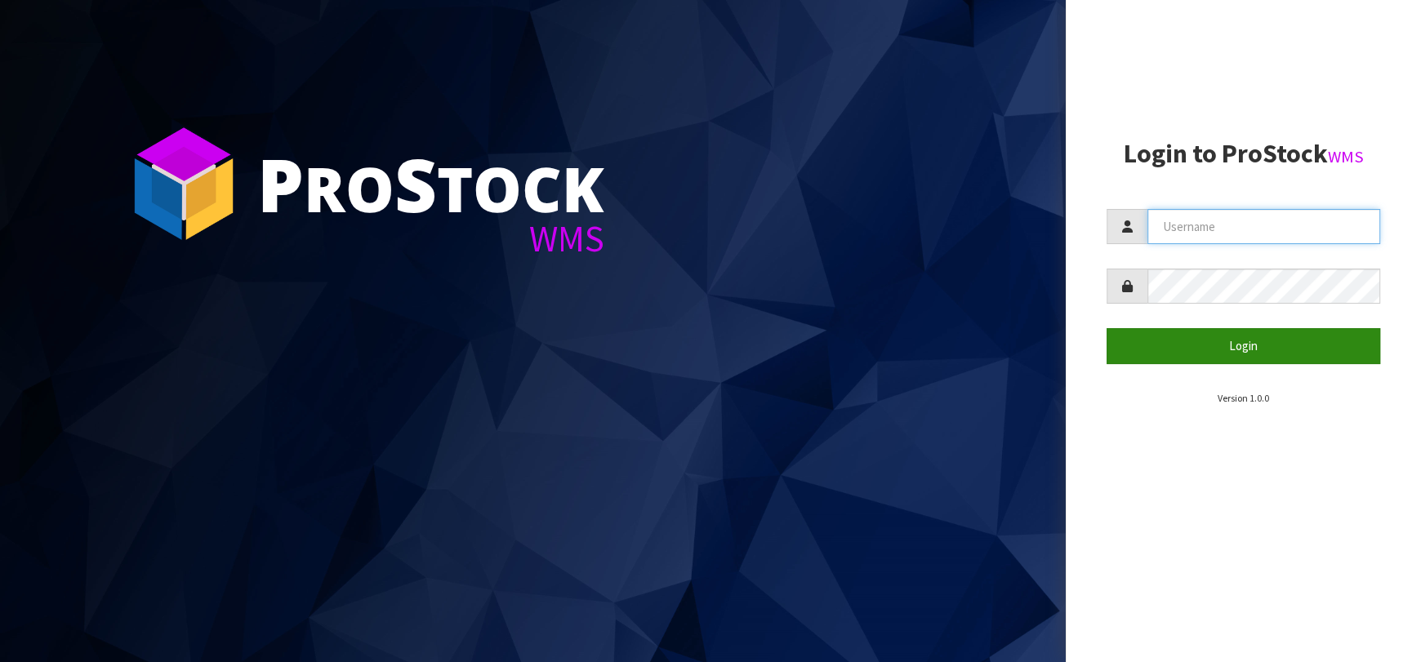
type input "[EMAIL_ADDRESS][DOMAIN_NAME]"
click at [1227, 349] on button "Login" at bounding box center [1244, 345] width 274 height 35
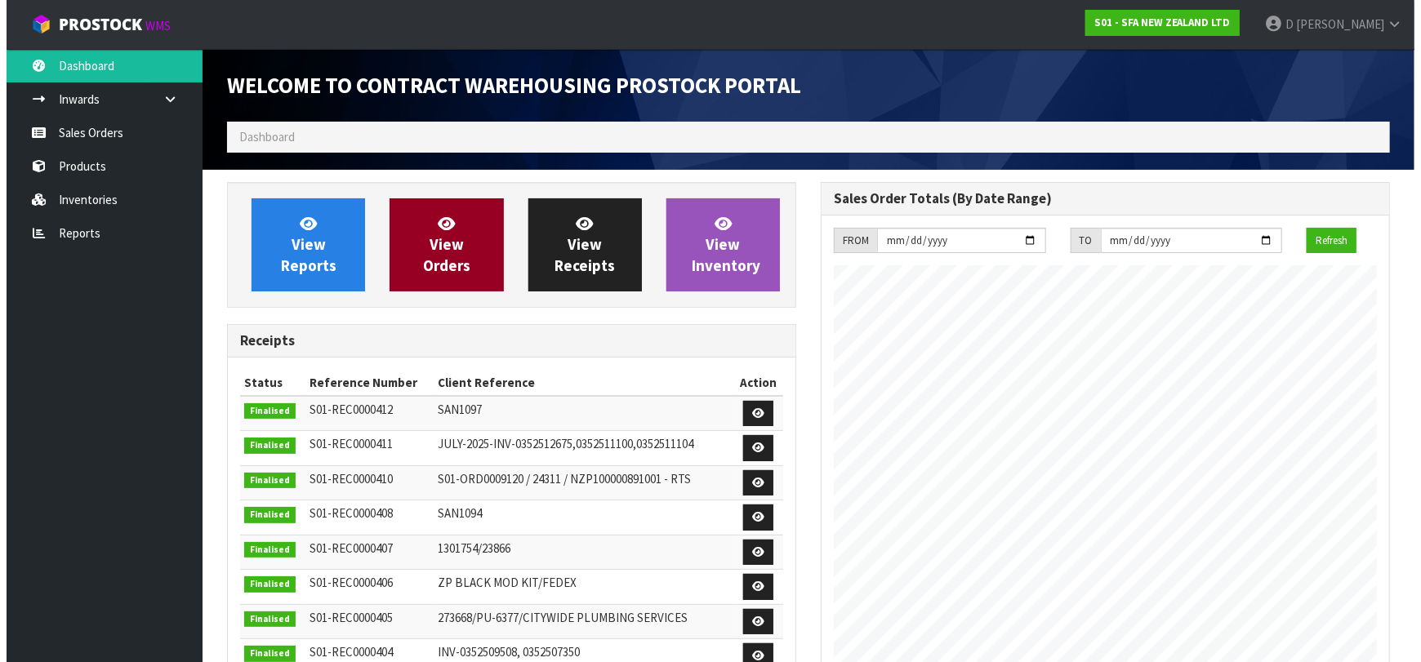
scroll to position [904, 594]
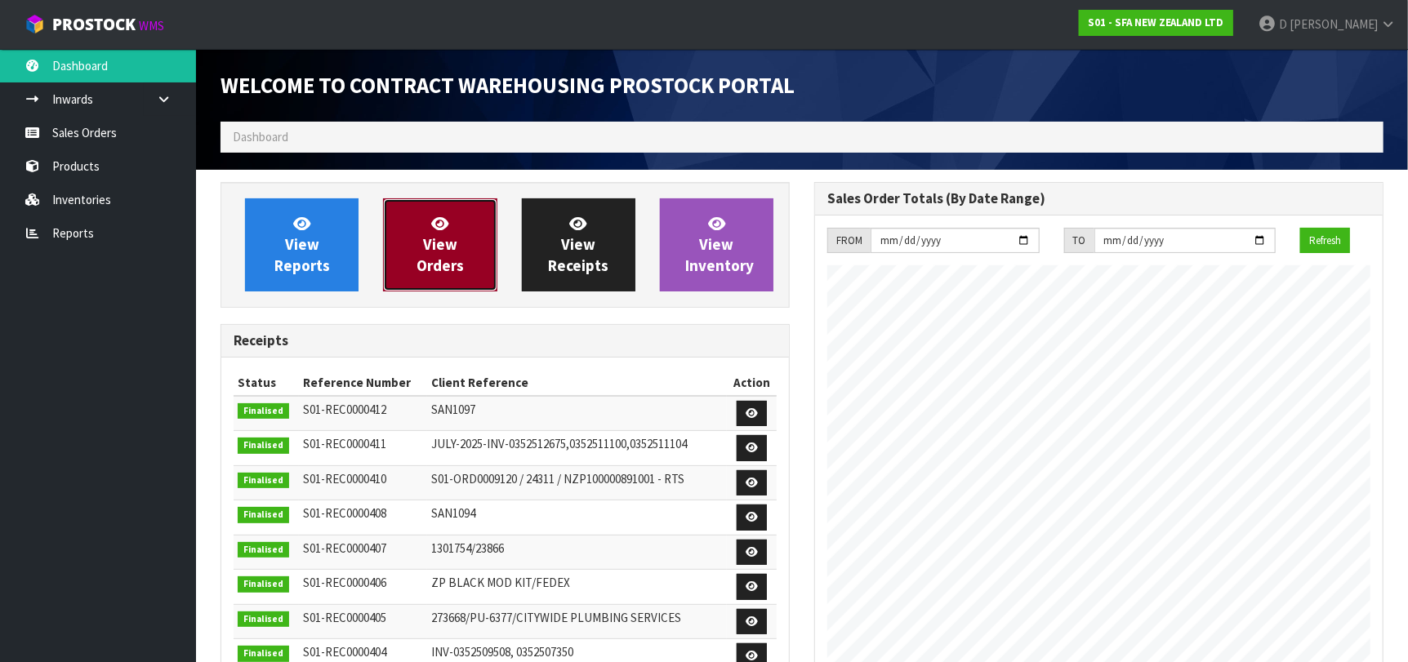
click at [424, 241] on span "View Orders" at bounding box center [440, 244] width 47 height 61
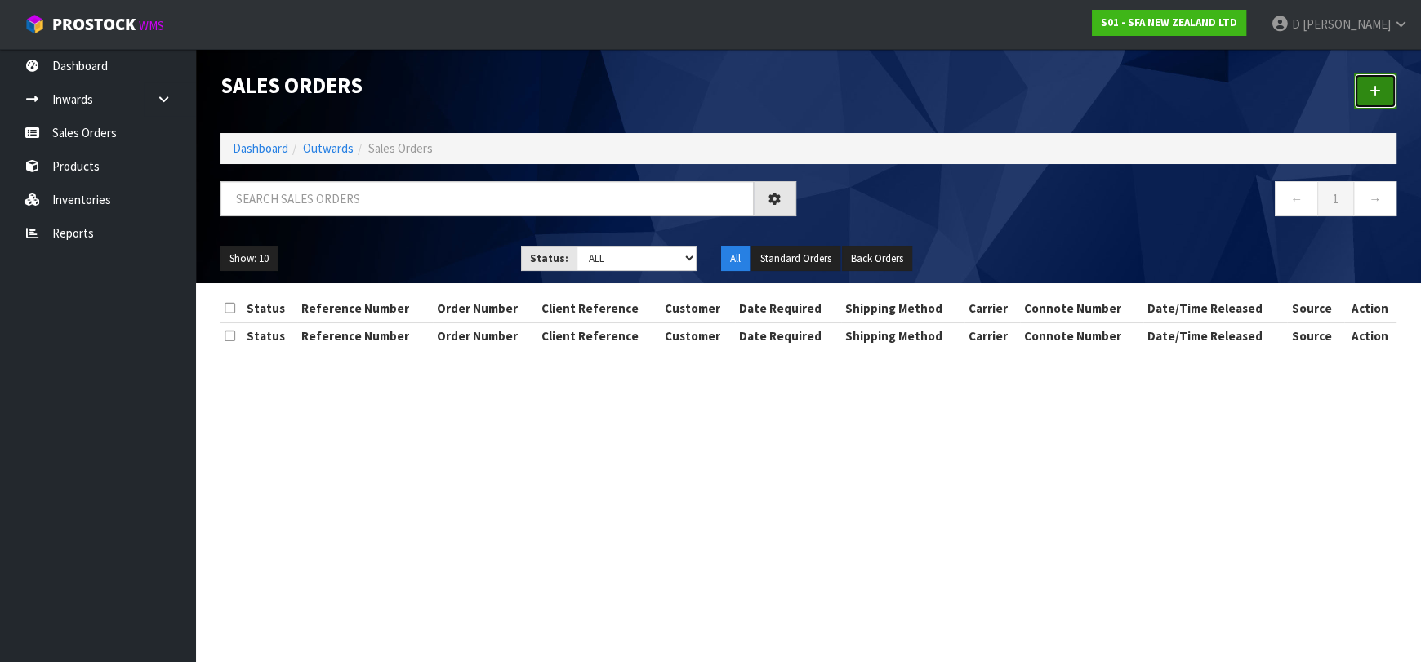
drag, startPoint x: 1376, startPoint y: 108, endPoint x: 1365, endPoint y: 105, distance: 11.9
click at [1375, 106] on link at bounding box center [1375, 91] width 42 height 35
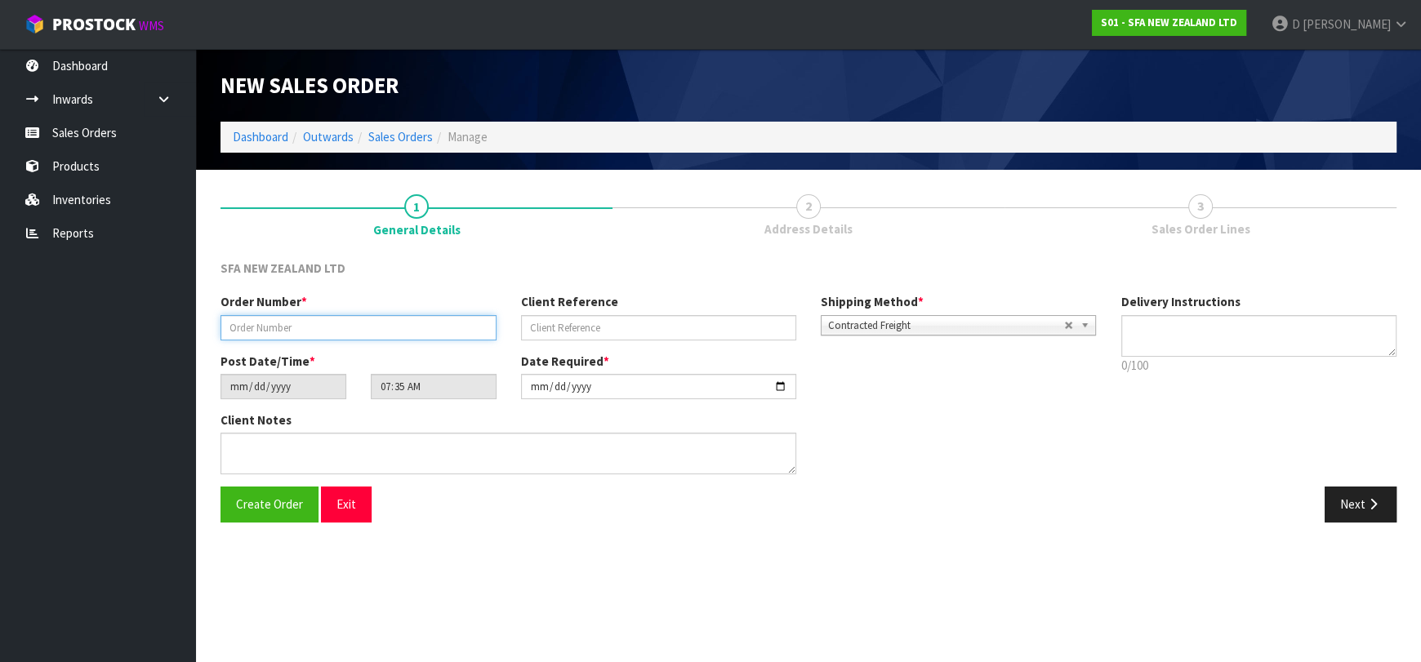
click at [404, 335] on input "text" at bounding box center [359, 327] width 276 height 25
type input "24418"
paste input "201160007"
type input "201160007"
click at [1360, 492] on button "Next" at bounding box center [1361, 504] width 72 height 35
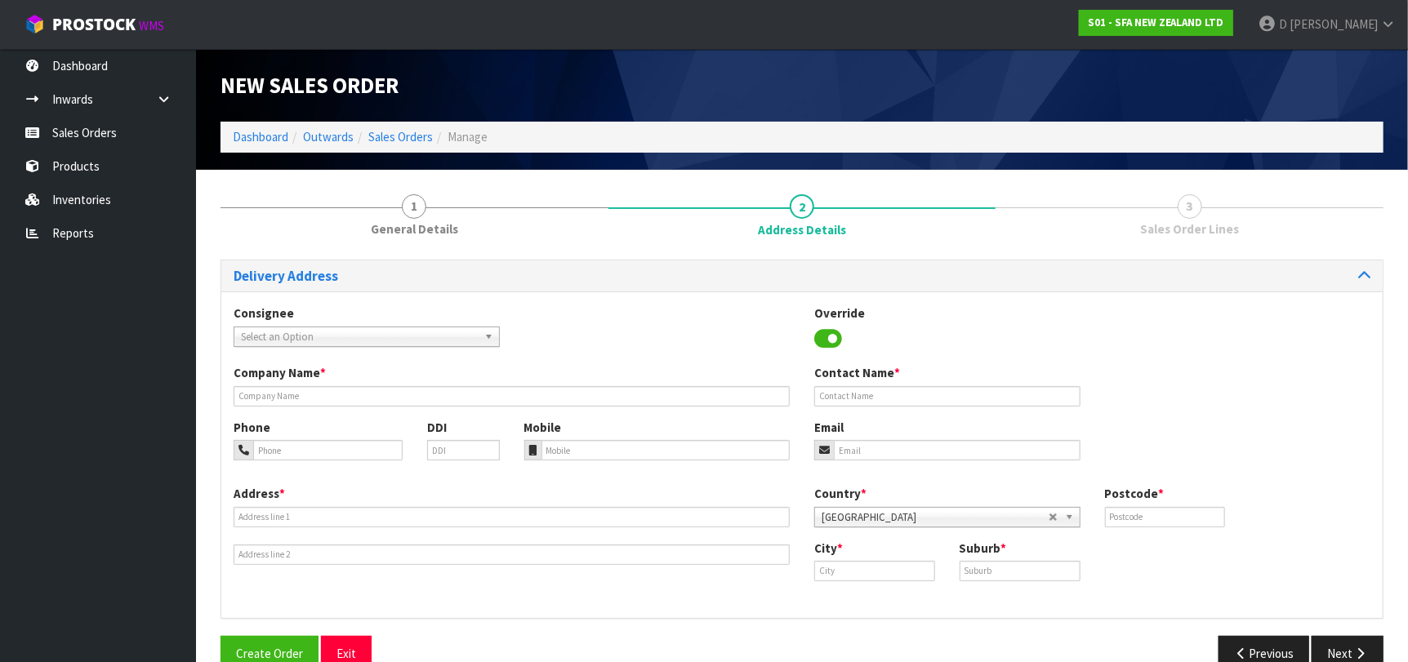
click at [442, 333] on span "Select an Option" at bounding box center [359, 337] width 237 height 20
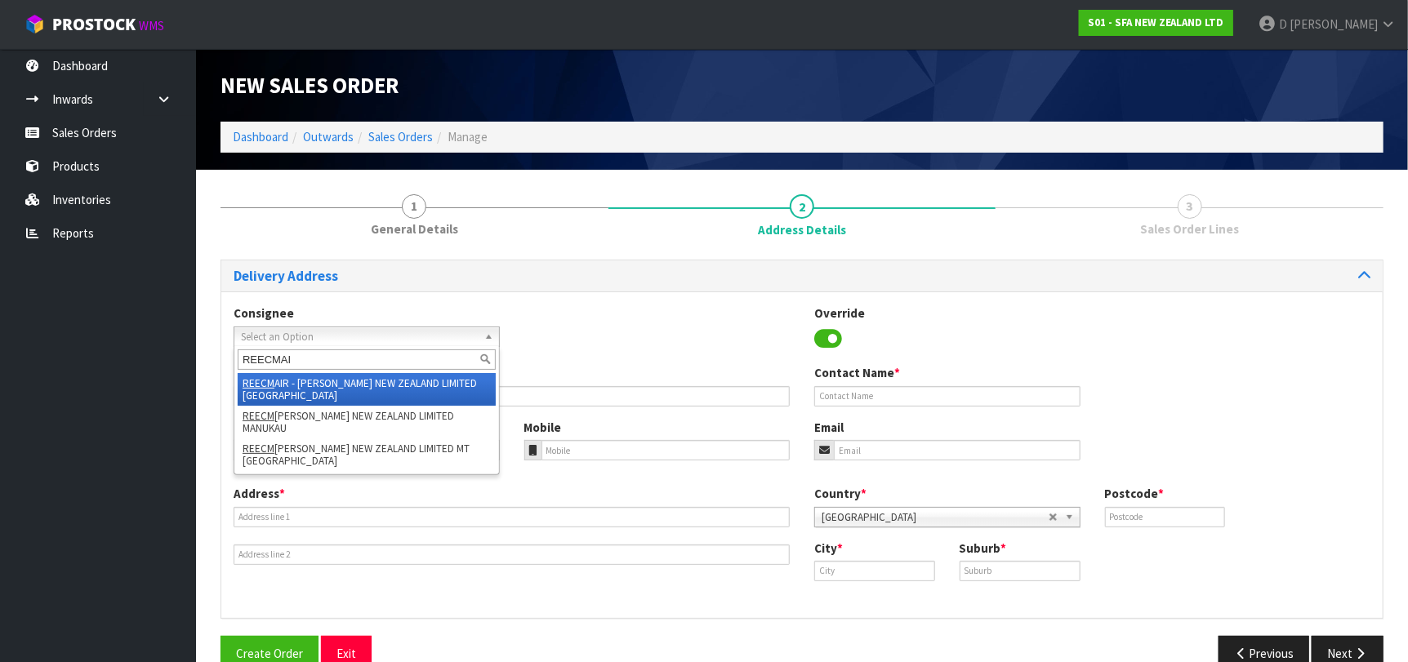
type input "REECMAIR"
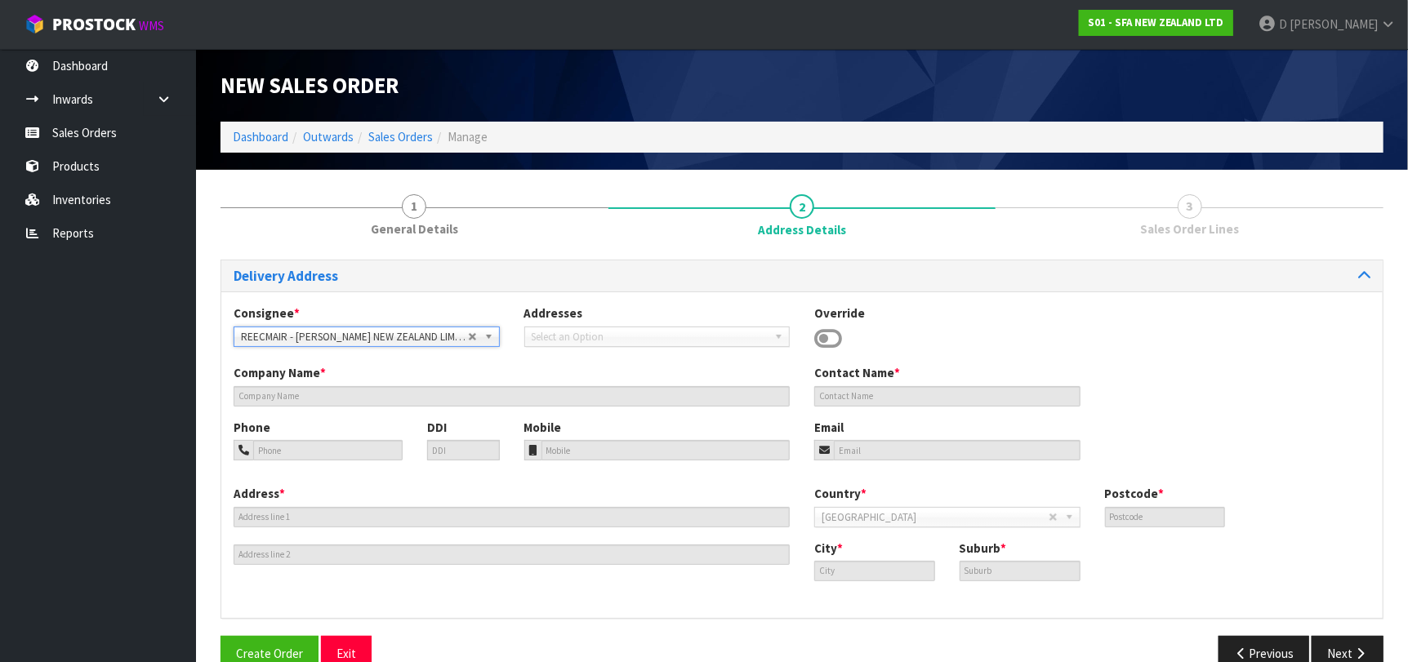
type input "[PERSON_NAME] NEW ZEALAND LIMITED [GEOGRAPHIC_DATA]"
type input "[PHONE_NUMBER]"
type input "[STREET_ADDRESS]"
type input "0632"
type input "[GEOGRAPHIC_DATA]"
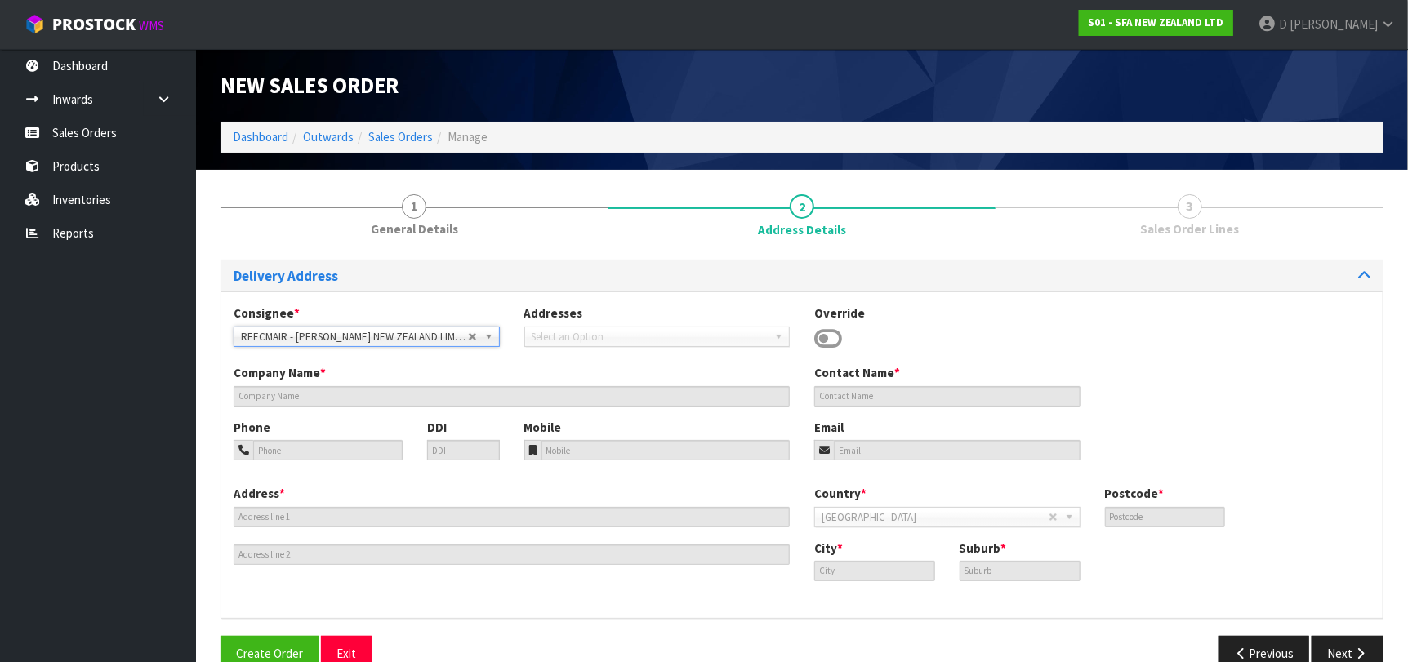
type input "ROSEDALE"
click at [1334, 657] on button "Next" at bounding box center [1348, 653] width 72 height 35
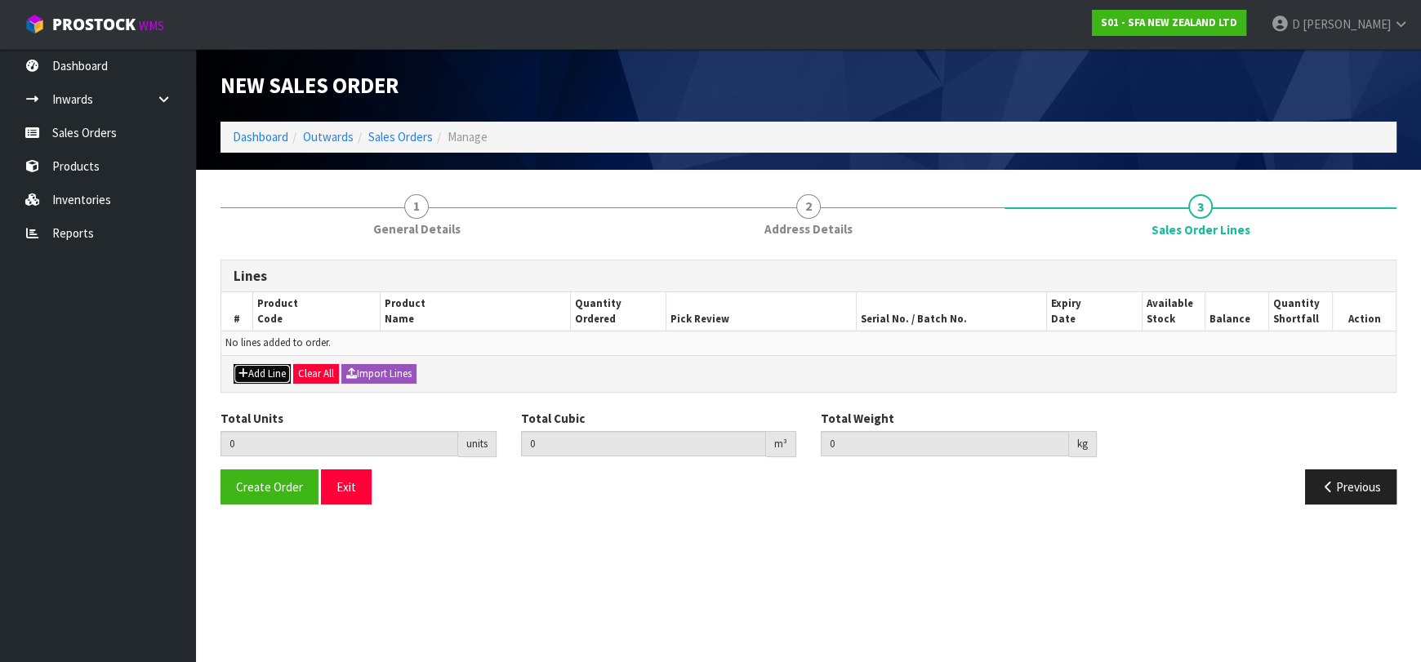
drag, startPoint x: 261, startPoint y: 370, endPoint x: 276, endPoint y: 351, distance: 24.4
click at [263, 367] on button "Add Line" at bounding box center [262, 374] width 57 height 20
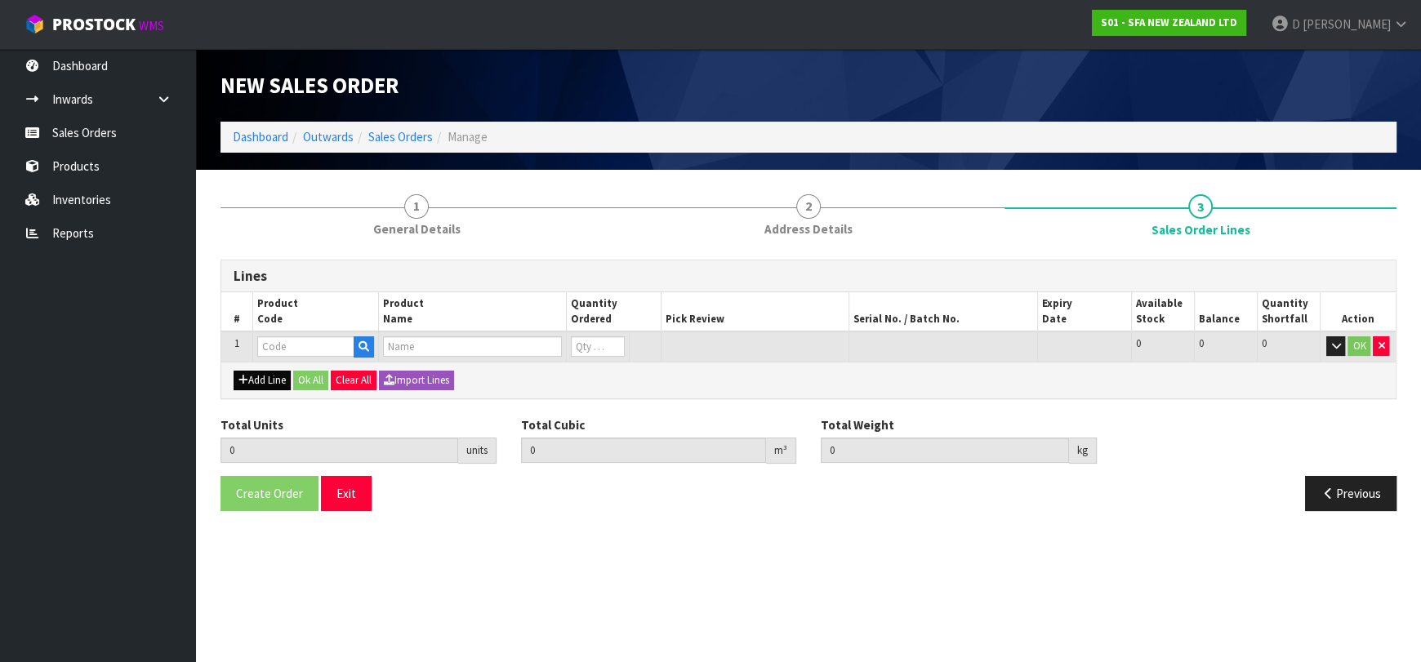
click at [285, 343] on input "text" at bounding box center [305, 346] width 97 height 20
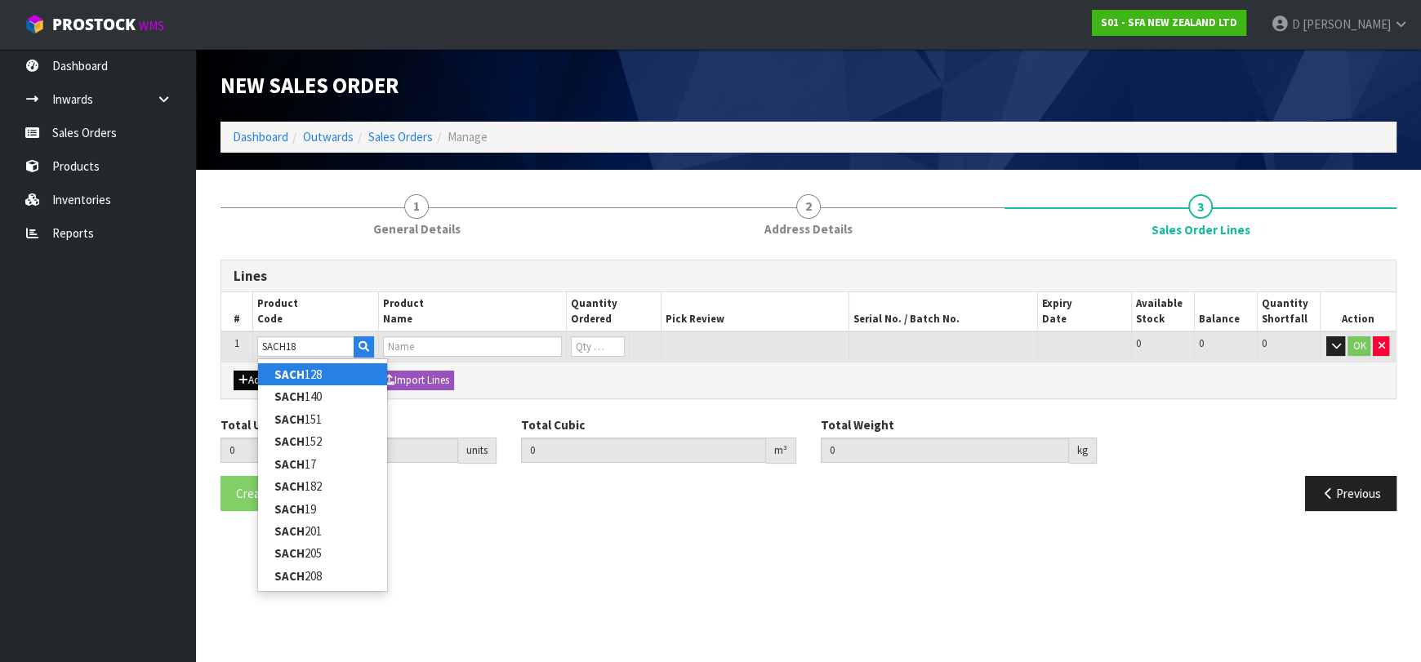
type input "SACH182"
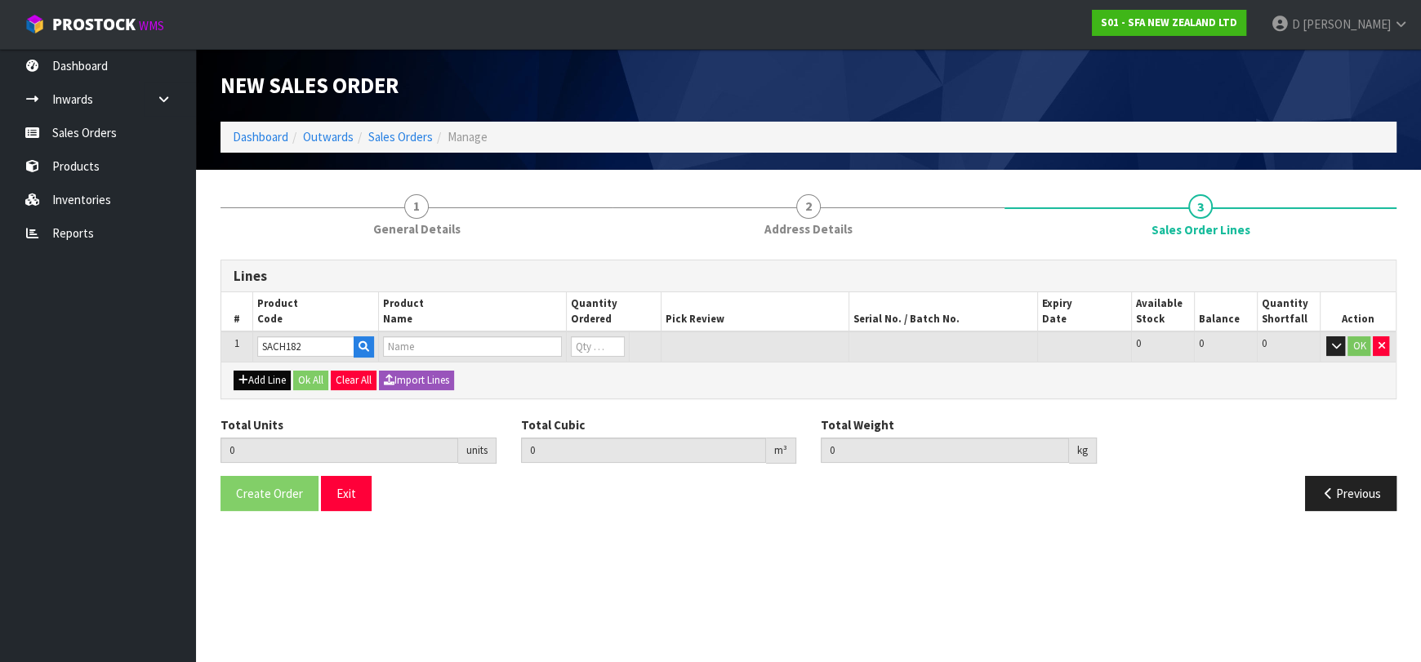
type input "0.000000"
type input "0.000"
type input "ACCESSORY KIT [PERSON_NAME] LIFTING STATION"
type input "0"
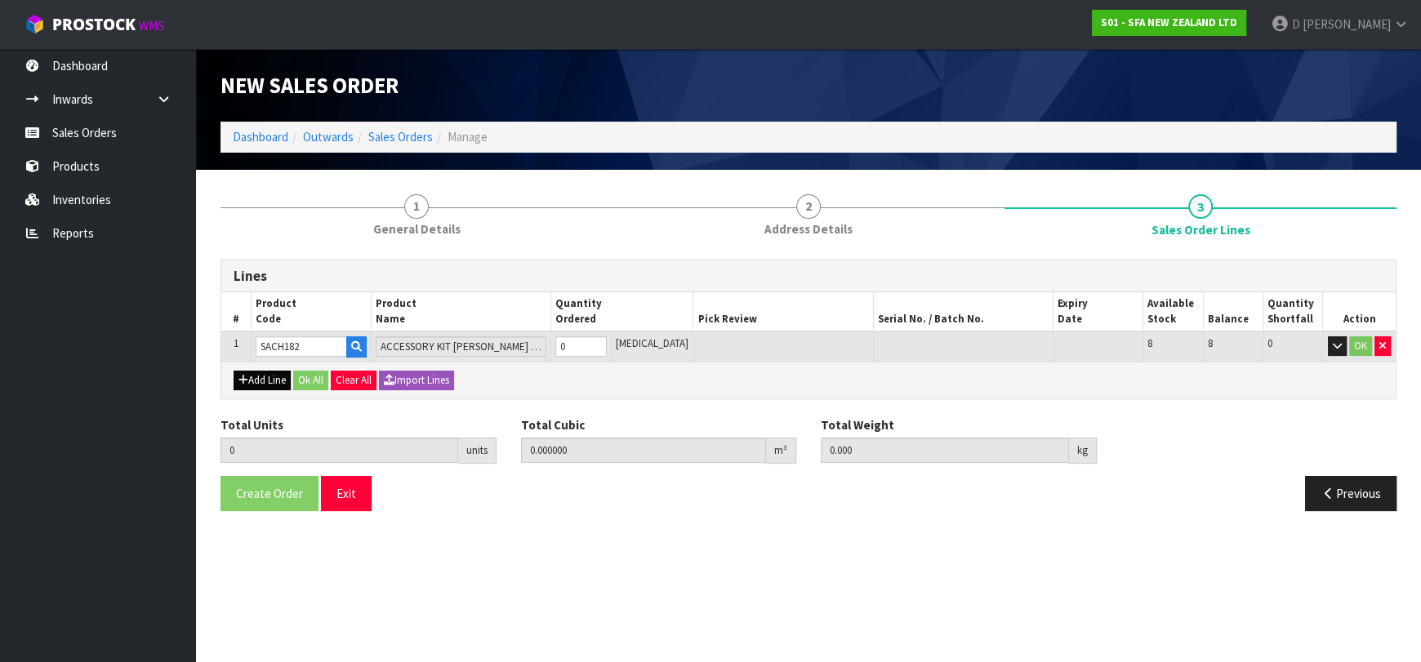
type input "SACH182"
type input "3"
type input "0.012006"
type input "3"
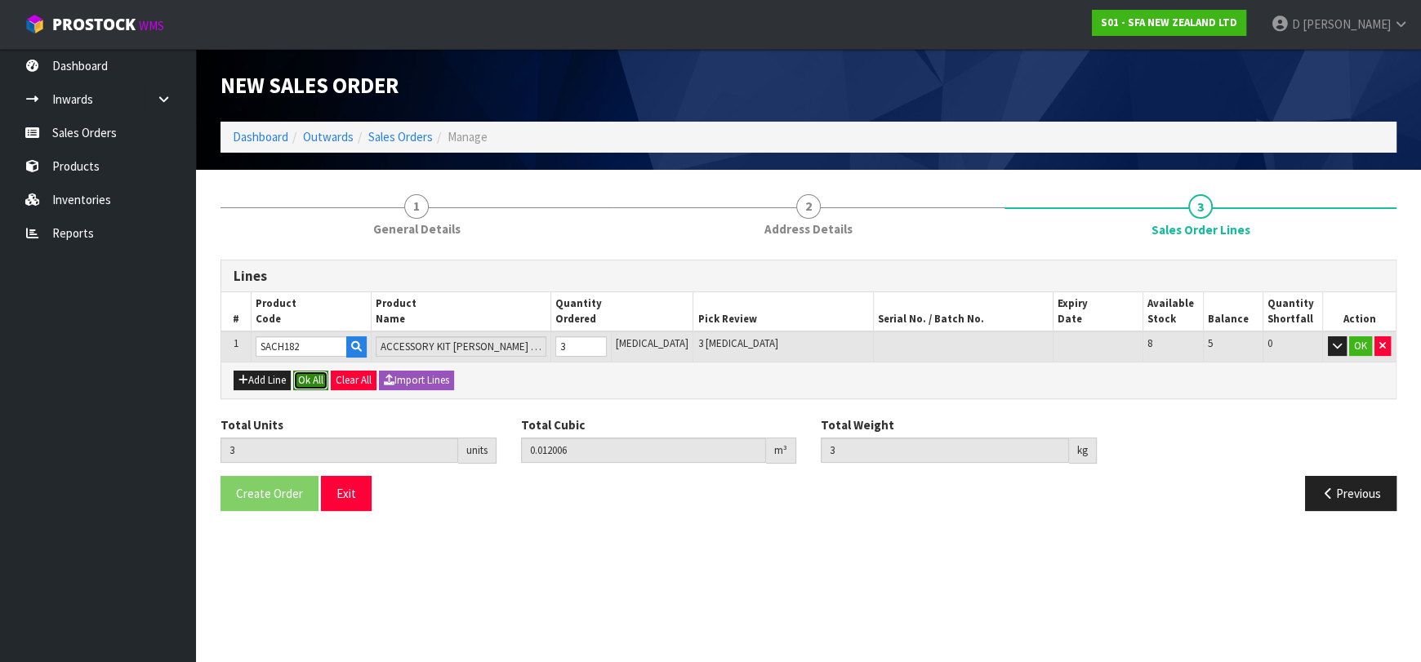
click at [316, 386] on button "Ok All" at bounding box center [310, 381] width 35 height 20
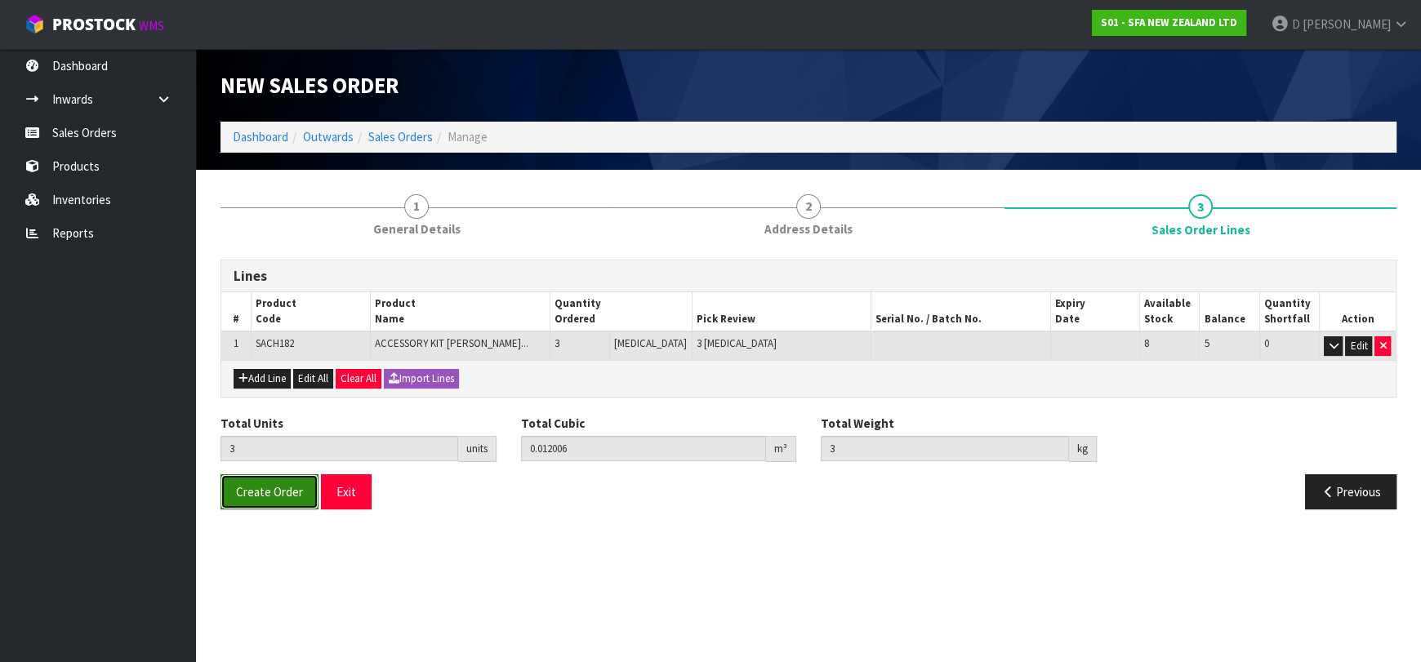
click at [279, 493] on span "Create Order" at bounding box center [269, 492] width 67 height 16
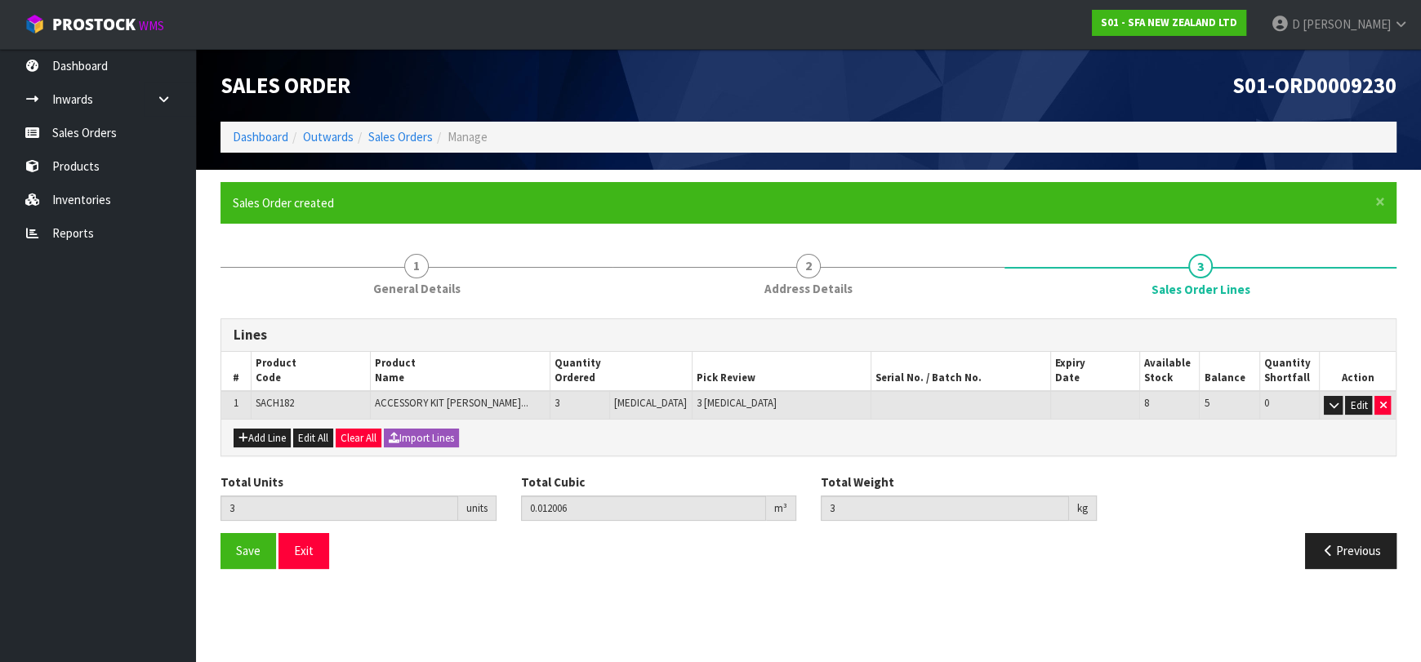
click at [415, 128] on li "Sales Orders" at bounding box center [393, 136] width 79 height 17
click at [391, 139] on link "Sales Orders" at bounding box center [400, 137] width 65 height 16
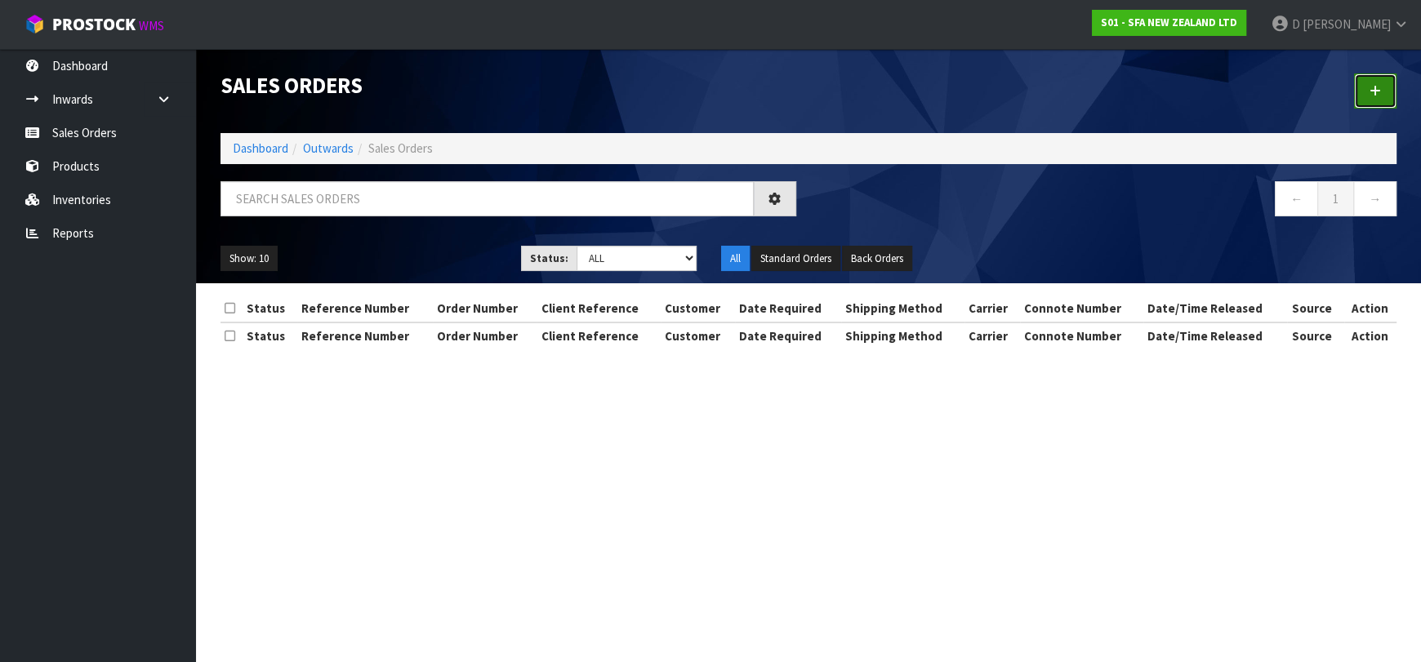
click at [1364, 85] on link at bounding box center [1375, 91] width 42 height 35
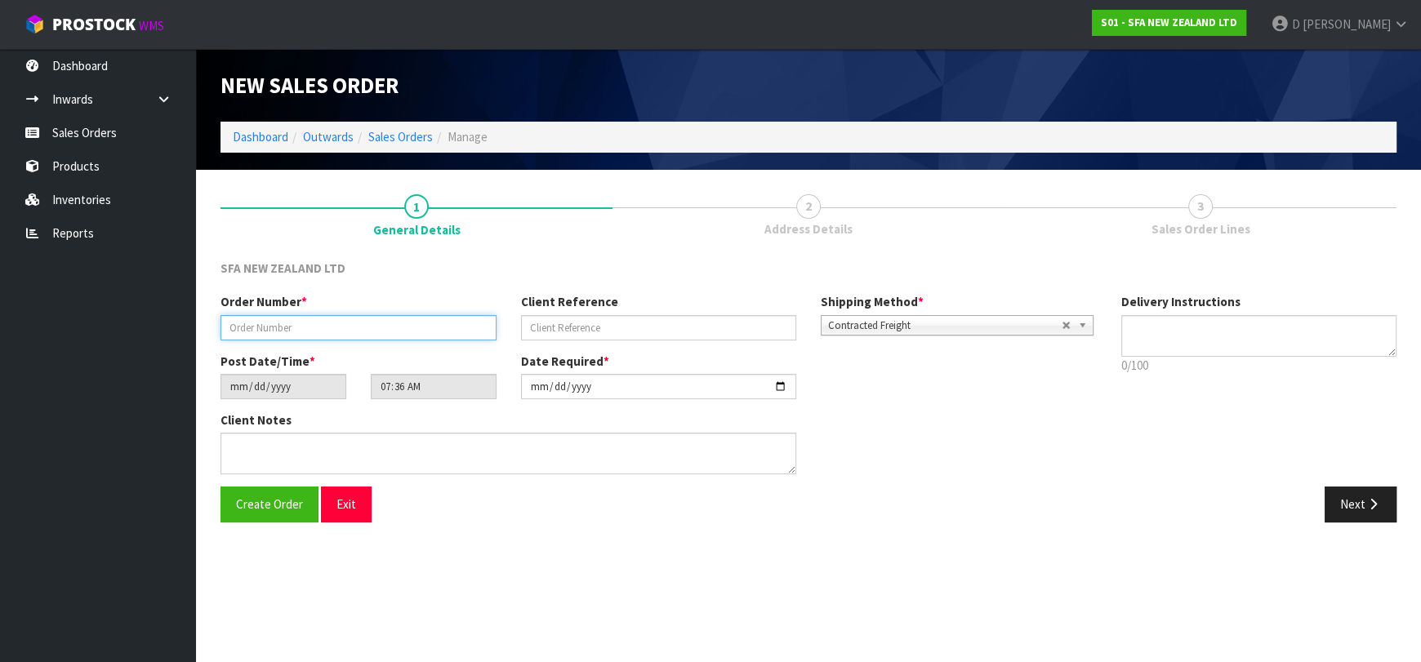
click at [376, 321] on input "text" at bounding box center [359, 327] width 276 height 25
type input "24419"
paste input "207615842"
type input "207615842"
drag, startPoint x: 1386, startPoint y: 500, endPoint x: 1147, endPoint y: 436, distance: 247.6
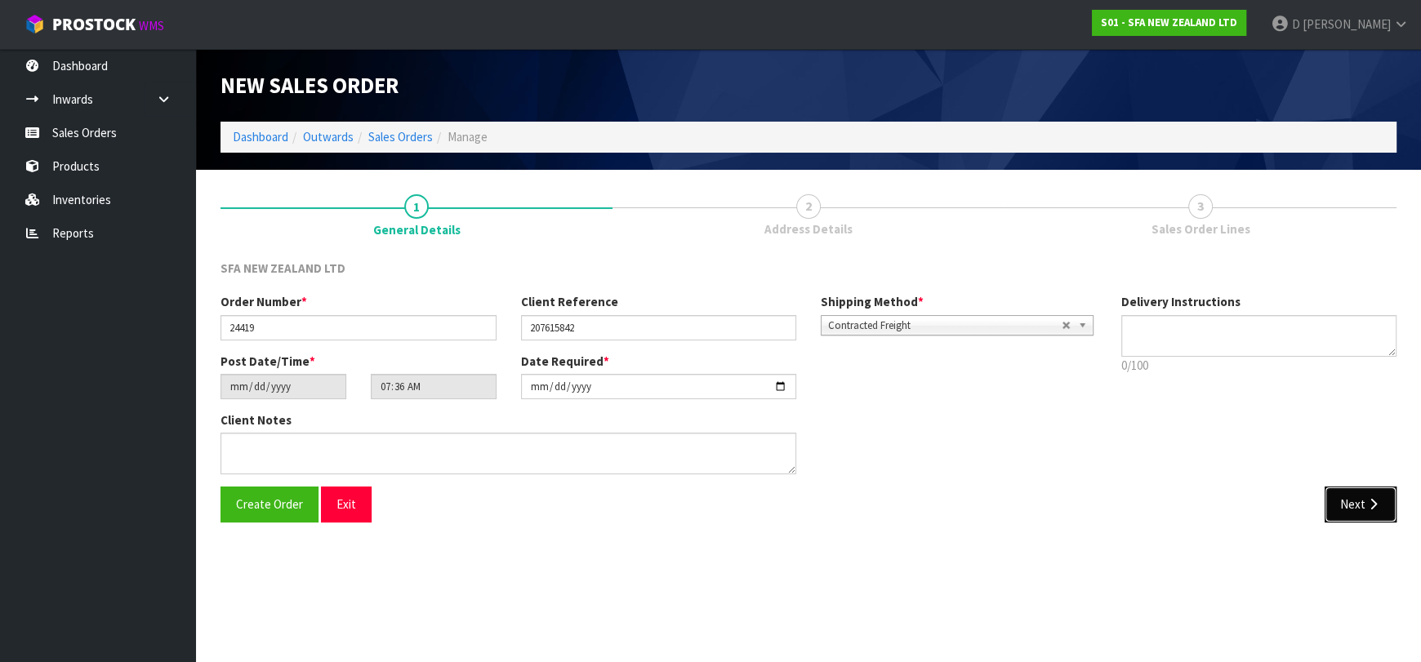
click at [1385, 500] on button "Next" at bounding box center [1361, 504] width 72 height 35
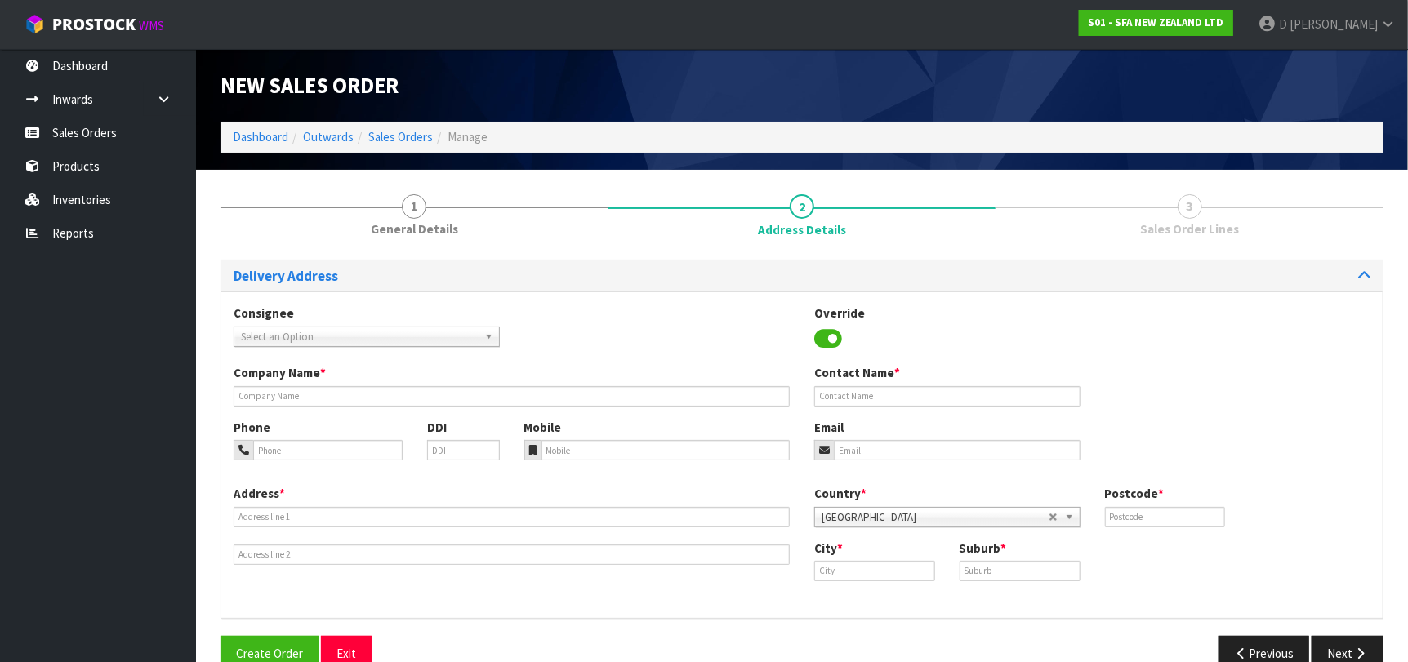
click at [349, 332] on span "Select an Option" at bounding box center [359, 337] width 237 height 20
type input "REECPENR"
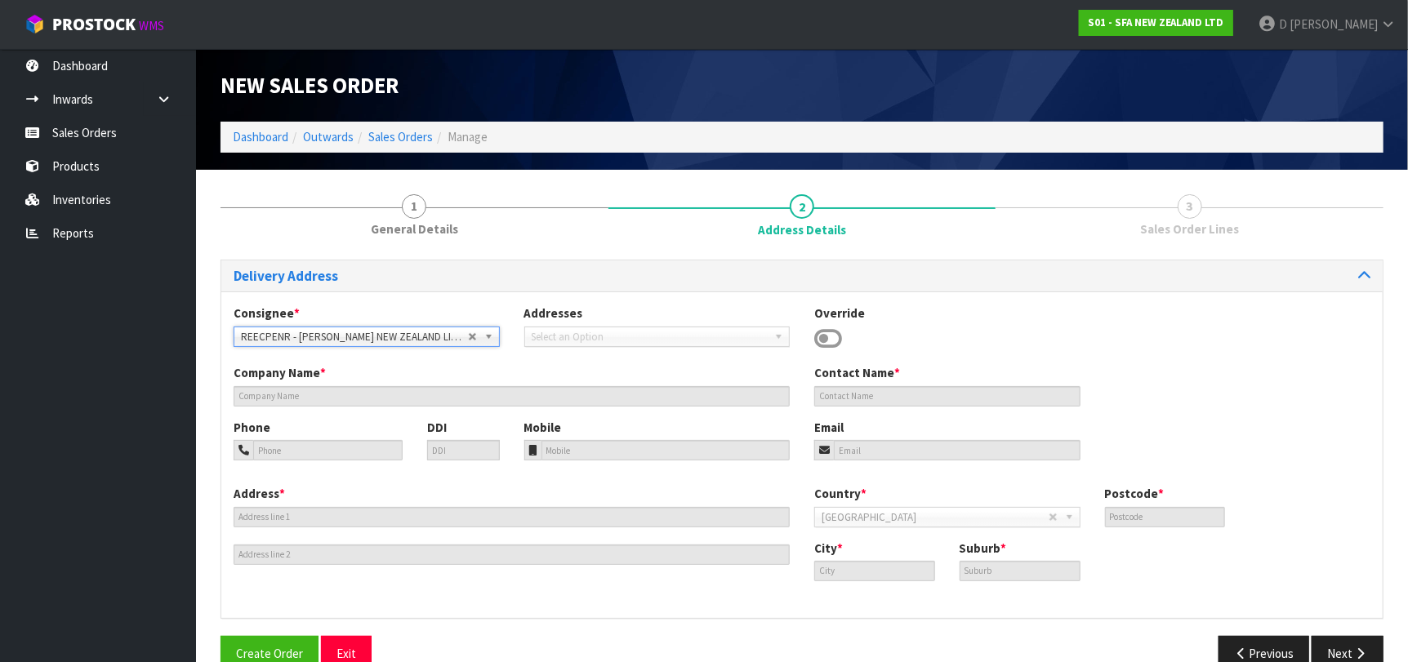
type input "[PERSON_NAME] NEW ZEALAND LIMITED [PERSON_NAME]"
type input "[STREET_ADDRESS][PERSON_NAME]"
type input "1061"
type input "[GEOGRAPHIC_DATA]"
type input "[PERSON_NAME]"
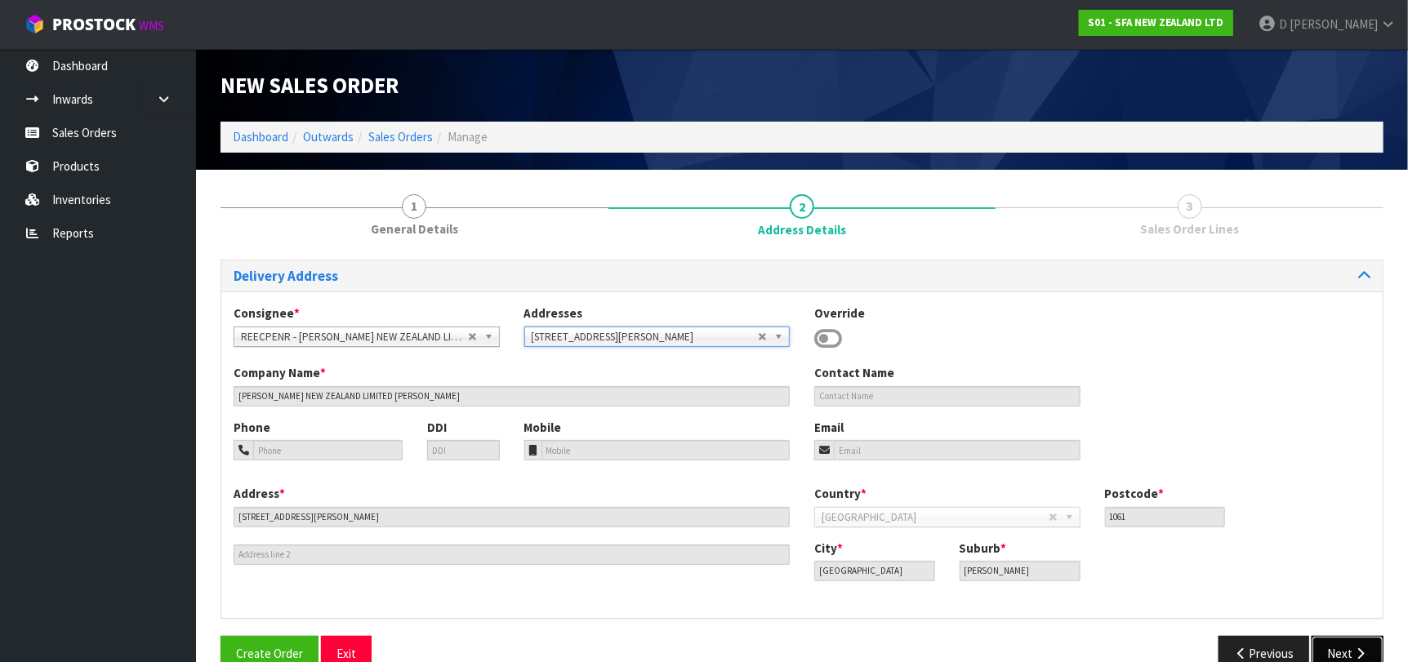
click at [1338, 652] on button "Next" at bounding box center [1348, 653] width 72 height 35
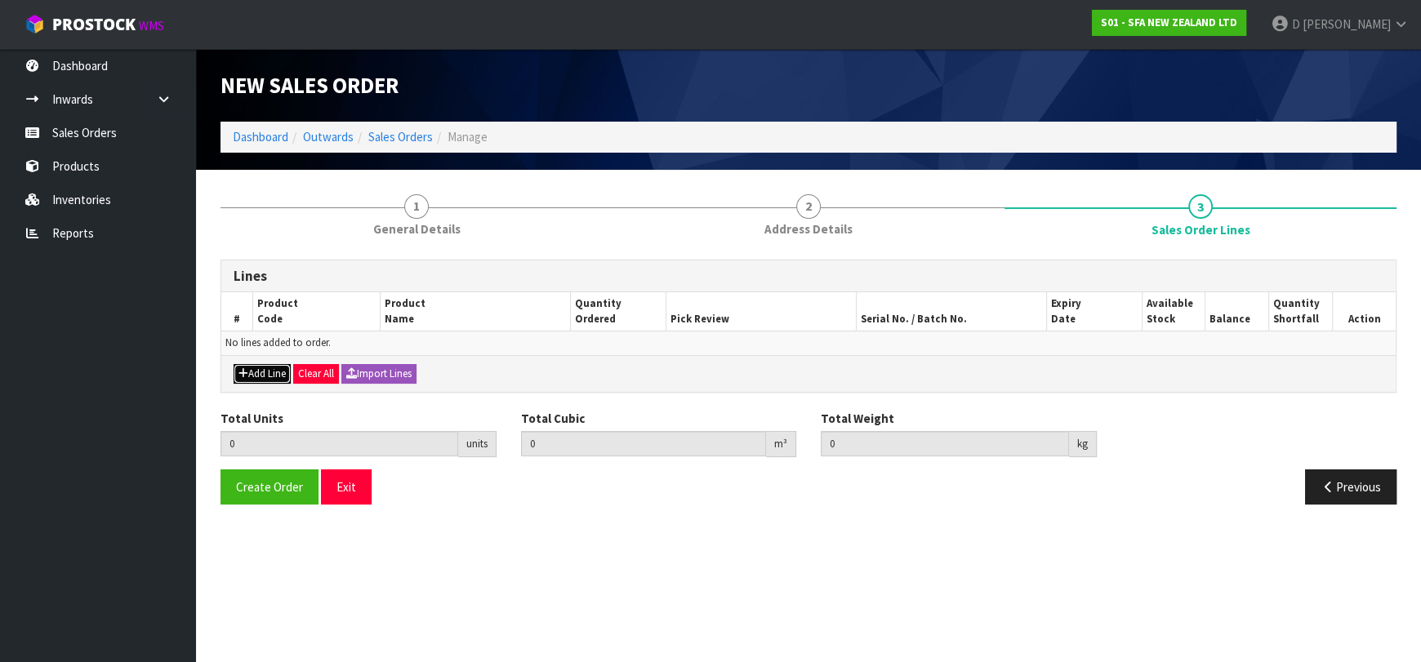
drag, startPoint x: 246, startPoint y: 372, endPoint x: 262, endPoint y: 361, distance: 19.9
click at [247, 373] on icon "button" at bounding box center [243, 373] width 10 height 11
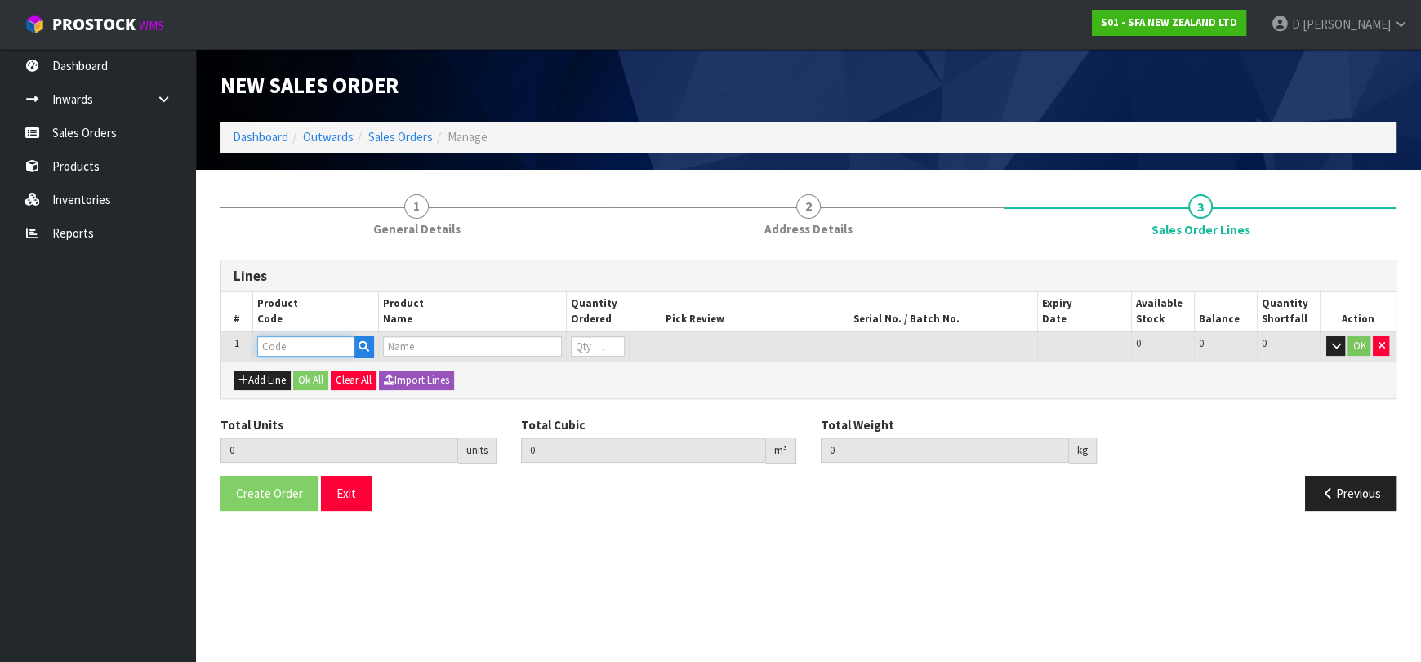
click at [270, 350] on input "text" at bounding box center [305, 346] width 97 height 20
type input "SA104"
type input "0.000000"
type input "0.000"
type input "SANICUBIC 2 PRO WP"
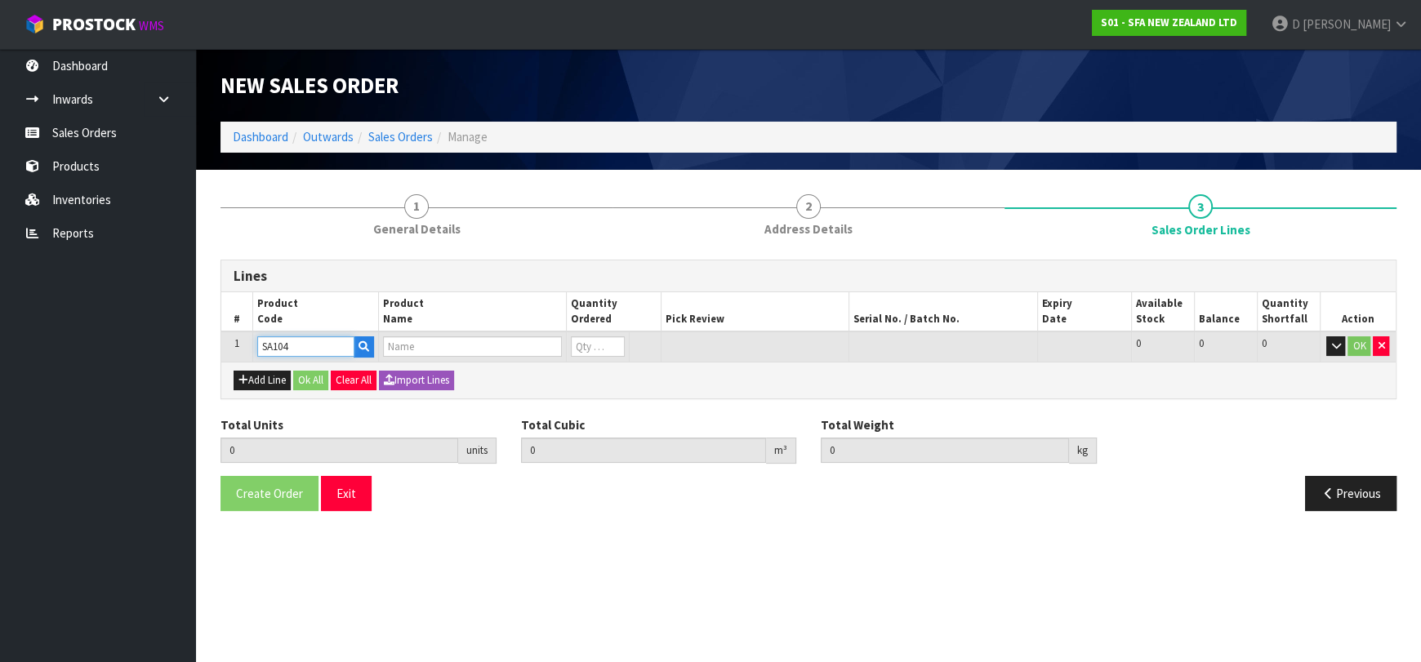
type input "0"
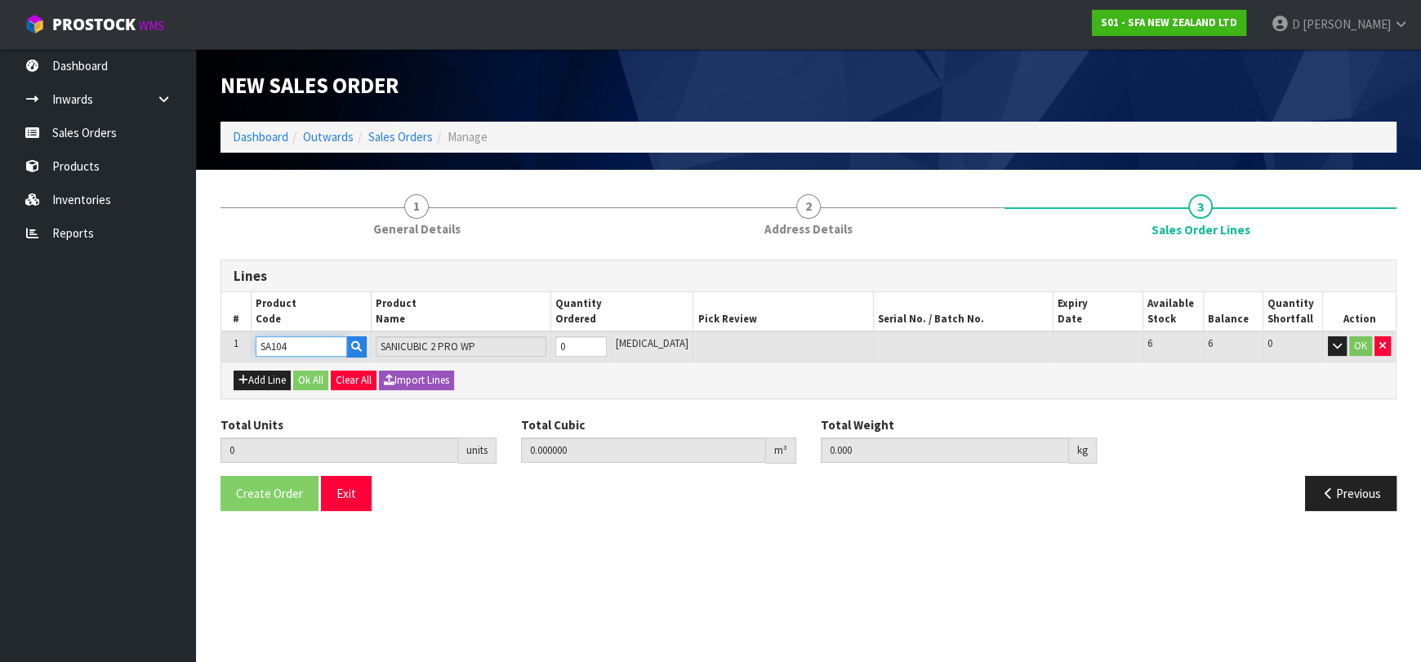
type input "SA104"
type input "1"
type input "0.222017"
type input "36"
type input "1"
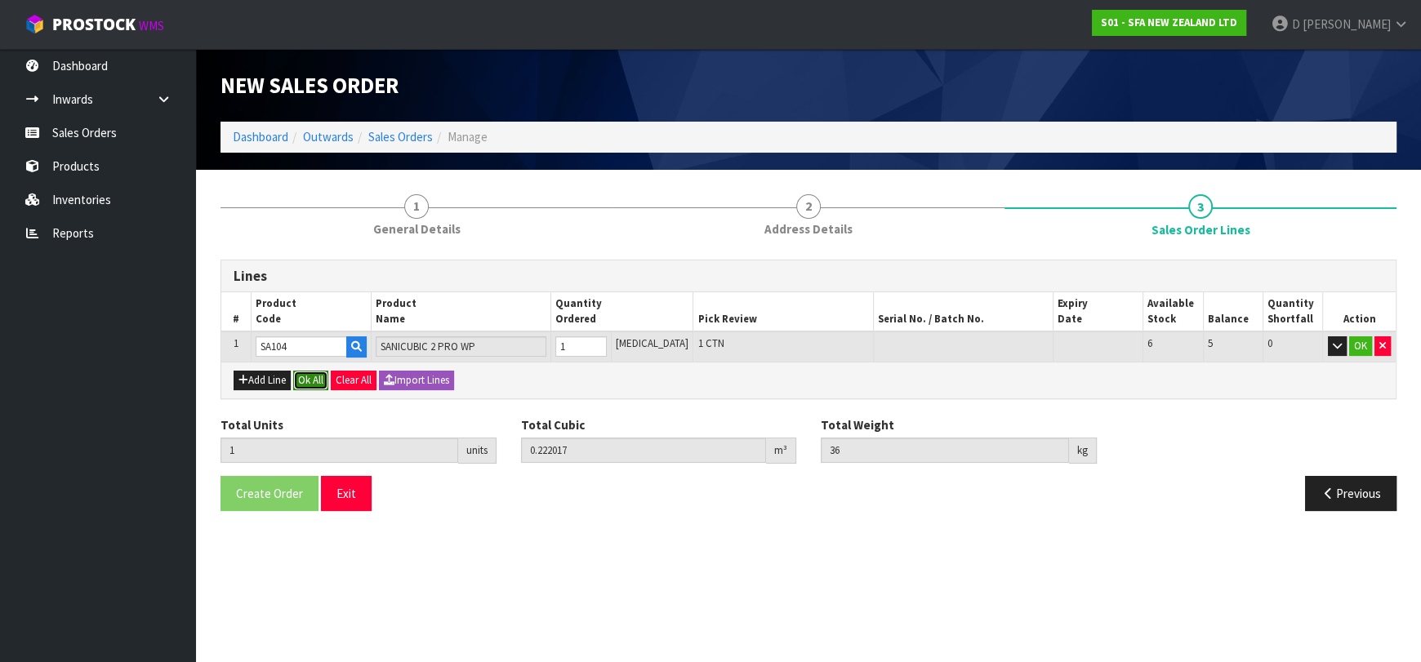
click at [317, 380] on button "Ok All" at bounding box center [310, 381] width 35 height 20
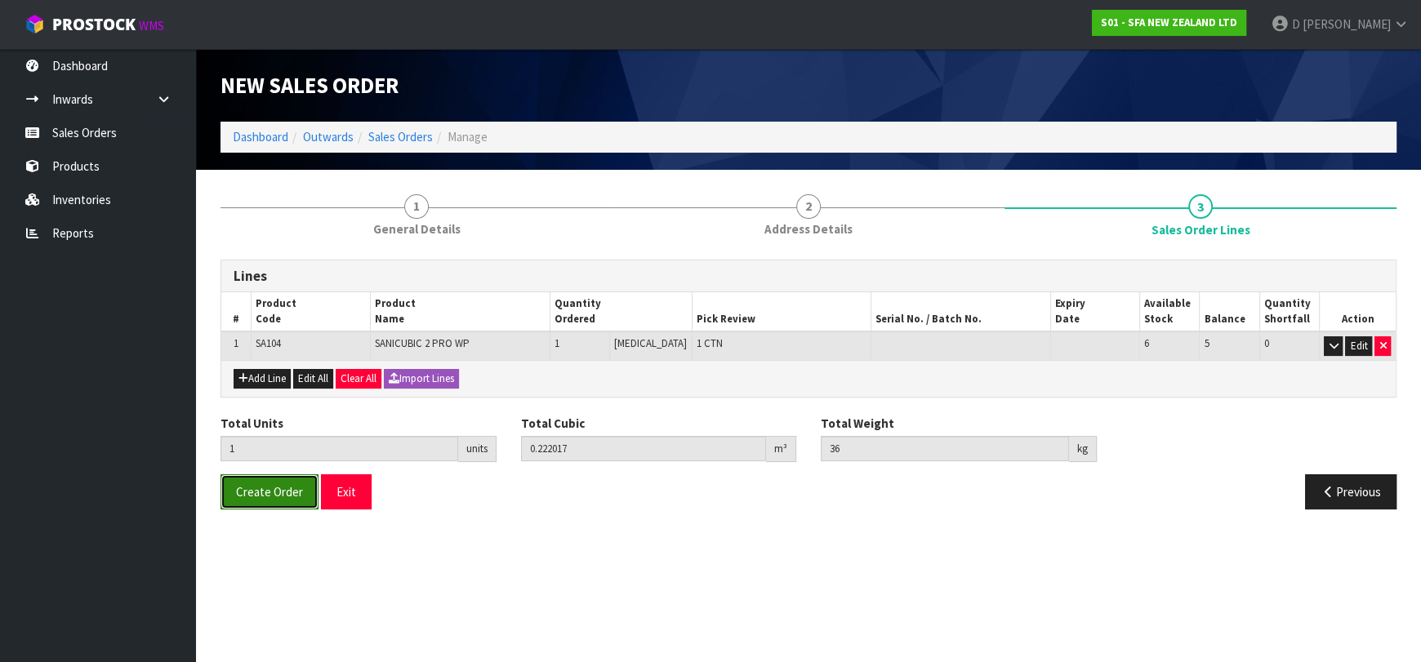
click at [296, 488] on span "Create Order" at bounding box center [269, 492] width 67 height 16
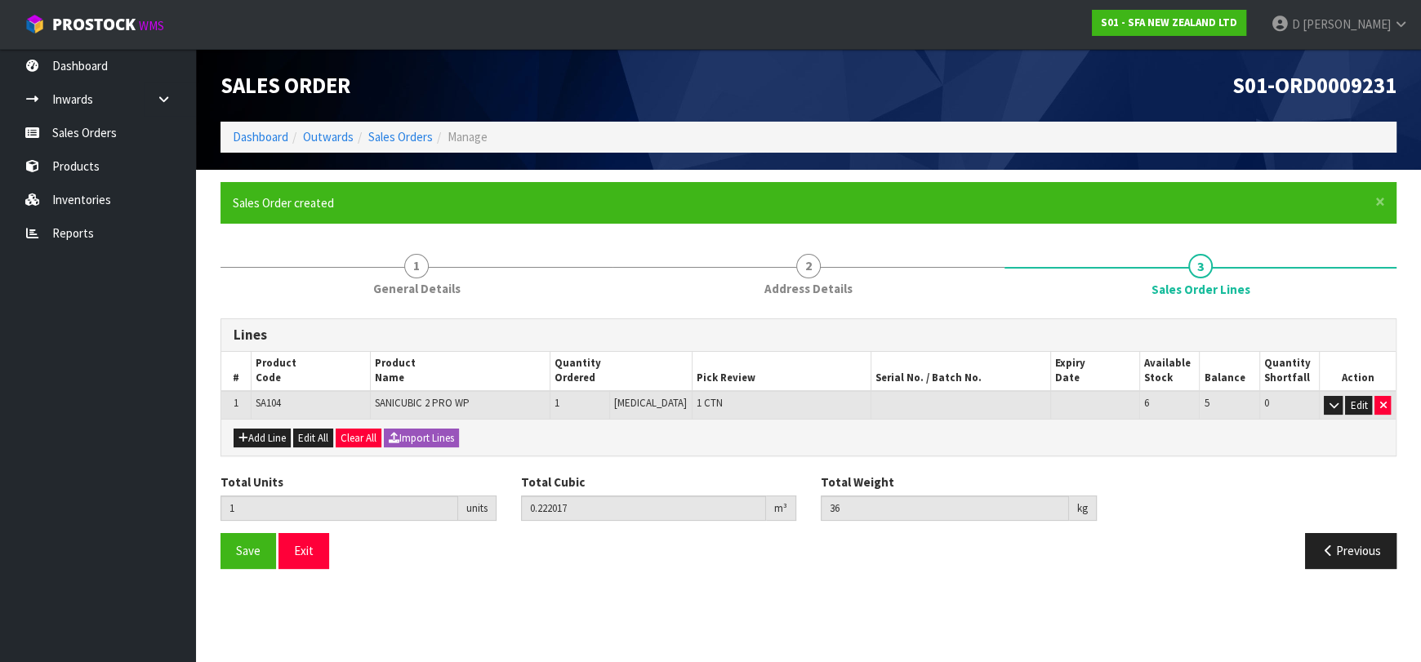
click at [416, 617] on section "Edit Sales Order S01-ORD0009231 Dashboard Outwards Sales Orders Manage Sales Or…" at bounding box center [710, 331] width 1421 height 662
click at [400, 140] on link "Sales Orders" at bounding box center [400, 137] width 65 height 16
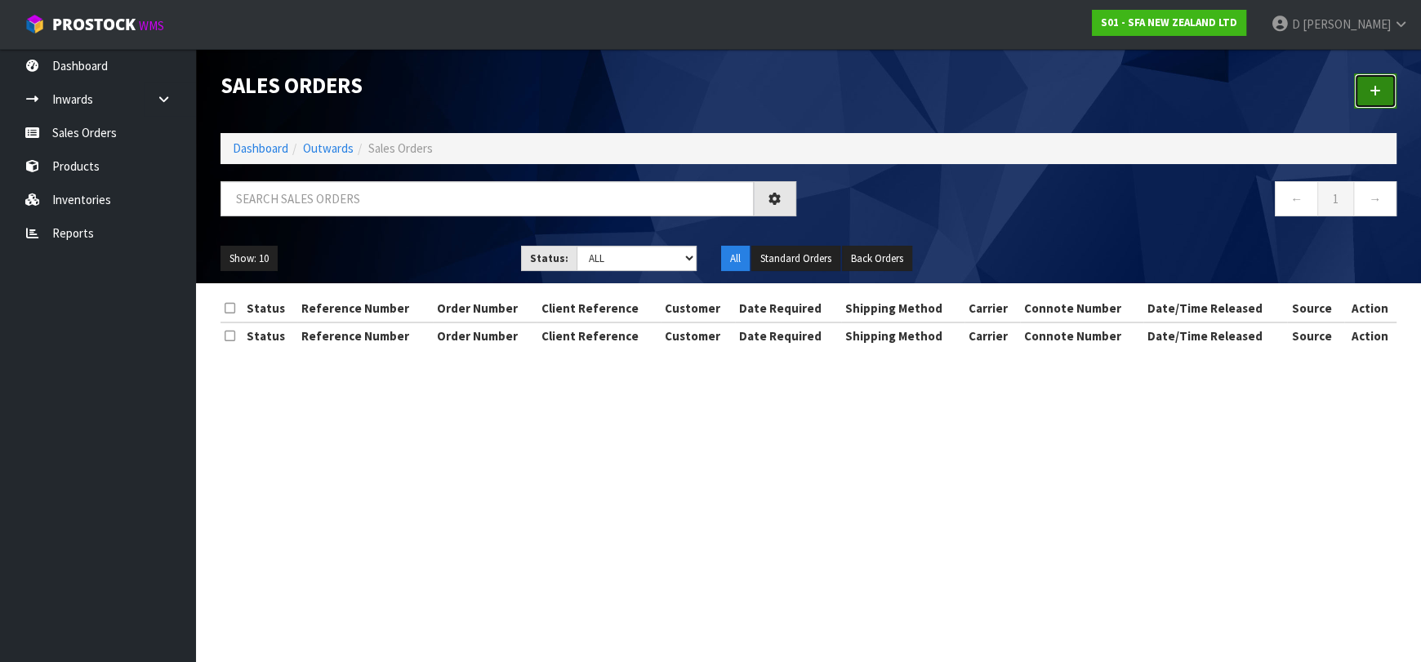
click at [1371, 97] on link at bounding box center [1375, 91] width 42 height 35
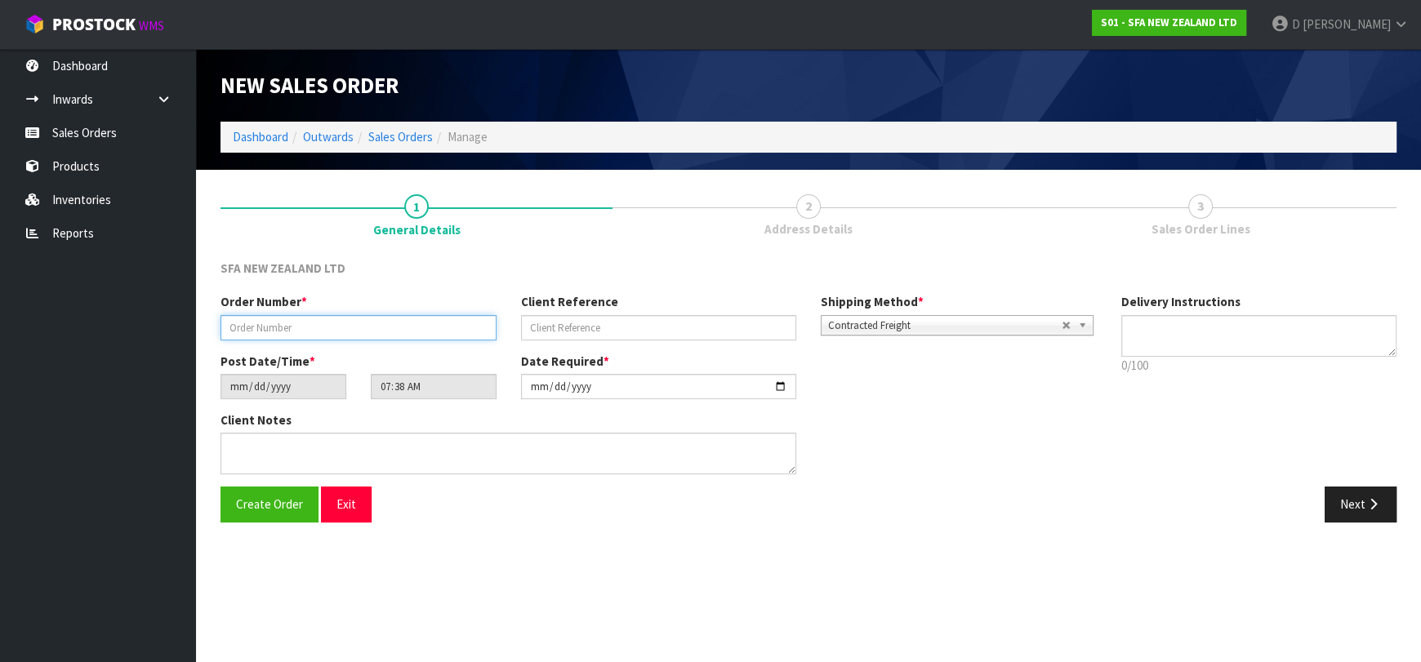
click at [360, 329] on input "text" at bounding box center [359, 327] width 276 height 25
type input "24420"
paste input "P241374"
type input "P241374"
click at [1348, 501] on button "Next" at bounding box center [1361, 504] width 72 height 35
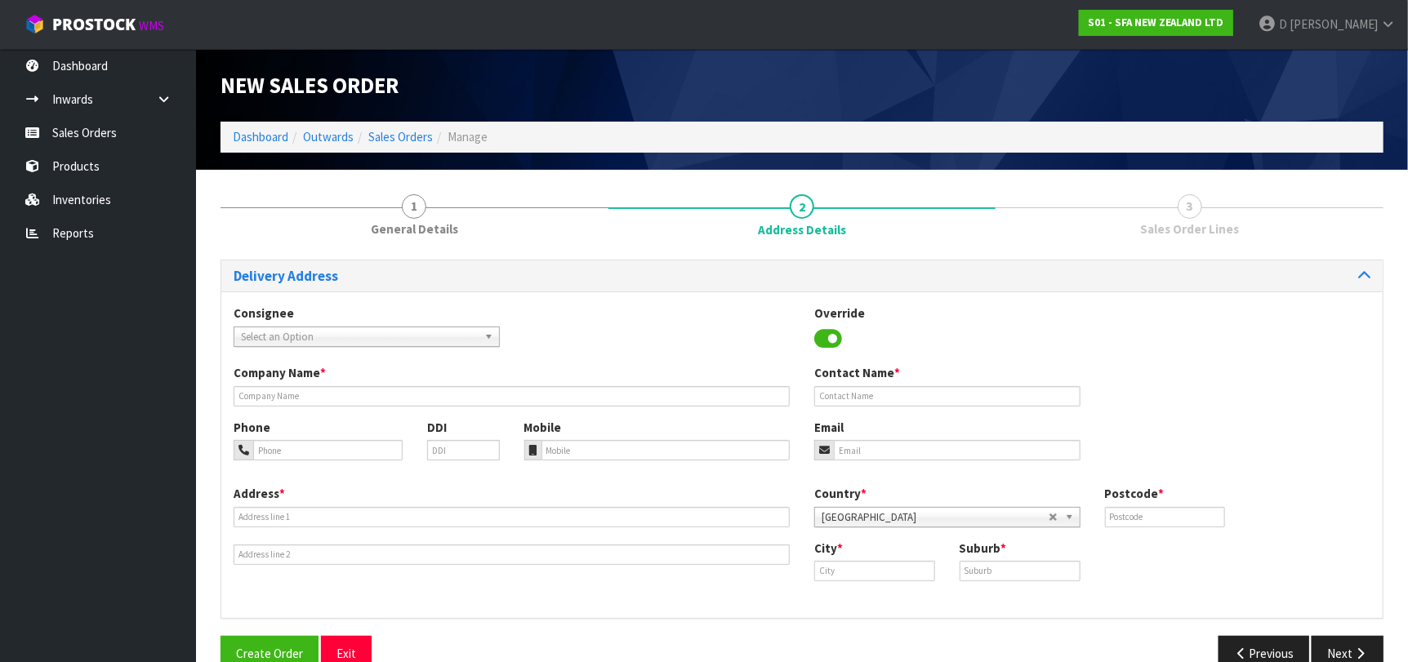
click at [317, 342] on span "Select an Option" at bounding box center [359, 337] width 237 height 20
type input "PUMPPORI"
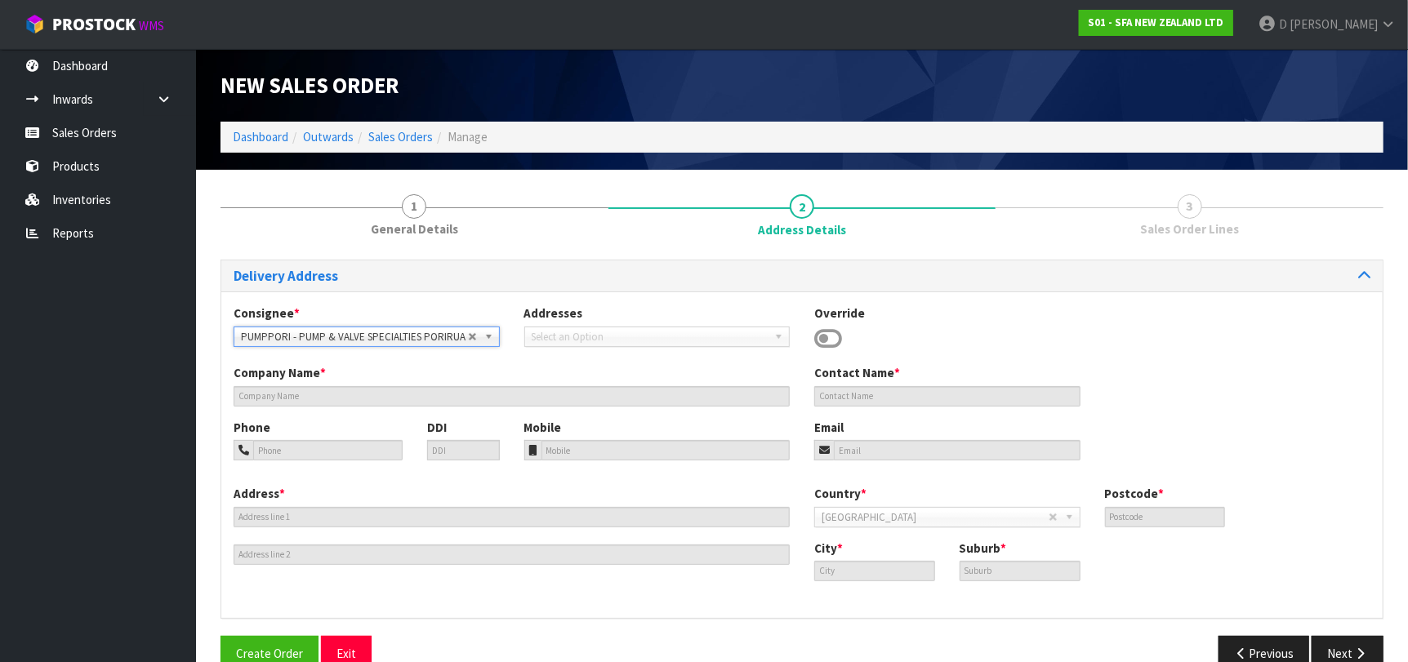
type input "PUMP & VALVE SPECIALTIES"
type input "[STREET_ADDRESS]"
type input "5022"
type input "[GEOGRAPHIC_DATA]"
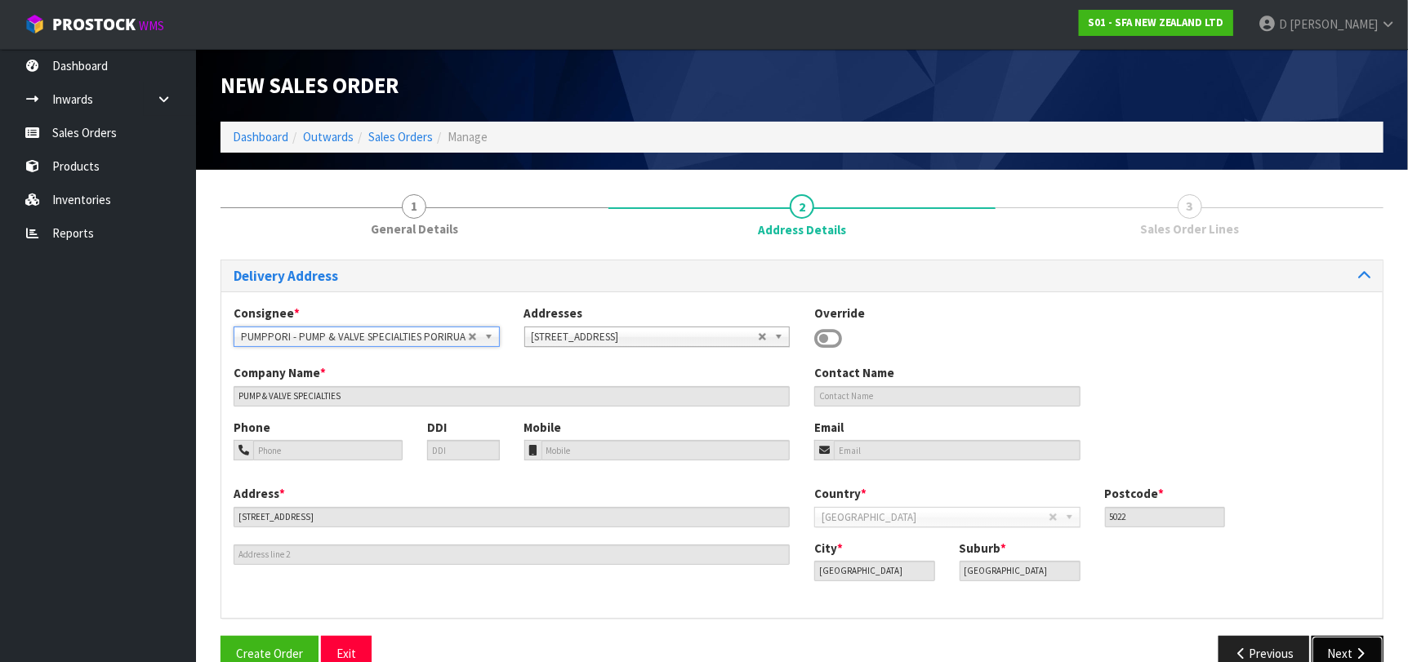
click at [1327, 647] on button "Next" at bounding box center [1348, 653] width 72 height 35
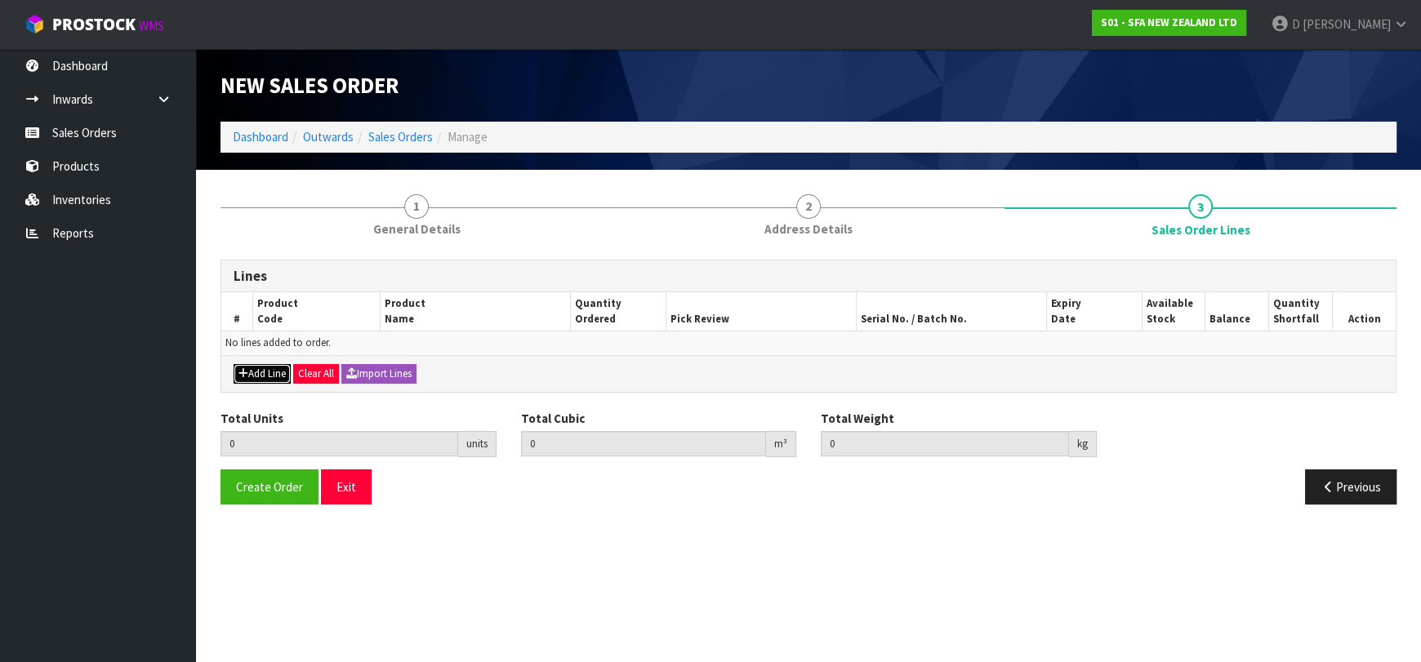
click at [250, 379] on button "Add Line" at bounding box center [262, 374] width 57 height 20
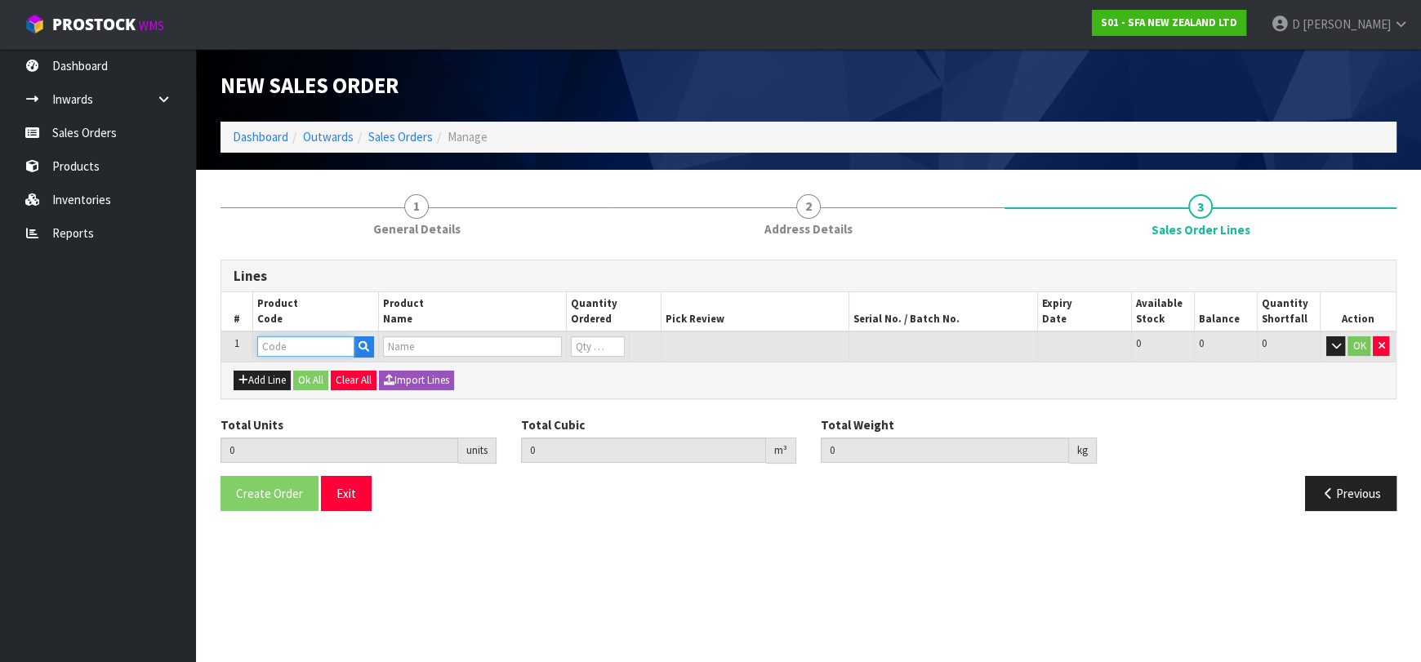
click at [276, 345] on input "text" at bounding box center [305, 346] width 97 height 20
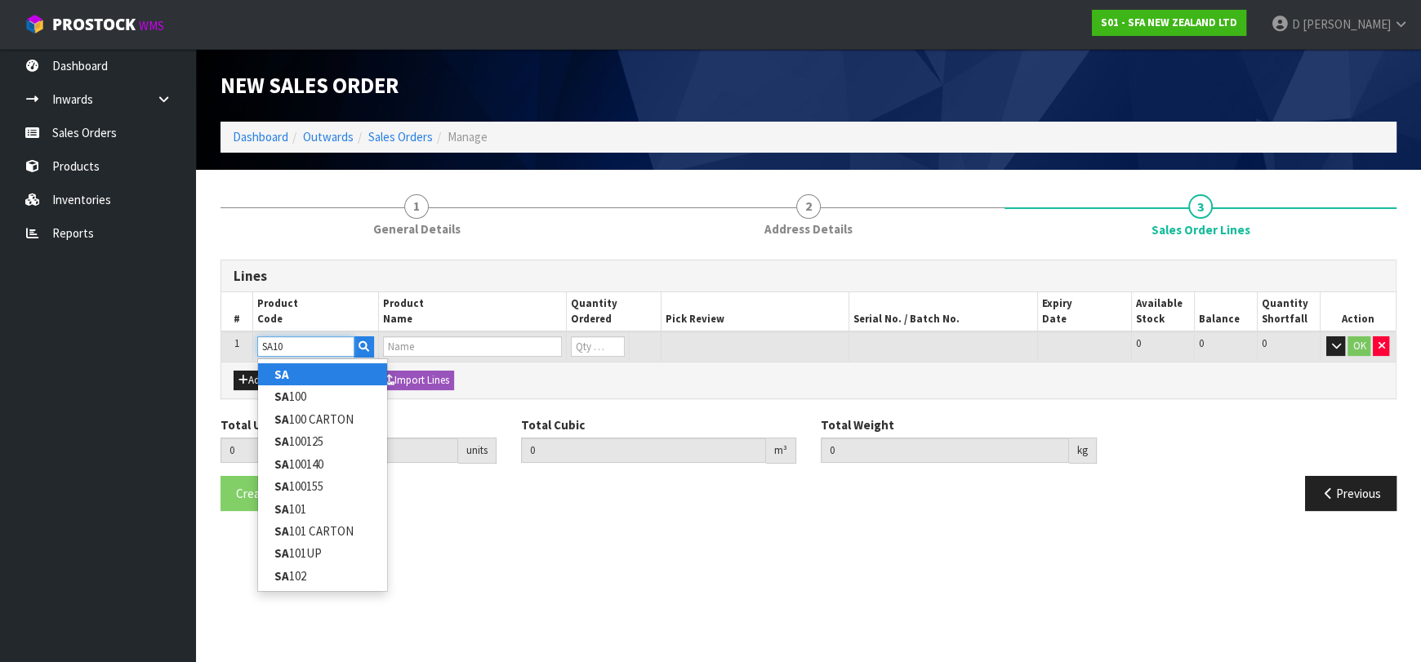
type input "SA102"
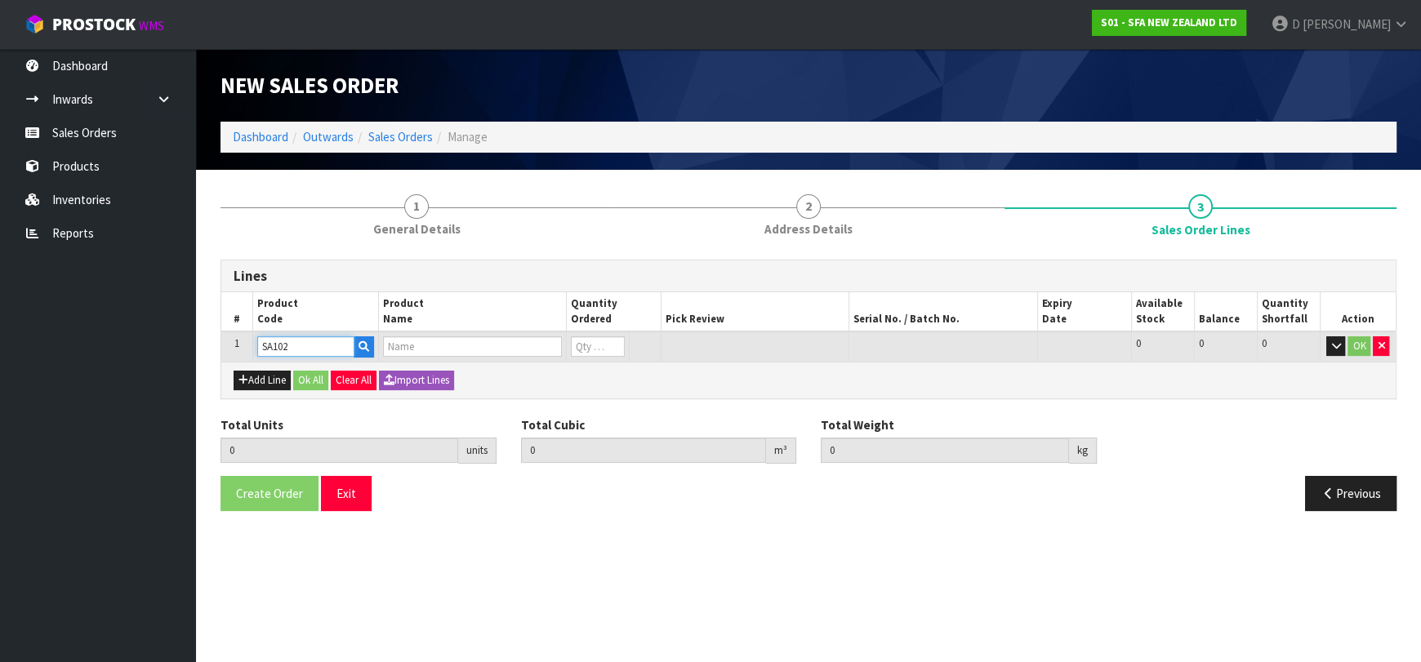
type input "0.000000"
type input "0.000"
type input "SANICOM 1 WATER PUMP"
type input "0"
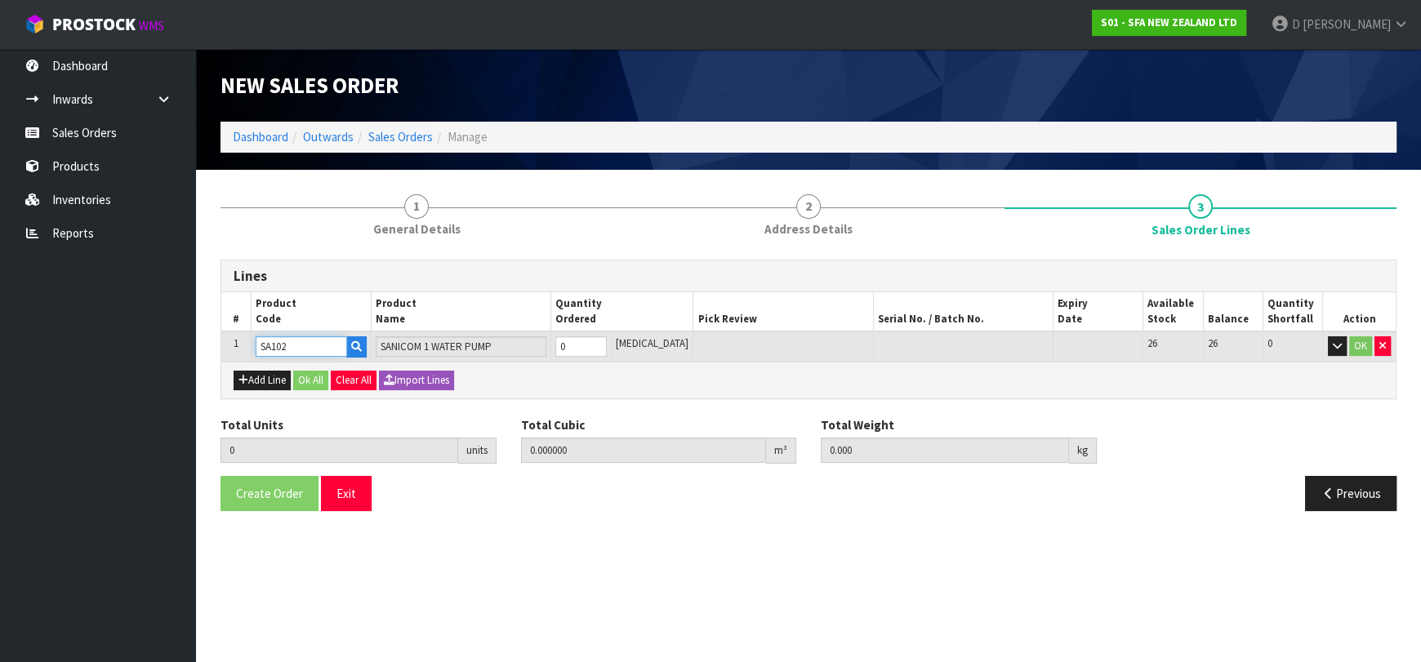
type input "SA102"
type input "1"
type input "0.066924"
type input "10.6"
type input "1"
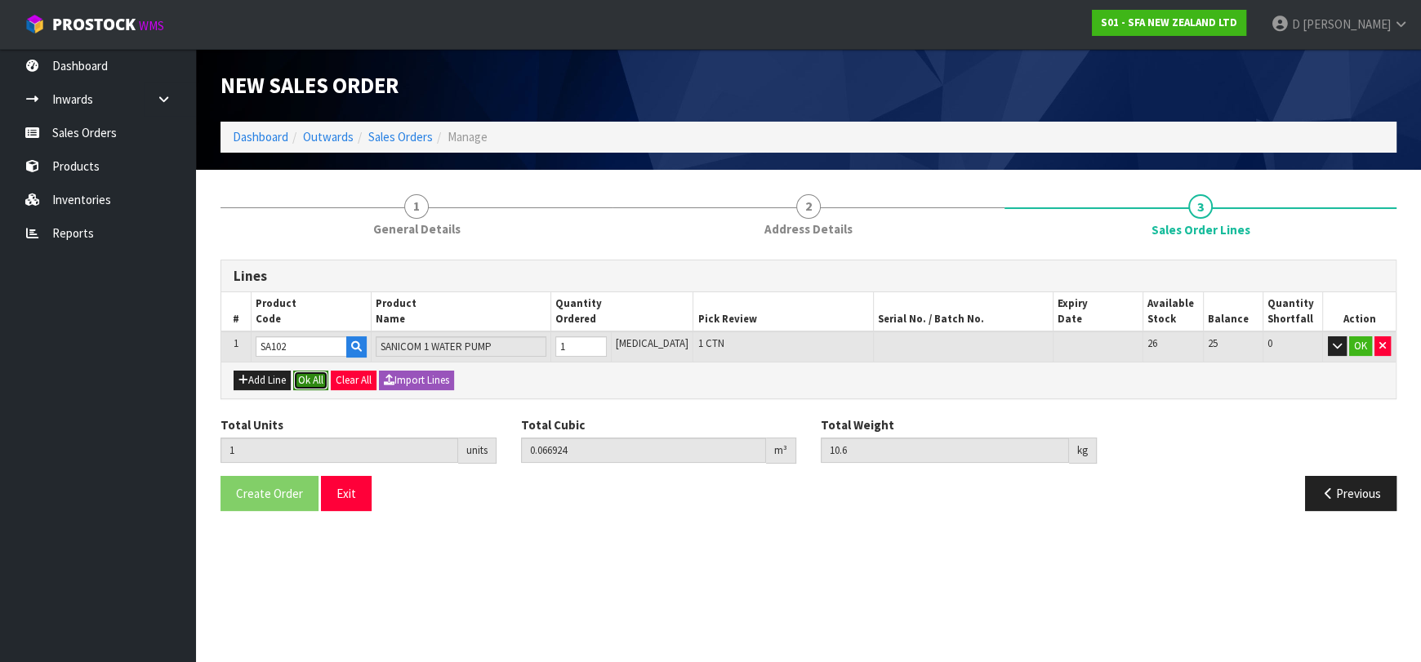
click at [307, 384] on button "Ok All" at bounding box center [310, 381] width 35 height 20
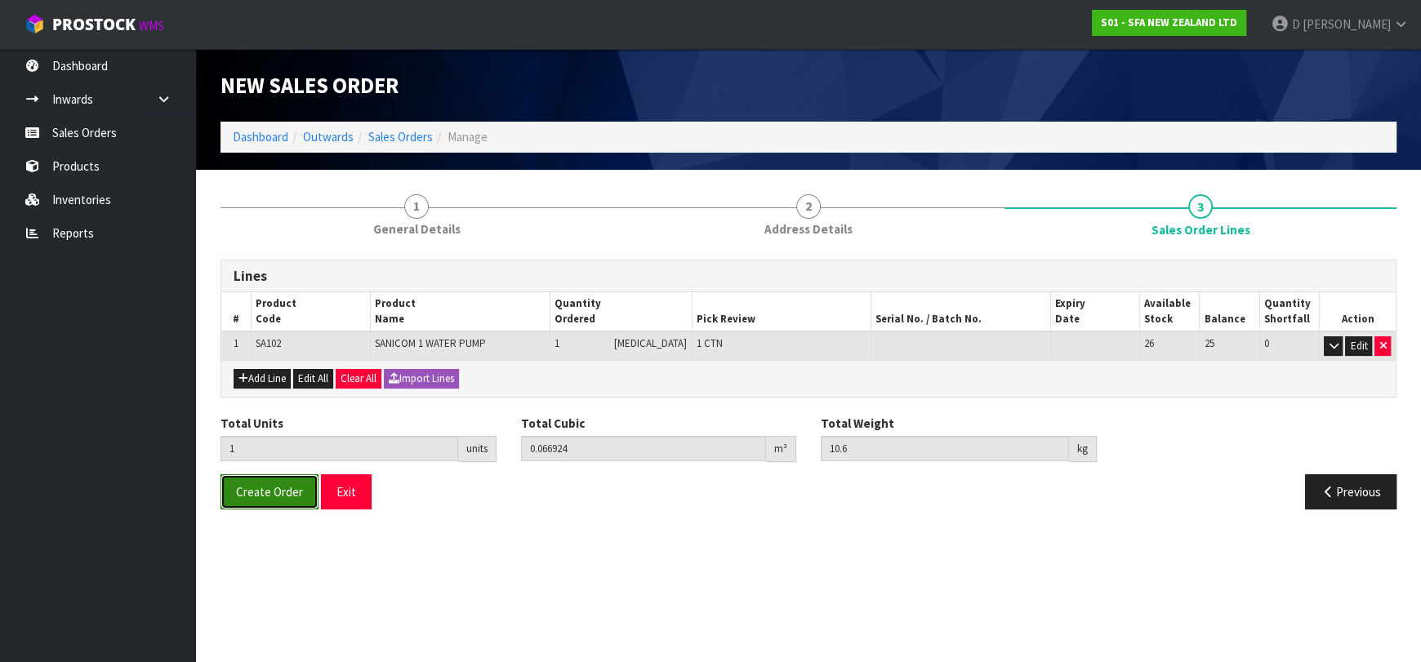
drag, startPoint x: 290, startPoint y: 479, endPoint x: 62, endPoint y: 457, distance: 229.0
click at [290, 481] on button "Create Order" at bounding box center [270, 492] width 98 height 35
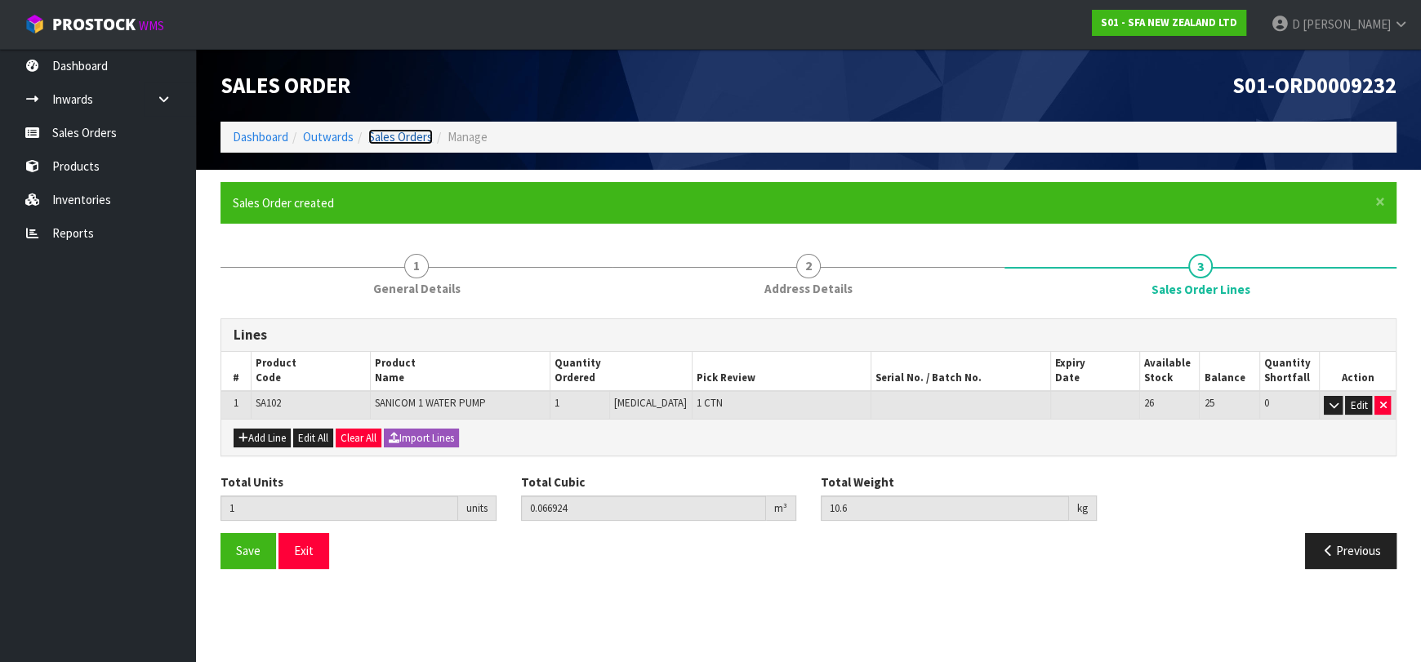
click at [403, 136] on link "Sales Orders" at bounding box center [400, 137] width 65 height 16
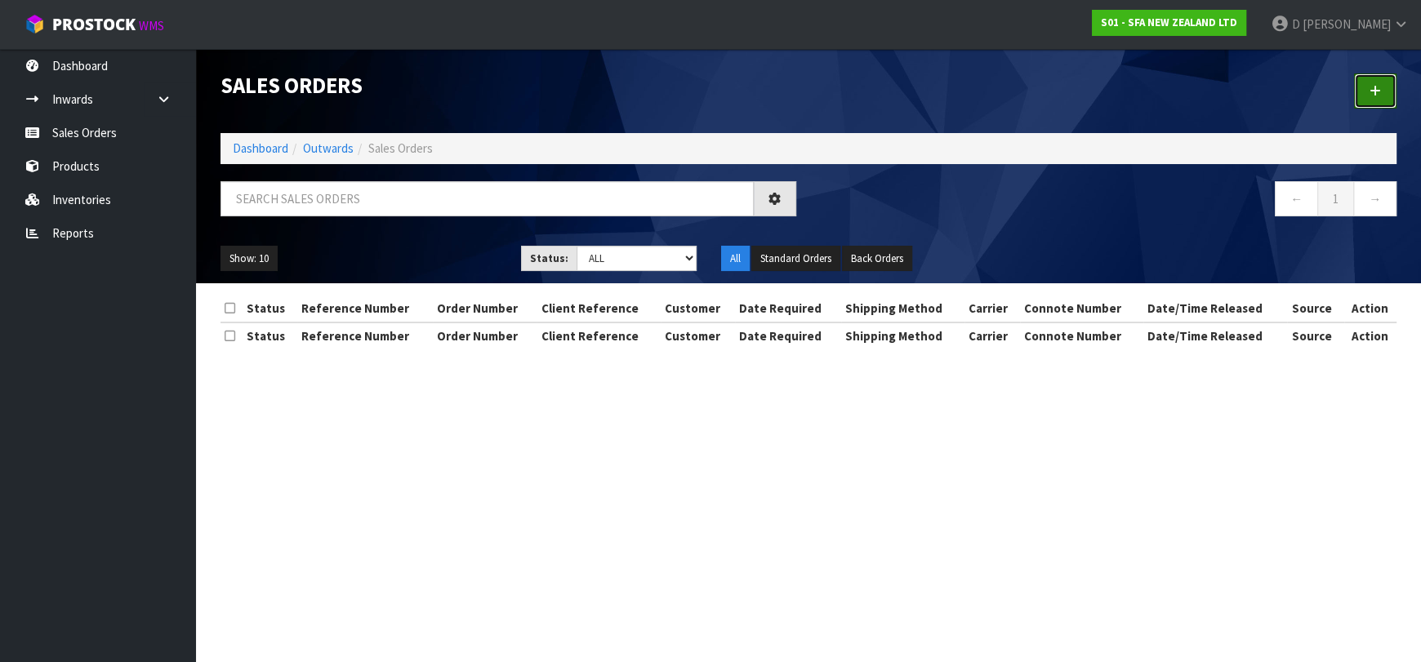
drag, startPoint x: 1362, startPoint y: 87, endPoint x: 1047, endPoint y: 142, distance: 320.1
click at [1362, 86] on link at bounding box center [1375, 91] width 42 height 35
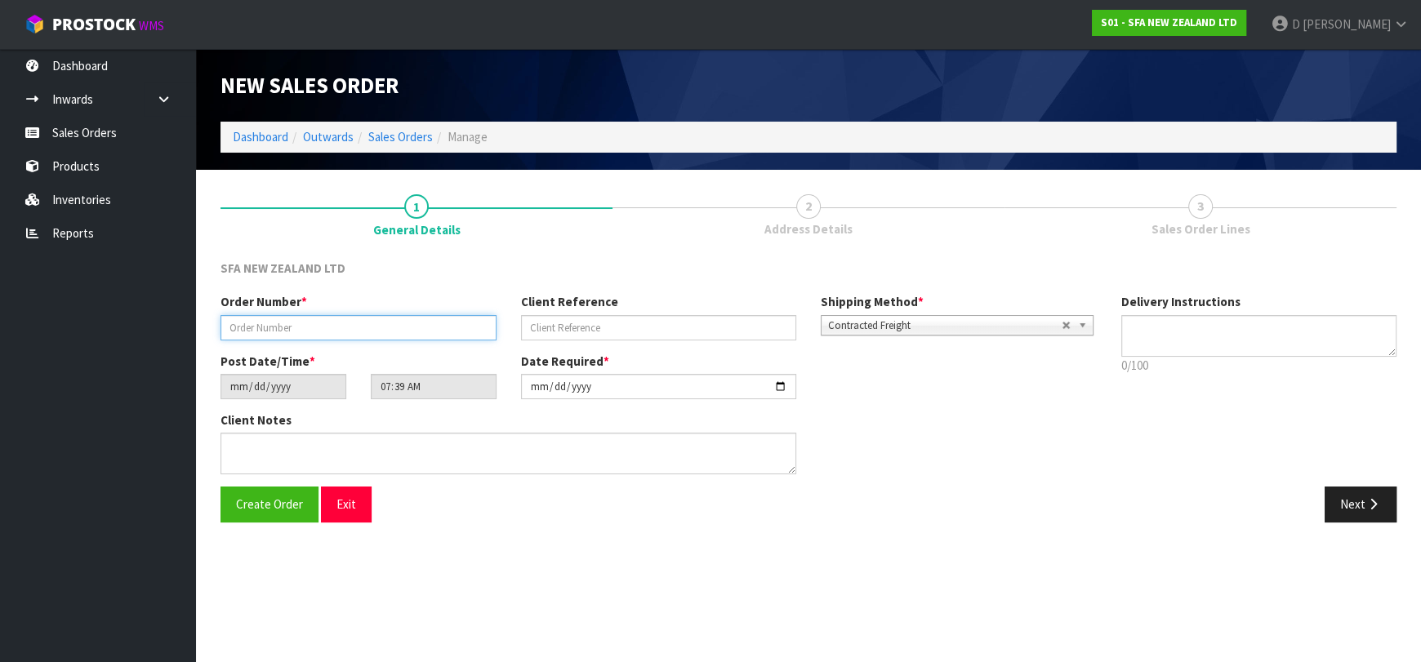
click at [363, 331] on input "text" at bounding box center [359, 327] width 276 height 25
type input "24421"
paste input "201160021"
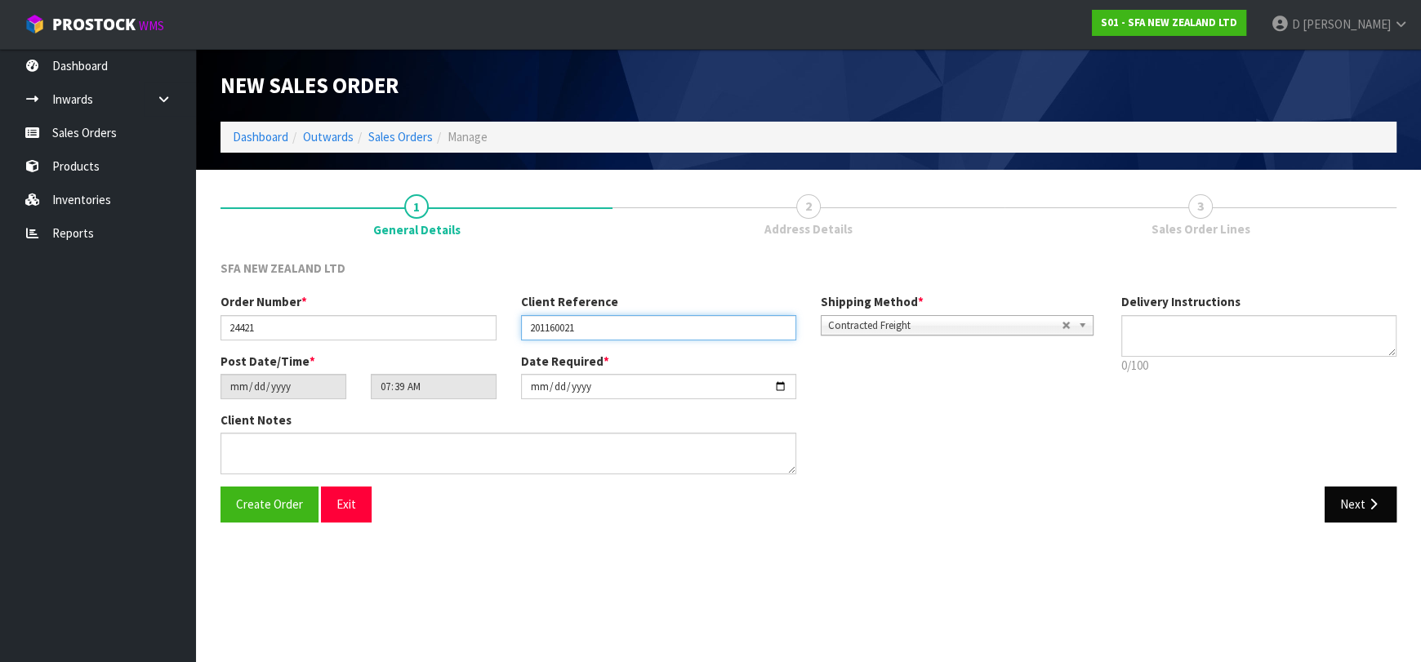
type input "201160021"
click at [1352, 521] on button "Next" at bounding box center [1361, 504] width 72 height 35
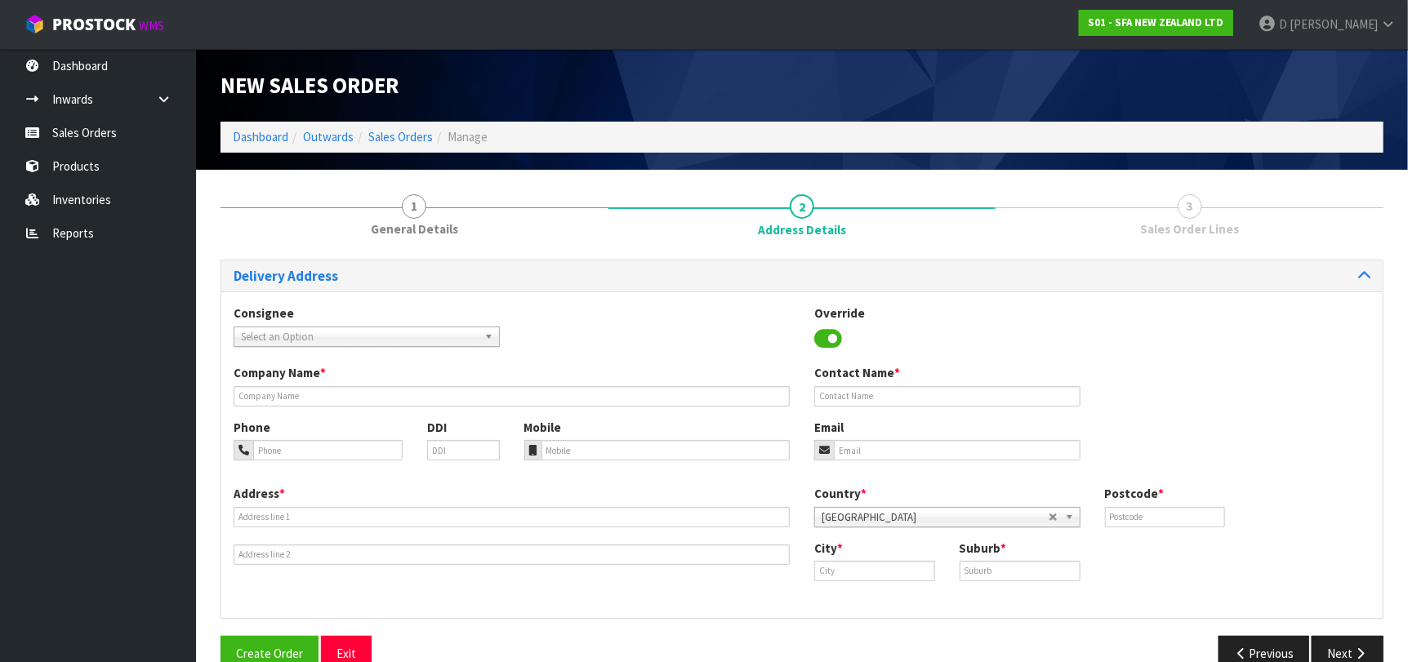
click at [331, 336] on span "Select an Option" at bounding box center [359, 337] width 237 height 20
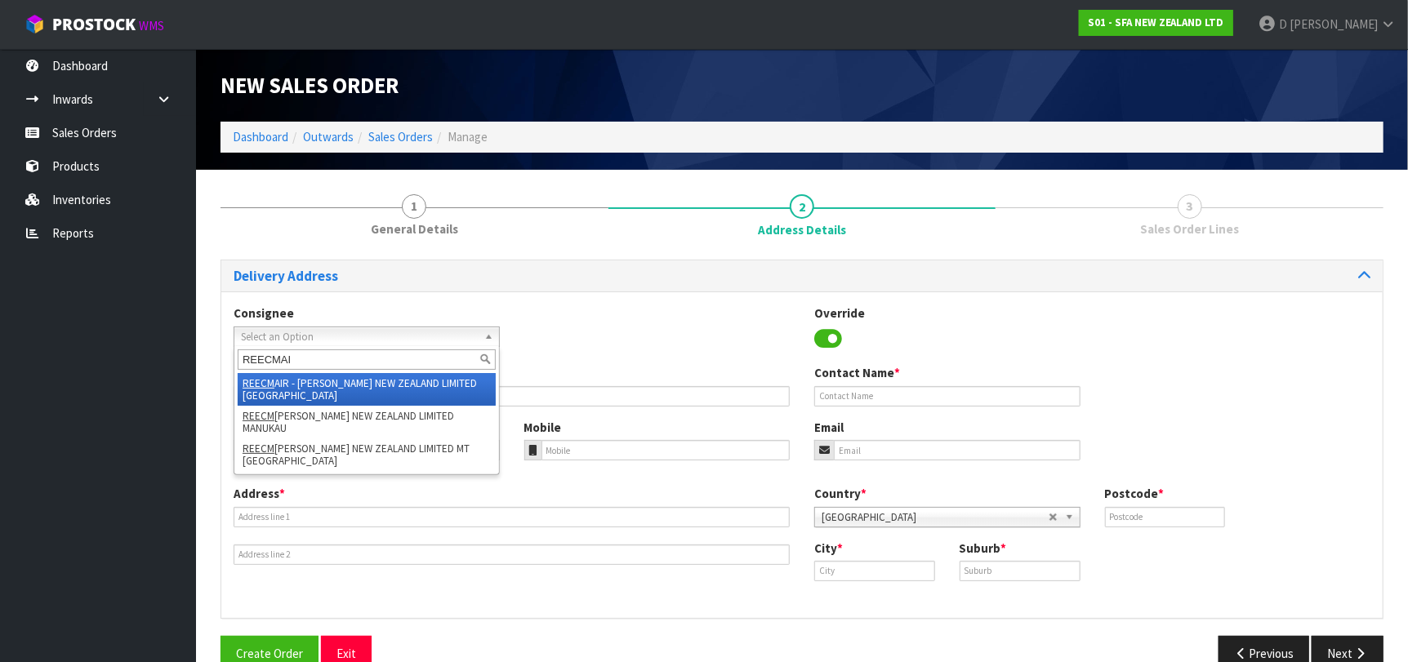
type input "REECMAIR"
type input "[PERSON_NAME] NEW ZEALAND LIMITED [GEOGRAPHIC_DATA]"
type input "[PHONE_NUMBER]"
type input "[STREET_ADDRESS]"
type input "0632"
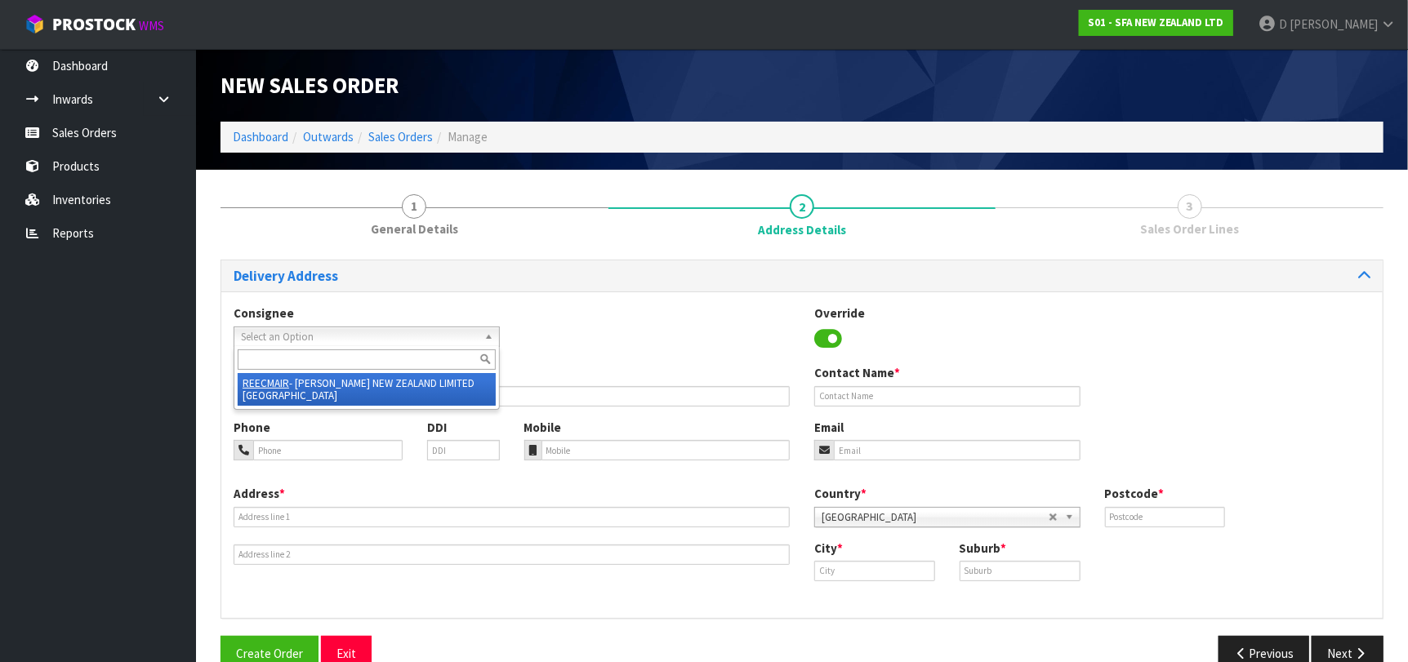
type input "[GEOGRAPHIC_DATA]"
type input "ROSEDALE"
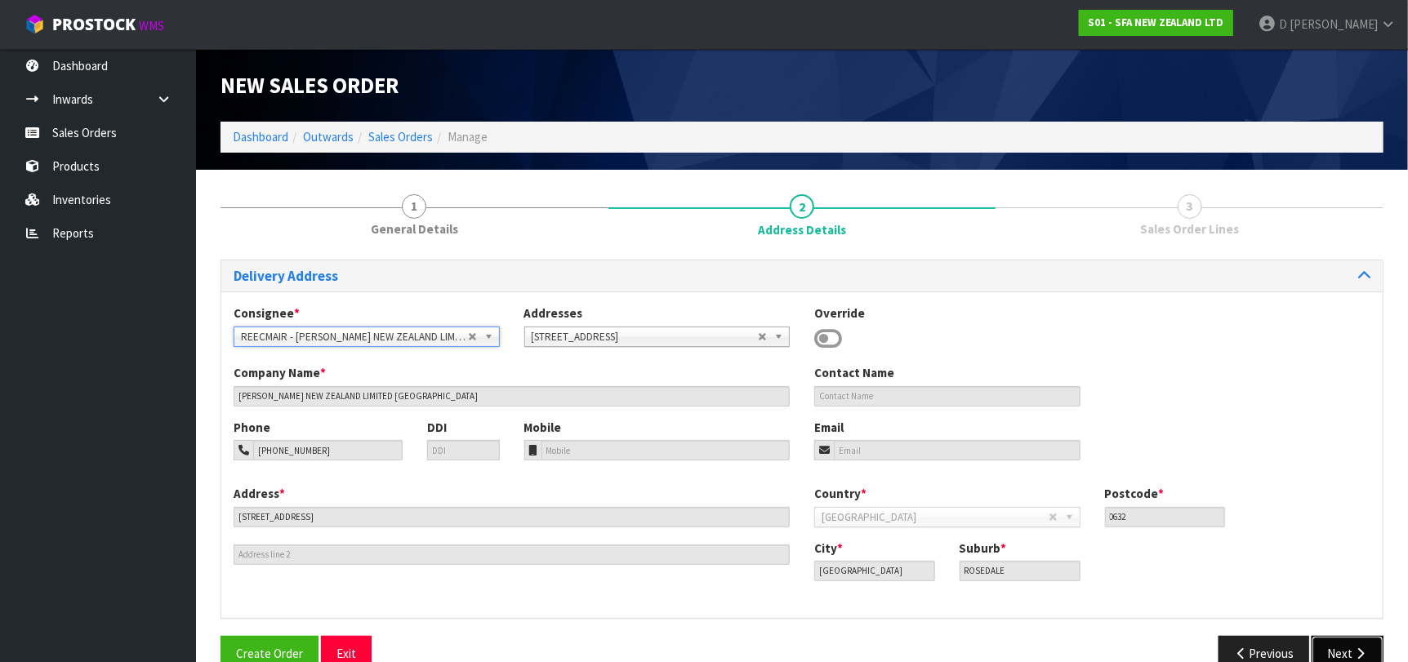
drag, startPoint x: 1348, startPoint y: 650, endPoint x: 1125, endPoint y: 595, distance: 229.6
click at [1342, 644] on button "Next" at bounding box center [1348, 653] width 72 height 35
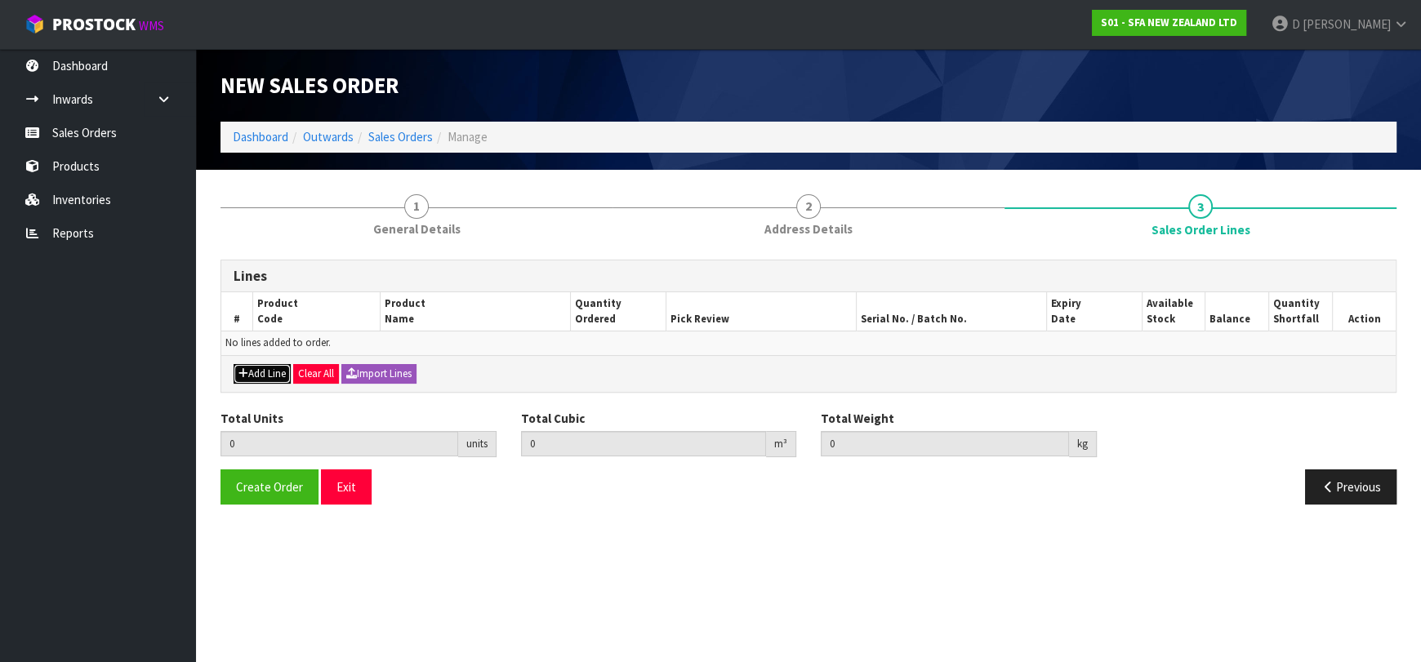
click at [247, 371] on icon "button" at bounding box center [243, 373] width 10 height 11
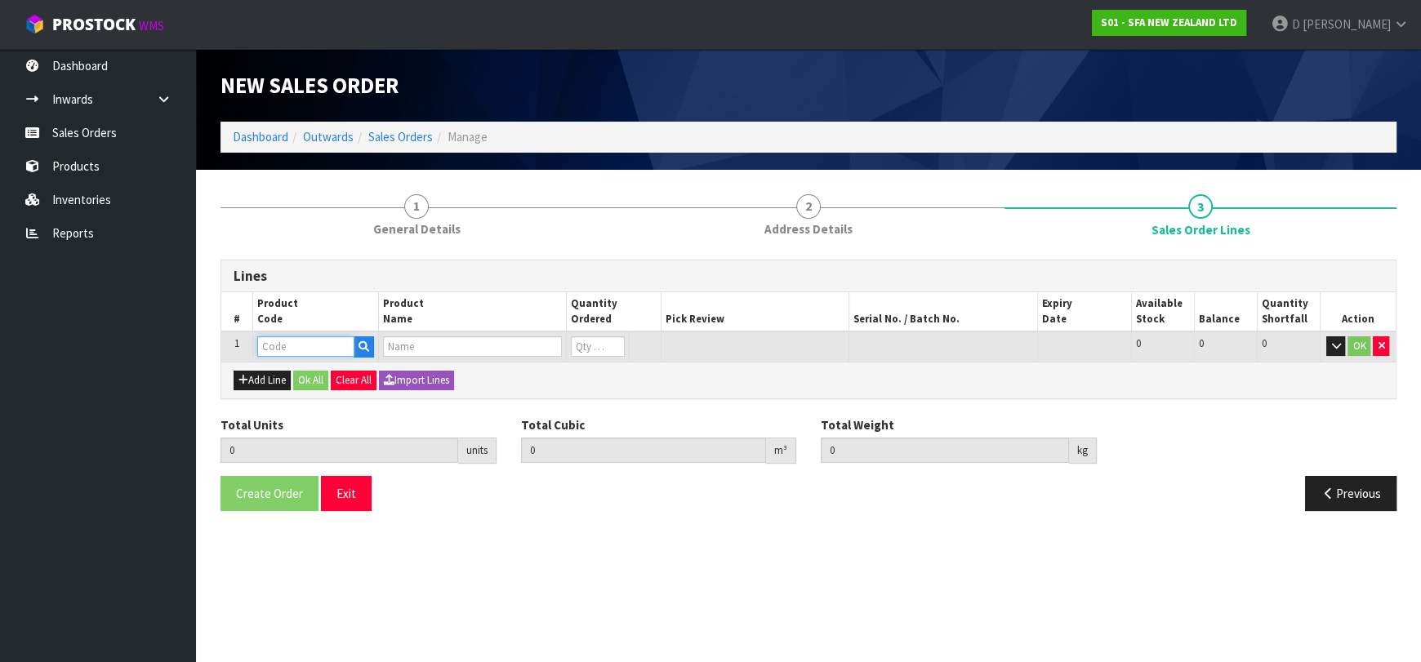
click at [270, 349] on input "text" at bounding box center [305, 346] width 97 height 20
type input "SA221"
type input "0.000000"
type input "0.000"
type input "SANIFAST"
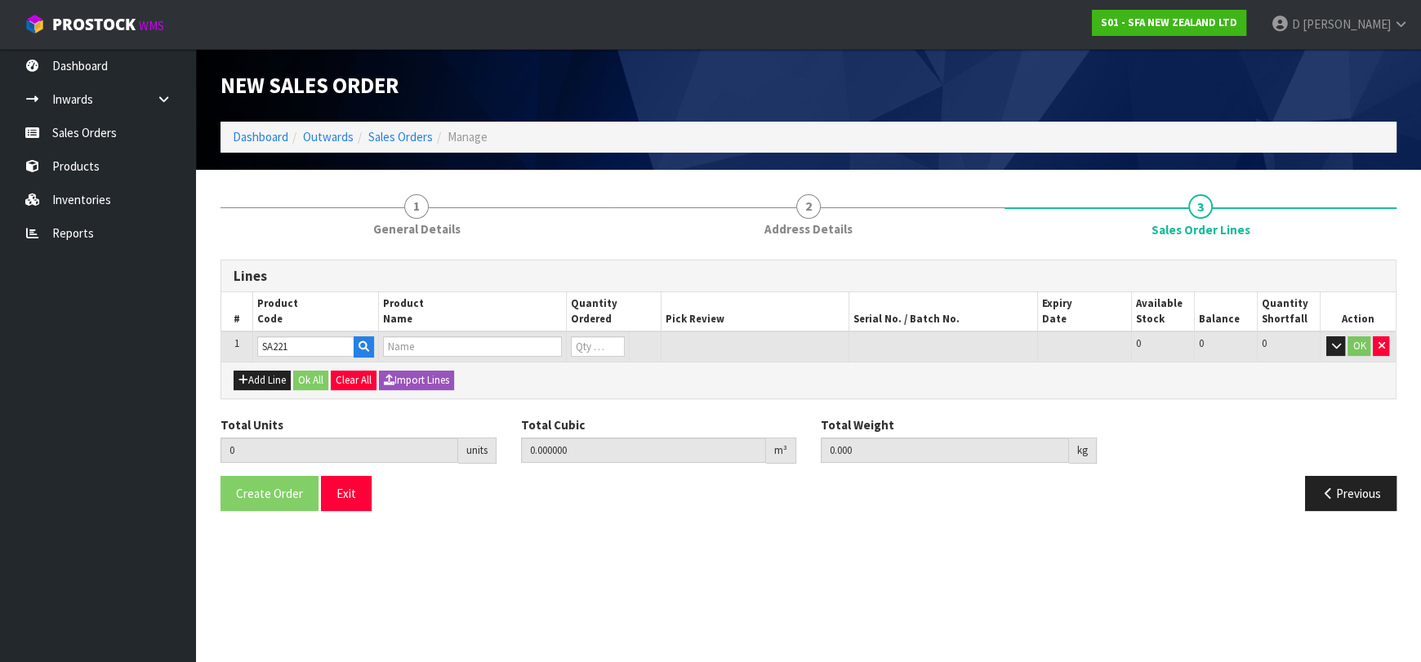
type input "0"
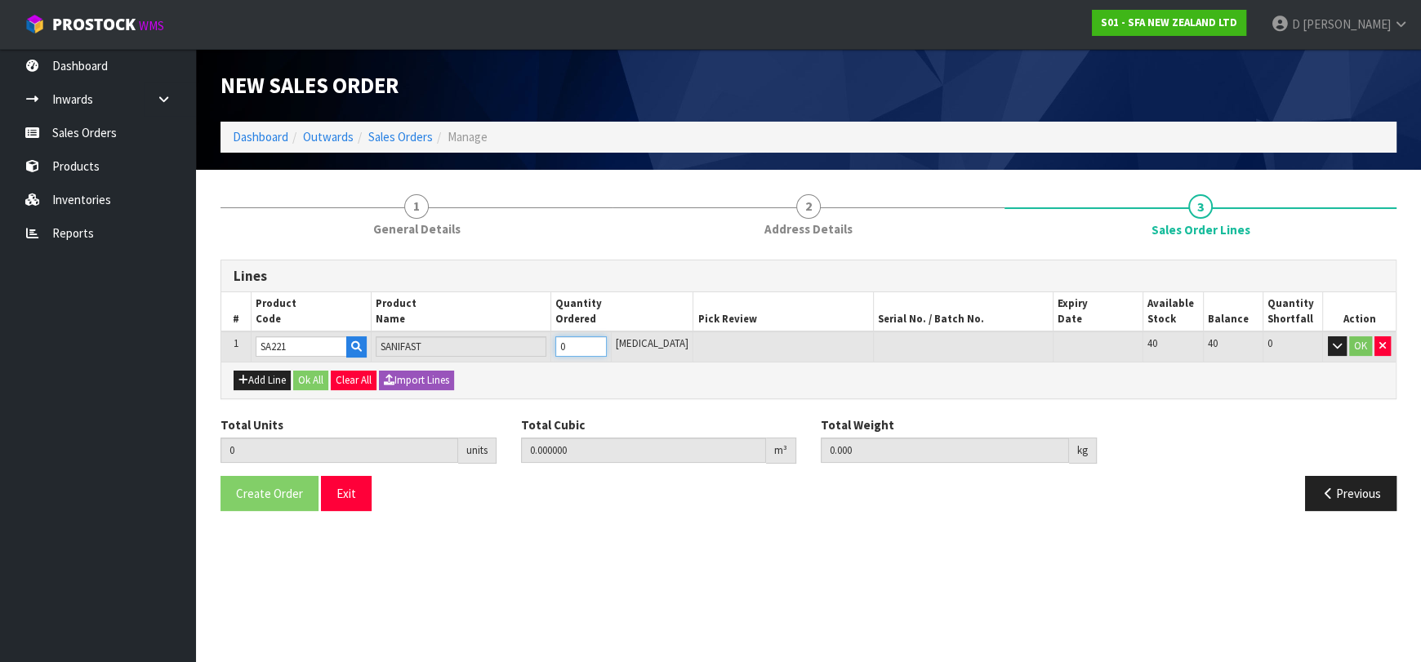
type input "1"
type input "0.052428"
type input "8.6"
type input "1"
click at [280, 385] on button "Add Line" at bounding box center [262, 381] width 57 height 20
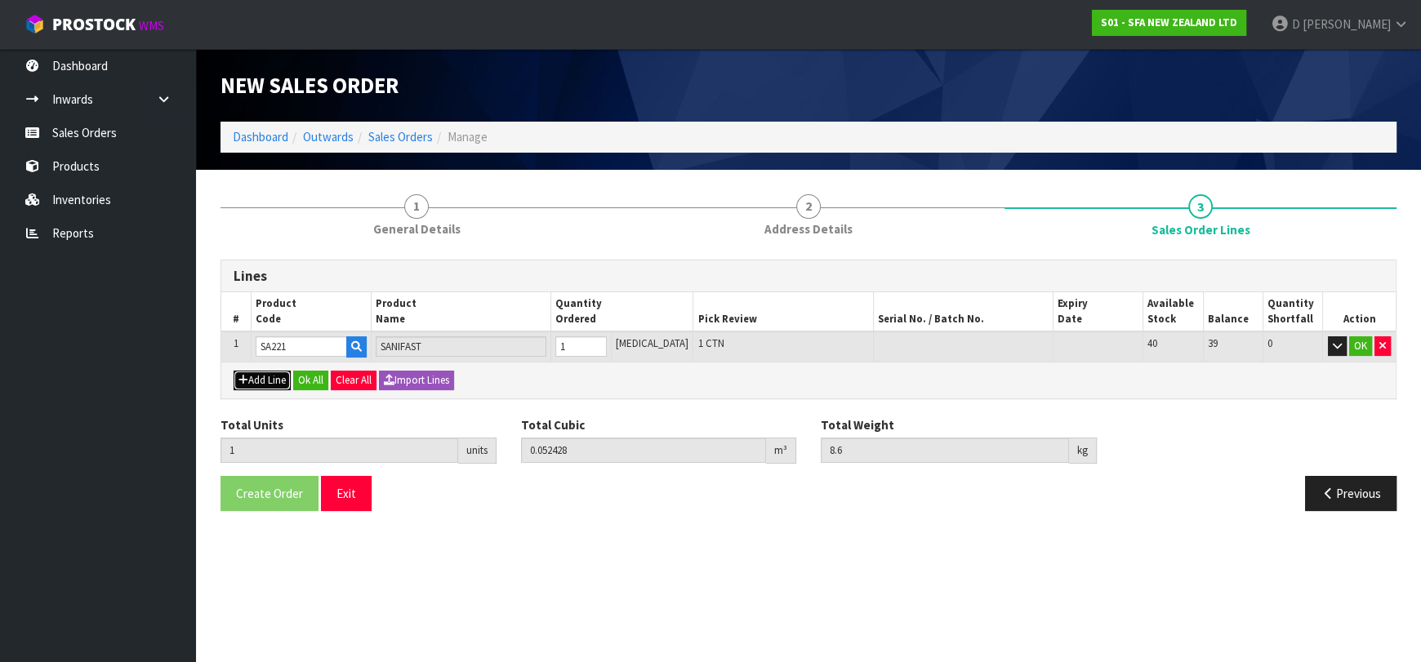
type input "0"
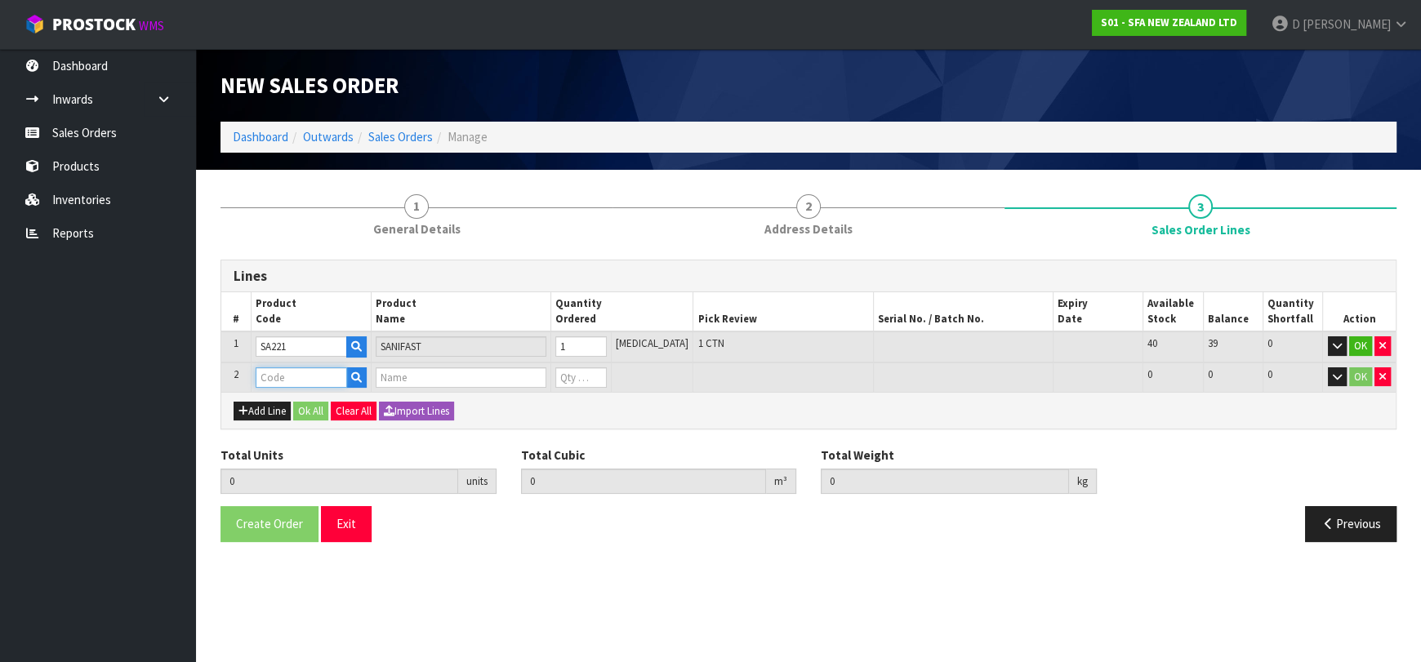
click at [286, 377] on input "text" at bounding box center [301, 378] width 91 height 20
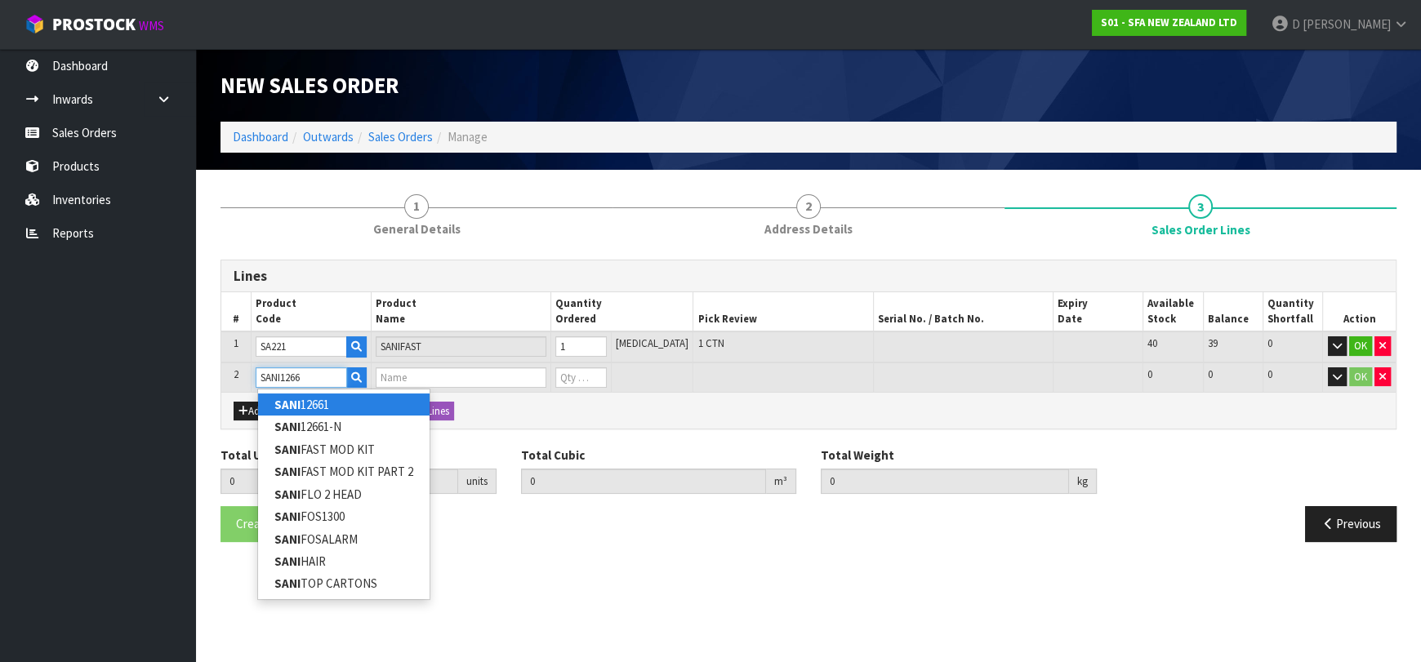
type input "SANI12661"
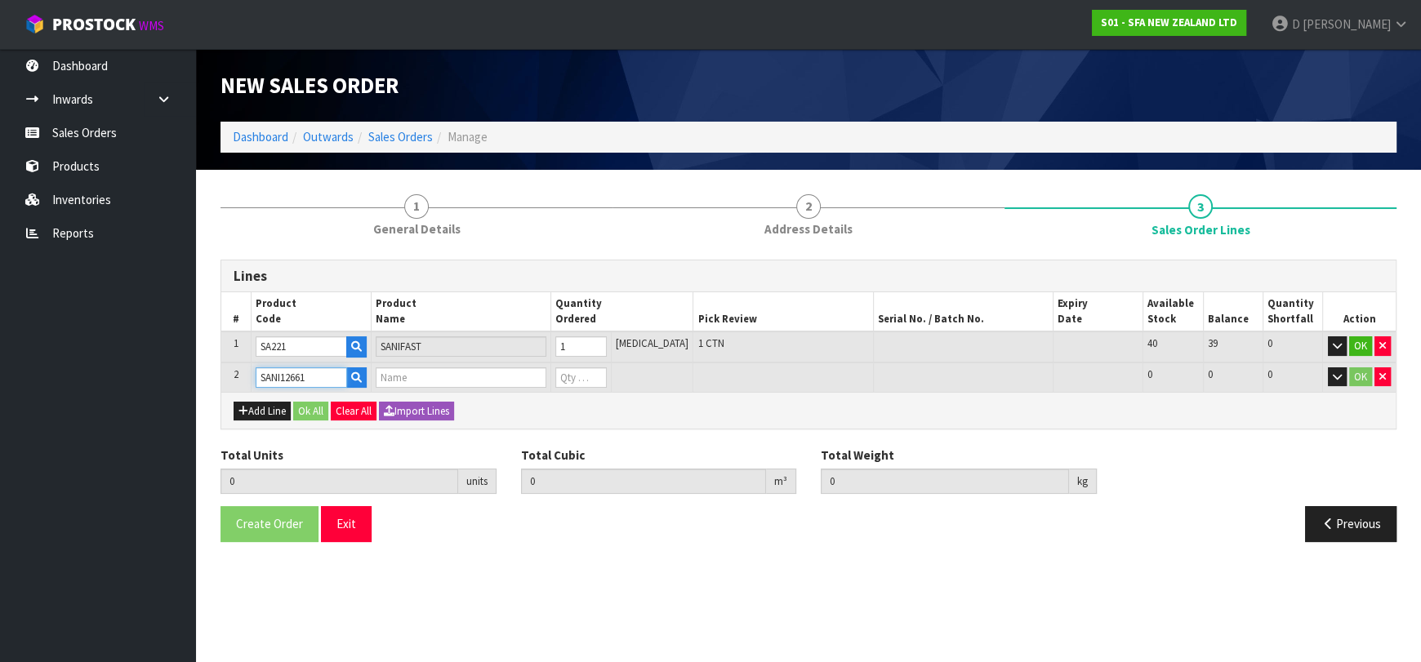
type input "1"
type input "0.052428"
type input "8.6"
type input "SANI ALARM INTERLOCK"
type input "0"
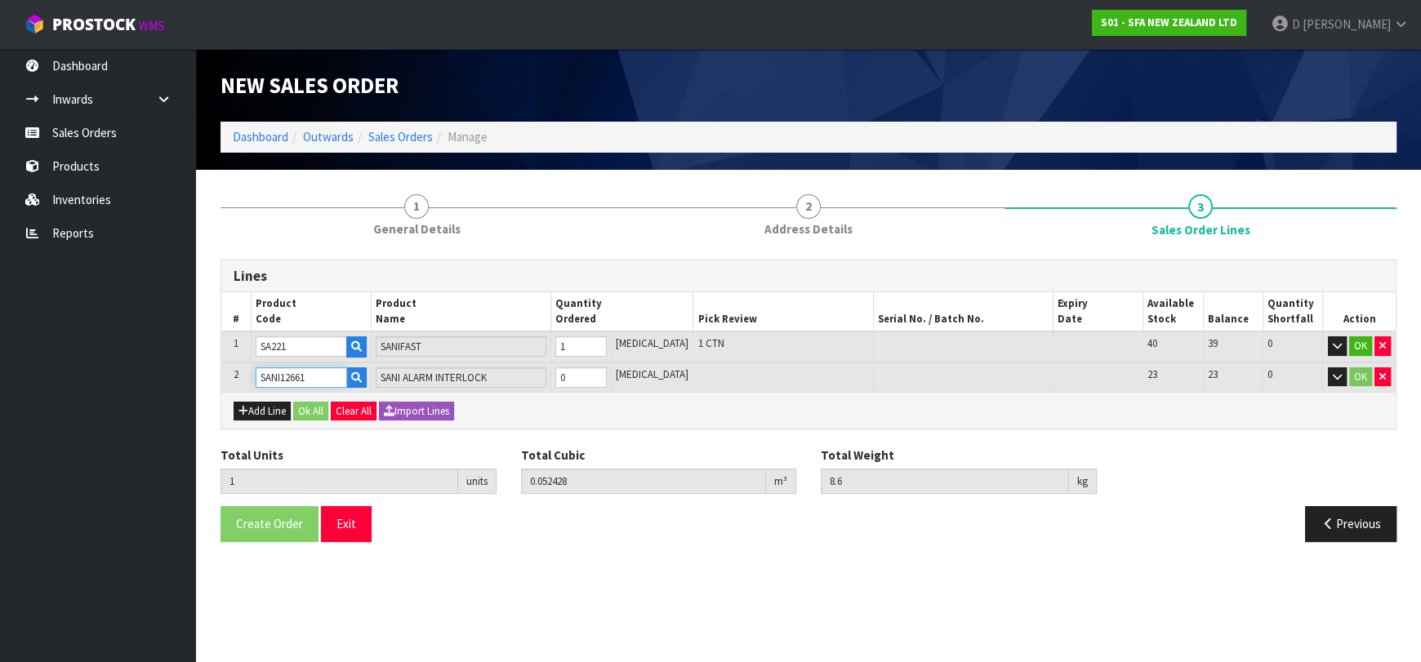
type input "SANI12661"
type input "2"
type input "0.060708"
type input "10.2"
type input "1"
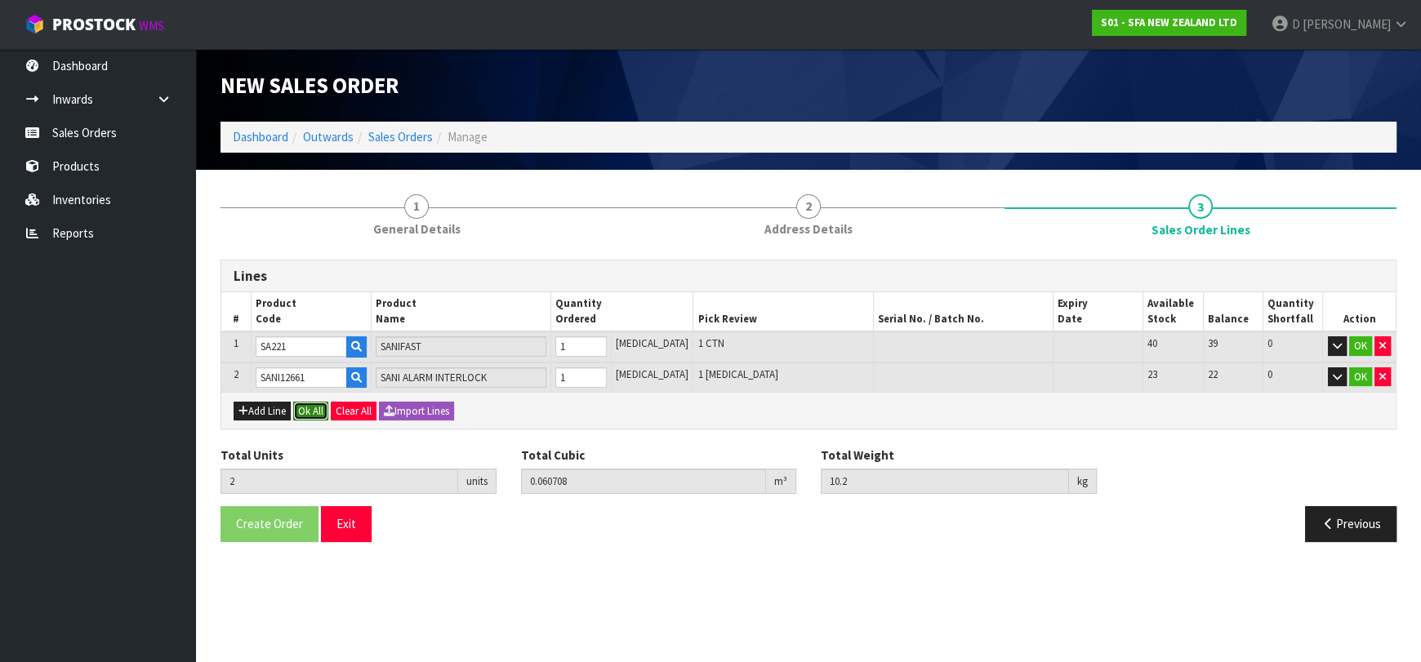
click at [321, 409] on button "Ok All" at bounding box center [310, 412] width 35 height 20
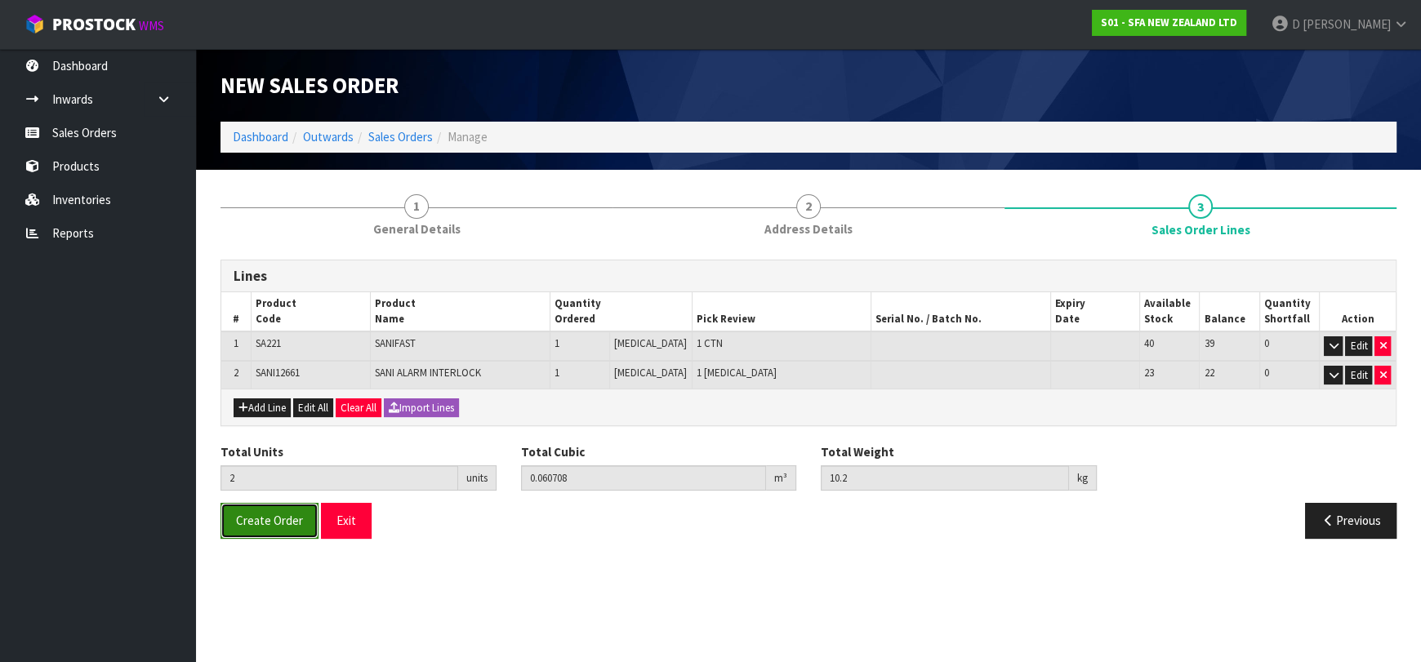
click at [297, 526] on button "Create Order" at bounding box center [270, 520] width 98 height 35
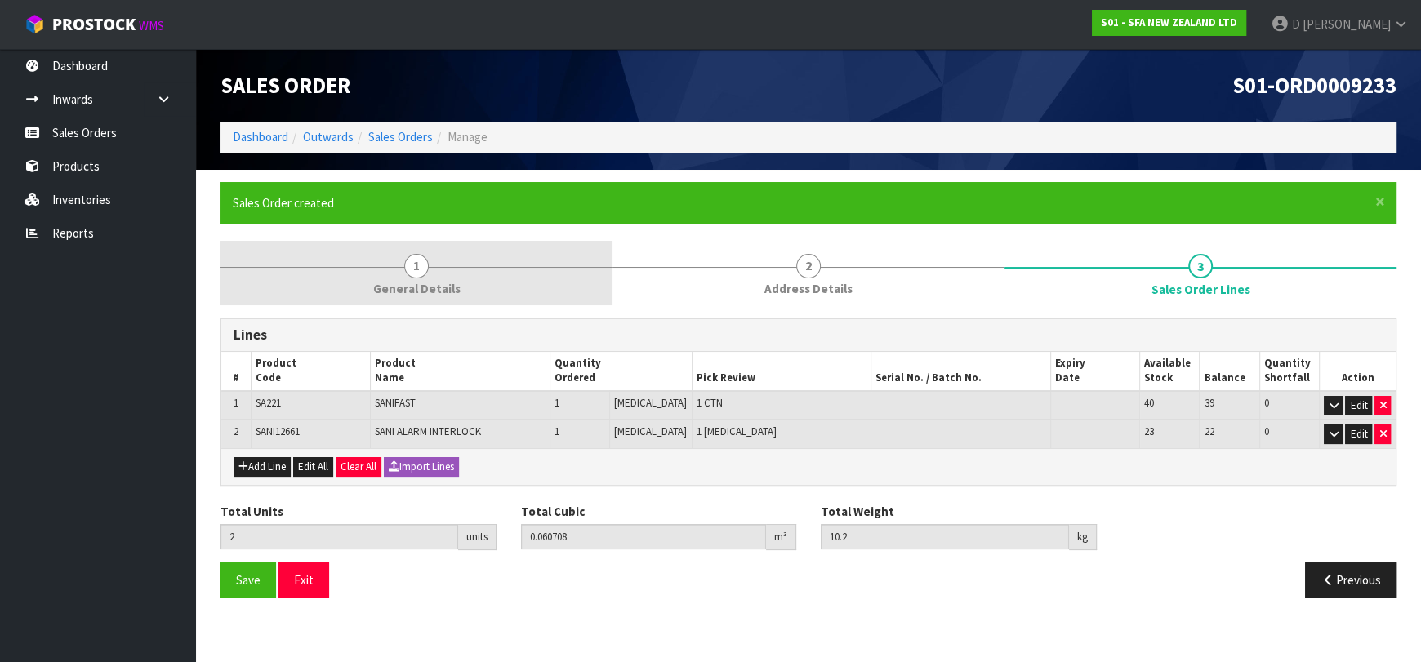
click at [464, 256] on link "1 General Details" at bounding box center [417, 273] width 392 height 65
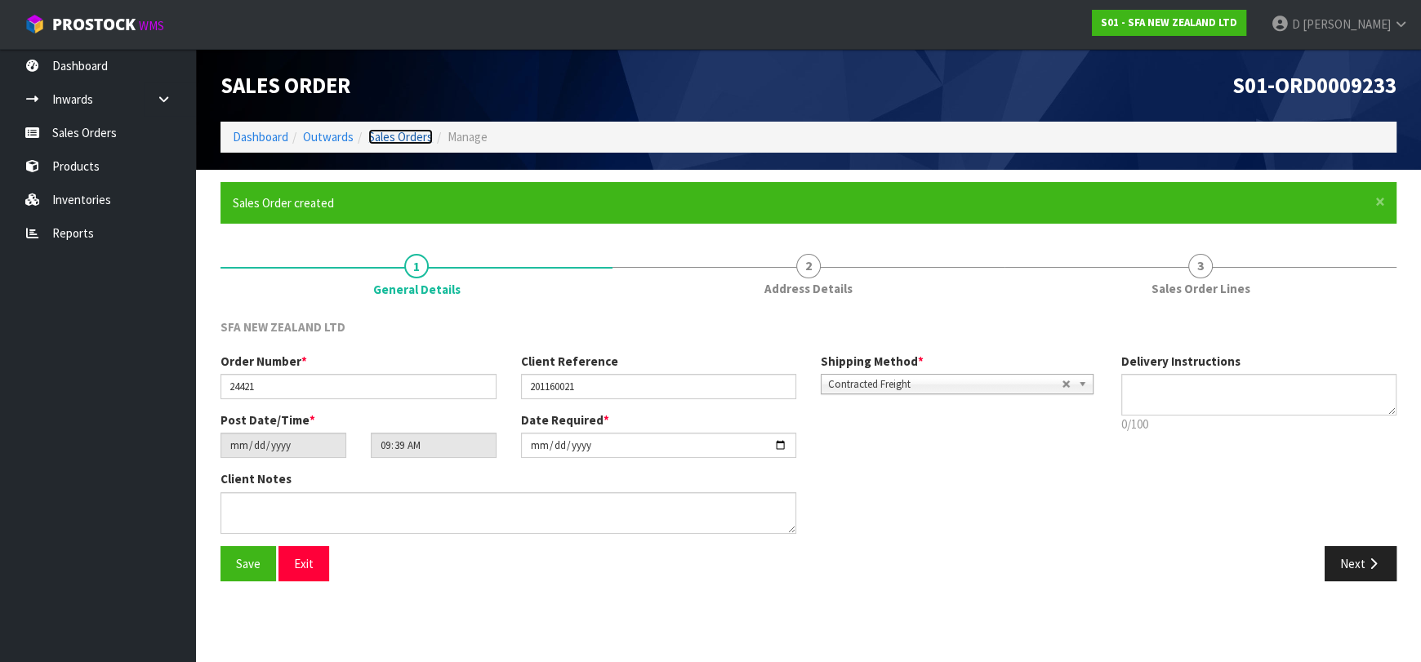
click at [417, 137] on link "Sales Orders" at bounding box center [400, 137] width 65 height 16
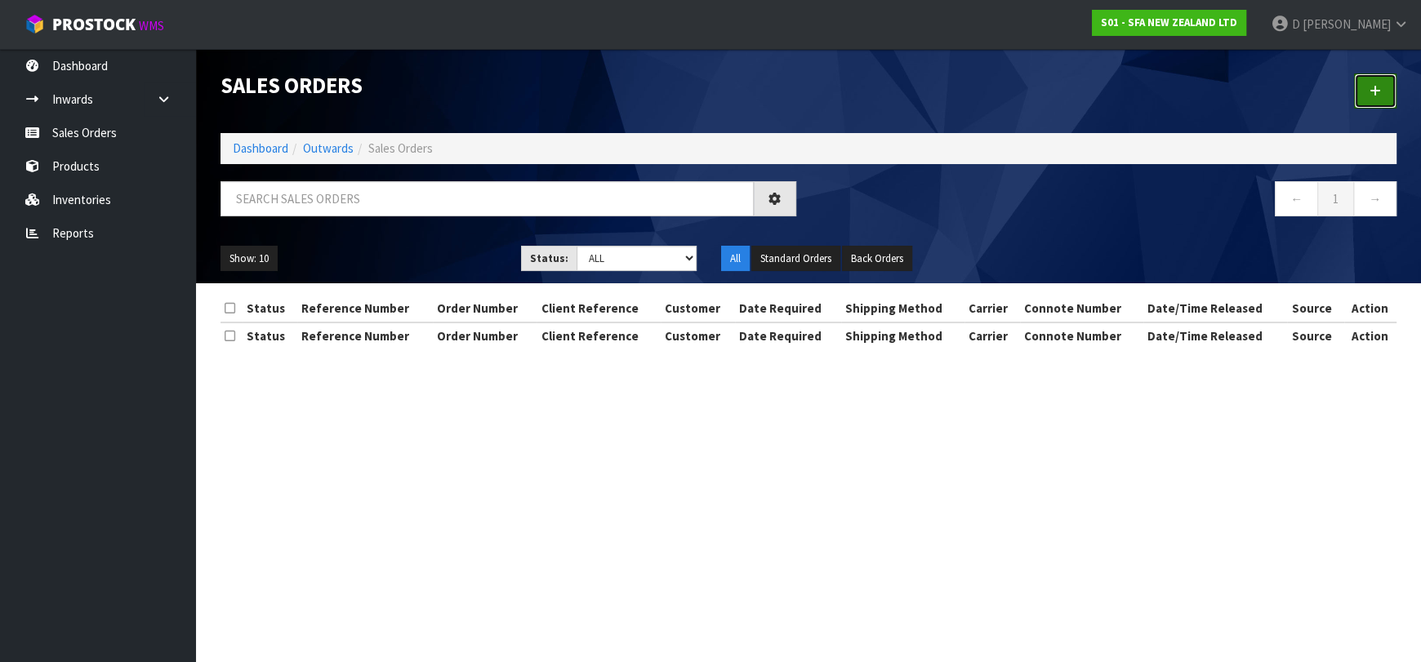
drag, startPoint x: 1363, startPoint y: 78, endPoint x: 1174, endPoint y: 127, distance: 195.5
click at [1362, 78] on link at bounding box center [1375, 91] width 42 height 35
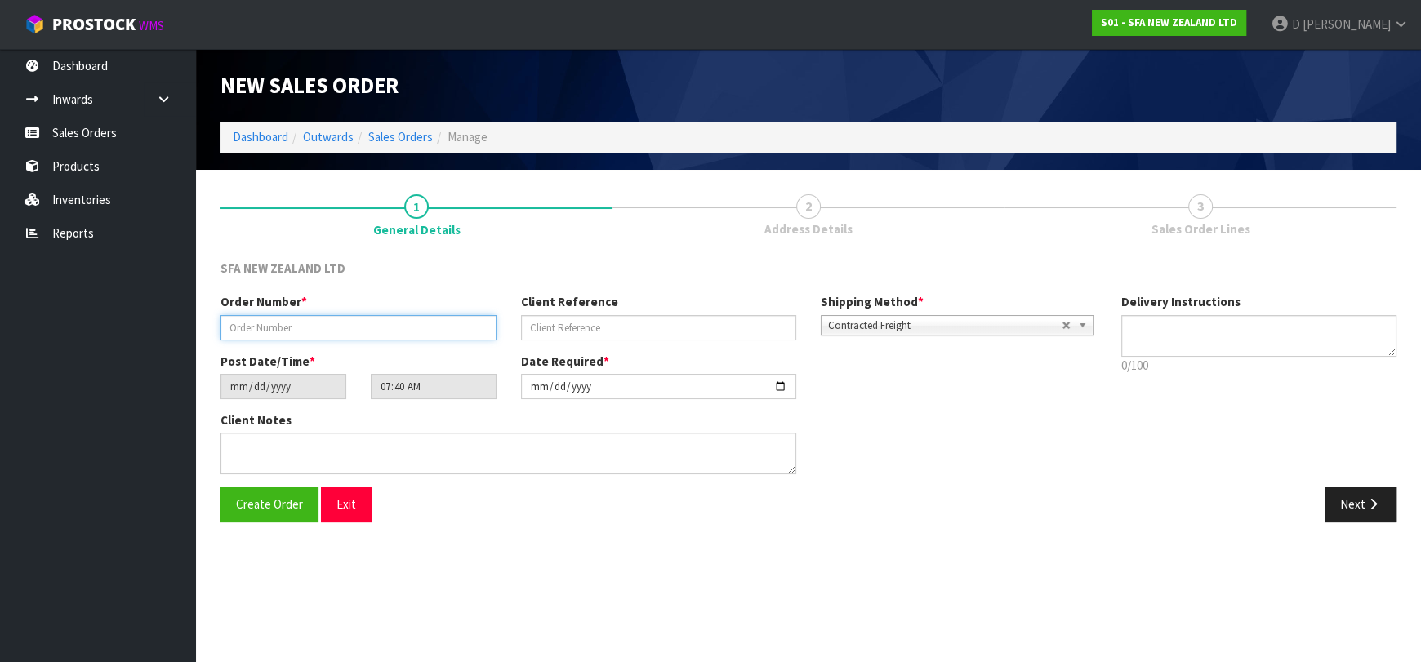
click at [346, 328] on input "text" at bounding box center [359, 327] width 276 height 25
type input "24422"
paste input "205343620"
type input "205343620"
drag, startPoint x: 1361, startPoint y: 501, endPoint x: 926, endPoint y: 489, distance: 434.6
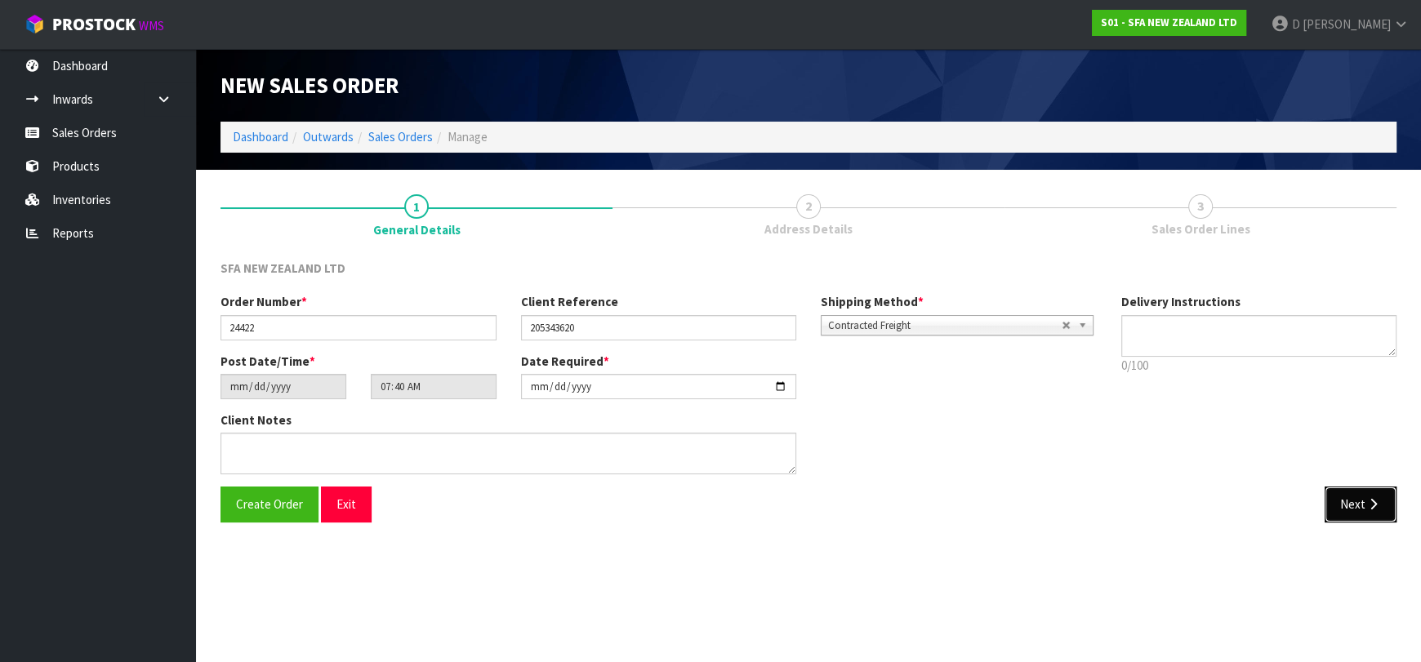
click at [1360, 502] on button "Next" at bounding box center [1361, 504] width 72 height 35
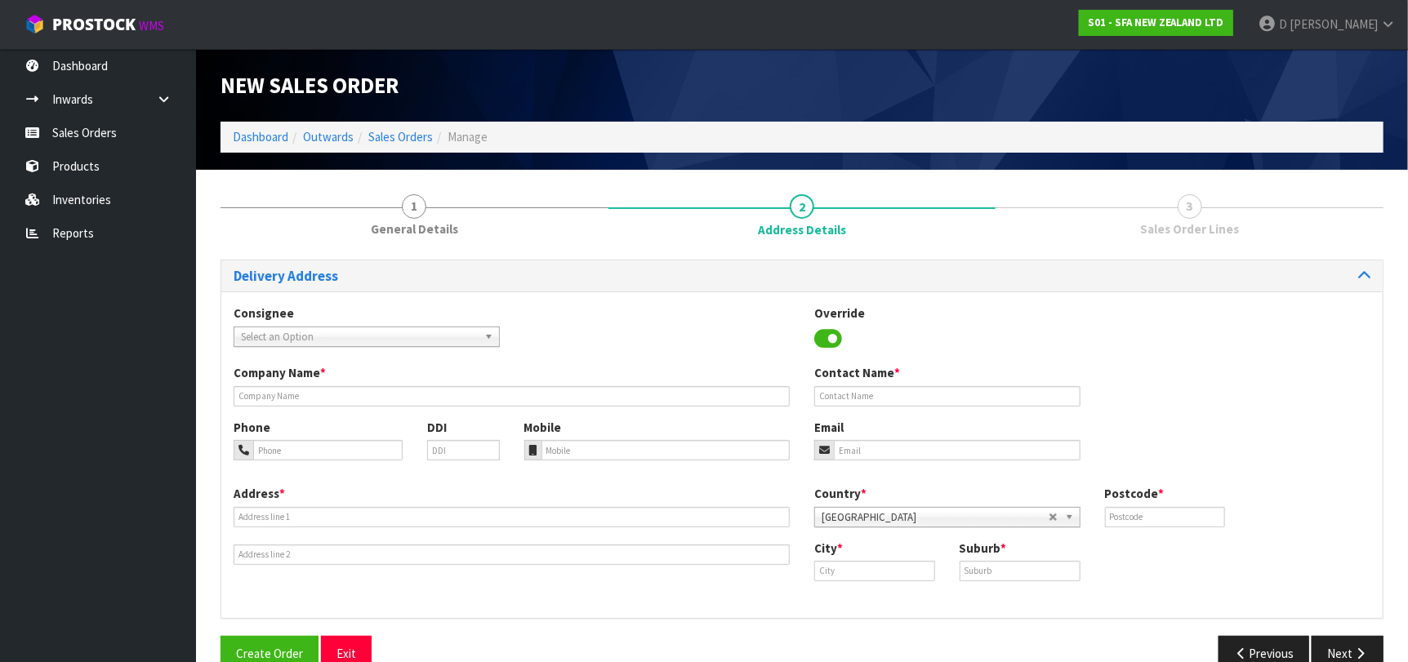
click at [442, 338] on span "Select an Option" at bounding box center [359, 337] width 237 height 20
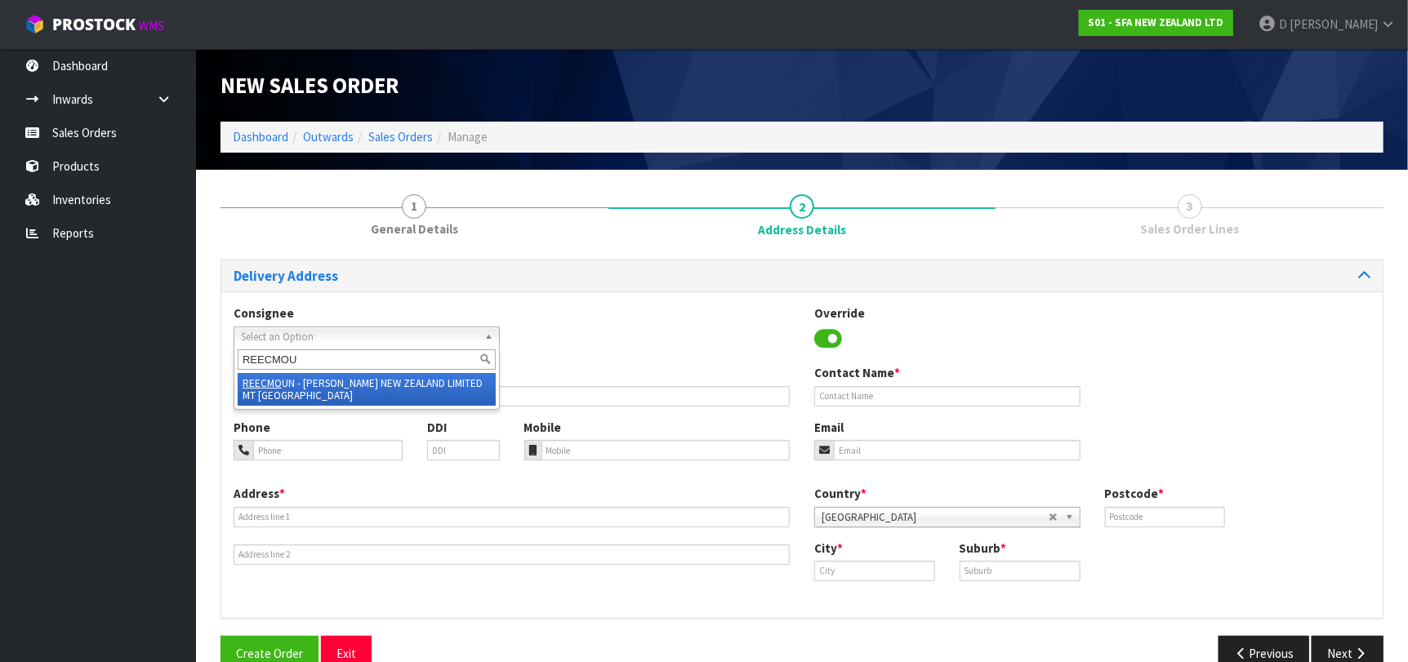
type input "REECMOUN"
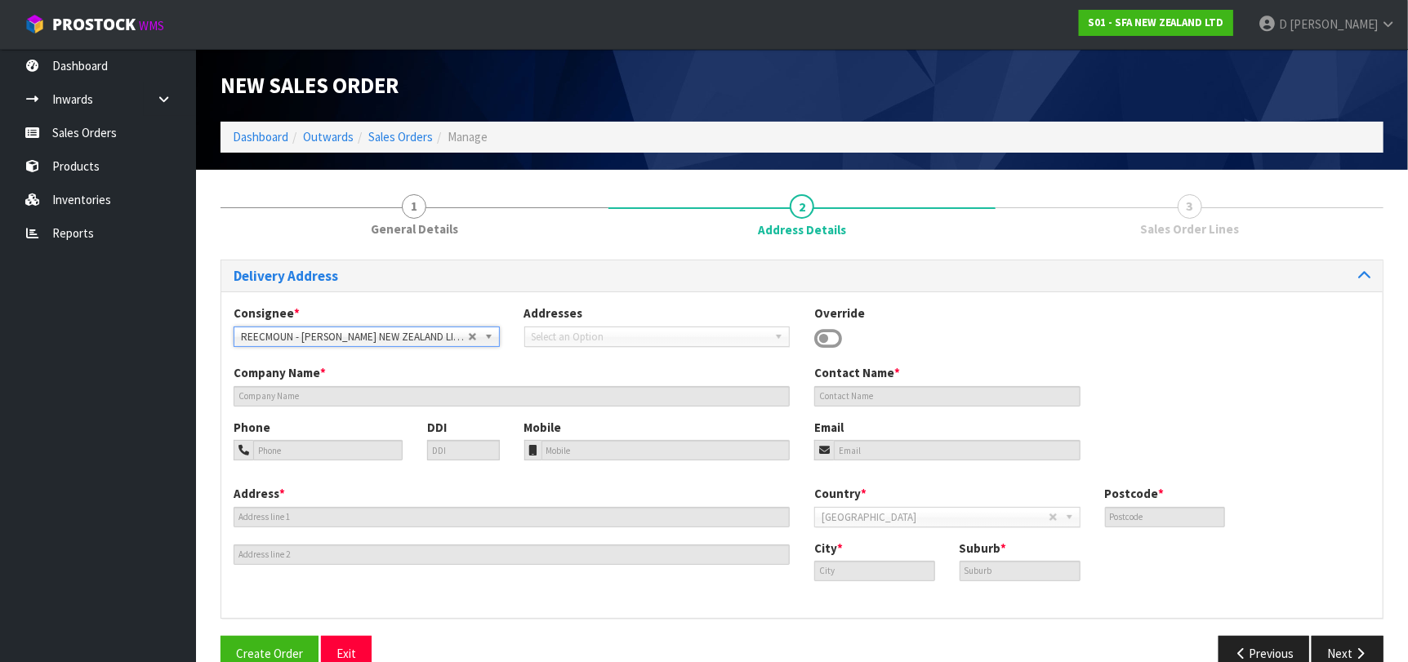
type input "[PERSON_NAME] NEW ZEALAND LIMITED MT [GEOGRAPHIC_DATA]"
type input "[PERSON_NAME] MT WELLINGTON (1008)"
type input "[STREET_ADDRESS][PERSON_NAME]"
type input "1072"
type input "MT [GEOGRAPHIC_DATA]"
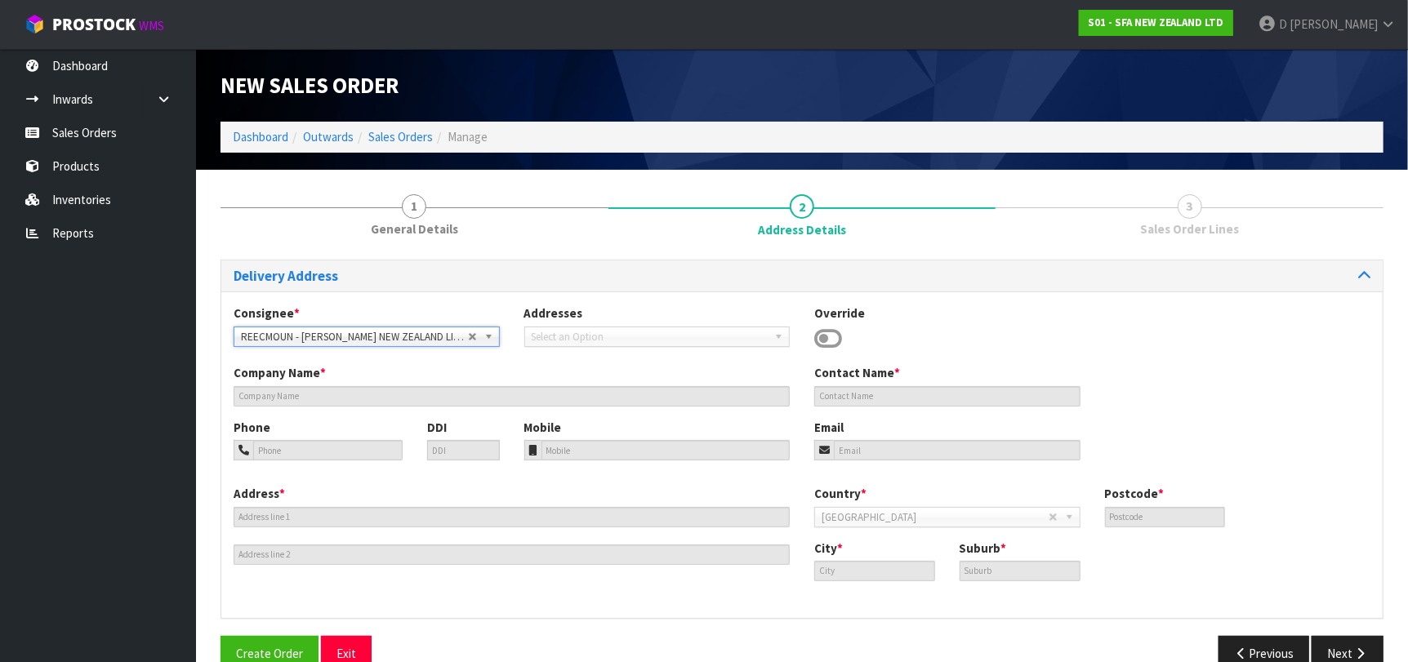
type input "MT [GEOGRAPHIC_DATA]"
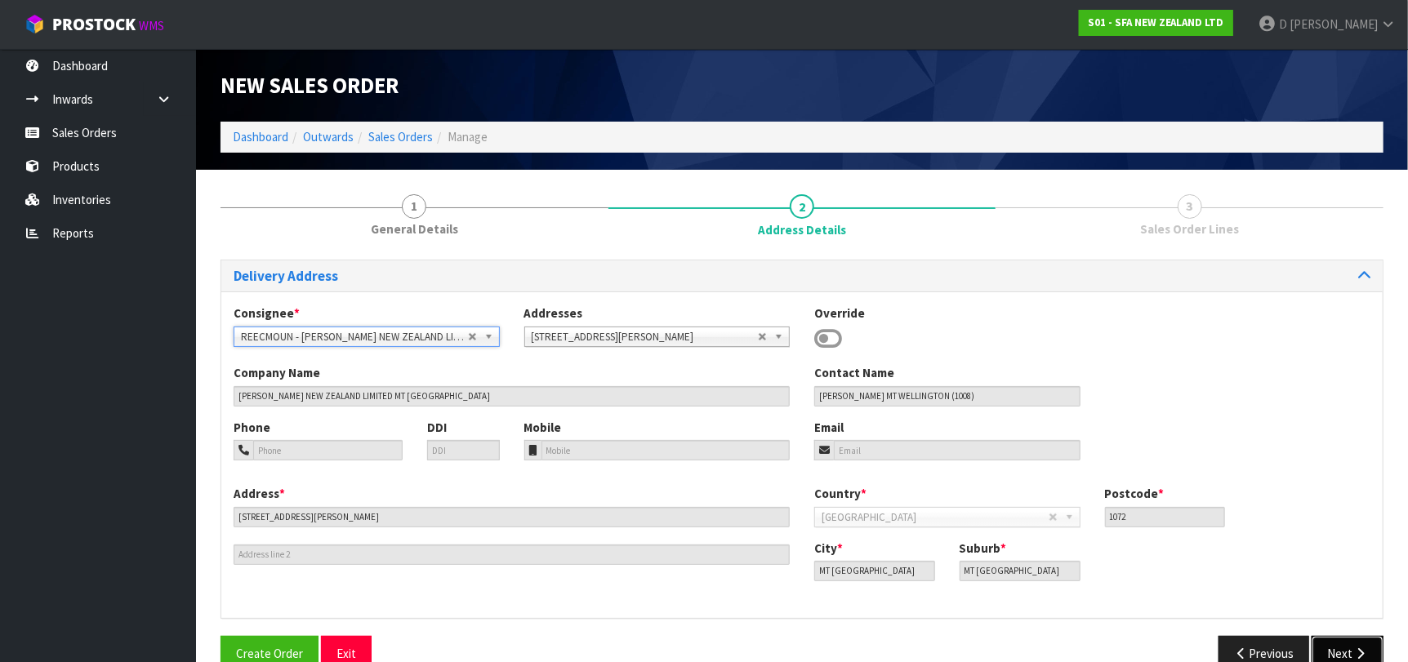
click at [1332, 639] on button "Next" at bounding box center [1348, 653] width 72 height 35
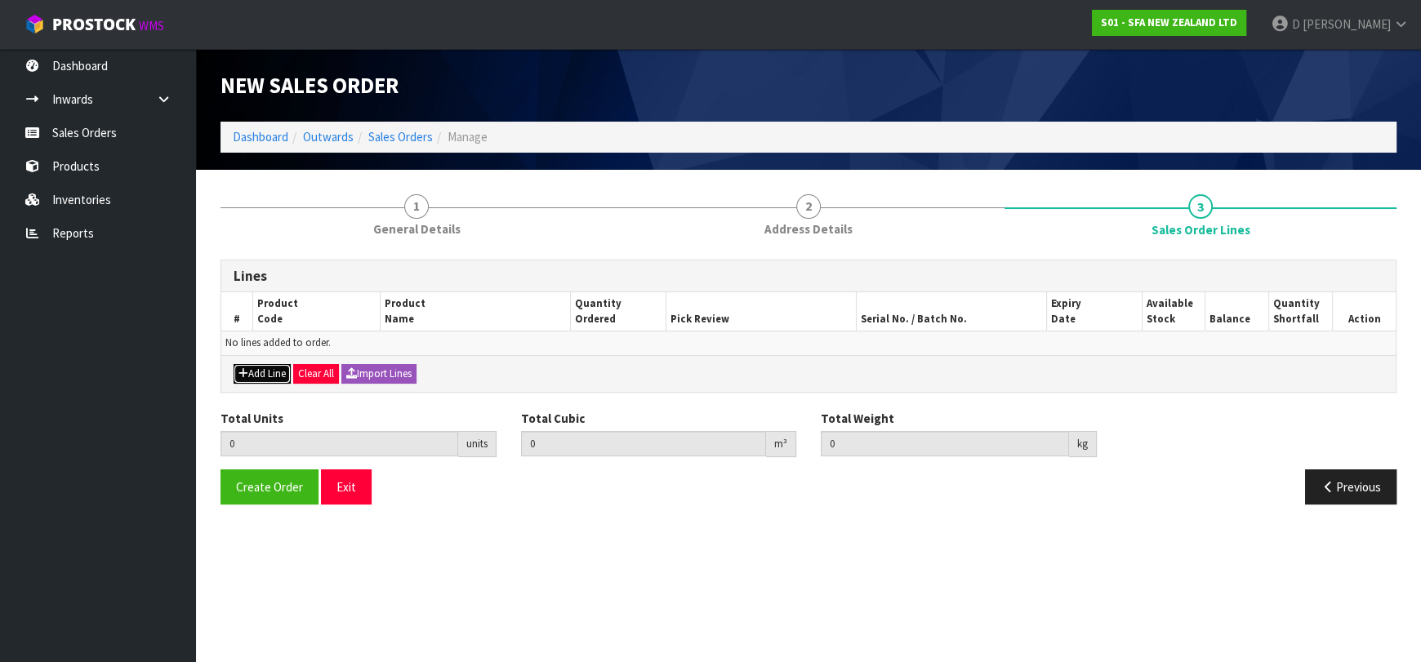
click at [259, 372] on button "Add Line" at bounding box center [262, 374] width 57 height 20
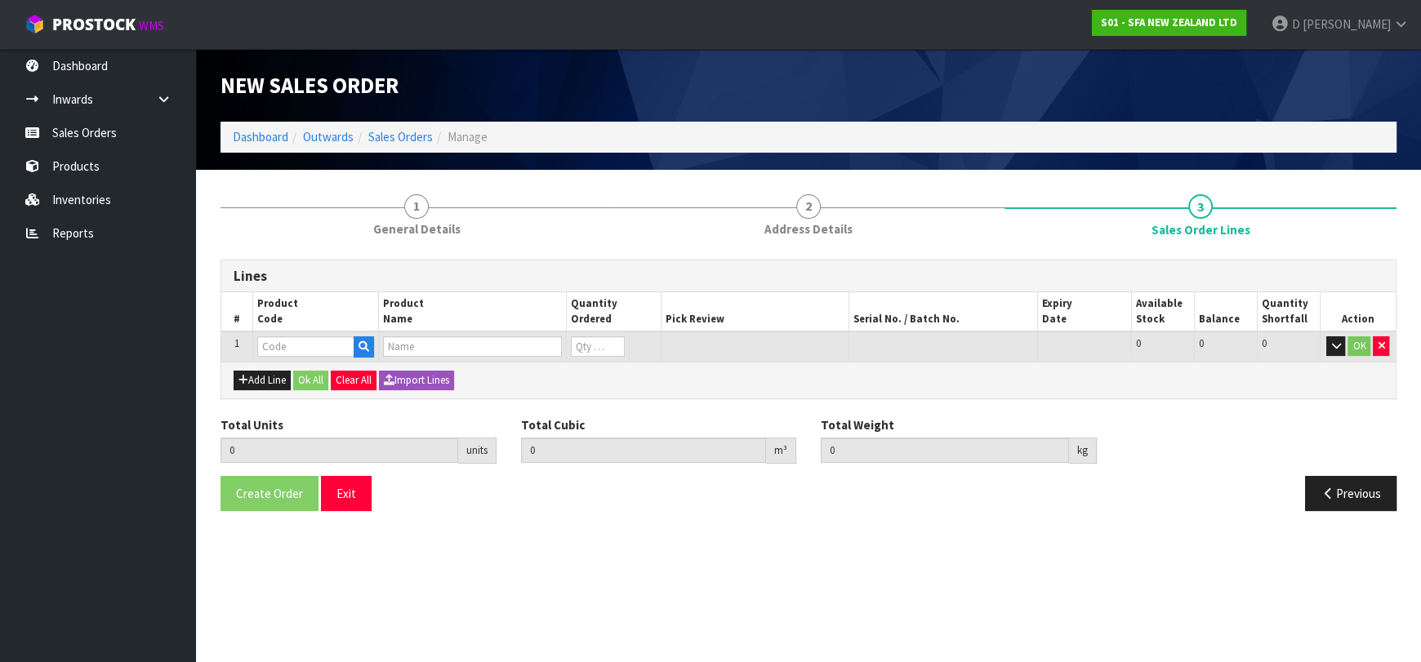
click at [277, 348] on input "text" at bounding box center [305, 346] width 97 height 20
type input "SA201"
type input "0.000000"
type input "0.000"
type input "[PERSON_NAME] COMMERCIAL LIFTING STATION"
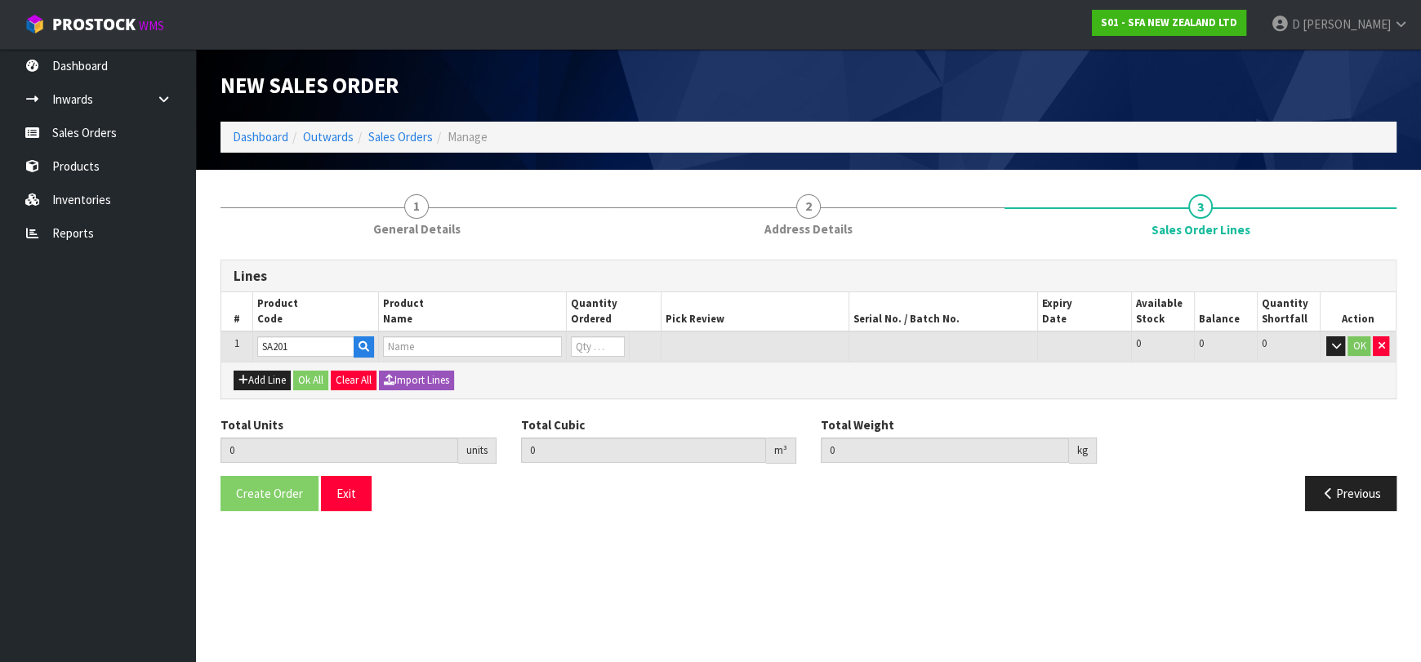
type input "0"
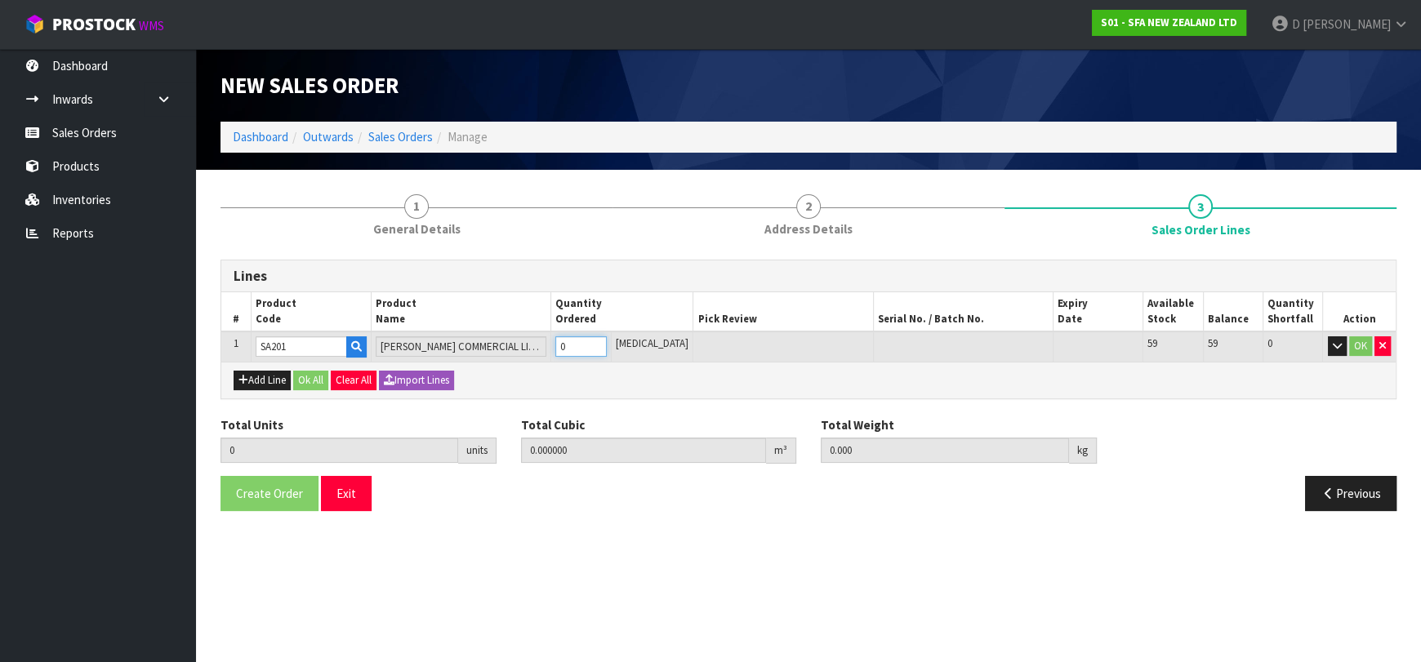
type input "2"
type input "0.043384"
type input "13"
type input "2"
click at [296, 377] on button "Ok All" at bounding box center [310, 381] width 35 height 20
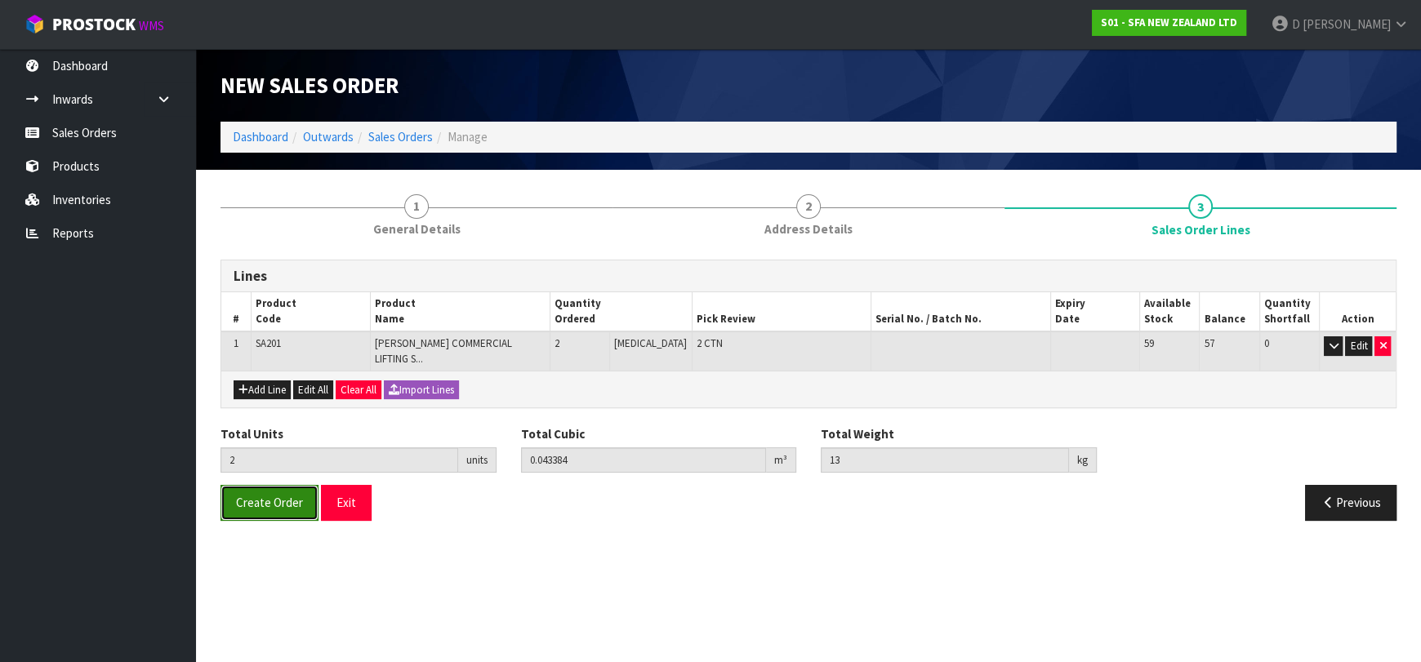
click at [247, 497] on span "Create Order" at bounding box center [269, 503] width 67 height 16
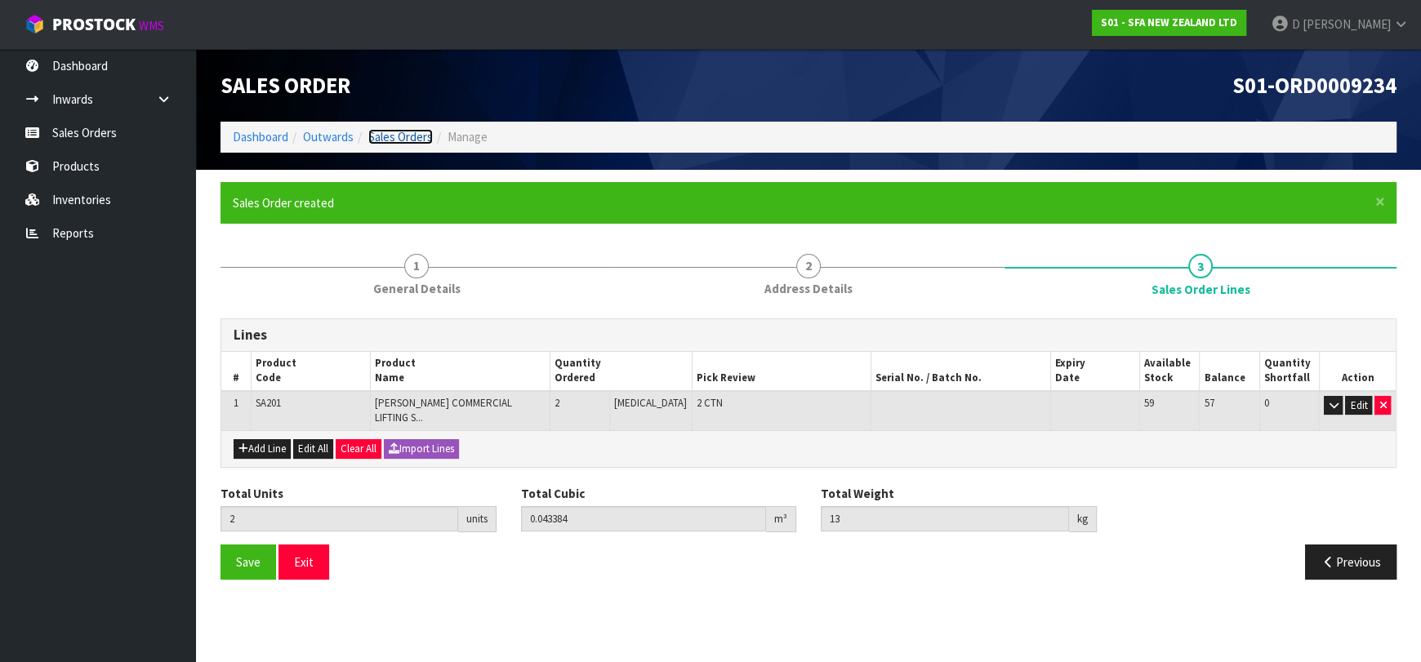
click at [393, 139] on link "Sales Orders" at bounding box center [400, 137] width 65 height 16
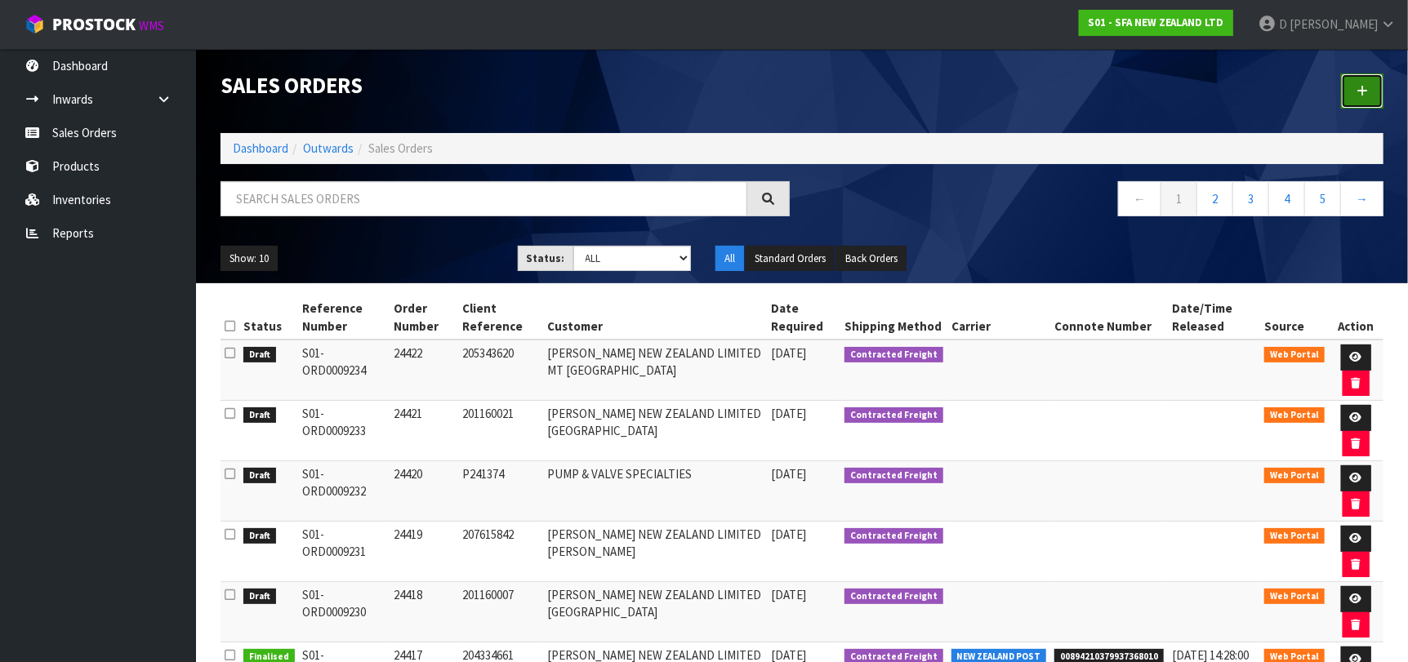
click at [1365, 95] on icon at bounding box center [1362, 91] width 11 height 12
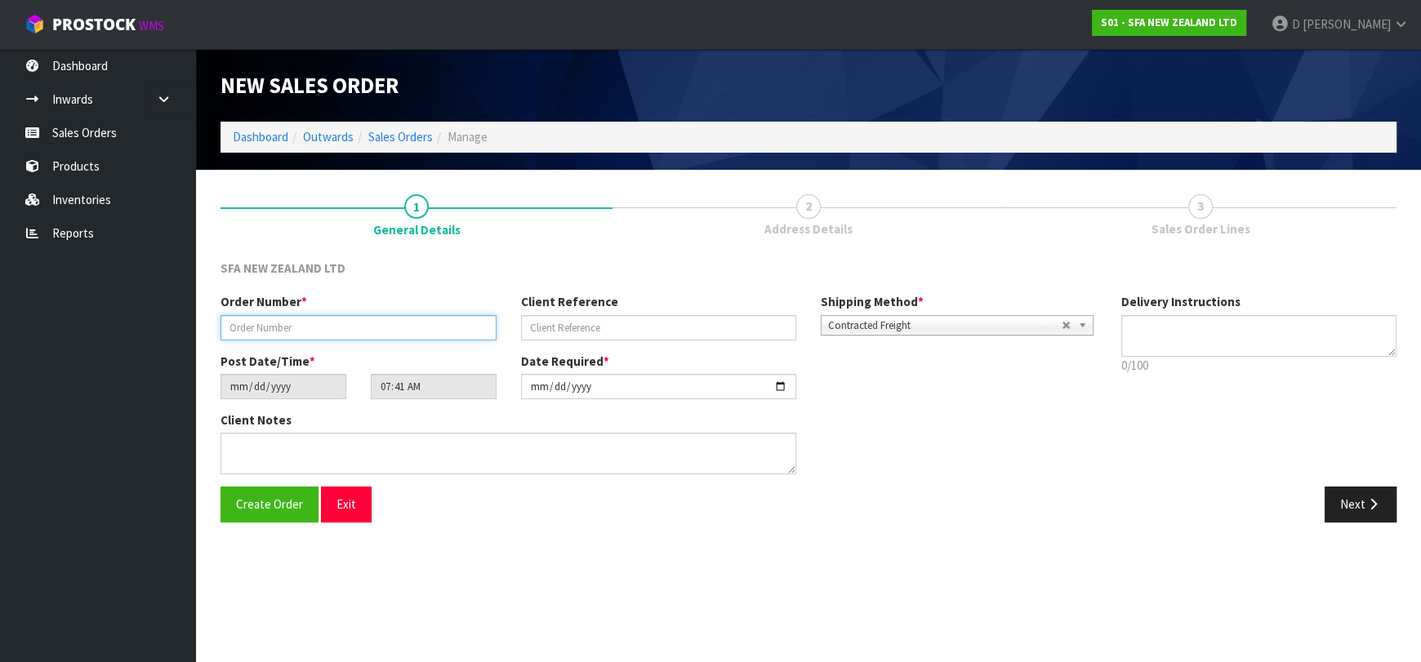
click at [321, 329] on input "text" at bounding box center [359, 327] width 276 height 25
type input "24"
type input "24423"
paste input "207615862"
type input "207615862"
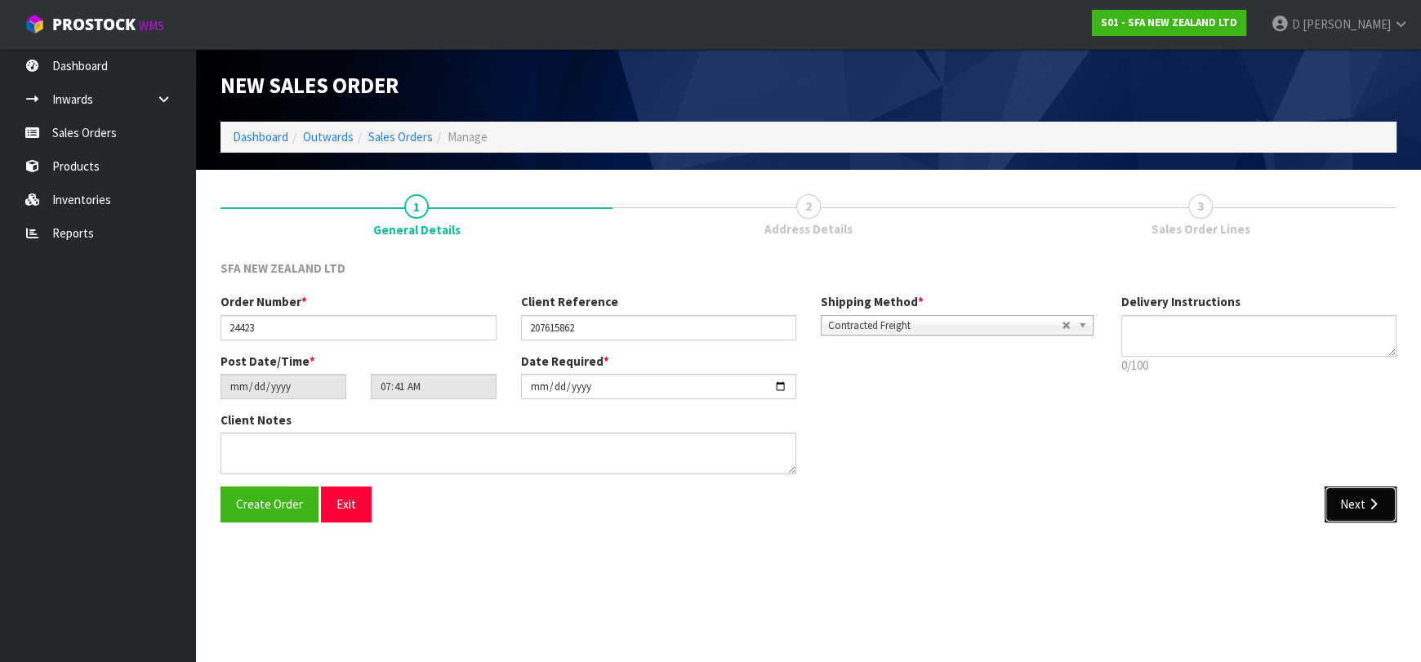
click at [1331, 505] on button "Next" at bounding box center [1361, 504] width 72 height 35
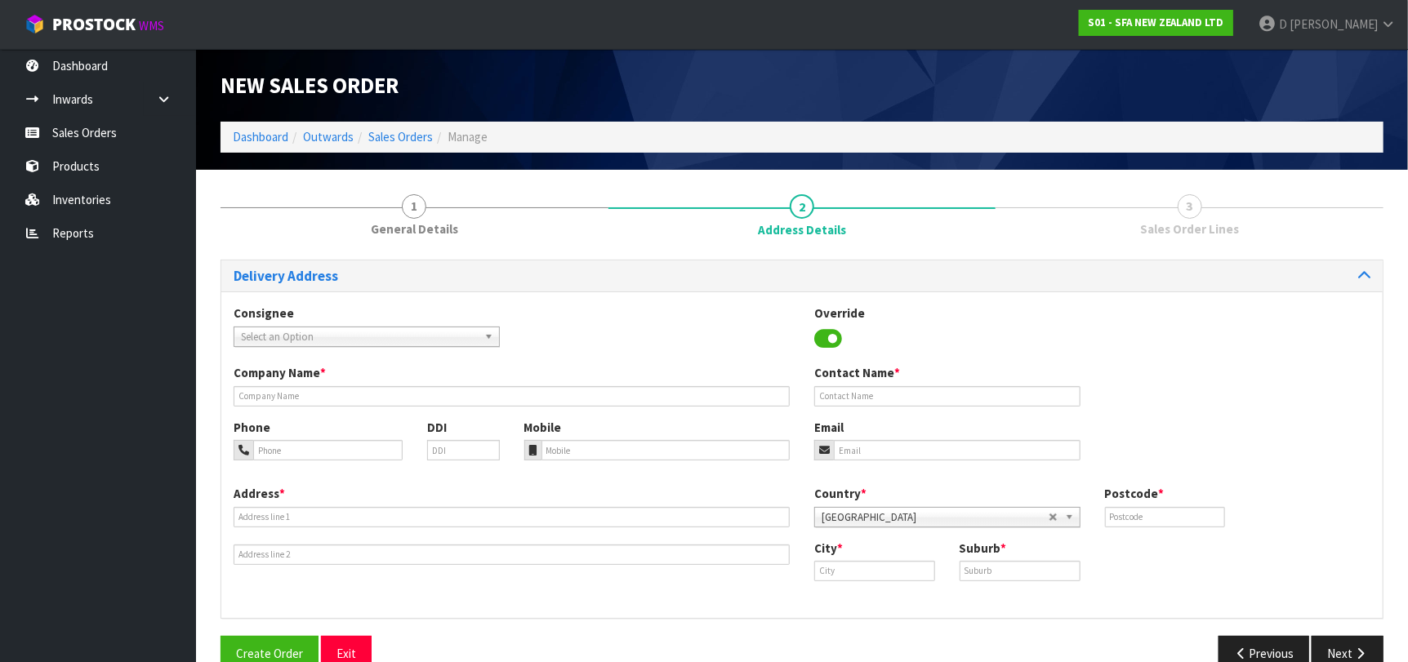
click at [275, 331] on span "Select an Option" at bounding box center [359, 337] width 237 height 20
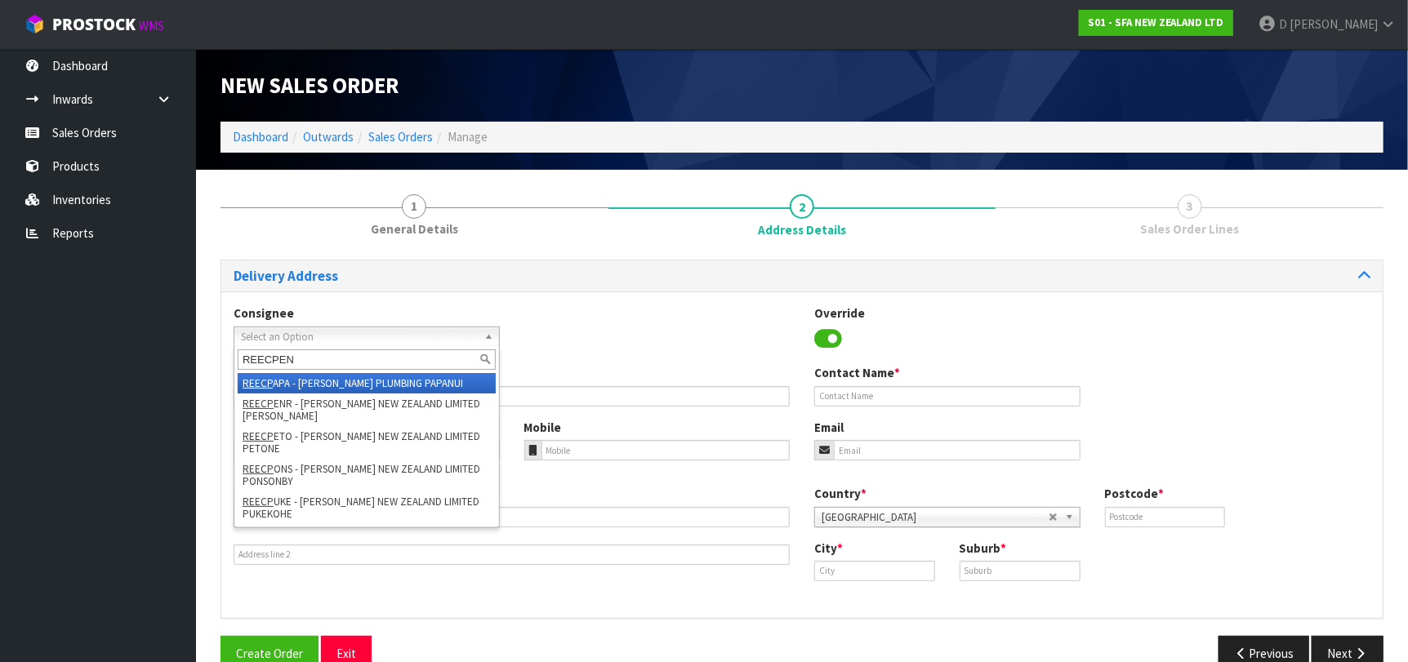
type input "REECPENR"
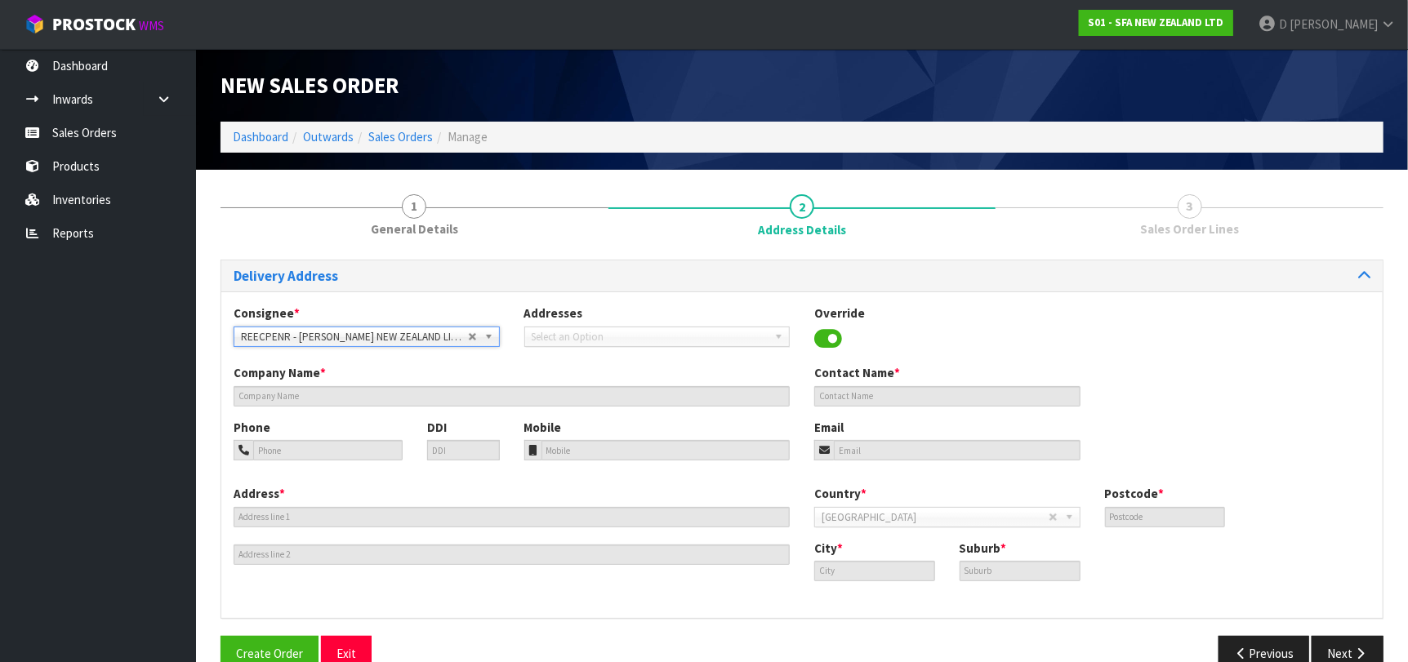
type input "[PERSON_NAME] NEW ZEALAND LIMITED [PERSON_NAME]"
type input "[STREET_ADDRESS][PERSON_NAME]"
type input "1061"
type input "[GEOGRAPHIC_DATA]"
type input "[PERSON_NAME]"
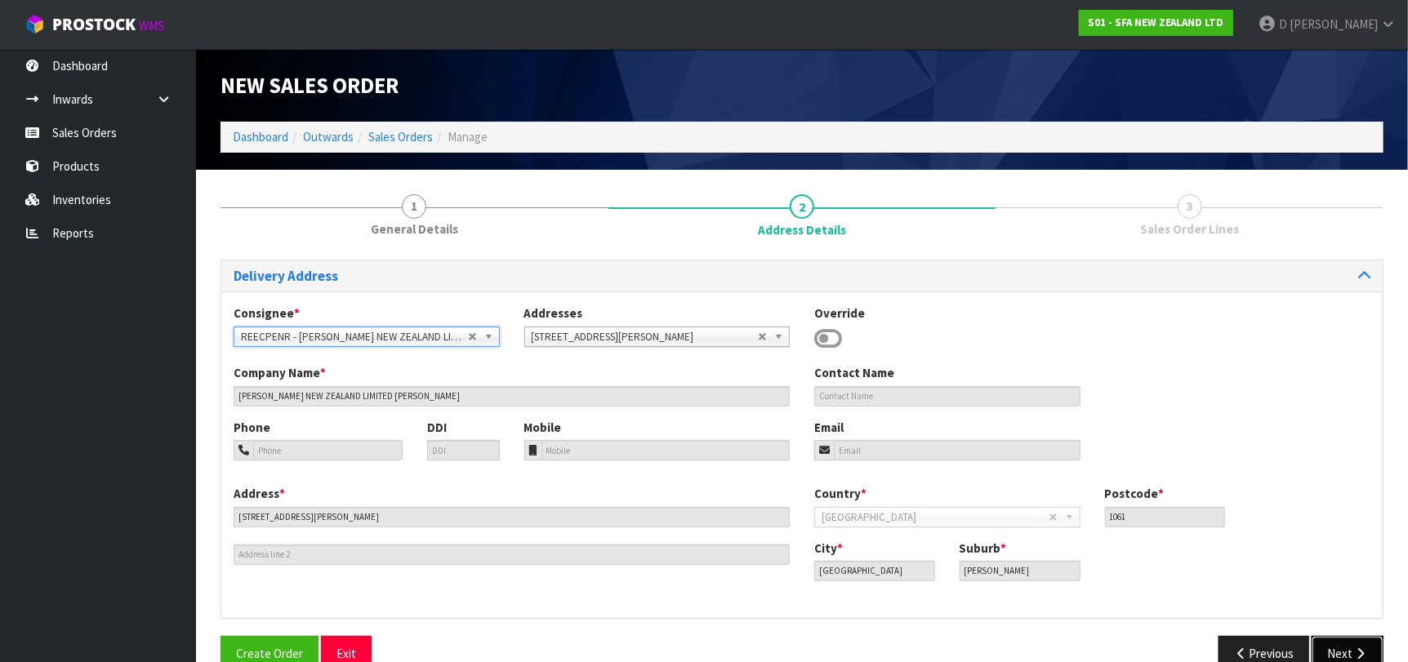
drag, startPoint x: 1338, startPoint y: 644, endPoint x: 1317, endPoint y: 635, distance: 22.8
click at [1336, 642] on button "Next" at bounding box center [1348, 653] width 72 height 35
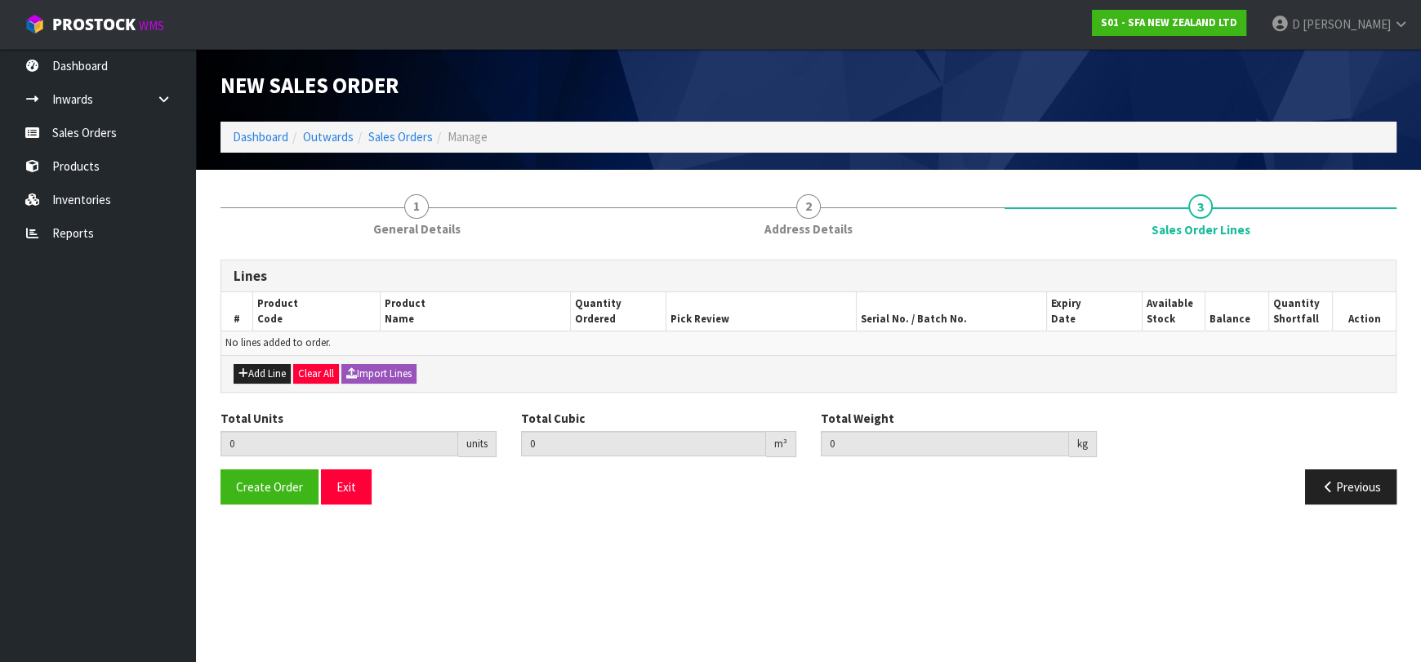
click at [242, 359] on div "Add Line Clear All Import Lines" at bounding box center [808, 373] width 1174 height 37
click at [250, 364] on button "Add Line" at bounding box center [262, 374] width 57 height 20
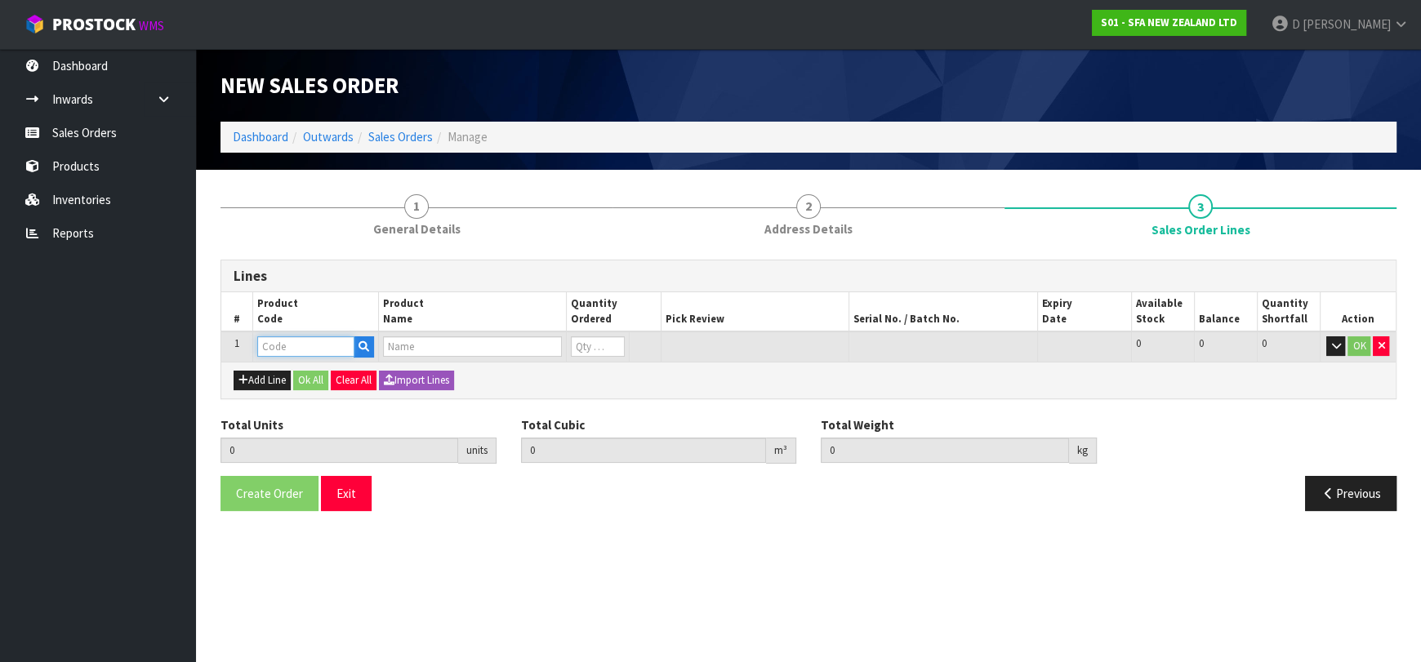
click at [272, 343] on input "text" at bounding box center [305, 346] width 97 height 20
type input "SA201"
type input "0.000000"
type input "0.000"
type input "[PERSON_NAME] COMMERCIAL LIFTING STATION"
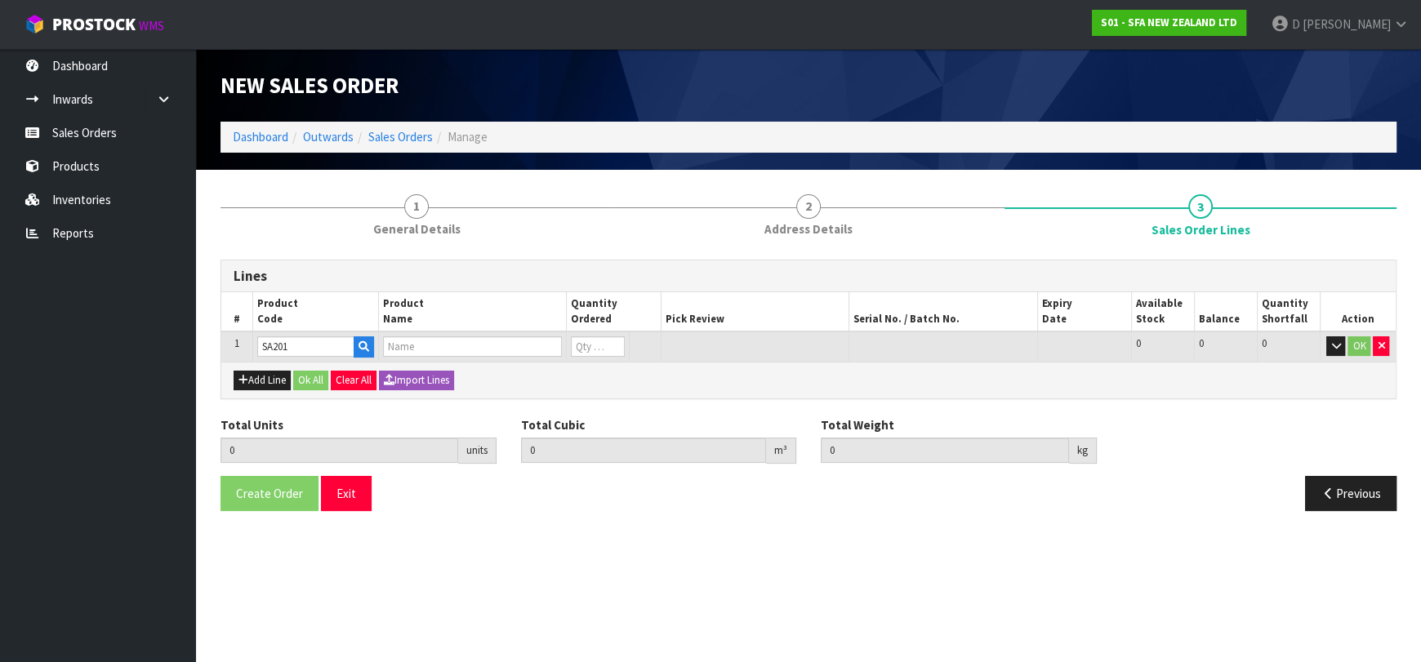
type input "0"
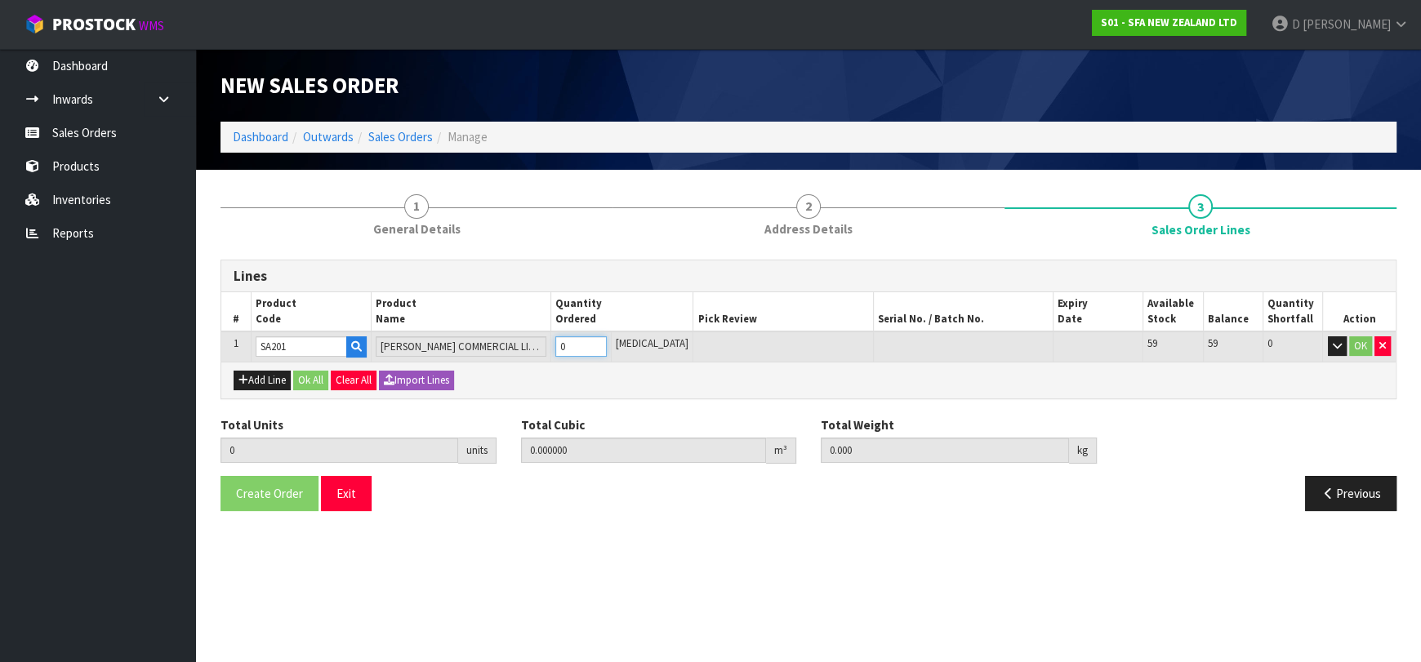
type input "1"
type input "0.021692"
type input "6.5"
type input "1"
drag, startPoint x: 308, startPoint y: 376, endPoint x: 274, endPoint y: 456, distance: 86.0
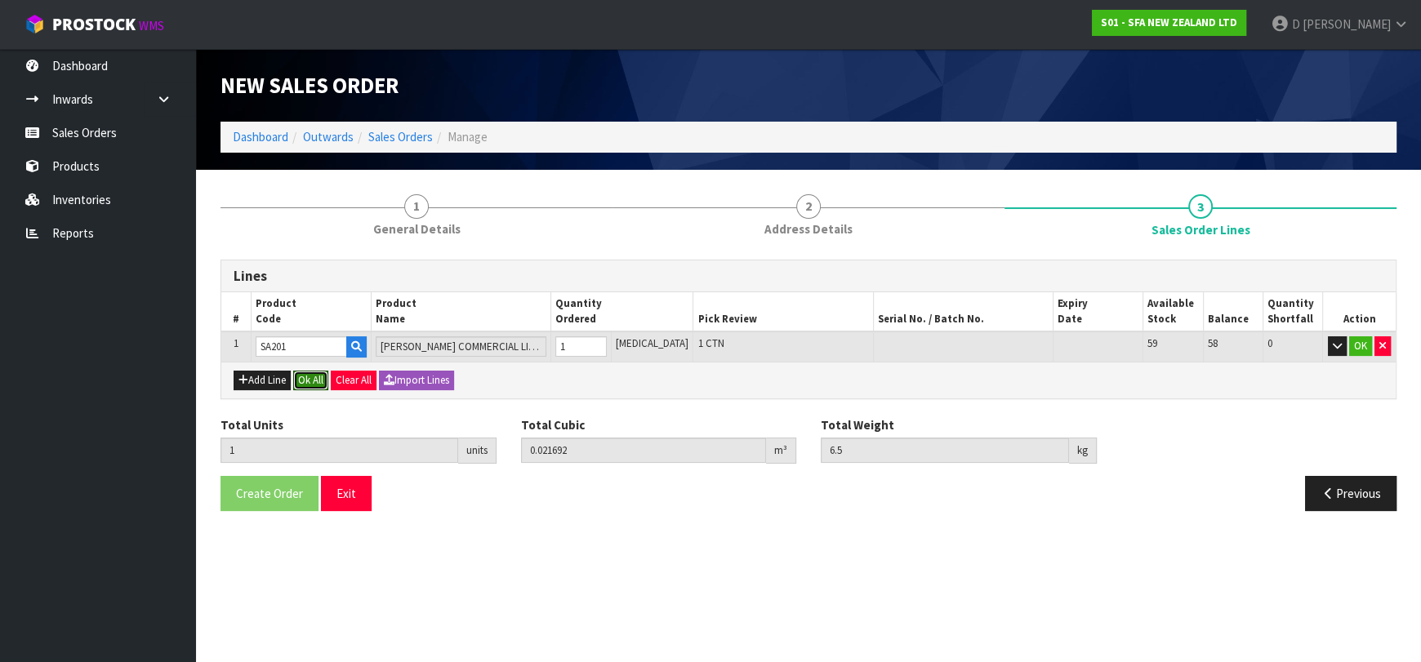
click at [309, 376] on button "Ok All" at bounding box center [310, 381] width 35 height 20
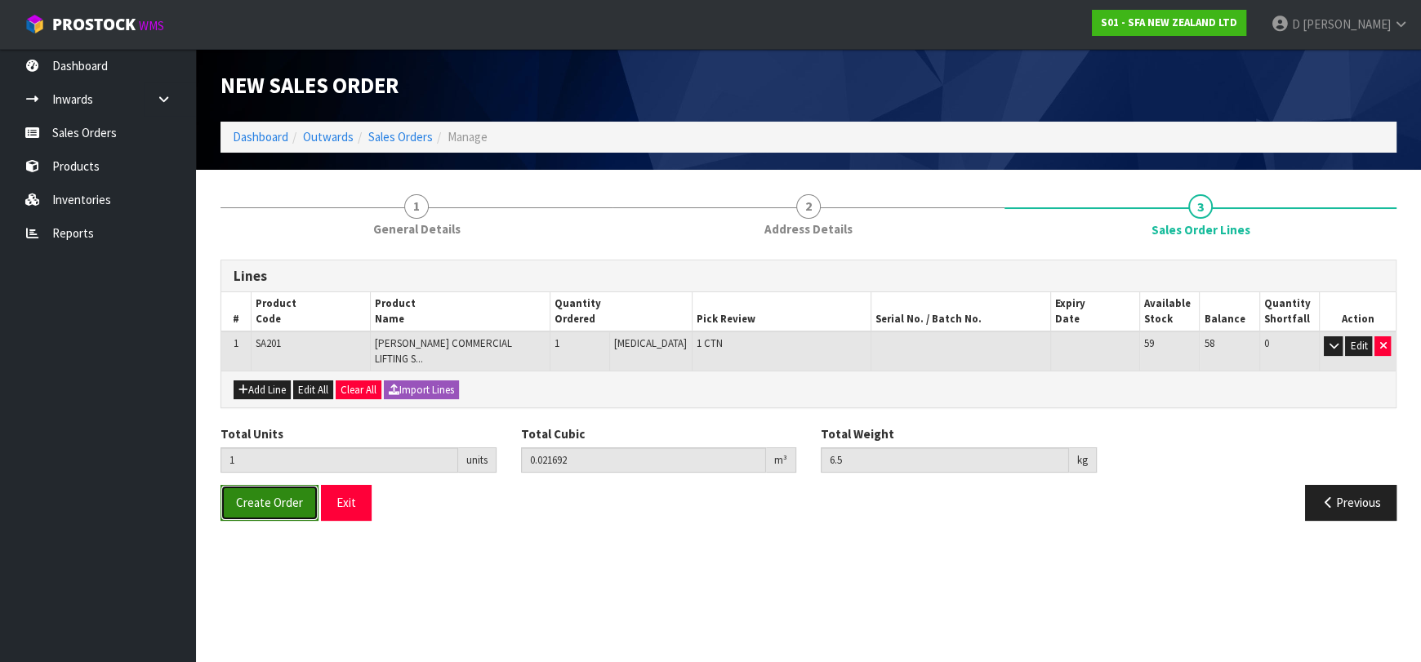
click at [268, 485] on button "Create Order" at bounding box center [270, 502] width 98 height 35
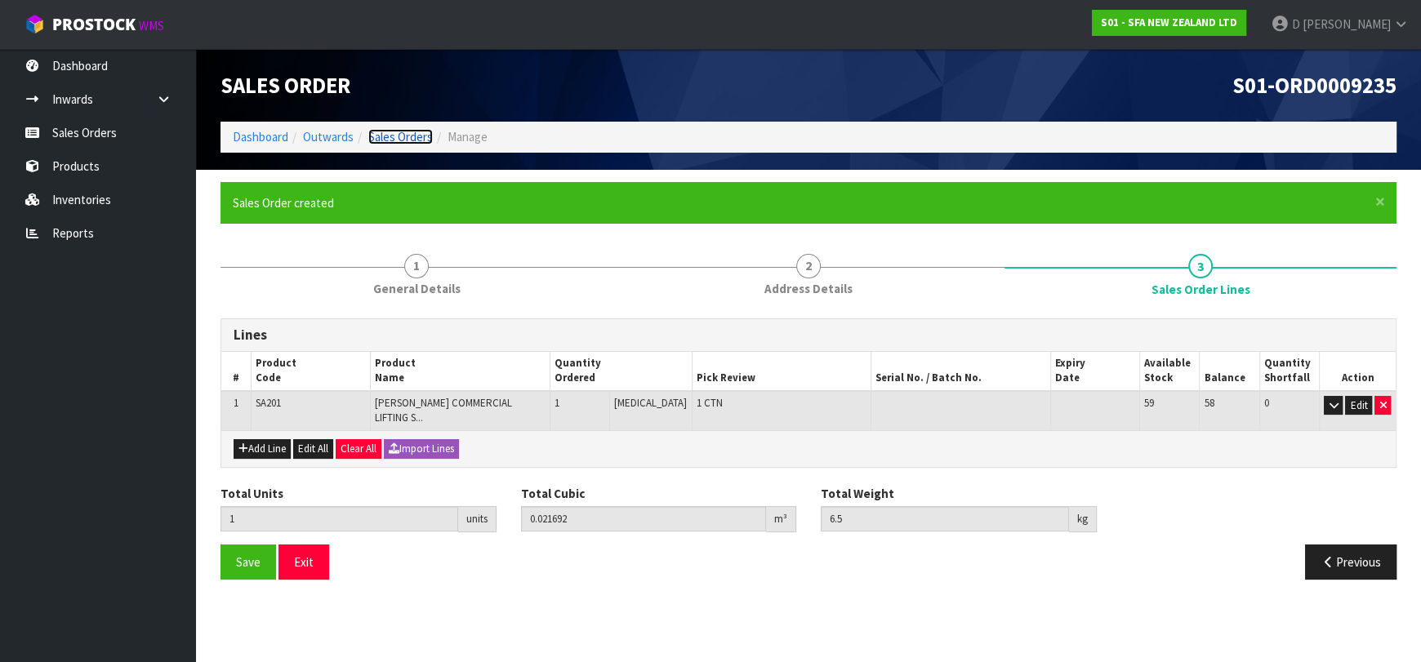
click at [419, 138] on link "Sales Orders" at bounding box center [400, 137] width 65 height 16
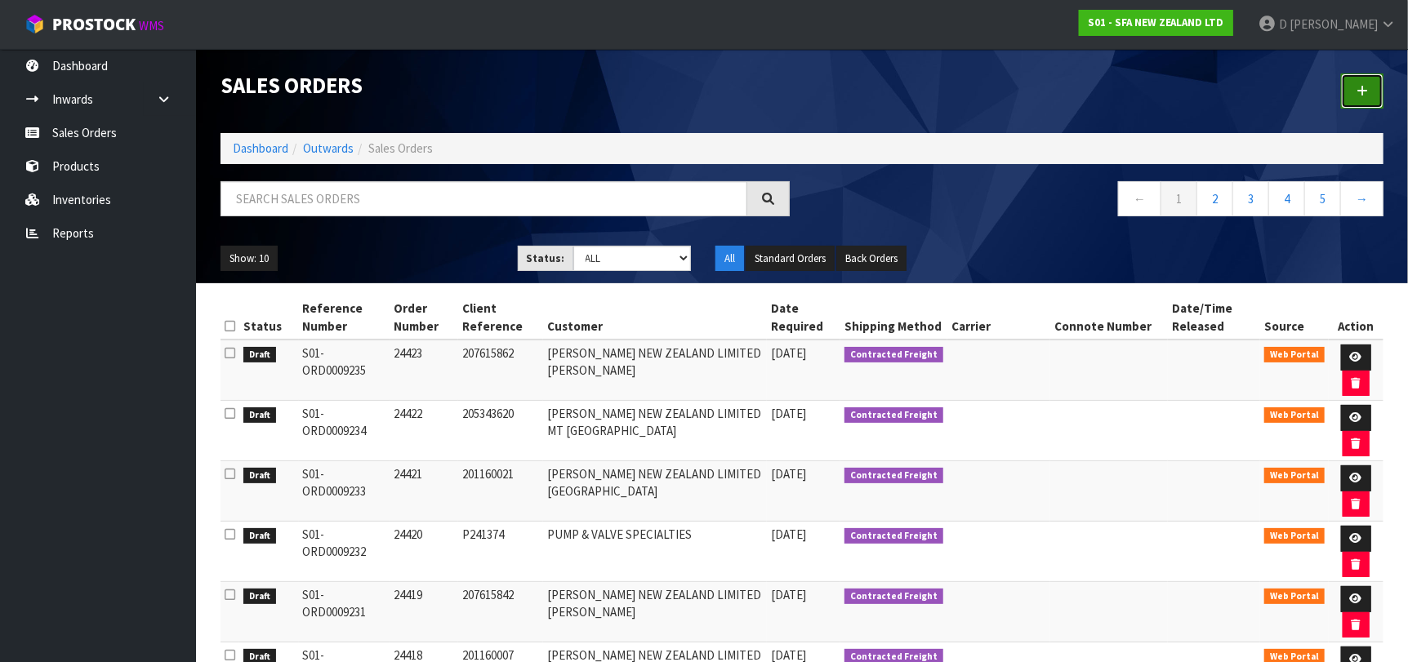
click at [1351, 83] on link at bounding box center [1362, 91] width 42 height 35
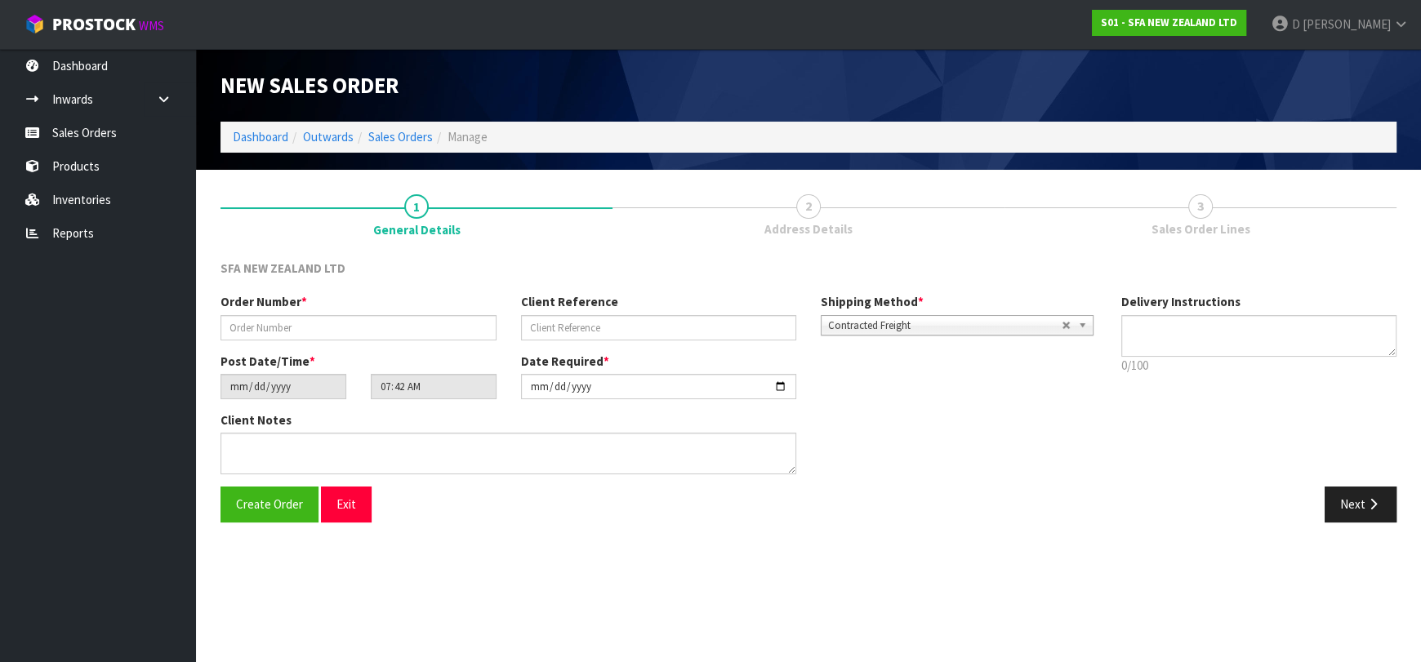
click at [296, 312] on div "Order Number *" at bounding box center [358, 316] width 301 height 47
click at [303, 324] on input "text" at bounding box center [359, 327] width 276 height 25
type input "24424"
paste input "205931952"
type input "205931952"
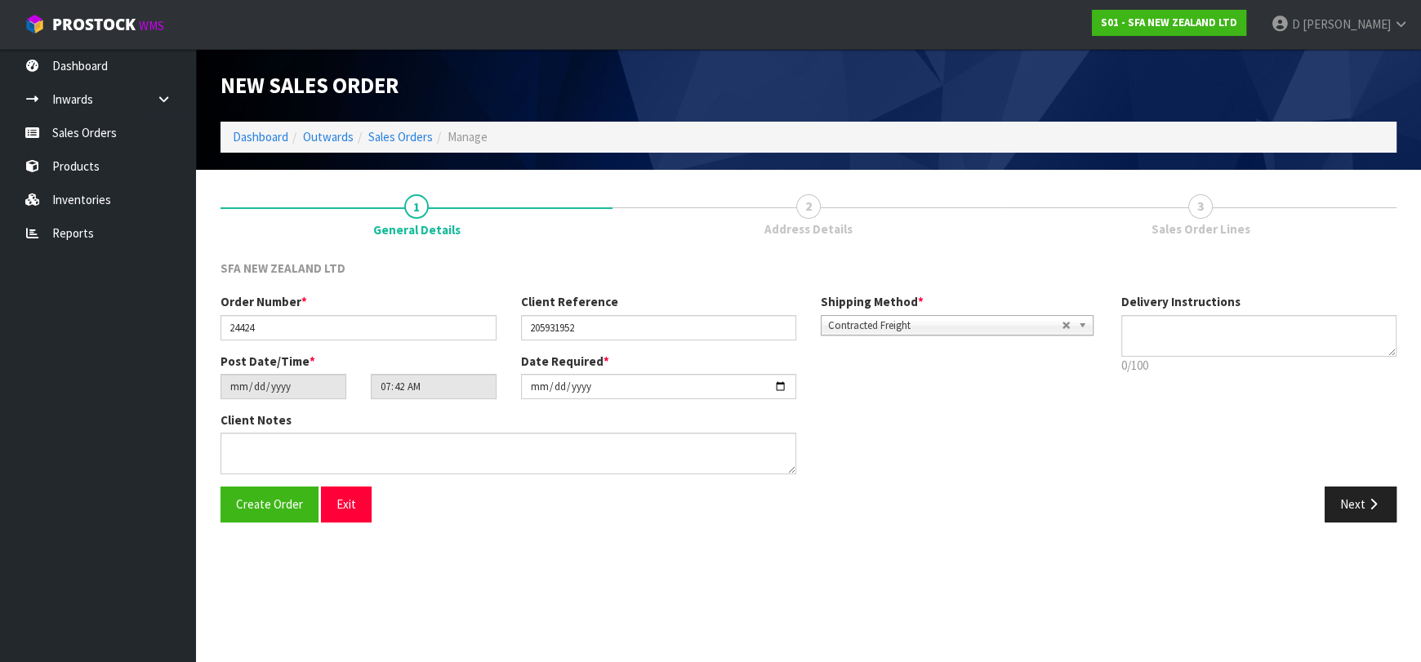
click at [1343, 528] on div "Create Order Exit Next" at bounding box center [808, 510] width 1201 height 47
drag, startPoint x: 1333, startPoint y: 498, endPoint x: 984, endPoint y: 443, distance: 353.0
click at [1332, 497] on button "Next" at bounding box center [1361, 504] width 72 height 35
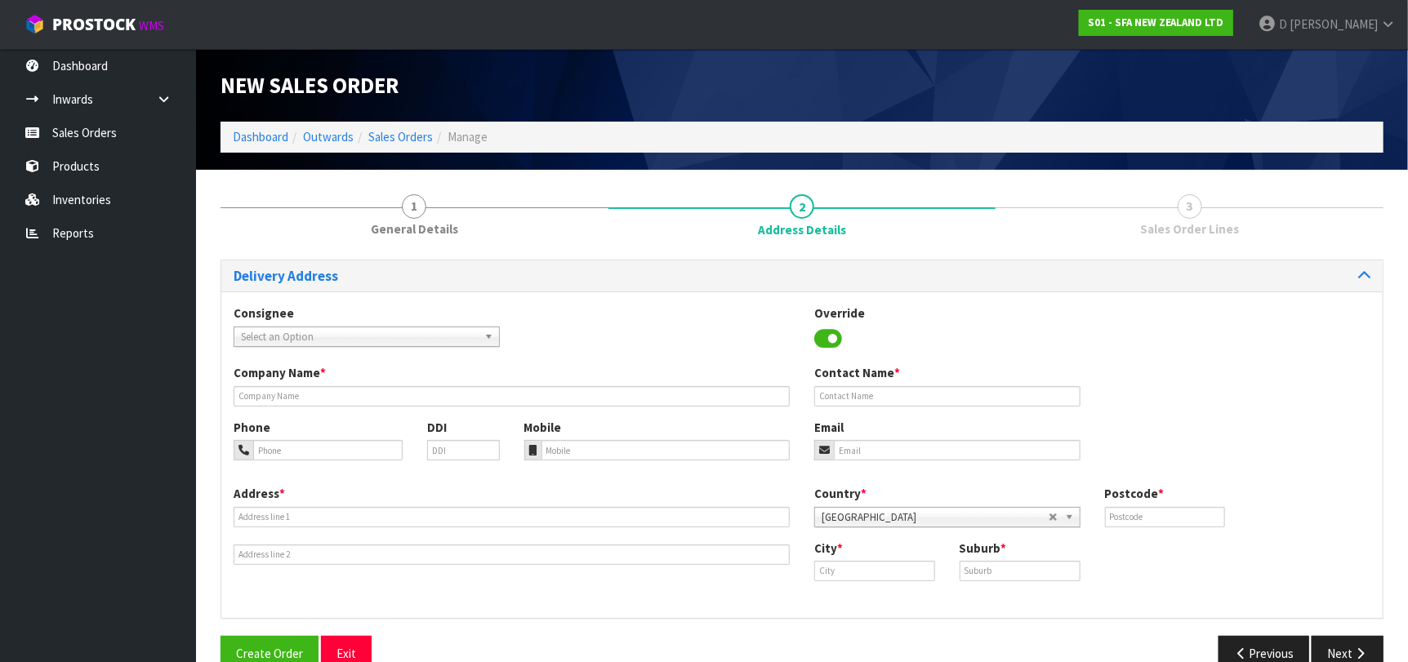
click at [252, 332] on span "Select an Option" at bounding box center [359, 337] width 237 height 20
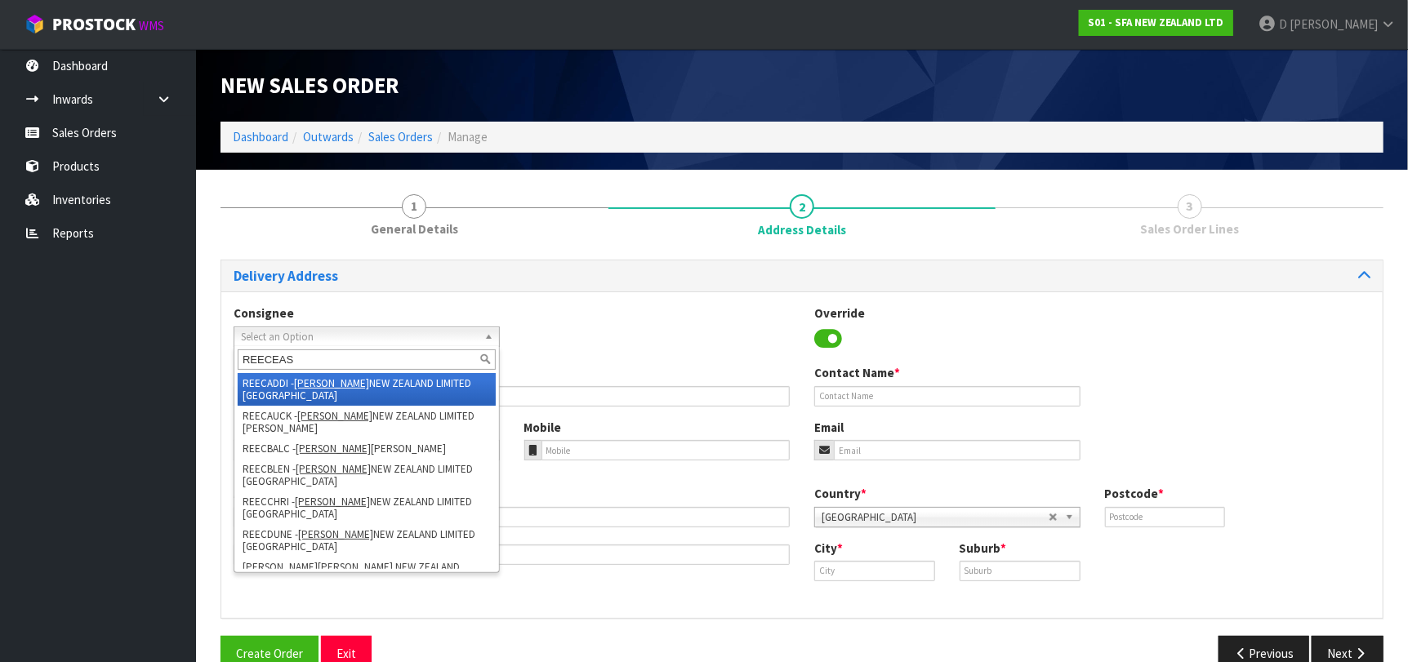
type input "REECEAST"
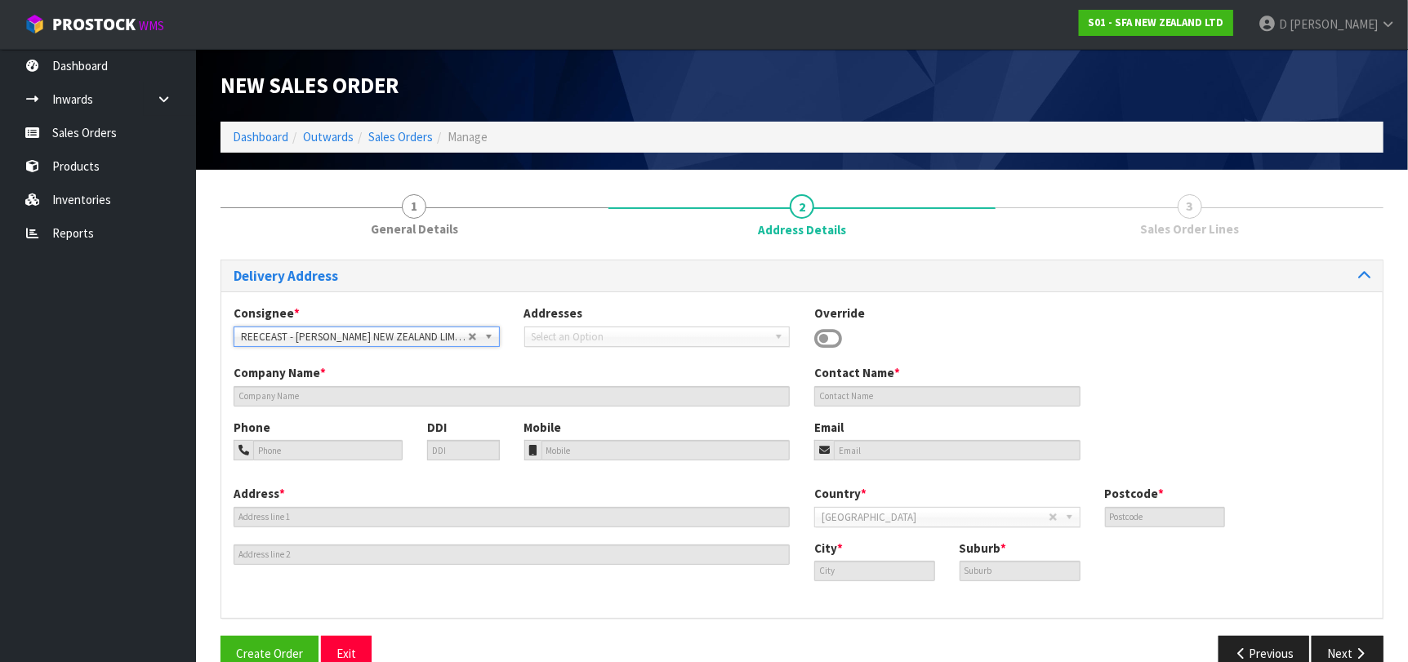
type input "REECE NEW ZEALAND LIMITED EAST TAMAKI"
type input "50 HARRIS RD"
type input "2013"
type input "[GEOGRAPHIC_DATA]"
type input "EAST TAMAKI"
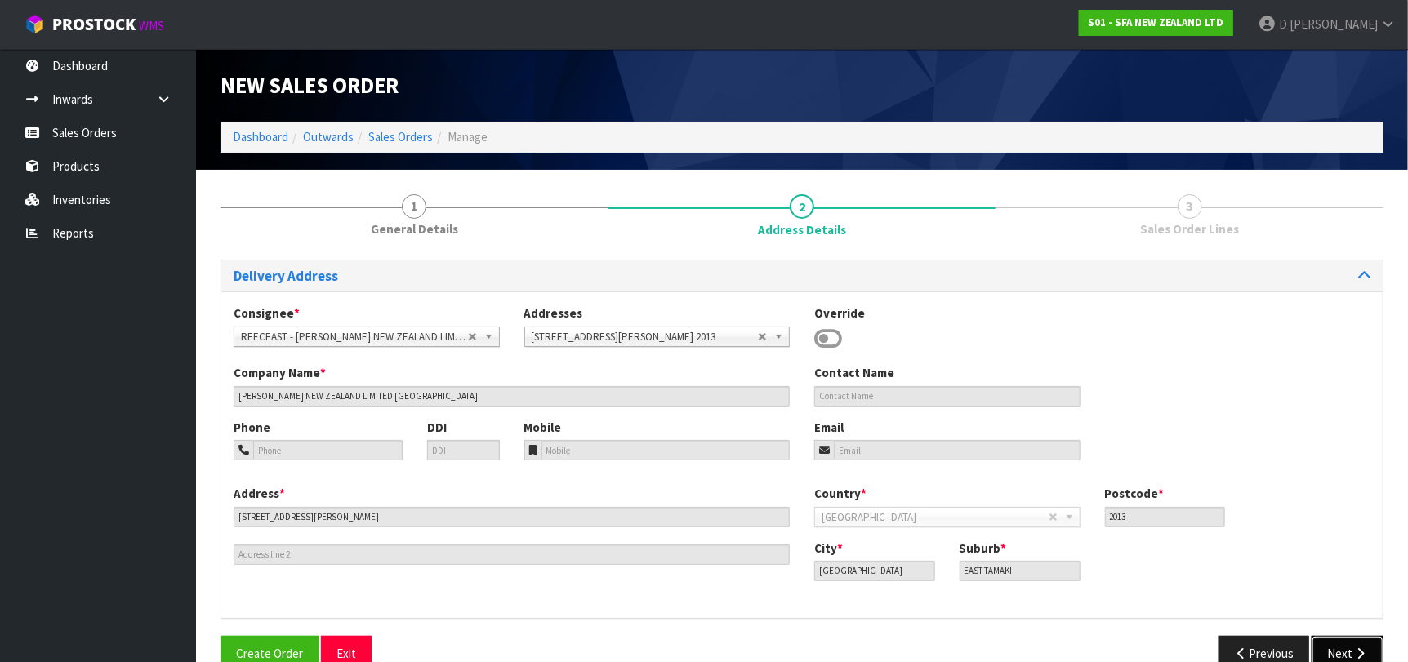
click at [1344, 653] on button "Next" at bounding box center [1348, 653] width 72 height 35
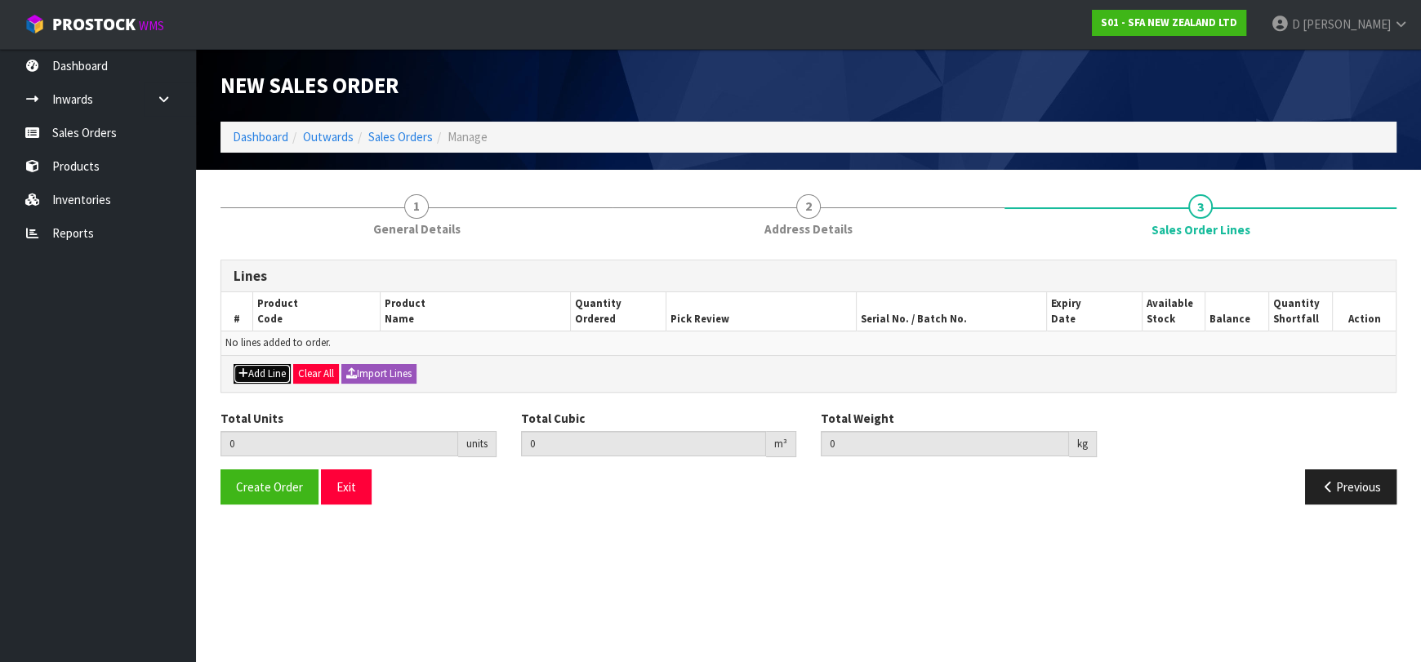
click at [250, 375] on button "Add Line" at bounding box center [262, 374] width 57 height 20
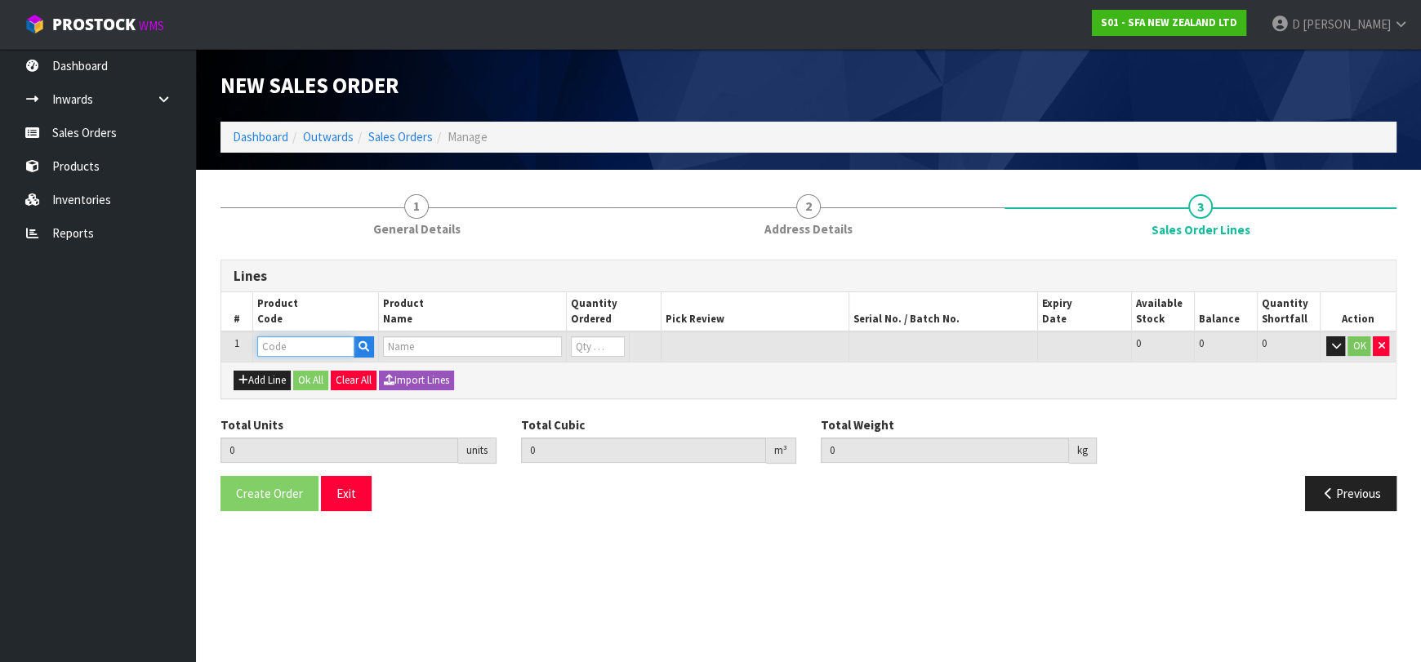
click at [274, 351] on input "text" at bounding box center [305, 346] width 97 height 20
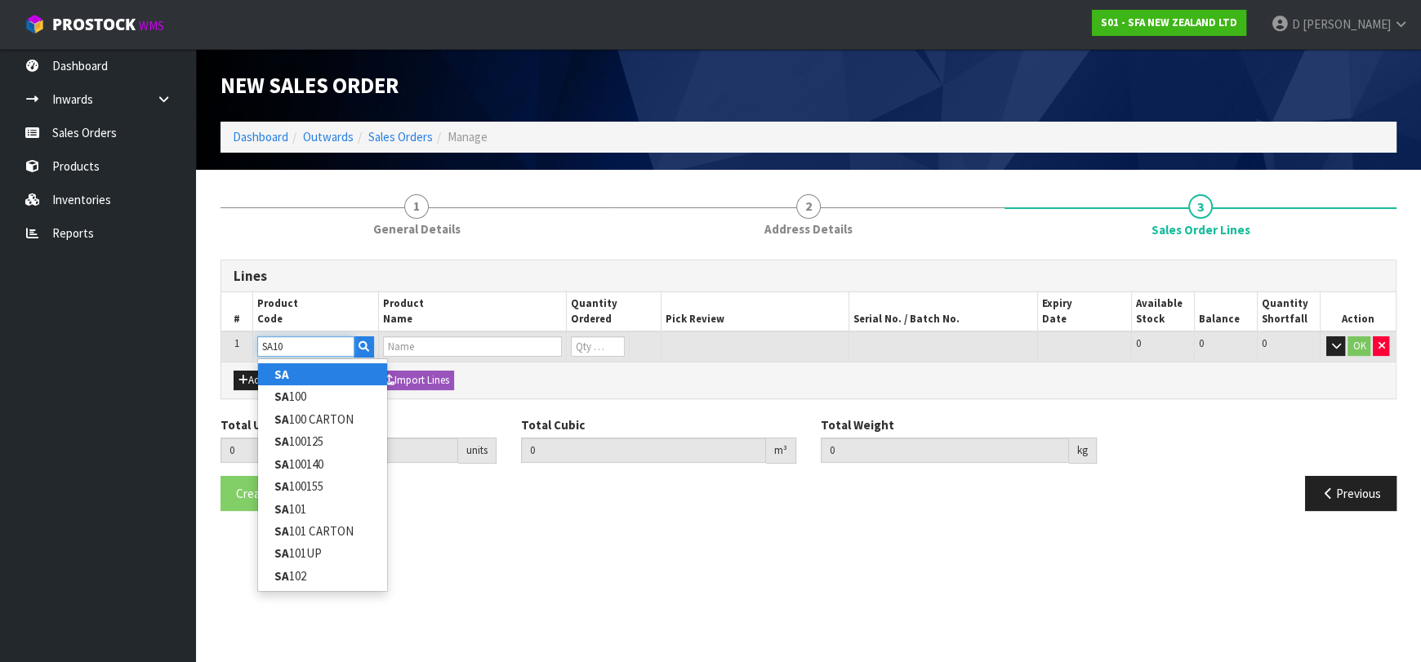
type input "SA101"
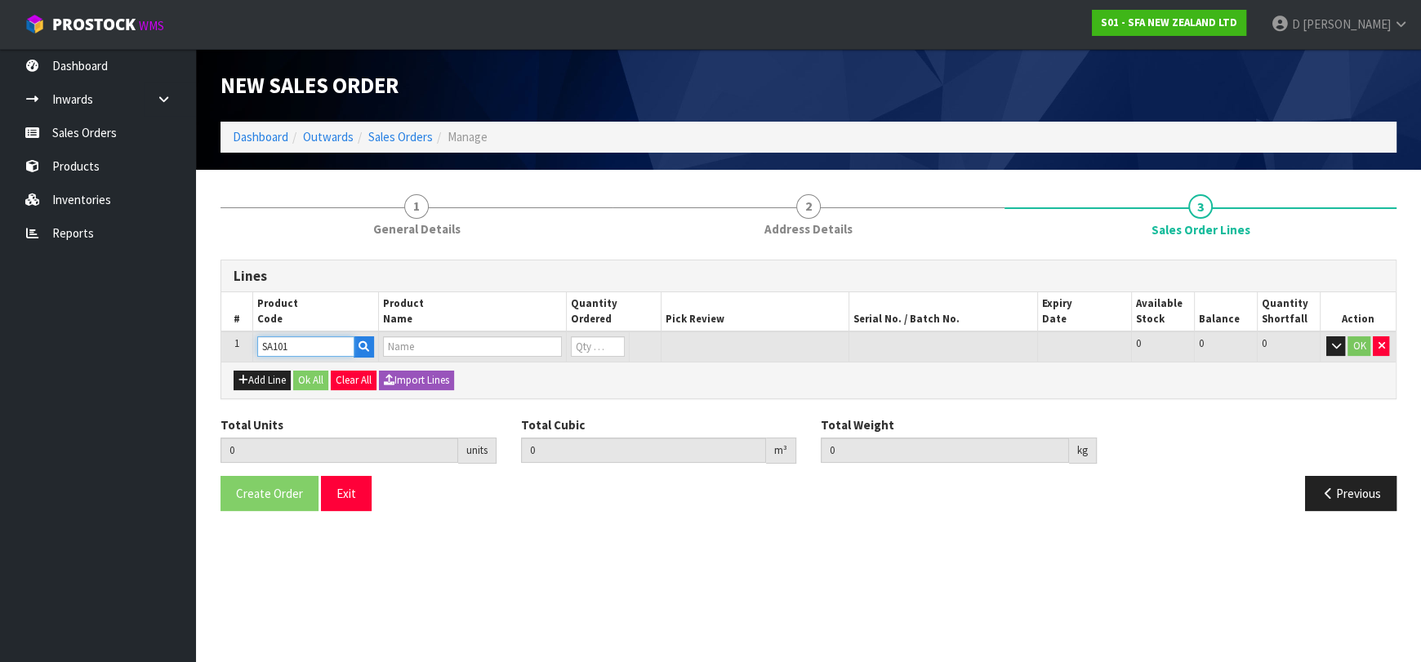
type input "0.000000"
type input "0.000"
type input "SA101 SANISPEED SMALL BORE"
type input "0"
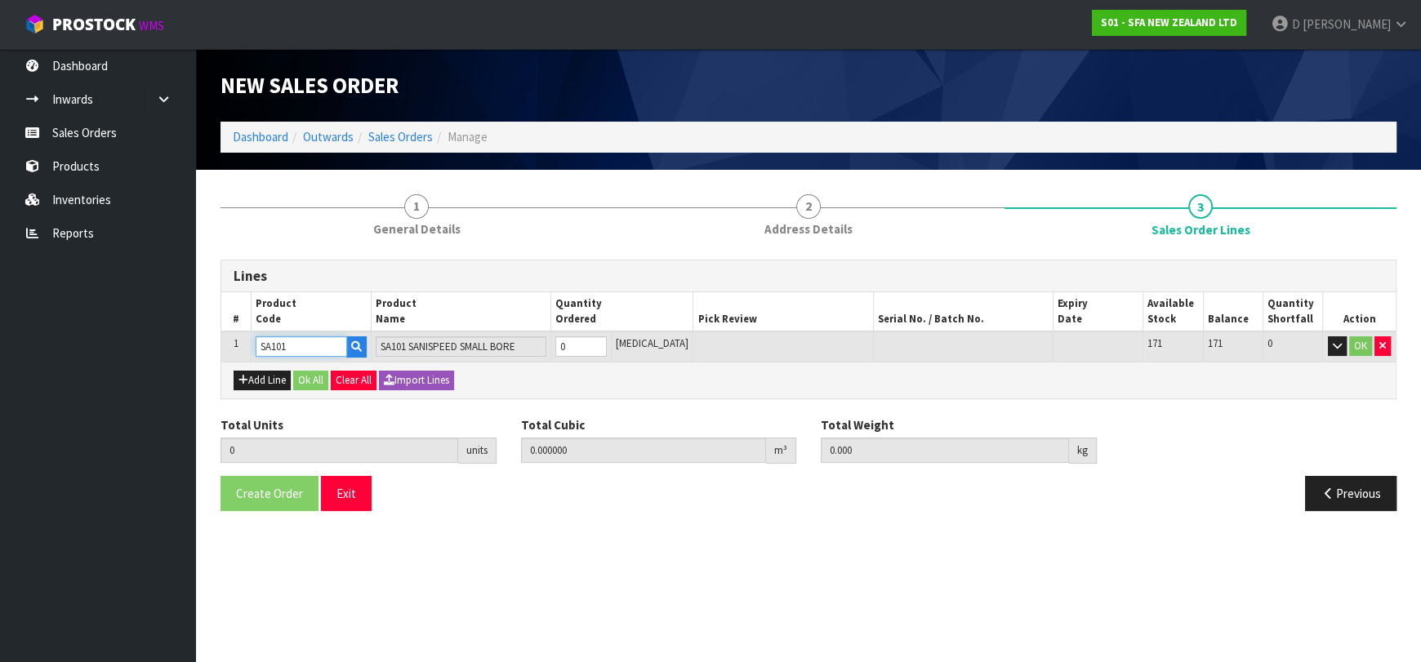
type input "SA101"
type input "1"
type input "0.031488"
type input "6.65"
type input "1"
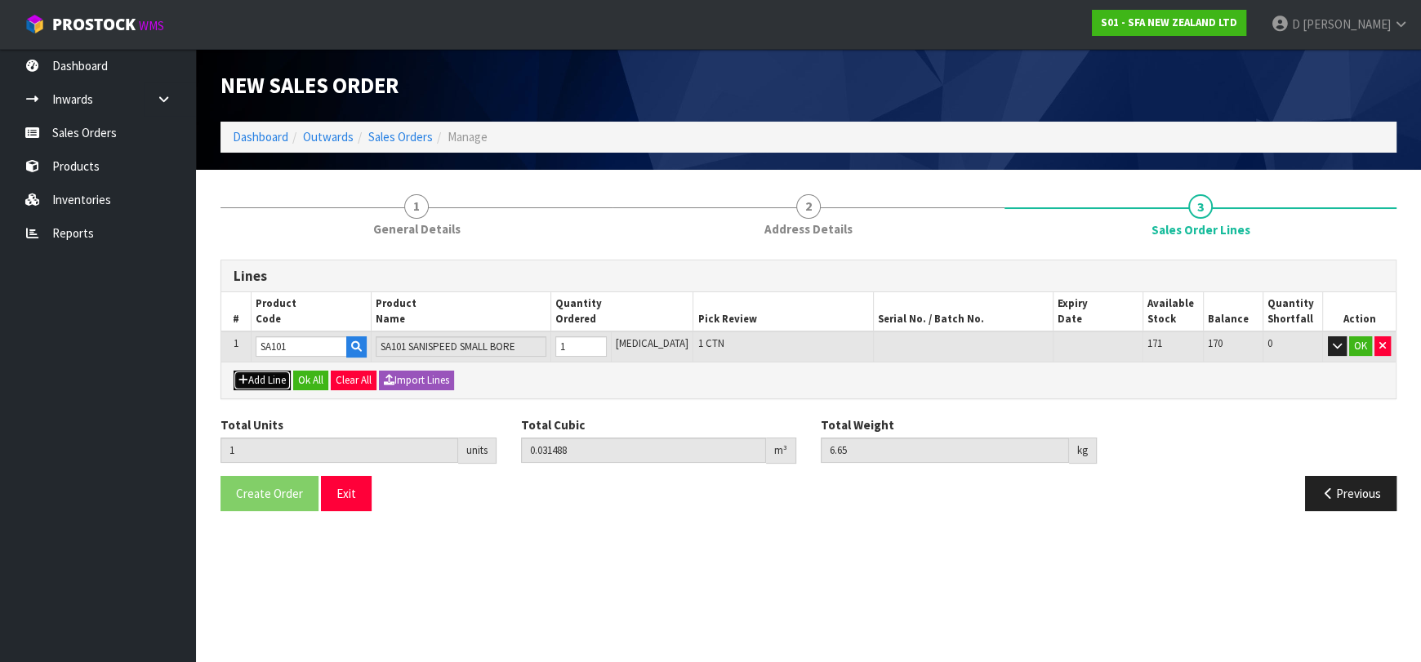
click at [270, 379] on button "Add Line" at bounding box center [262, 381] width 57 height 20
type input "0"
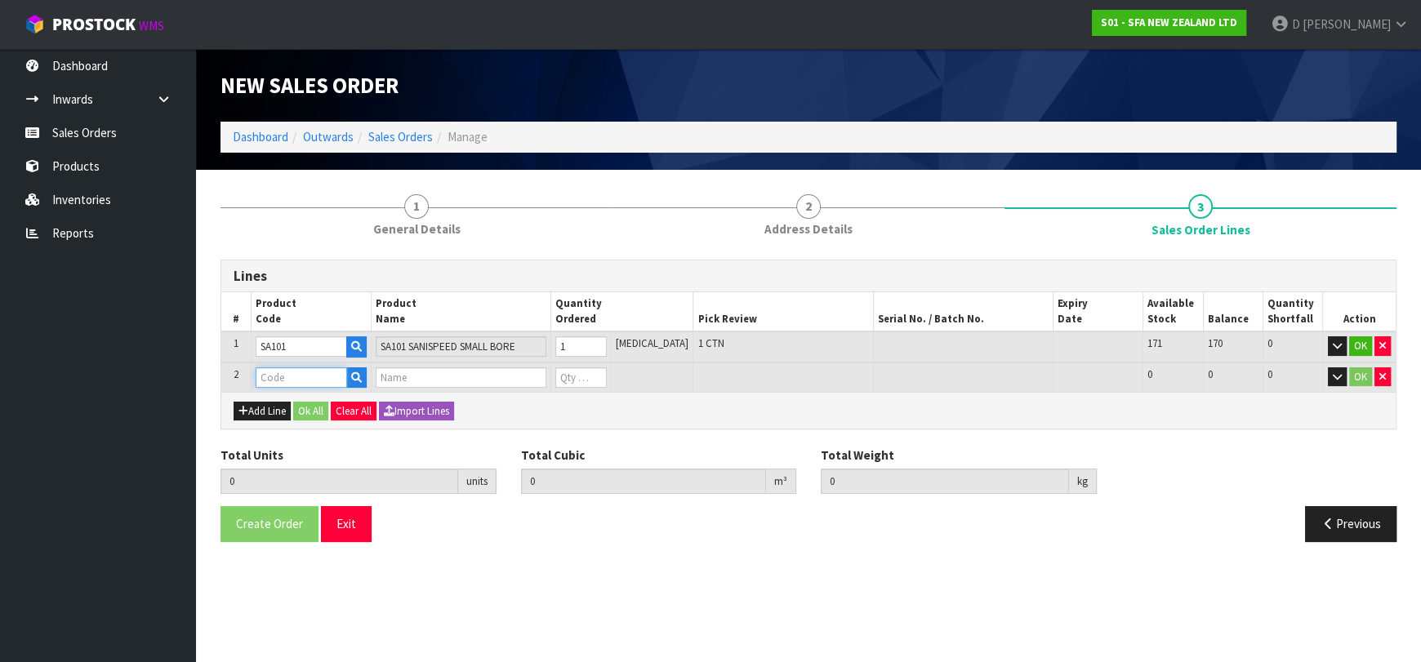
click at [278, 376] on input "text" at bounding box center [301, 378] width 91 height 20
type input "SA104"
type input "1"
type input "0.031488"
type input "6.65"
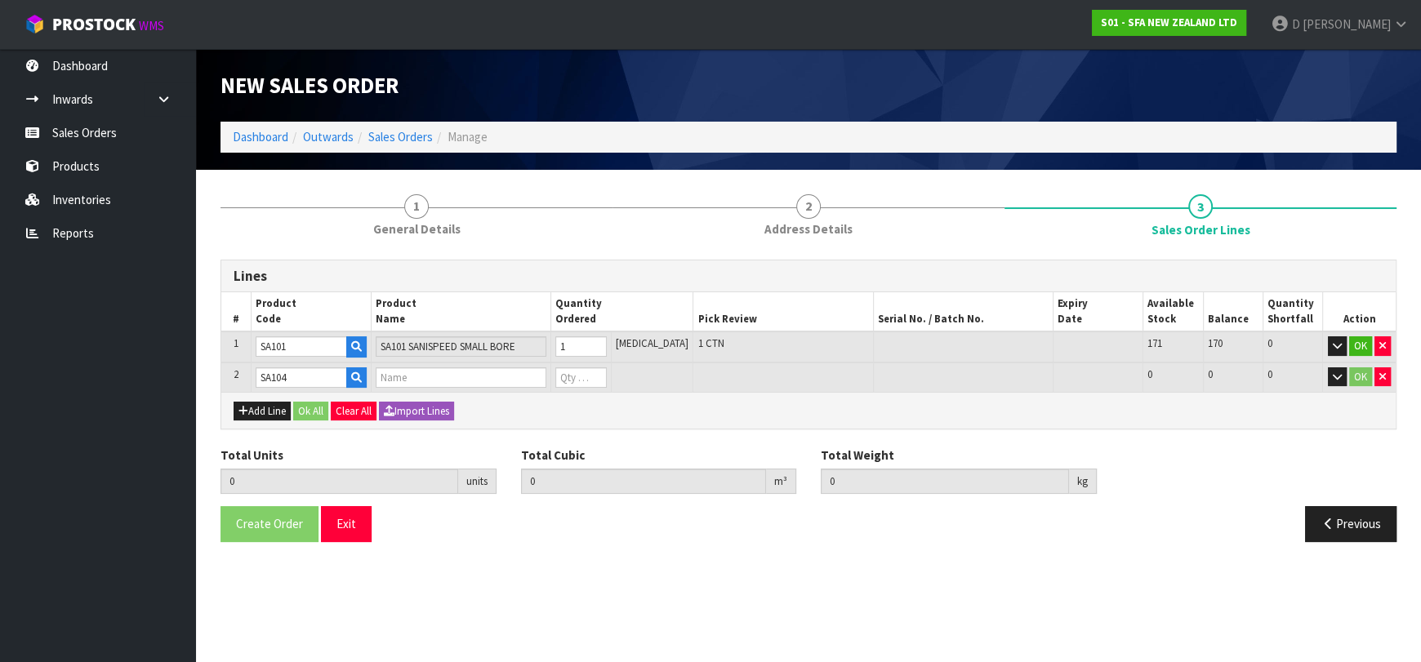
type input "SANICUBIC 2 PRO WP"
type input "0"
type input "2"
type input "0.253505"
type input "42.65"
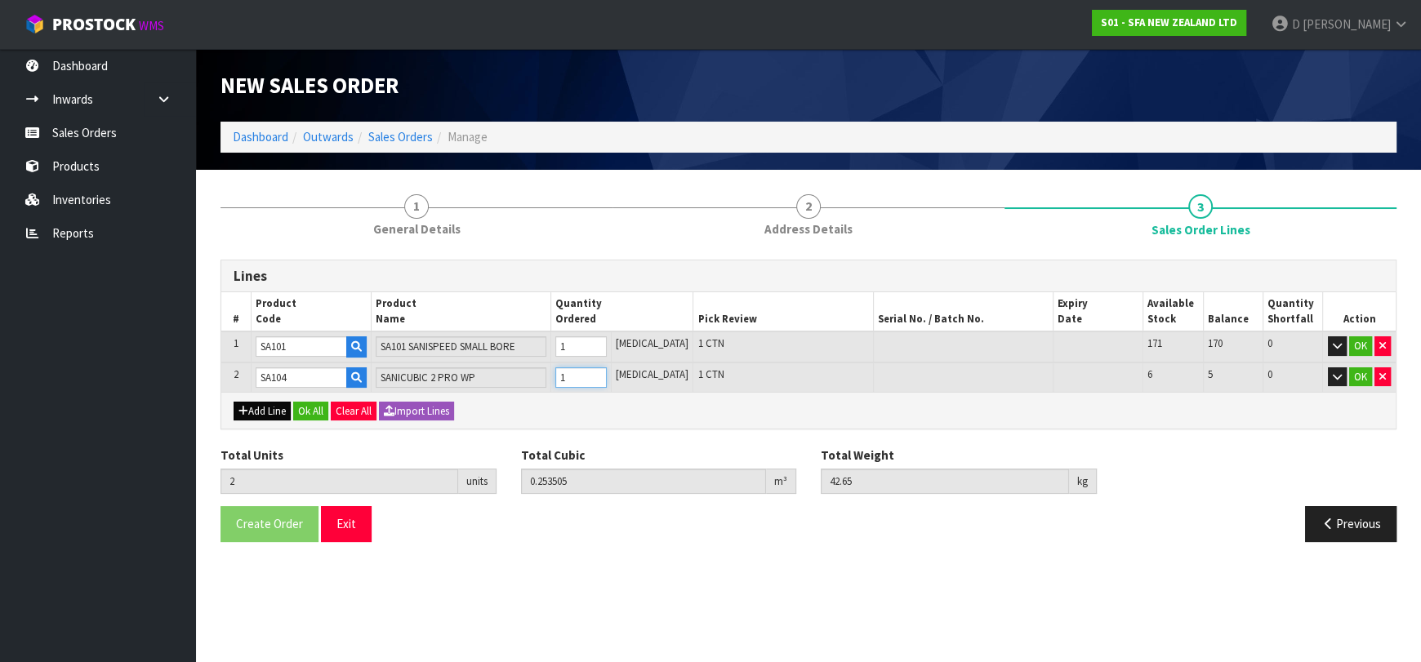
type input "1"
click at [273, 412] on button "Add Line" at bounding box center [262, 412] width 57 height 20
type input "0"
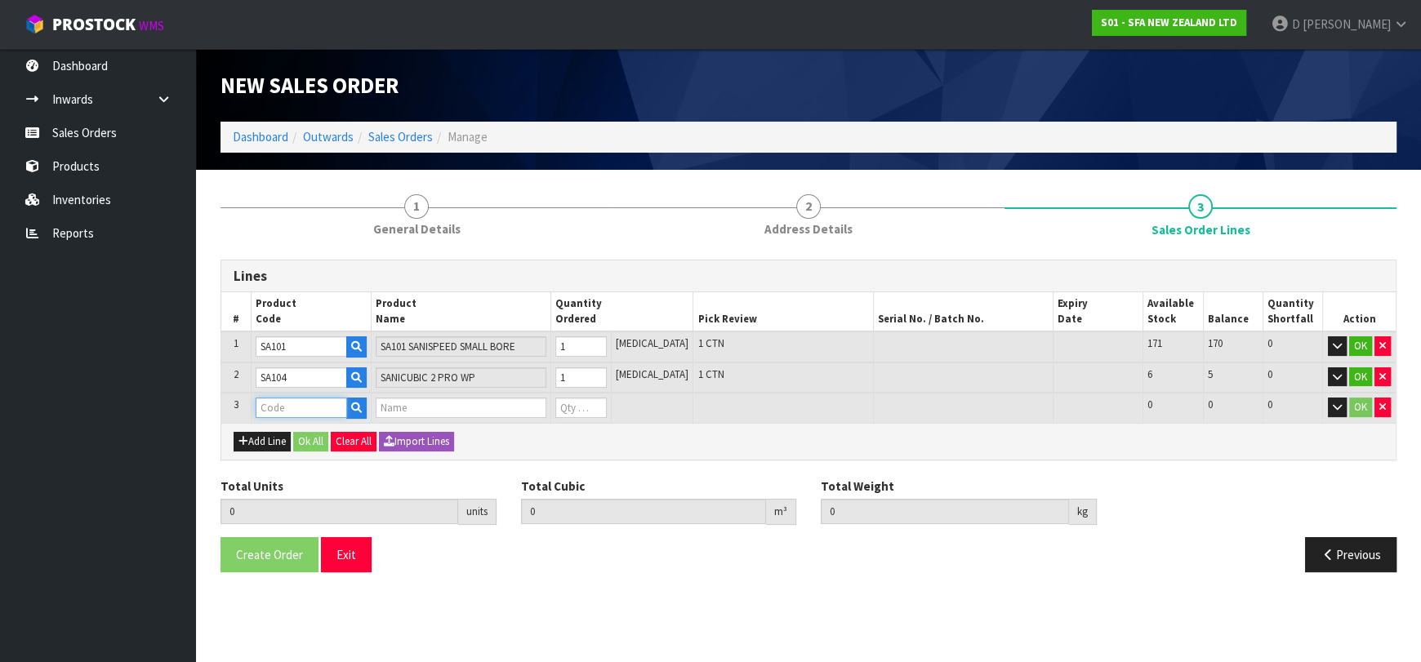
click at [282, 403] on input "text" at bounding box center [301, 408] width 91 height 20
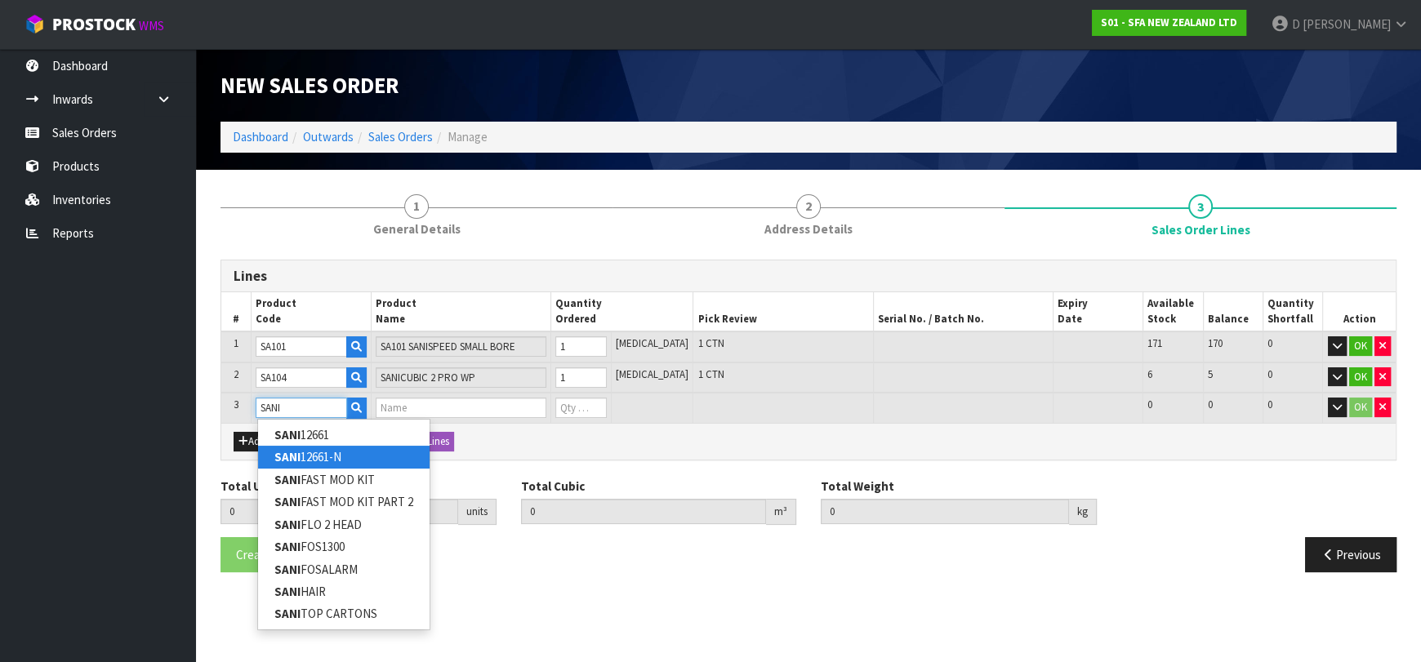
type input "SANI12661"
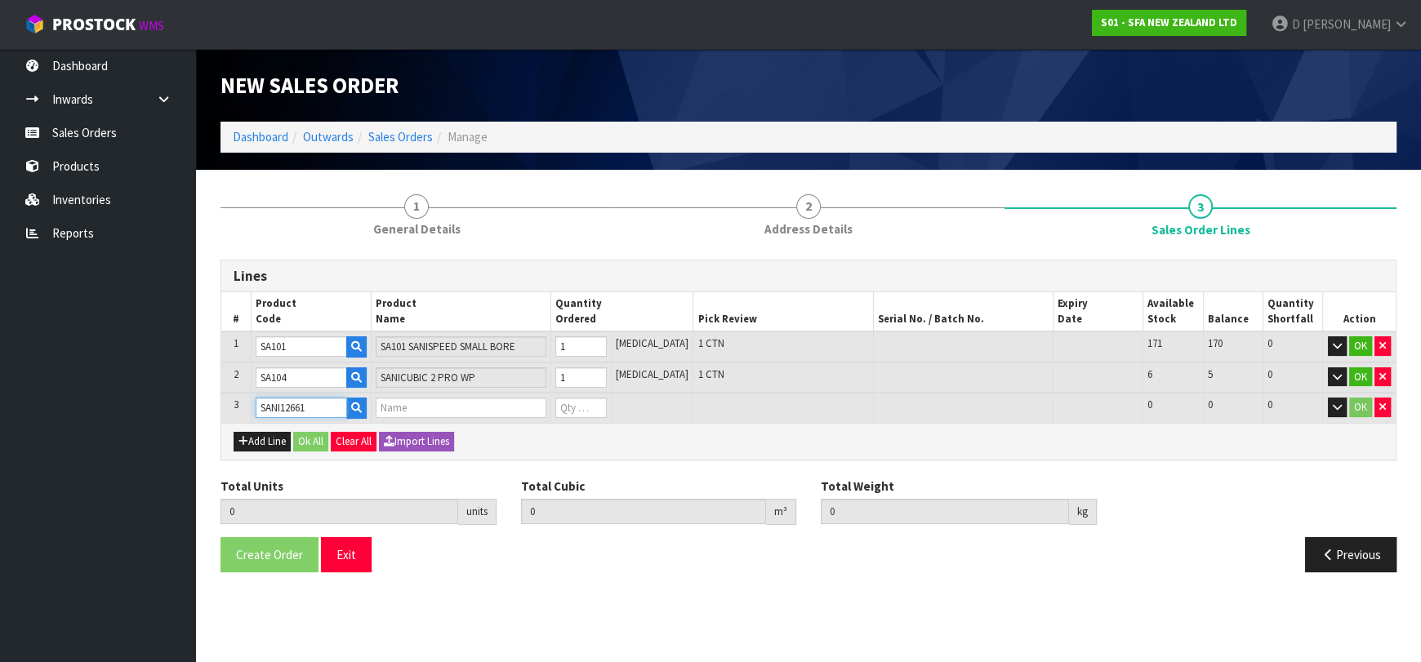
type input "2"
type input "0.253505"
type input "42.65"
type input "SANI ALARM INTERLOCK"
type input "0"
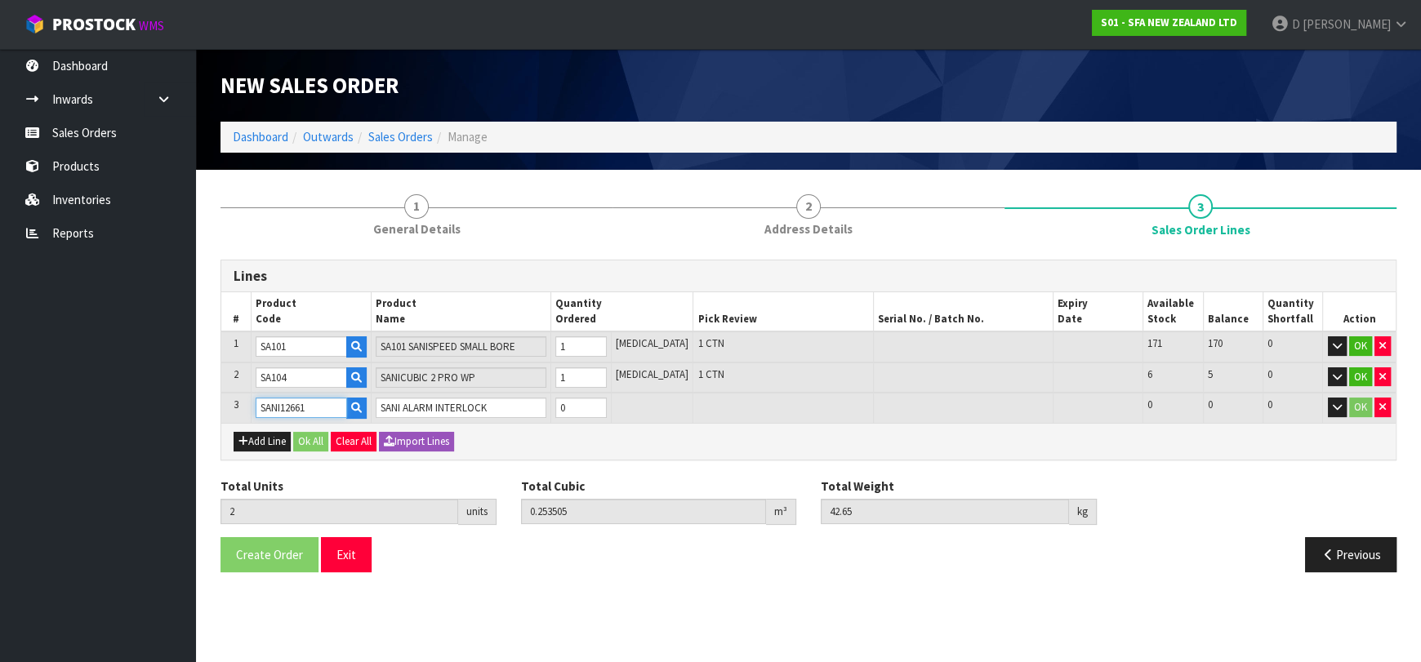
type input "SANI12661"
type input "4"
type input "0.270065"
type input "45.85"
type input "2"
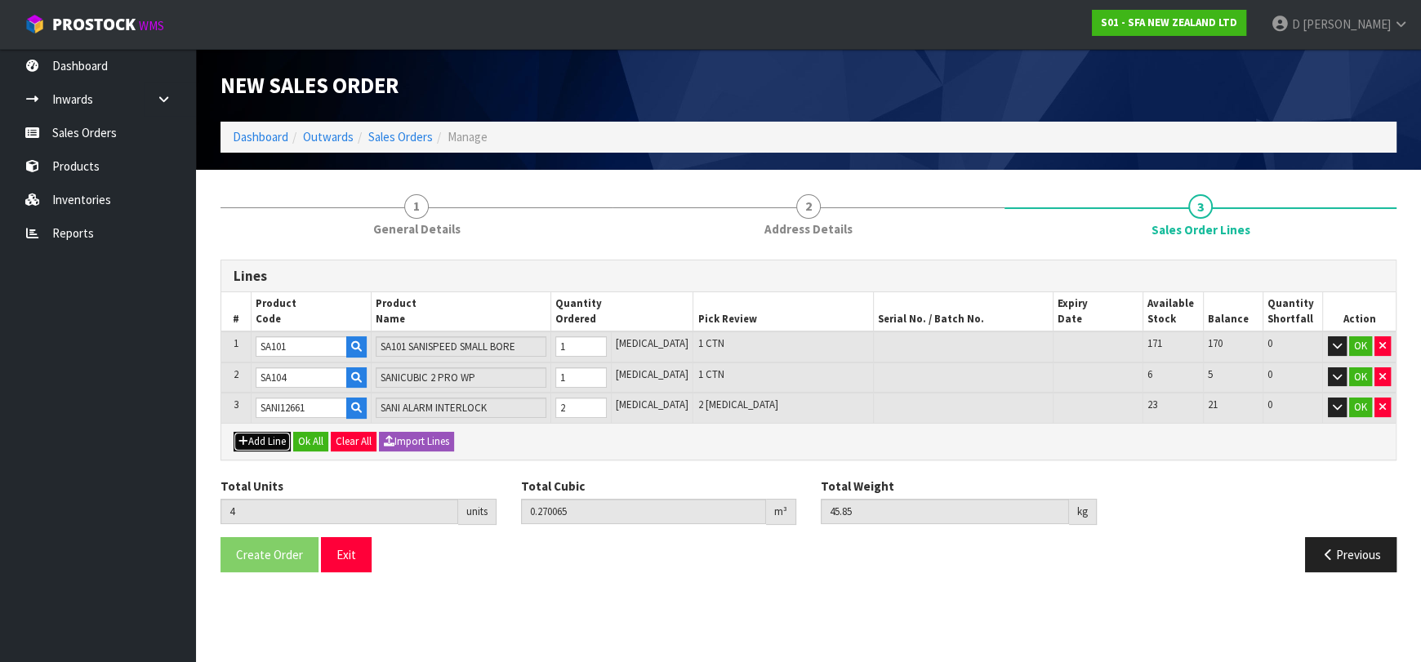
click at [269, 434] on button "Add Line" at bounding box center [262, 442] width 57 height 20
type input "0"
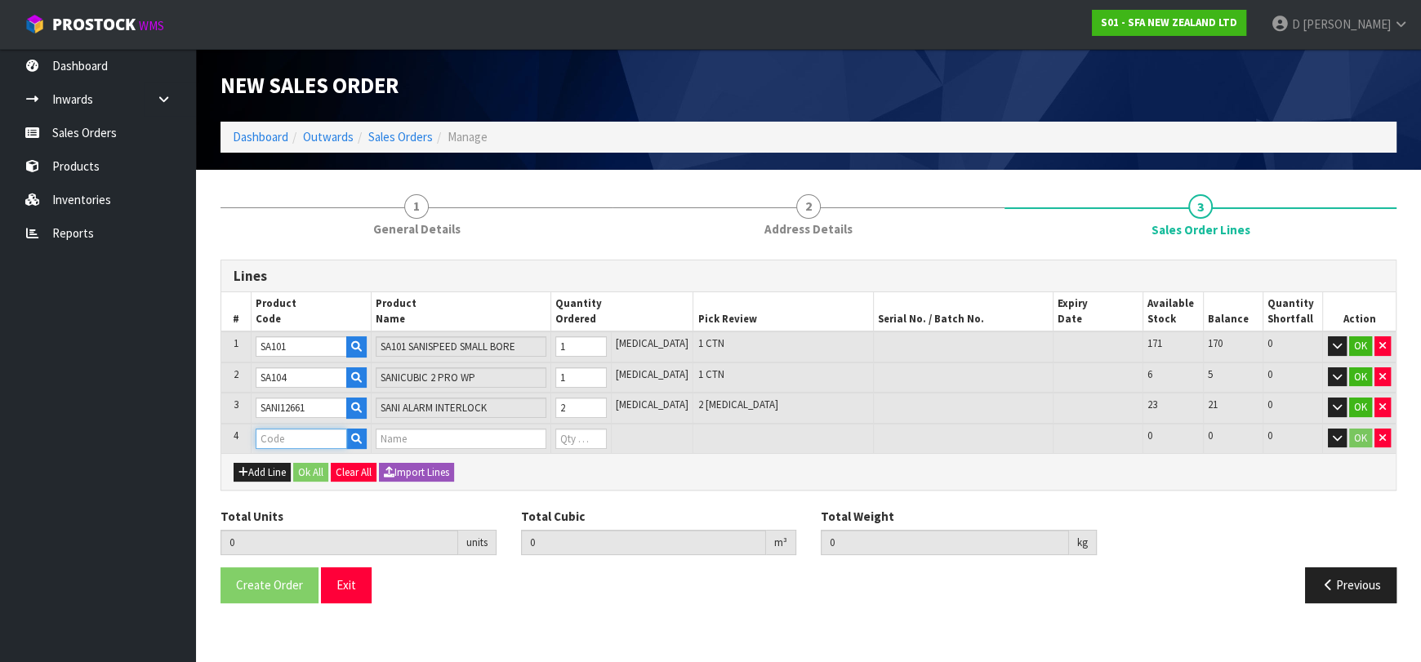
click at [292, 439] on input "text" at bounding box center [301, 439] width 91 height 20
type input "COM30084QP"
type input "4"
type input "0.270065"
type input "45.85"
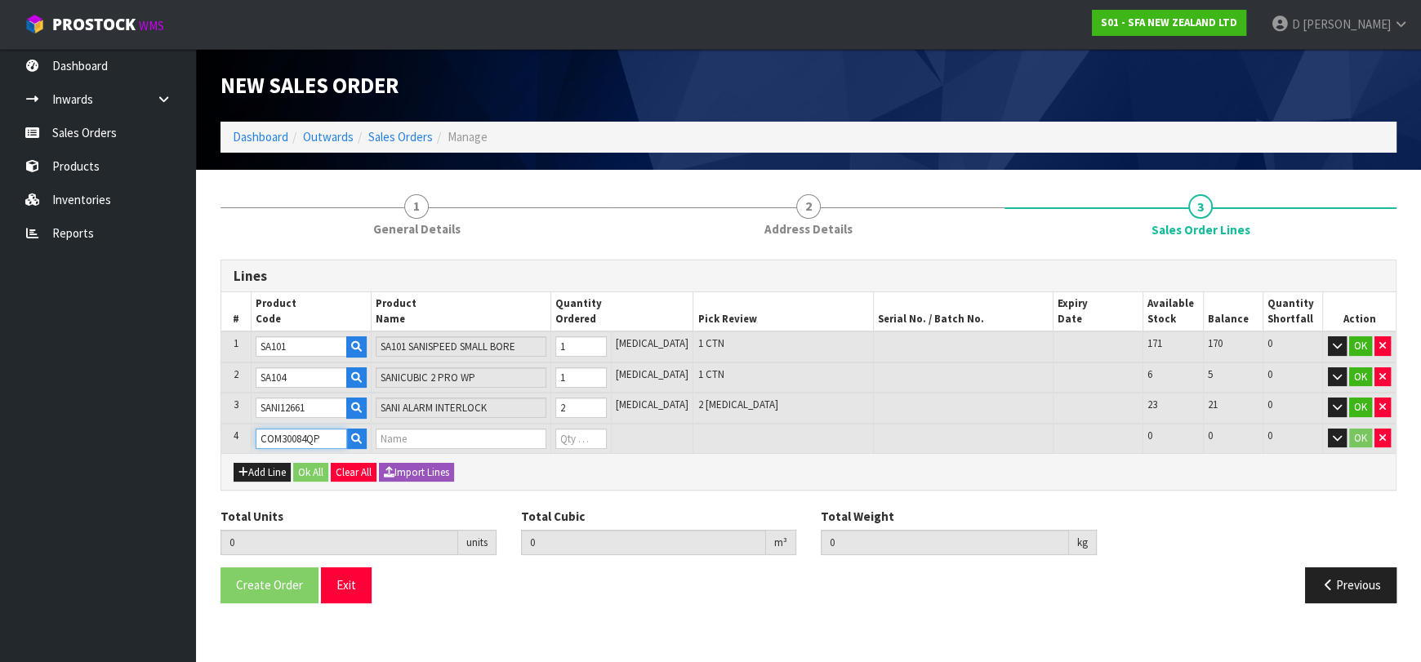
type input "VALVE 20MM M/M NYLON PULSE LATCHING W/QP"
type input "0"
type input "COM30084QP"
type input "6"
type input "0.274965"
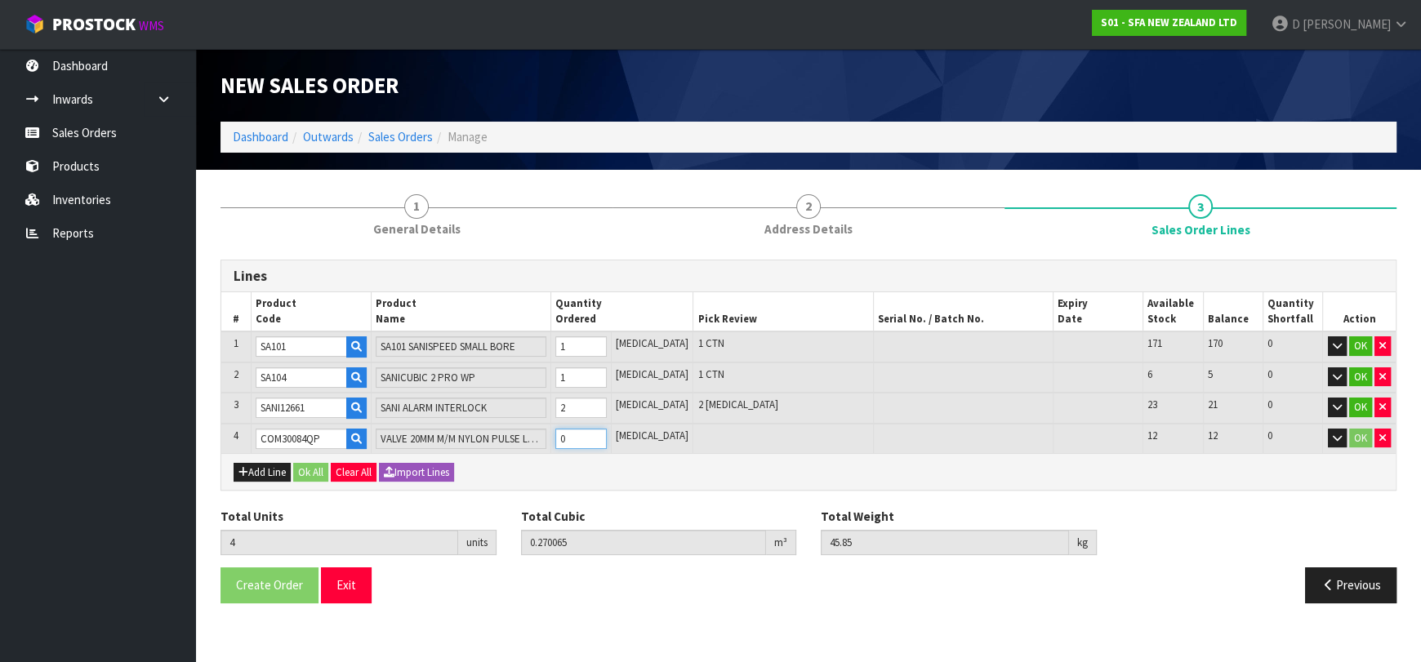
type input "46.35"
type input "2"
click at [304, 470] on button "Ok All" at bounding box center [310, 473] width 35 height 20
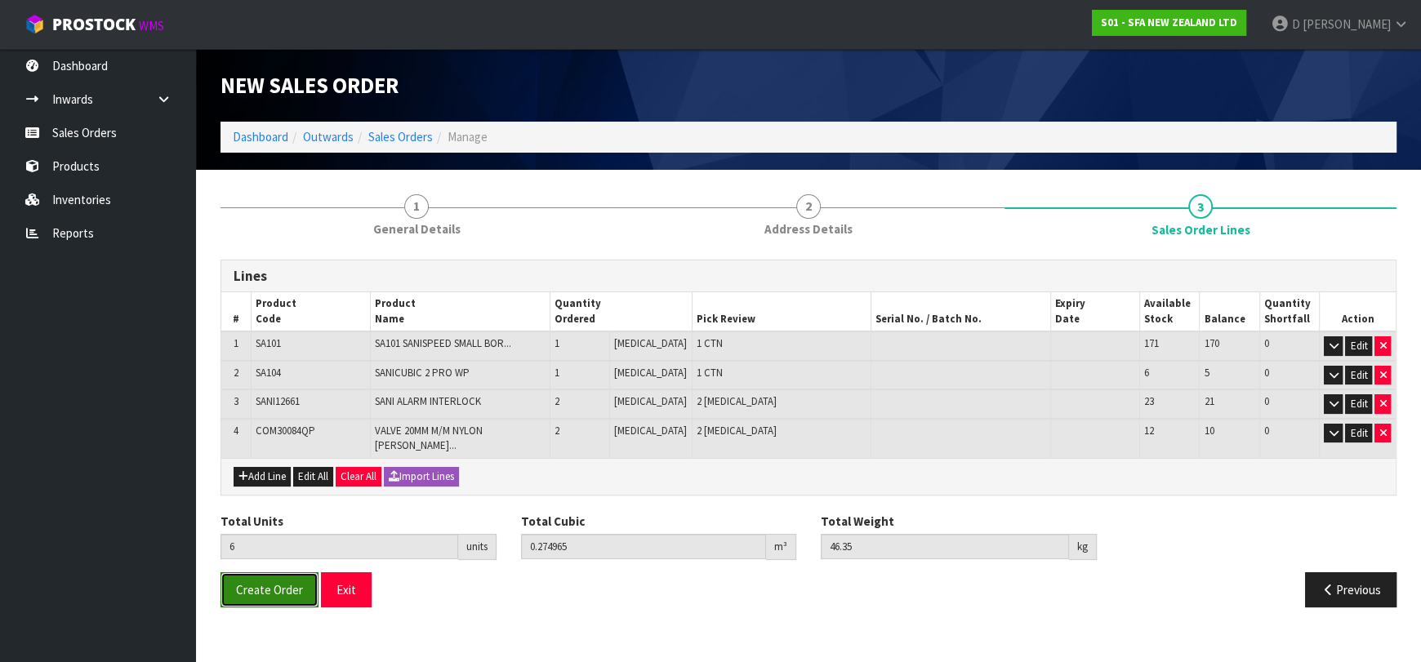
click at [290, 582] on span "Create Order" at bounding box center [269, 590] width 67 height 16
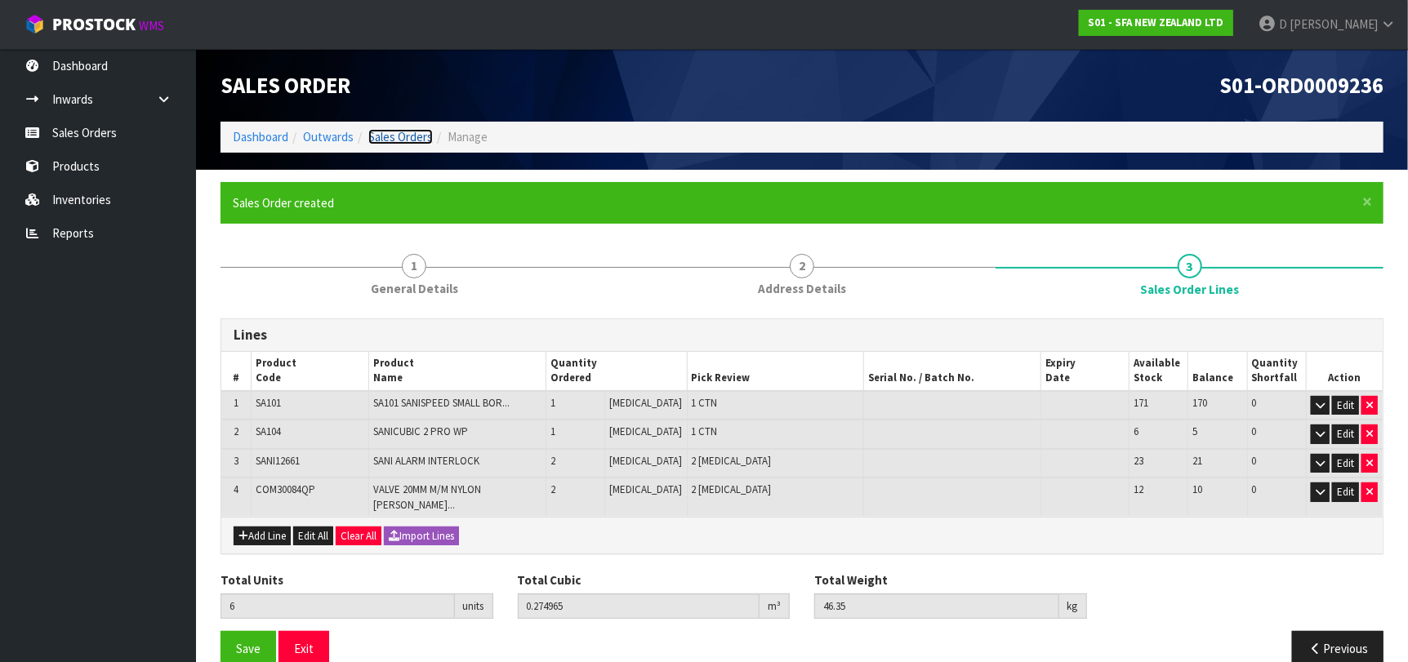
click at [411, 130] on link "Sales Orders" at bounding box center [400, 137] width 65 height 16
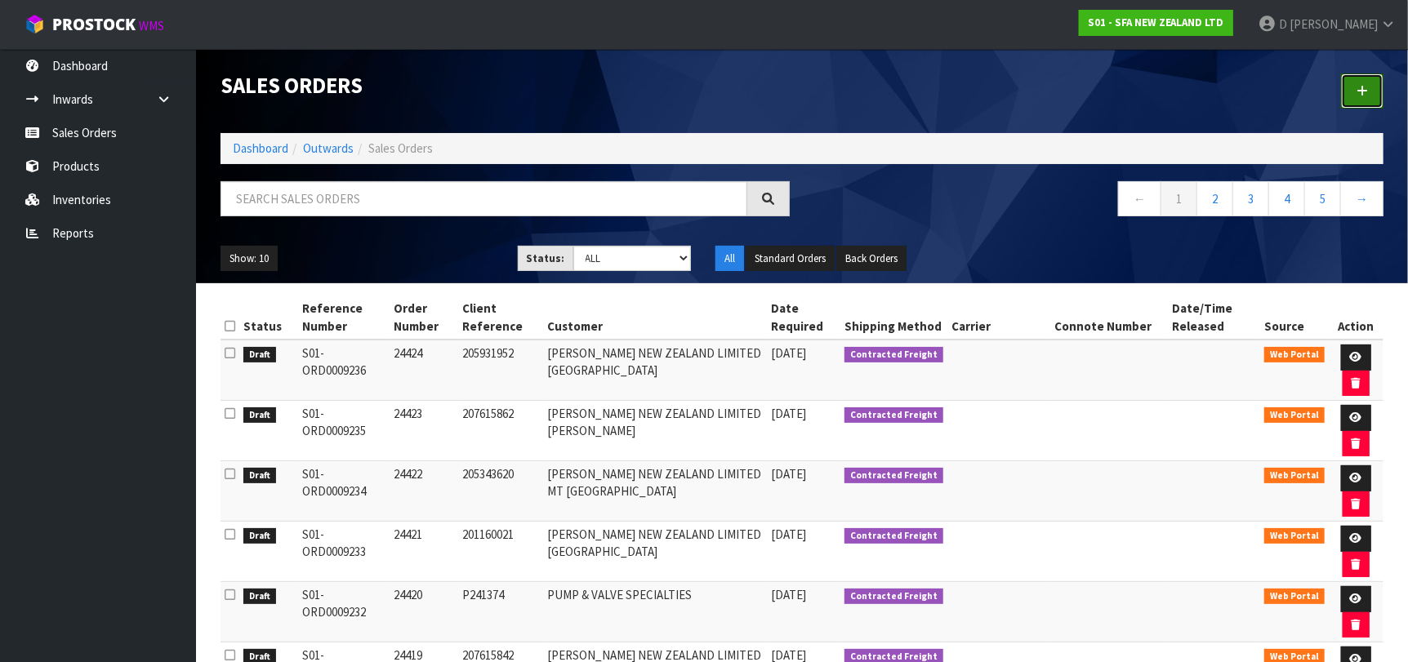
drag, startPoint x: 1361, startPoint y: 99, endPoint x: 1334, endPoint y: 97, distance: 27.0
click at [1361, 99] on link at bounding box center [1362, 91] width 42 height 35
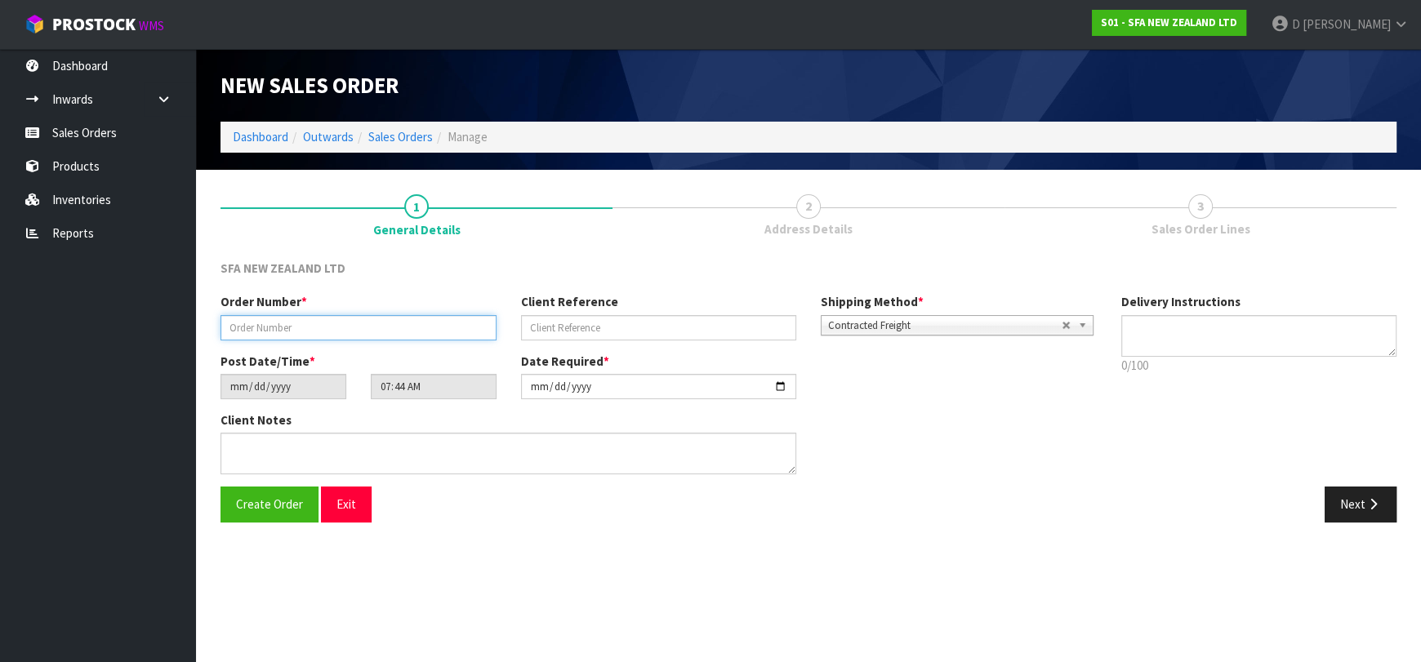
click at [331, 331] on input "text" at bounding box center [359, 327] width 276 height 25
type input "24425"
paste input "10441045"
type input "10441045"
click at [1355, 497] on button "Next" at bounding box center [1361, 504] width 72 height 35
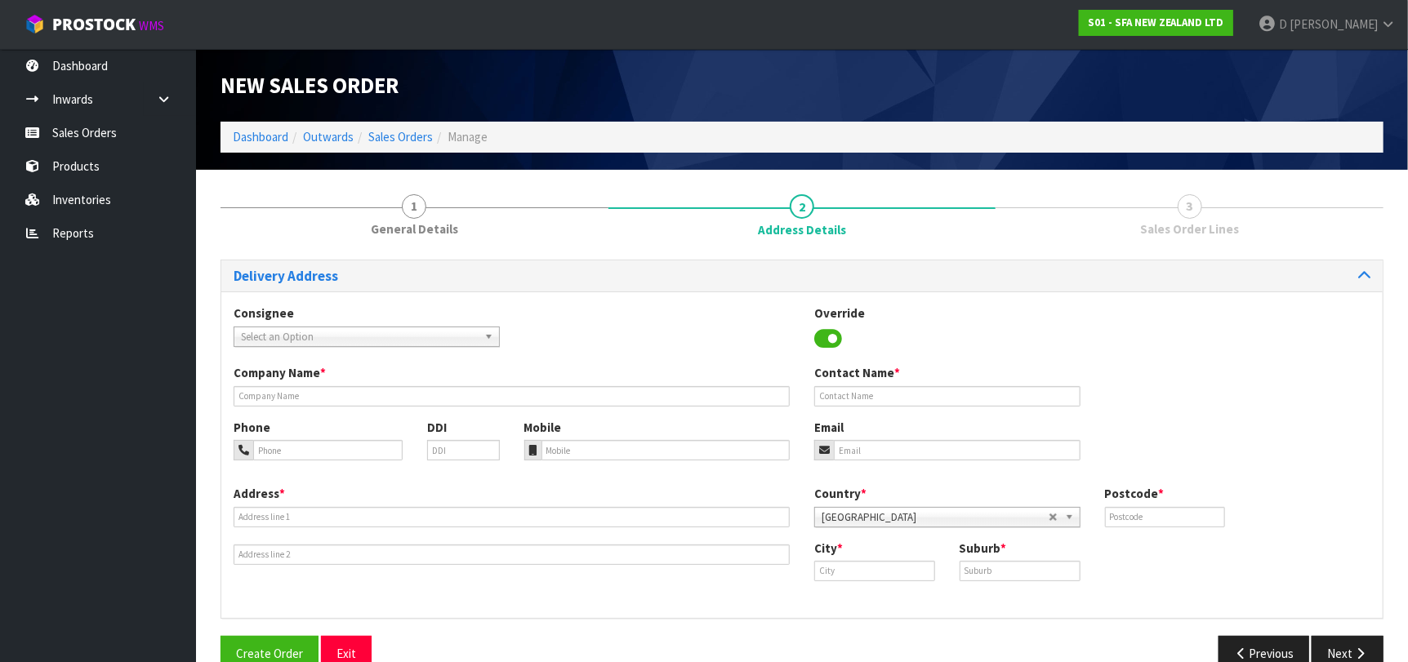
click at [486, 340] on b at bounding box center [491, 336] width 15 height 19
type input "MICOPUKE"
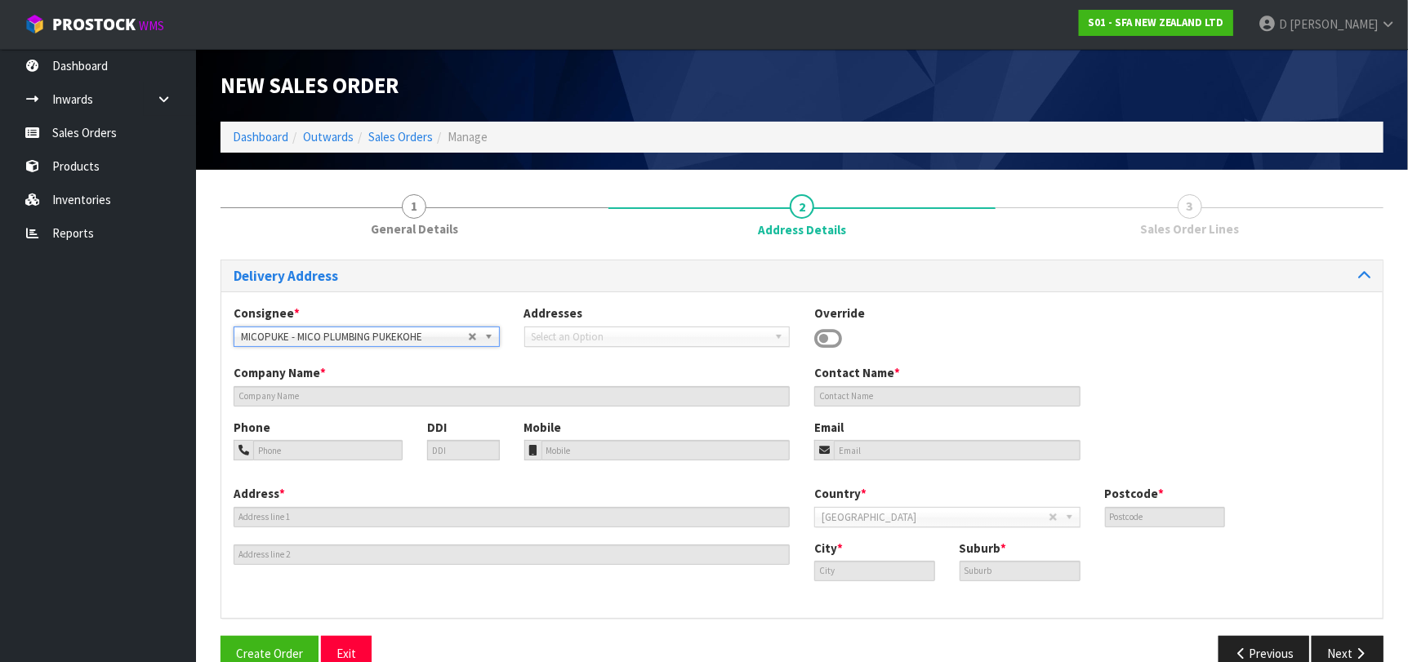
type input "MICO PLUMBING PUKEKOHE"
type input "THE ZONE 28 SUBWAY ROD"
type input "2120"
type input "PUKEKOHE"
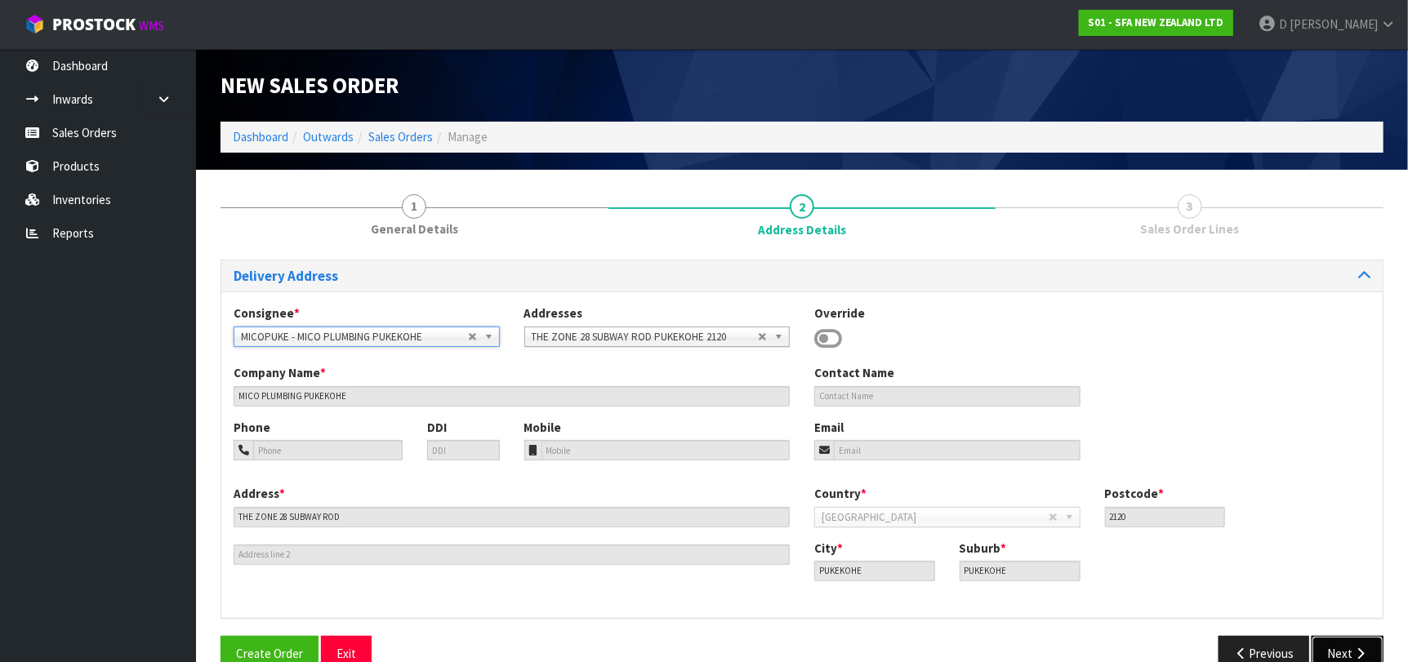
drag, startPoint x: 1357, startPoint y: 643, endPoint x: 956, endPoint y: 599, distance: 404.1
click at [1357, 644] on button "Next" at bounding box center [1348, 653] width 72 height 35
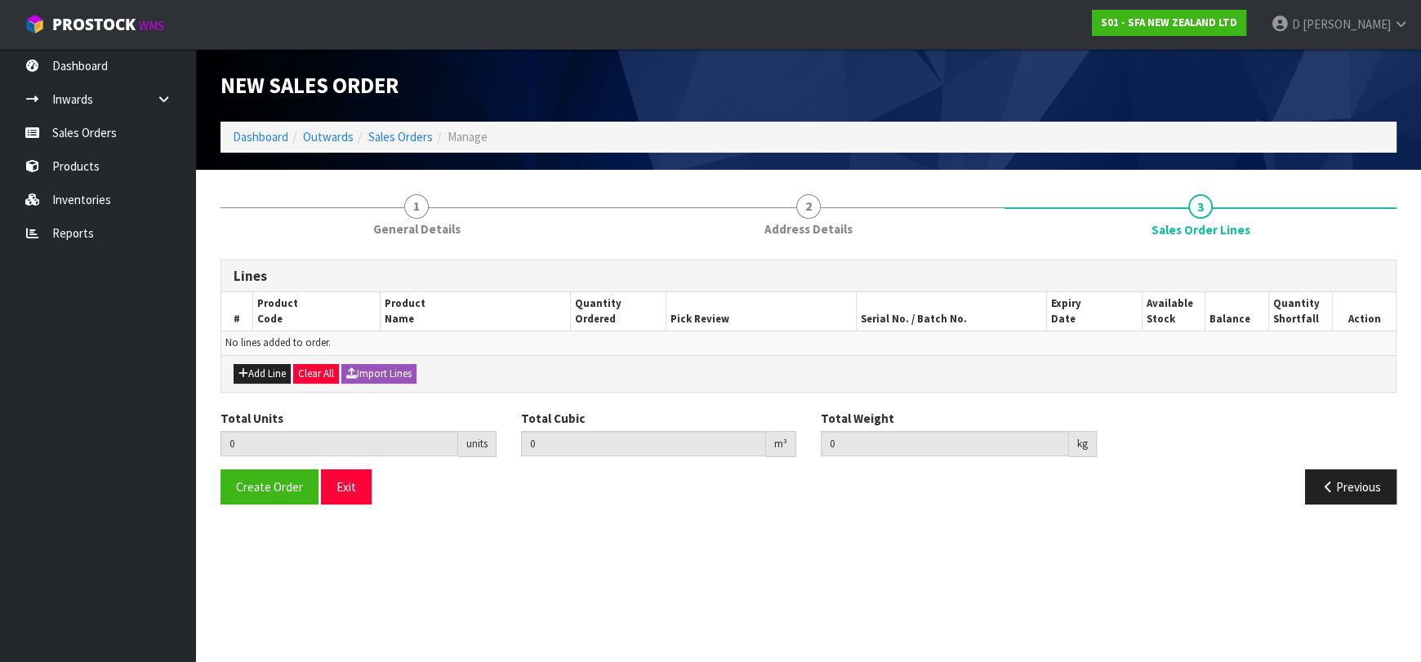
click at [267, 359] on div "Add Line Clear All Import Lines" at bounding box center [808, 373] width 1174 height 37
click at [270, 364] on button "Add Line" at bounding box center [262, 374] width 57 height 20
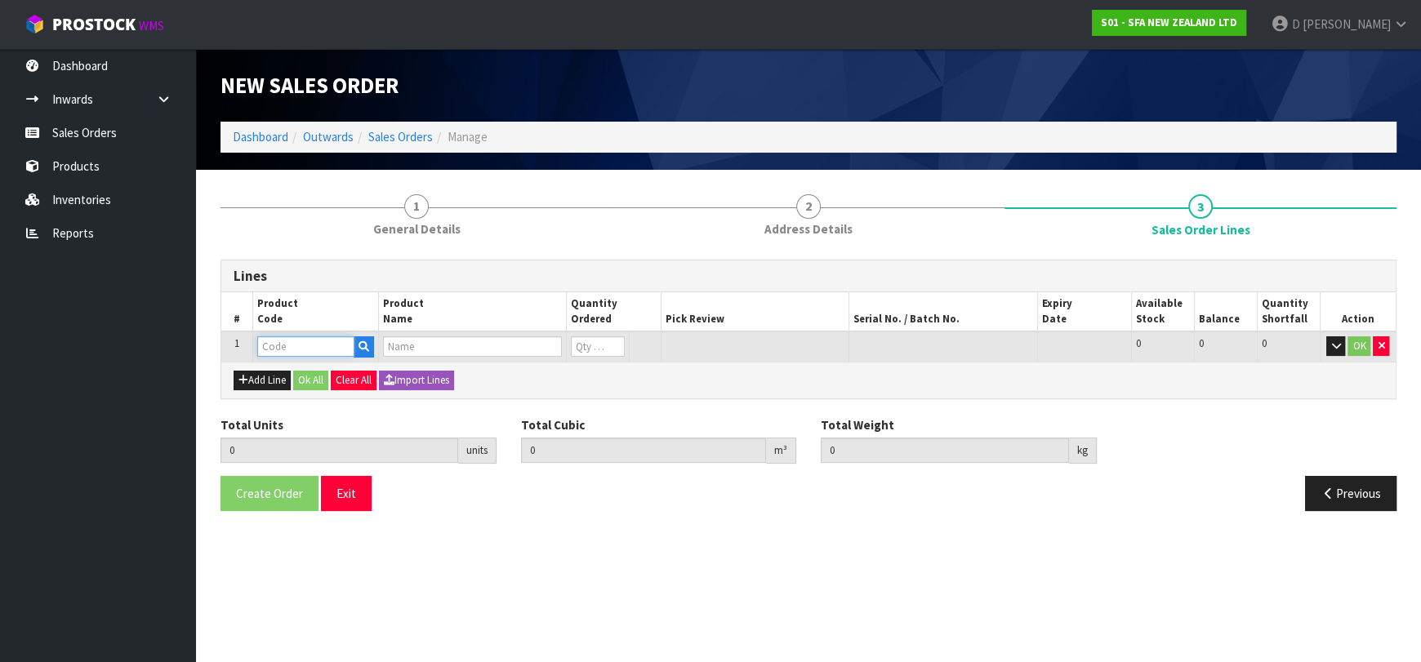
click at [289, 350] on input "text" at bounding box center [305, 346] width 97 height 20
type input "SA94"
type input "0.000000"
type input "0.000"
type input "SANISHOWER UP WASTE WATER PUMP"
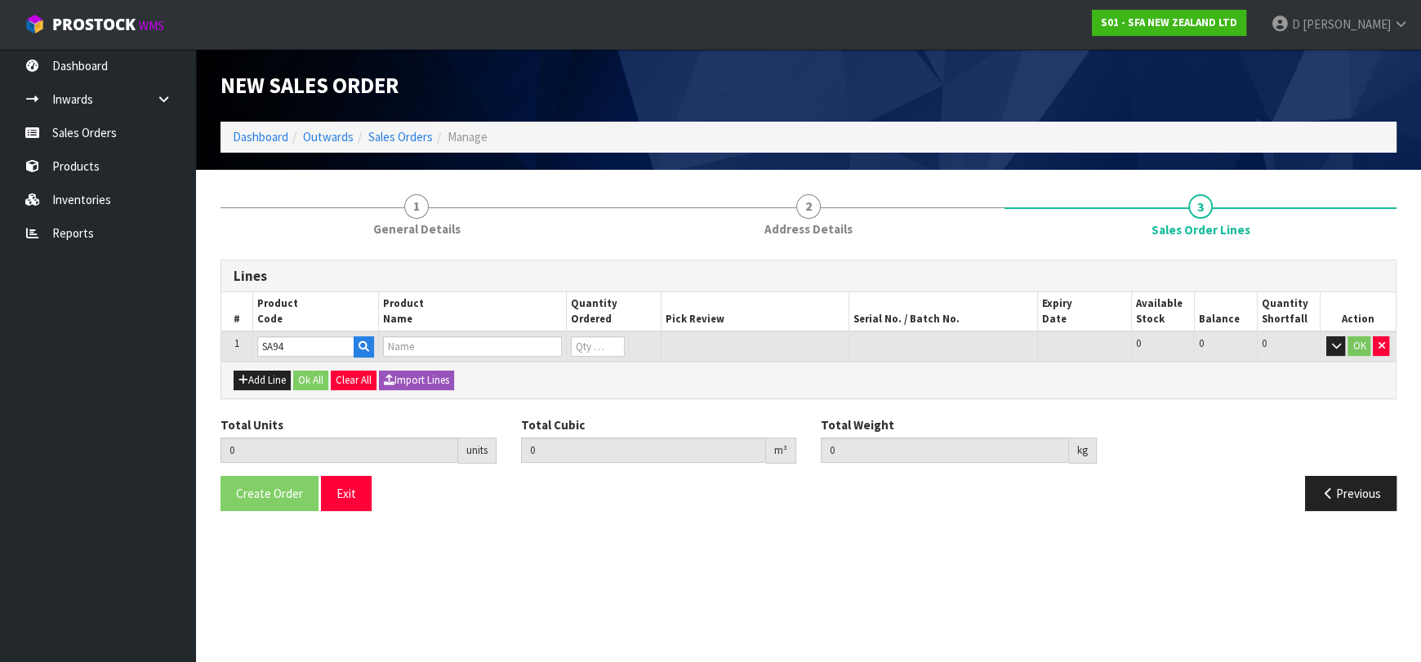
type input "0"
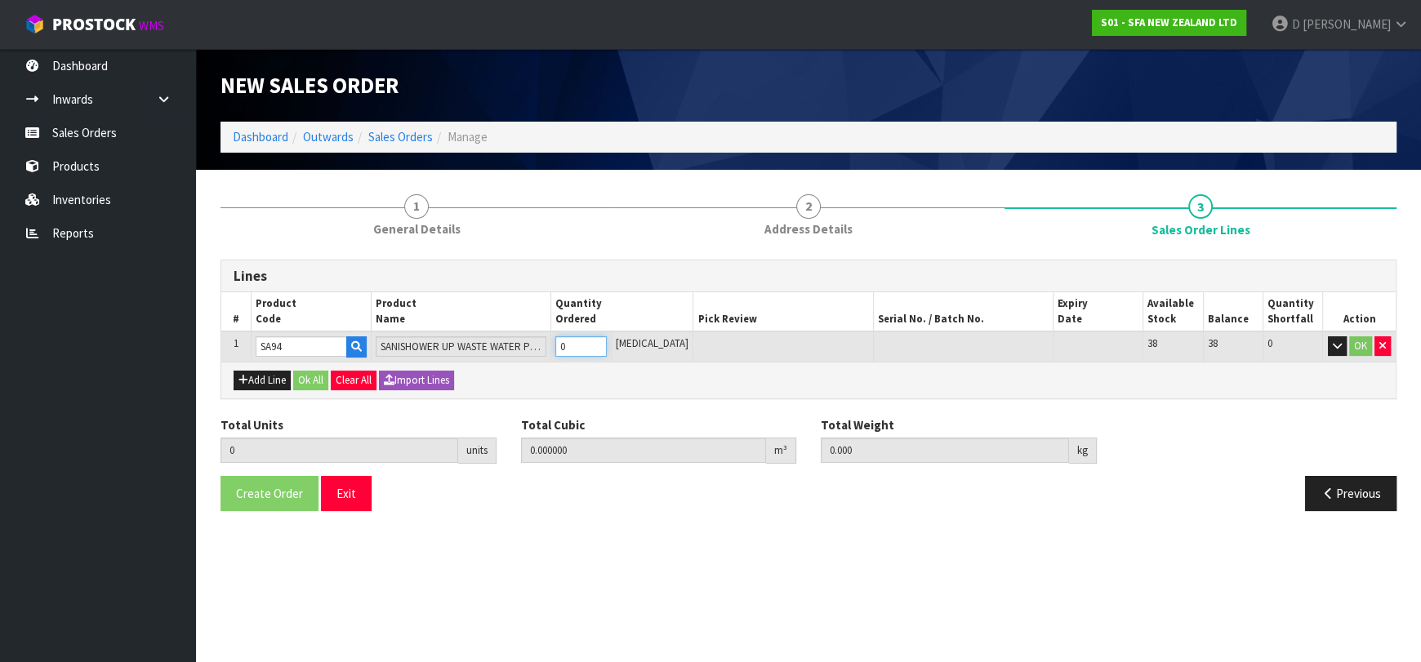
type input "1"
type input "0.01617"
type input "4.68"
type input "1"
click at [319, 376] on button "Ok All" at bounding box center [310, 381] width 35 height 20
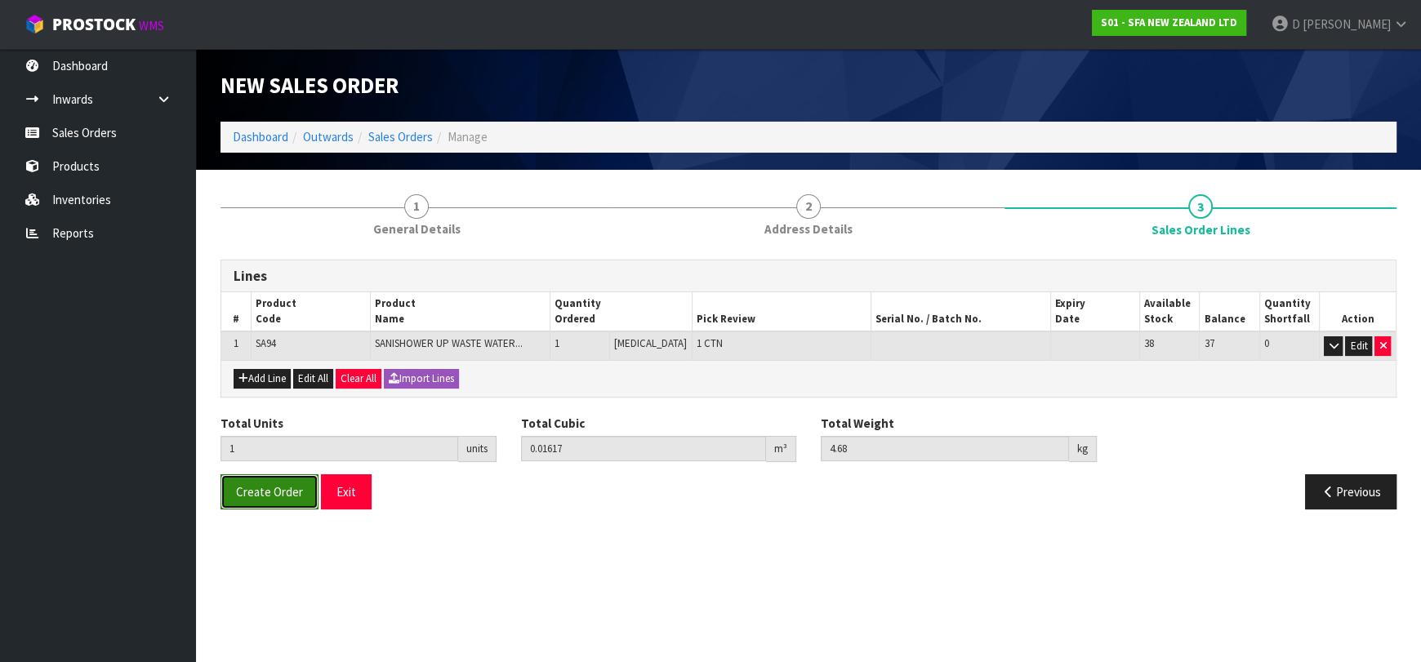
click at [254, 478] on button "Create Order" at bounding box center [270, 492] width 98 height 35
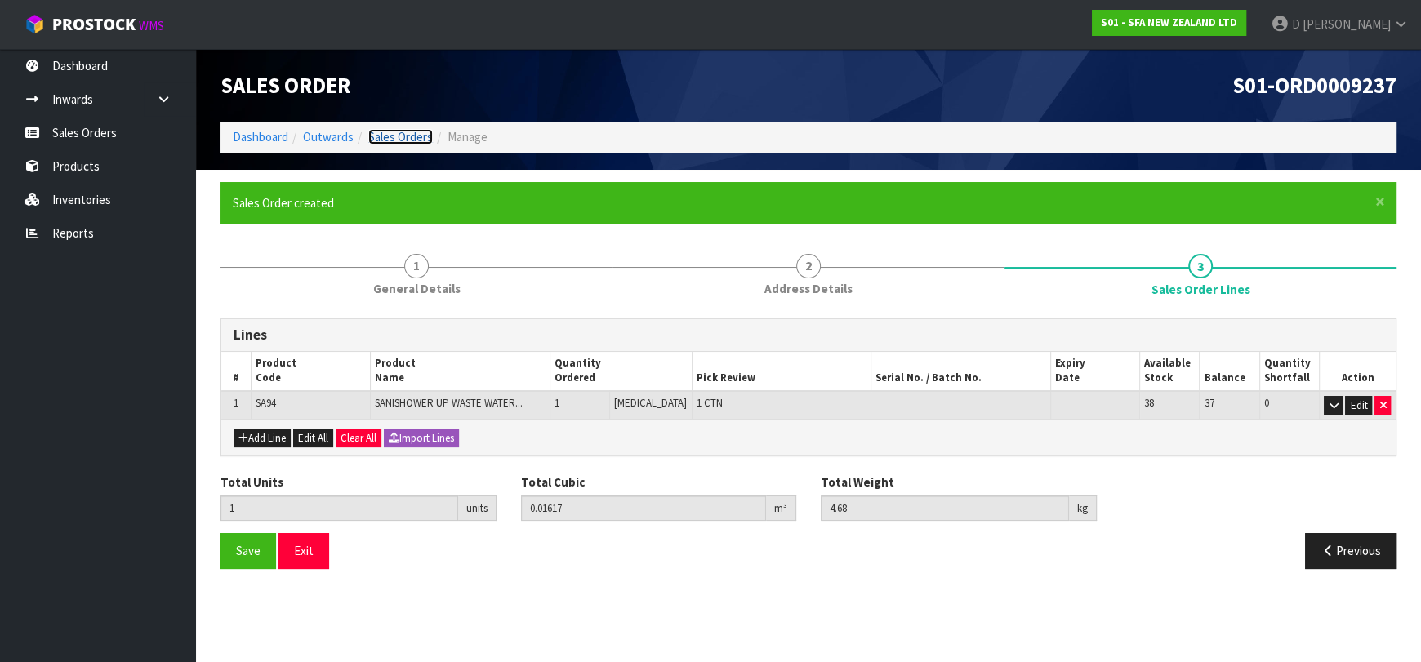
click at [389, 134] on link "Sales Orders" at bounding box center [400, 137] width 65 height 16
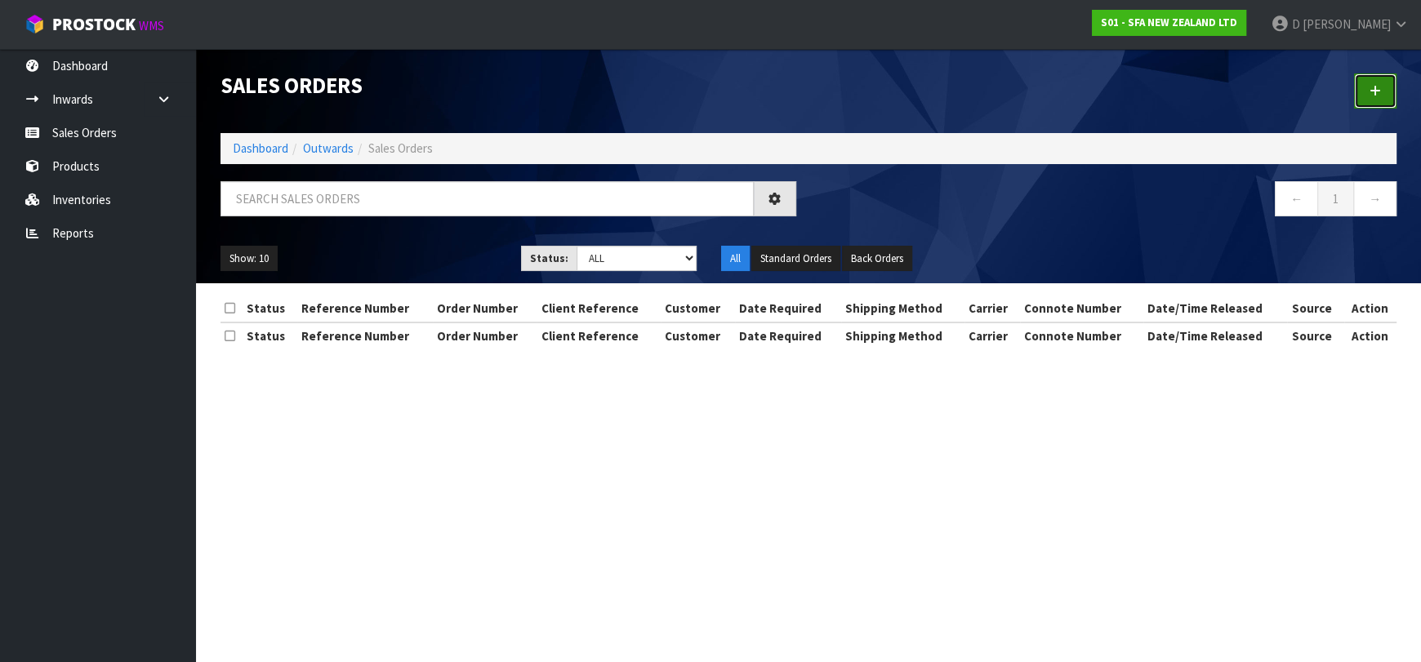
click at [1388, 79] on link at bounding box center [1375, 91] width 42 height 35
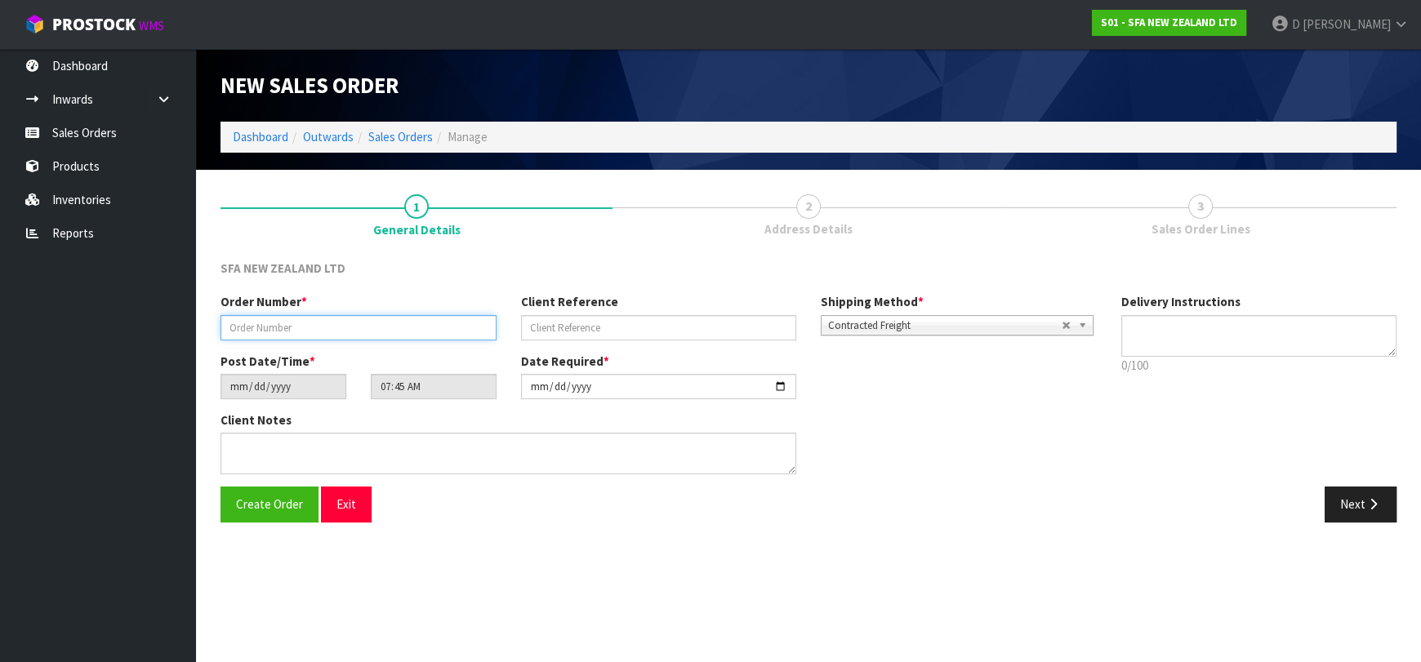
click at [310, 319] on input "text" at bounding box center [359, 327] width 276 height 25
type input "24426"
paste input "10441390"
type input "10441390"
click at [1354, 508] on button "Next" at bounding box center [1361, 504] width 72 height 35
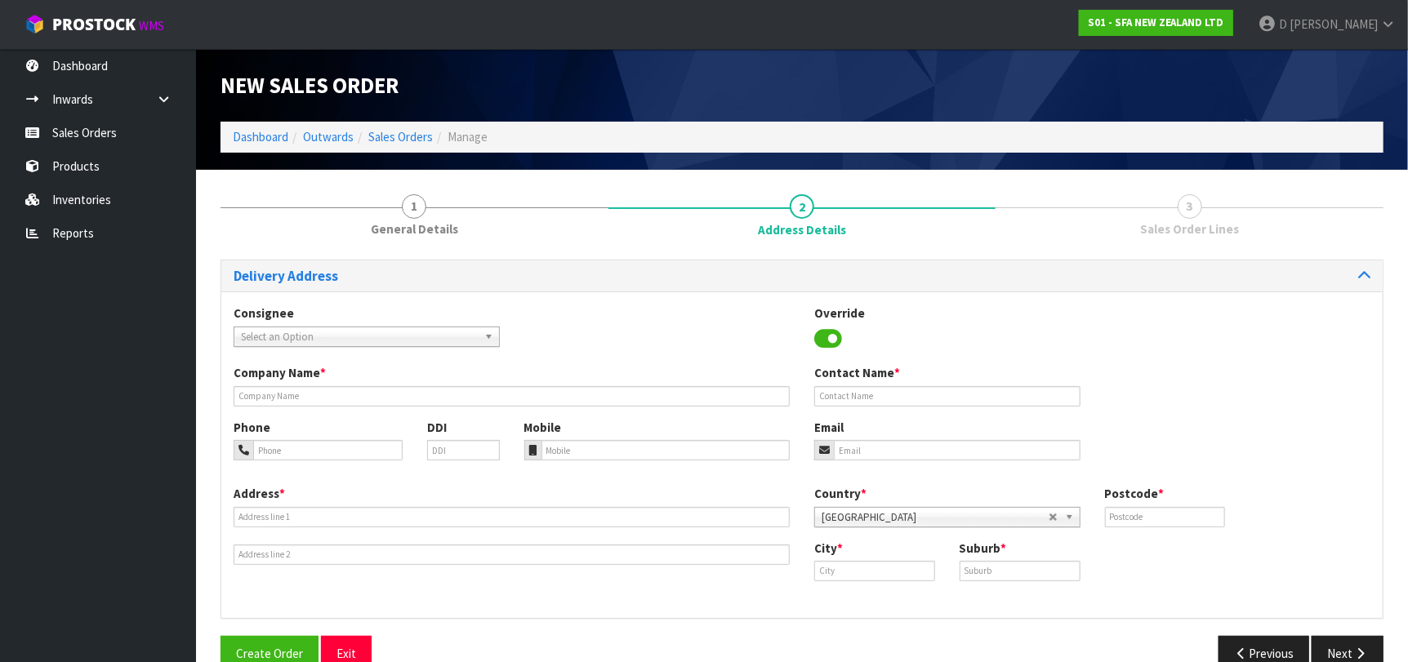
click at [408, 332] on span "Select an Option" at bounding box center [359, 337] width 237 height 20
type input "MICONELS"
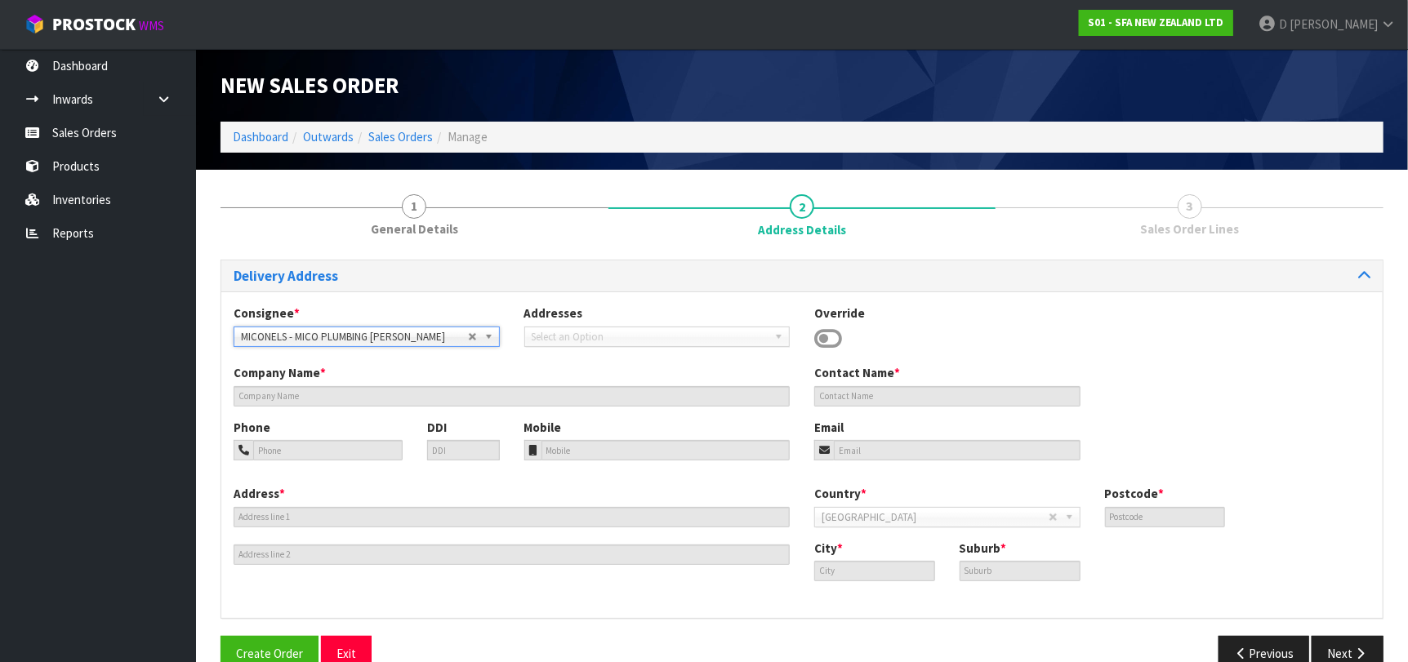
type input "MICO PLUMBING"
type input "20-26 ST VINCENT ST"
type input "7010"
type input "NELSON"
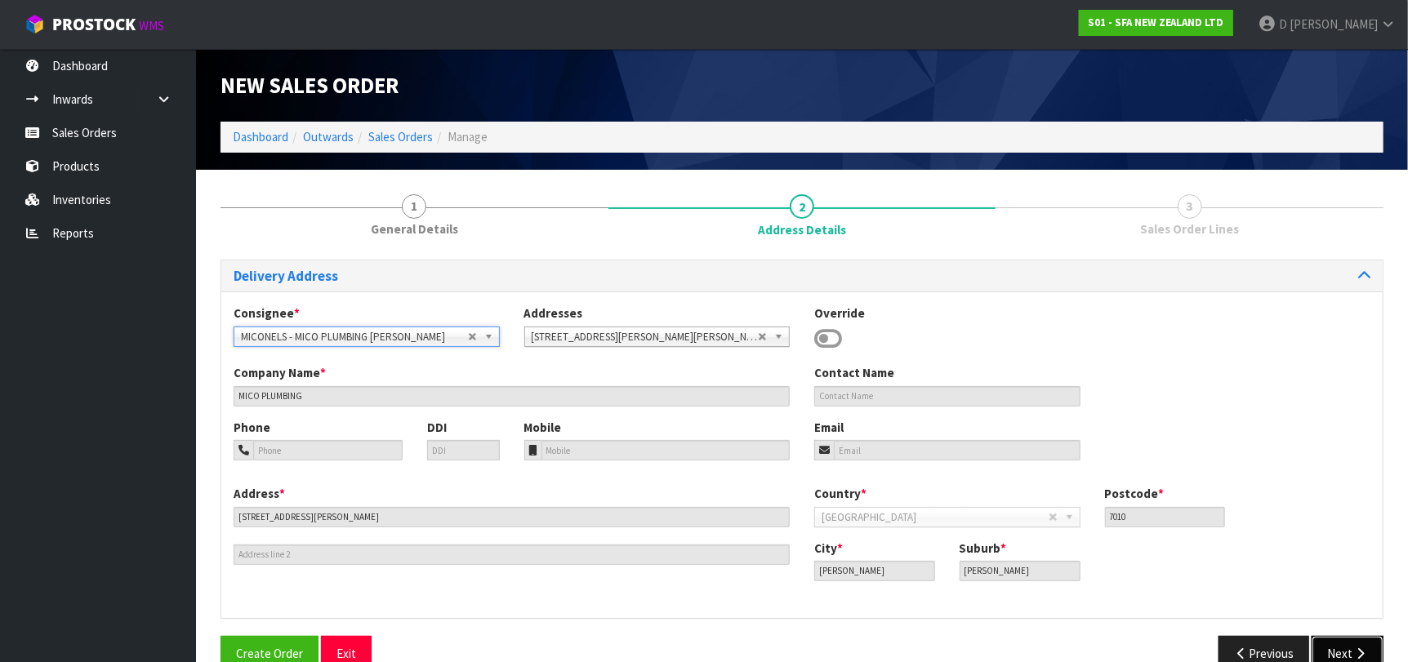
click at [1336, 657] on button "Next" at bounding box center [1348, 653] width 72 height 35
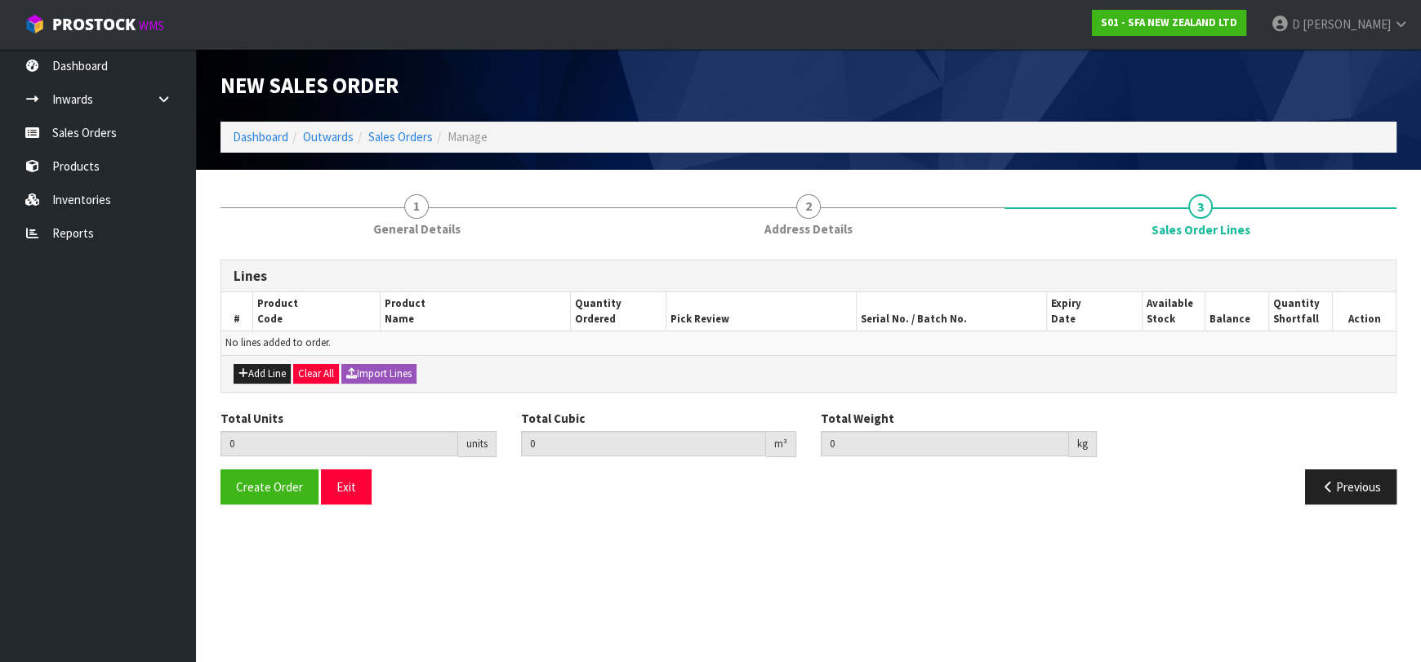
click at [242, 355] on div "Add Line Clear All Import Lines" at bounding box center [808, 373] width 1174 height 37
drag, startPoint x: 258, startPoint y: 376, endPoint x: 272, endPoint y: 361, distance: 20.8
click at [260, 376] on button "Add Line" at bounding box center [262, 374] width 57 height 20
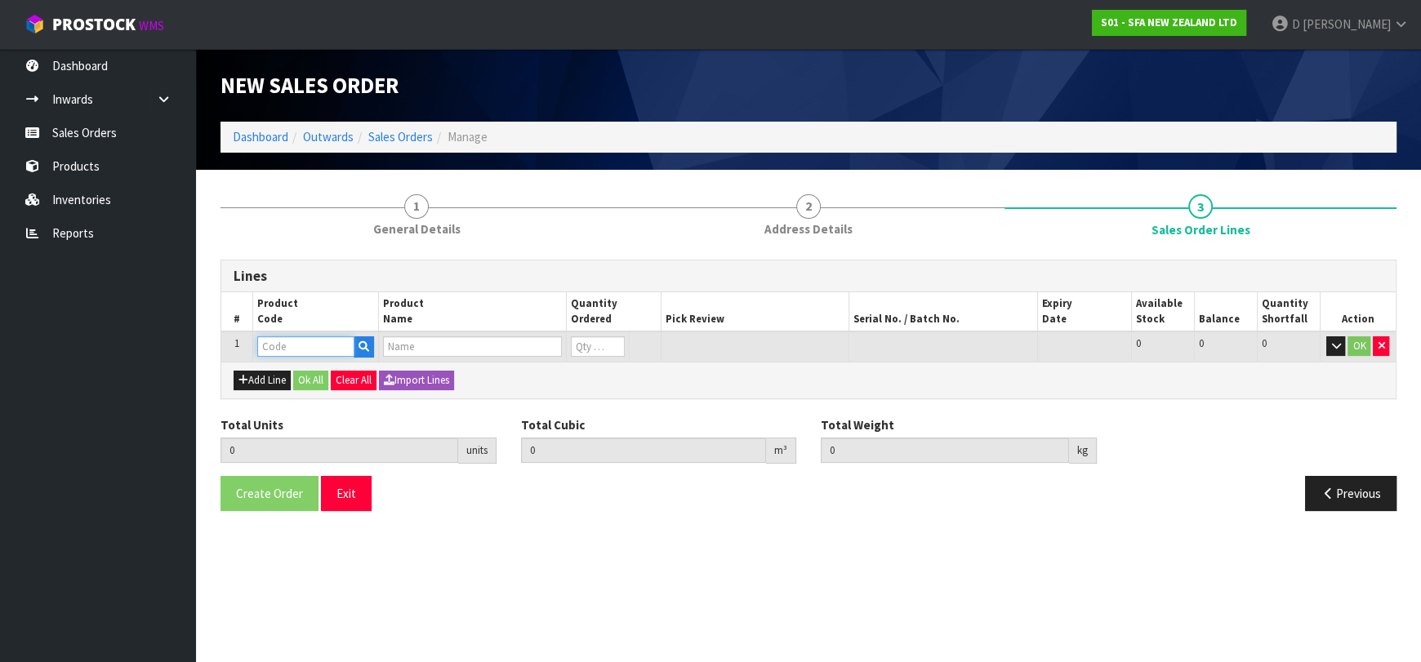
click at [275, 345] on input "text" at bounding box center [305, 346] width 97 height 20
type input "SA95"
type input "0.000000"
type input "0.000"
type input "SANIVITE UP WASTE WATER PUMP"
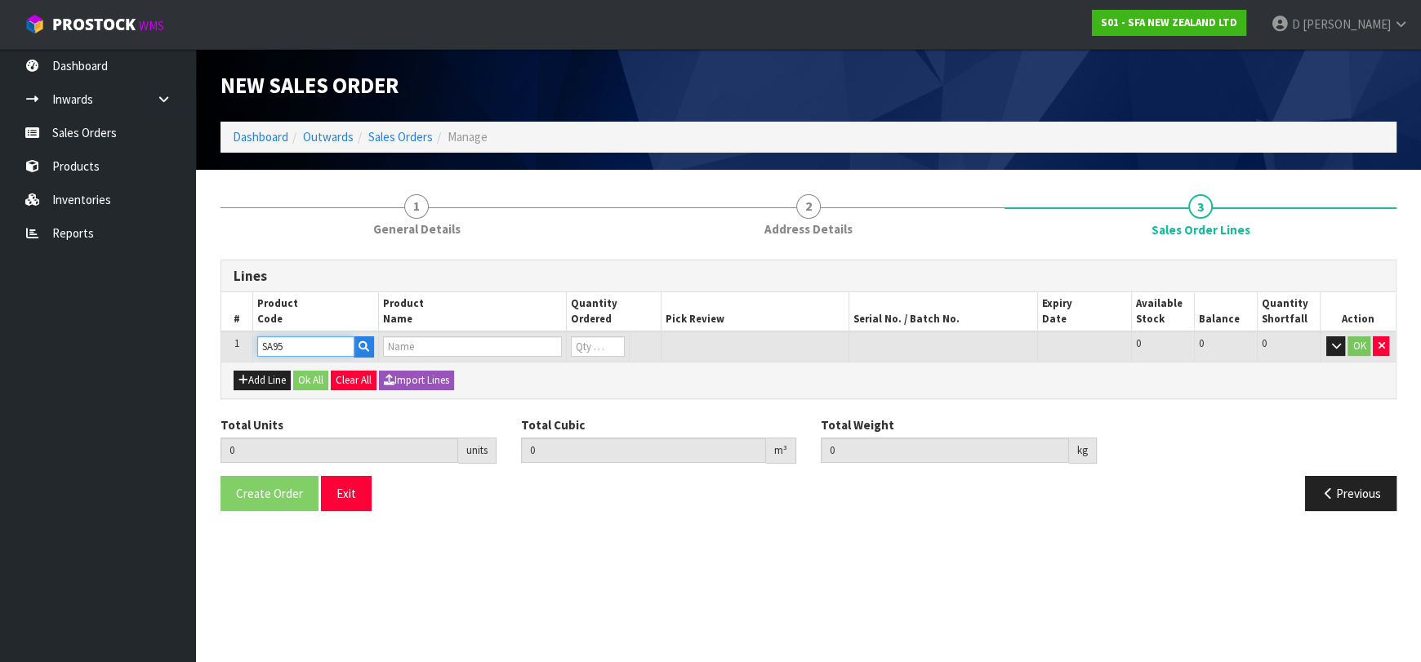
type input "0"
type input "SA95"
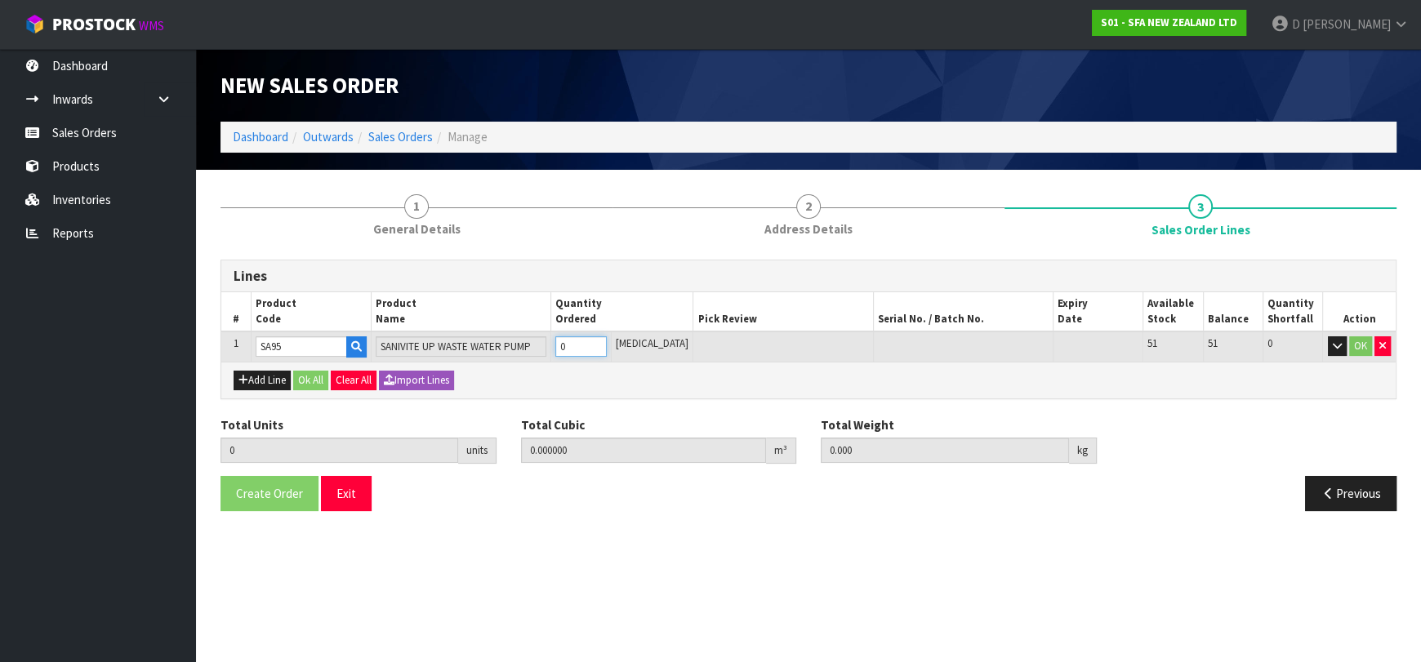
type input "1"
type input "0.031488"
type input "6.16"
type input "1"
click at [305, 372] on button "Ok All" at bounding box center [310, 381] width 35 height 20
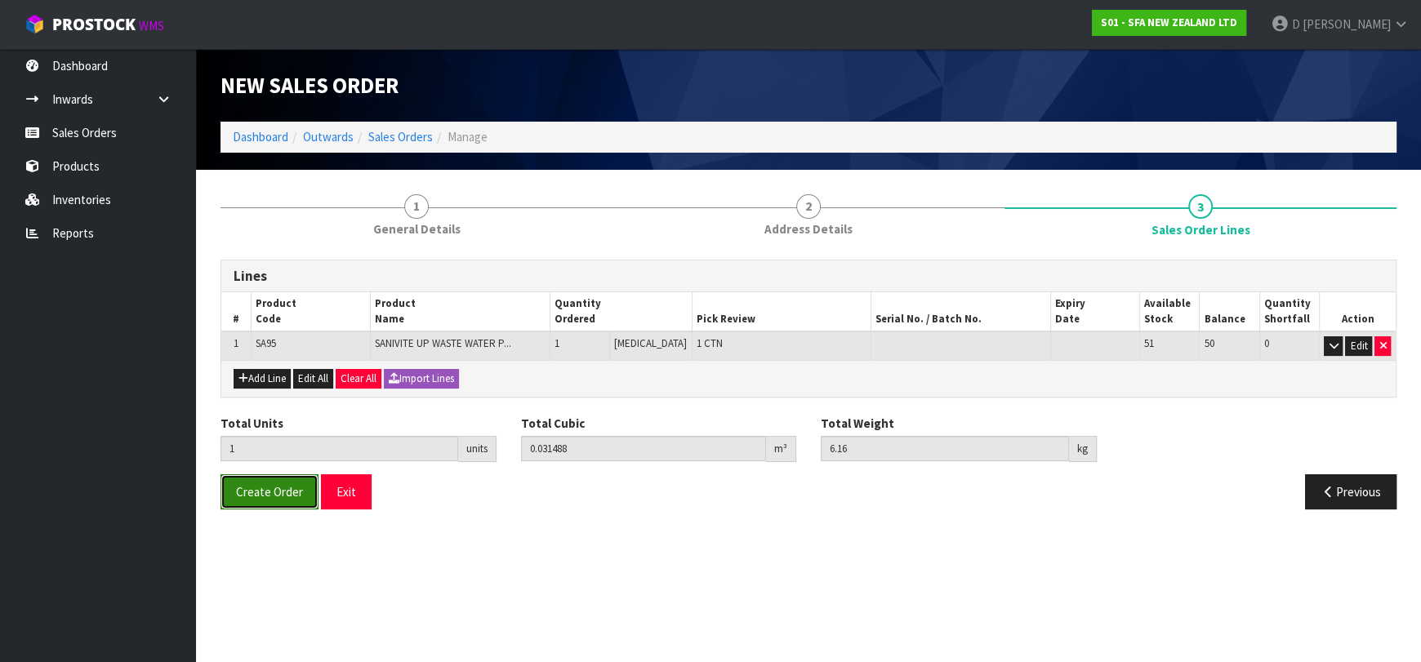
click at [262, 484] on span "Create Order" at bounding box center [269, 492] width 67 height 16
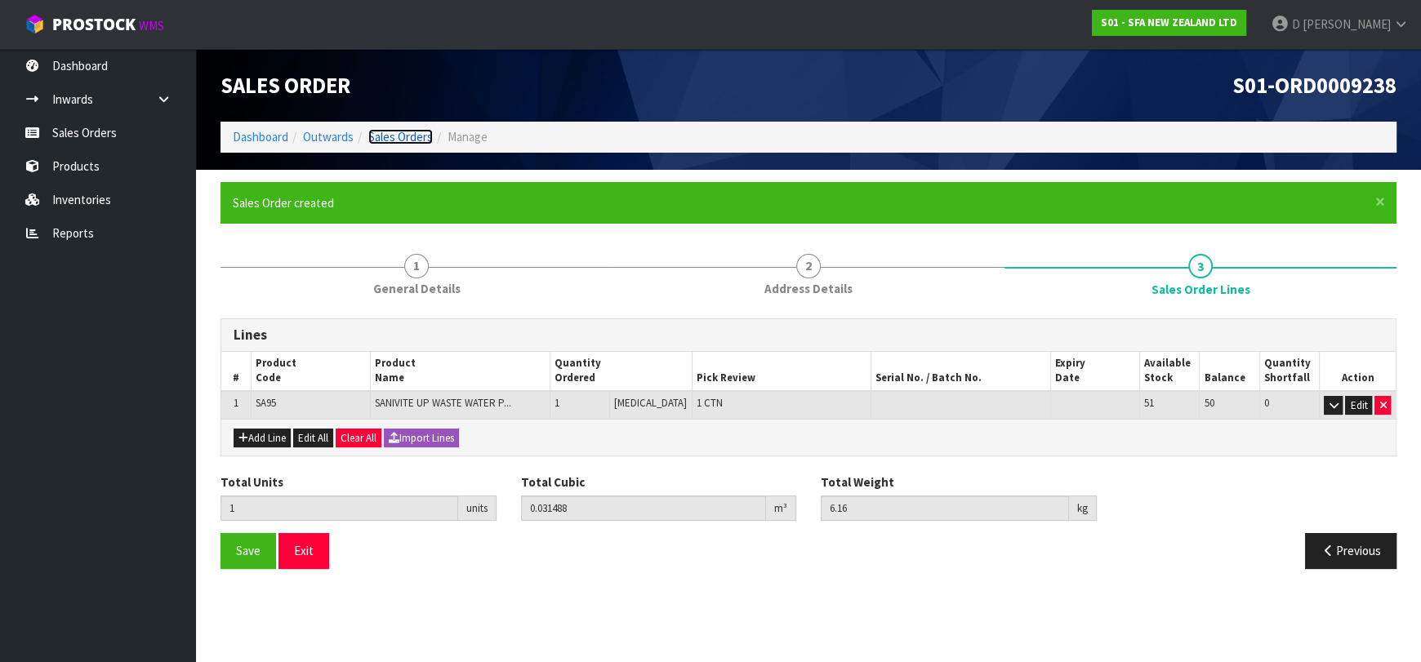
click at [423, 140] on link "Sales Orders" at bounding box center [400, 137] width 65 height 16
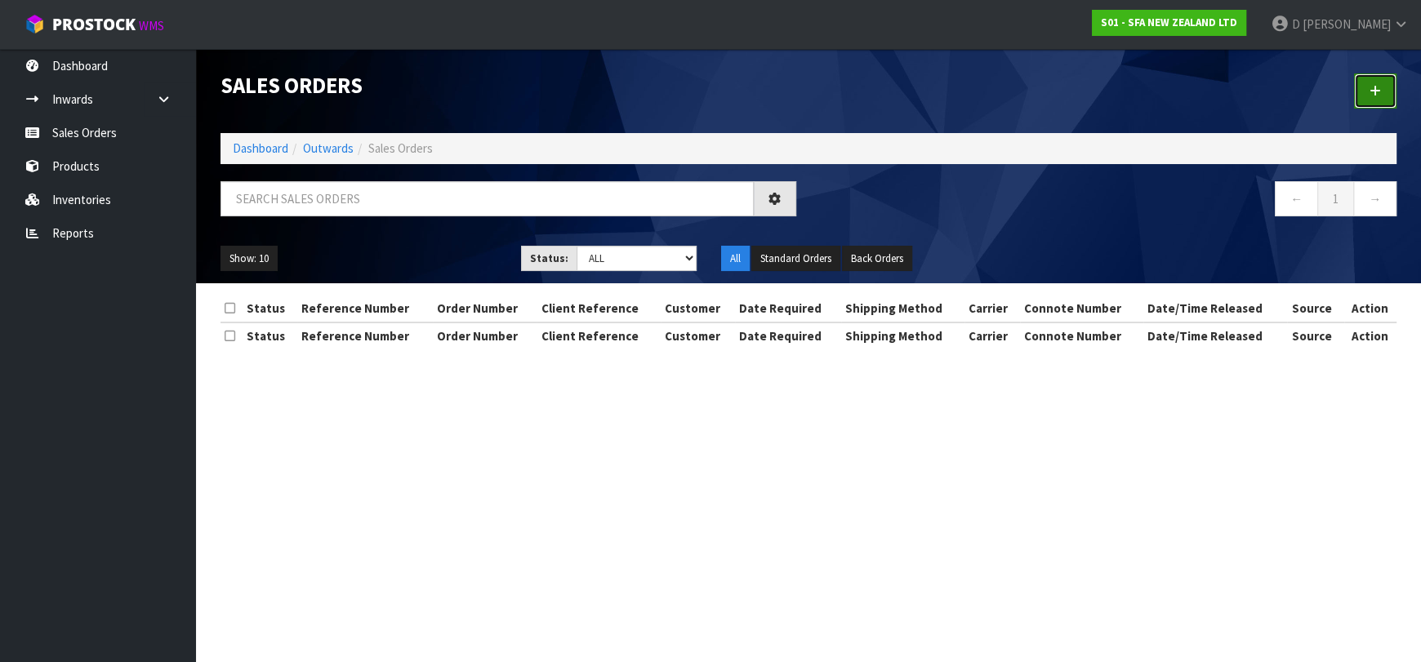
click at [1371, 85] on link at bounding box center [1375, 91] width 42 height 35
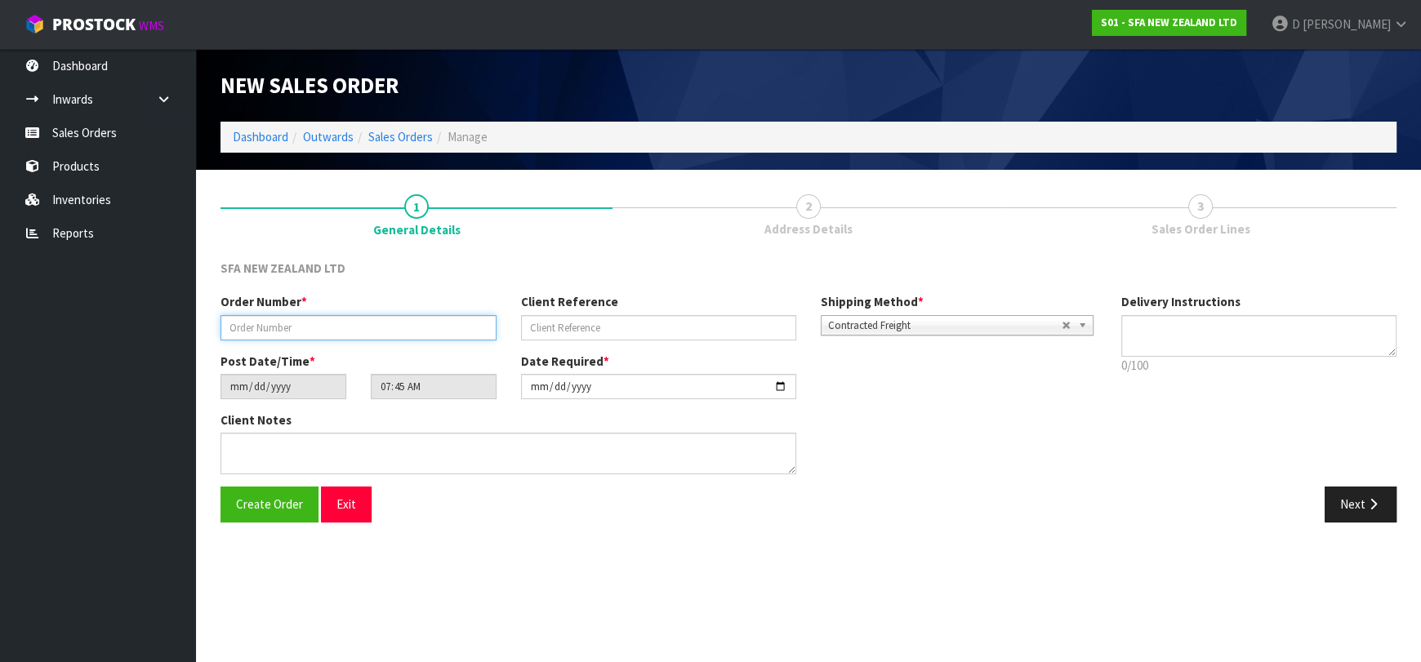
click at [295, 332] on input "text" at bounding box center [359, 327] width 276 height 25
type input "24427"
paste input "1P00165995"
type input "1P00165995"
click at [1361, 512] on button "Next" at bounding box center [1361, 504] width 72 height 35
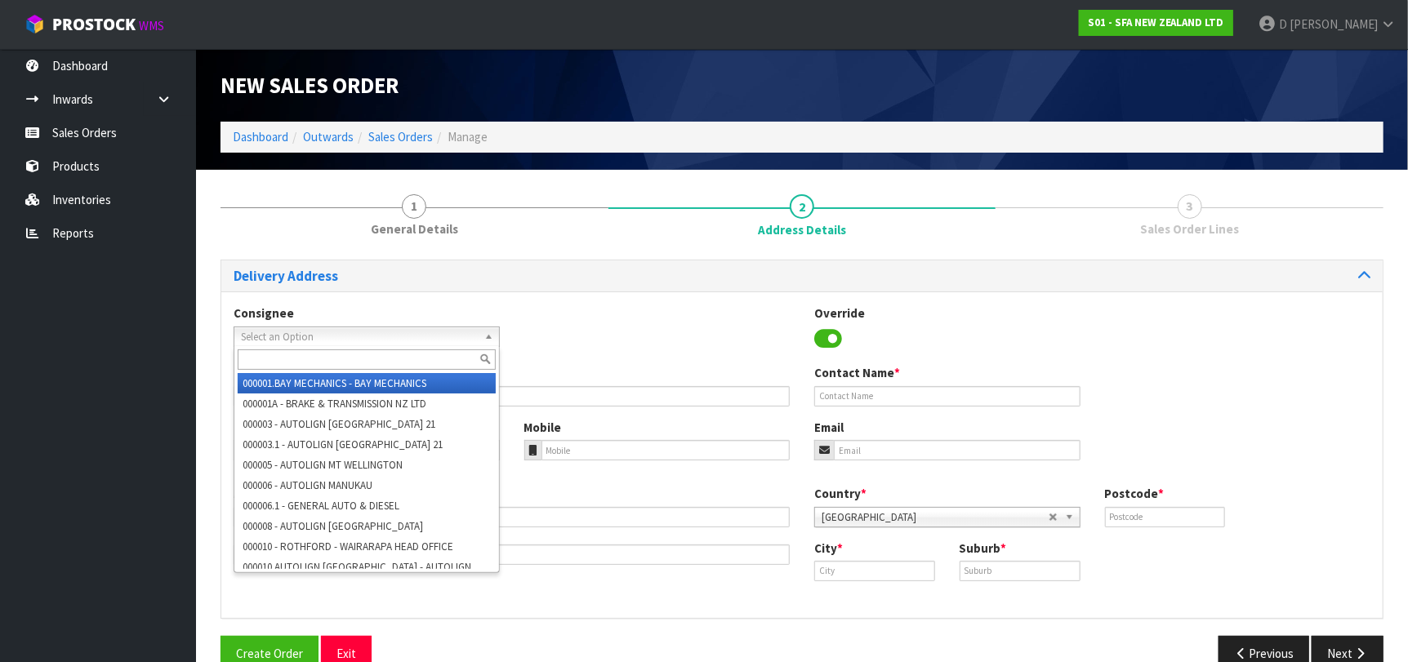
click at [312, 335] on span "Select an Option" at bounding box center [359, 337] width 237 height 20
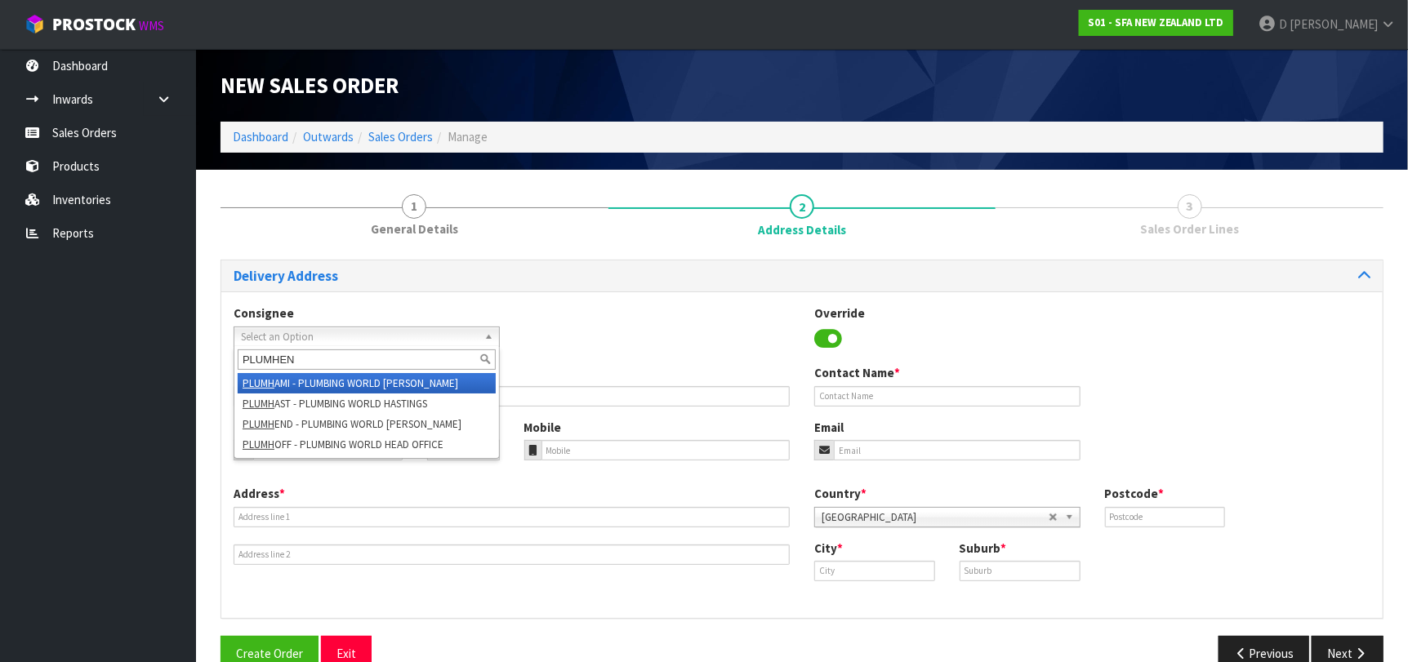
type input "PLUMHEND"
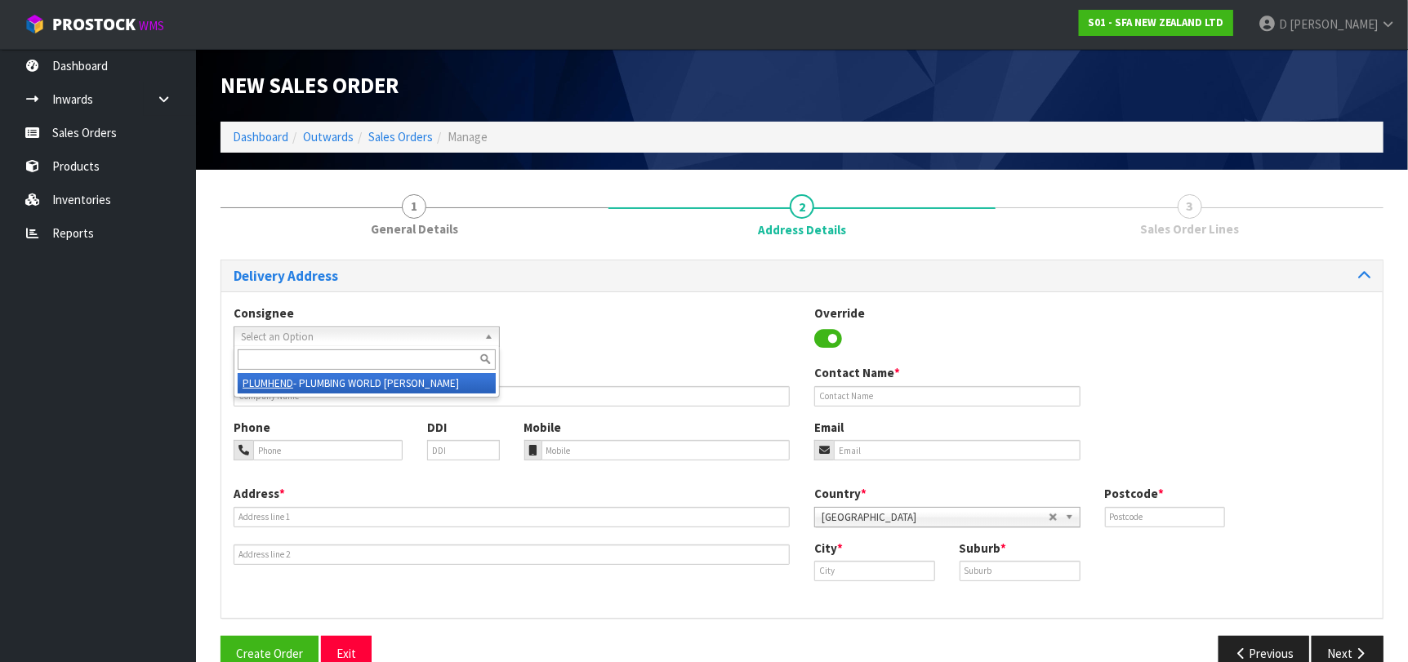
type input "PLUMBING WORLD HENDERSON"
type input "148 CENTRAL PARK DRIVE"
type input "0610"
type input "[GEOGRAPHIC_DATA]"
type input "HENDERSON"
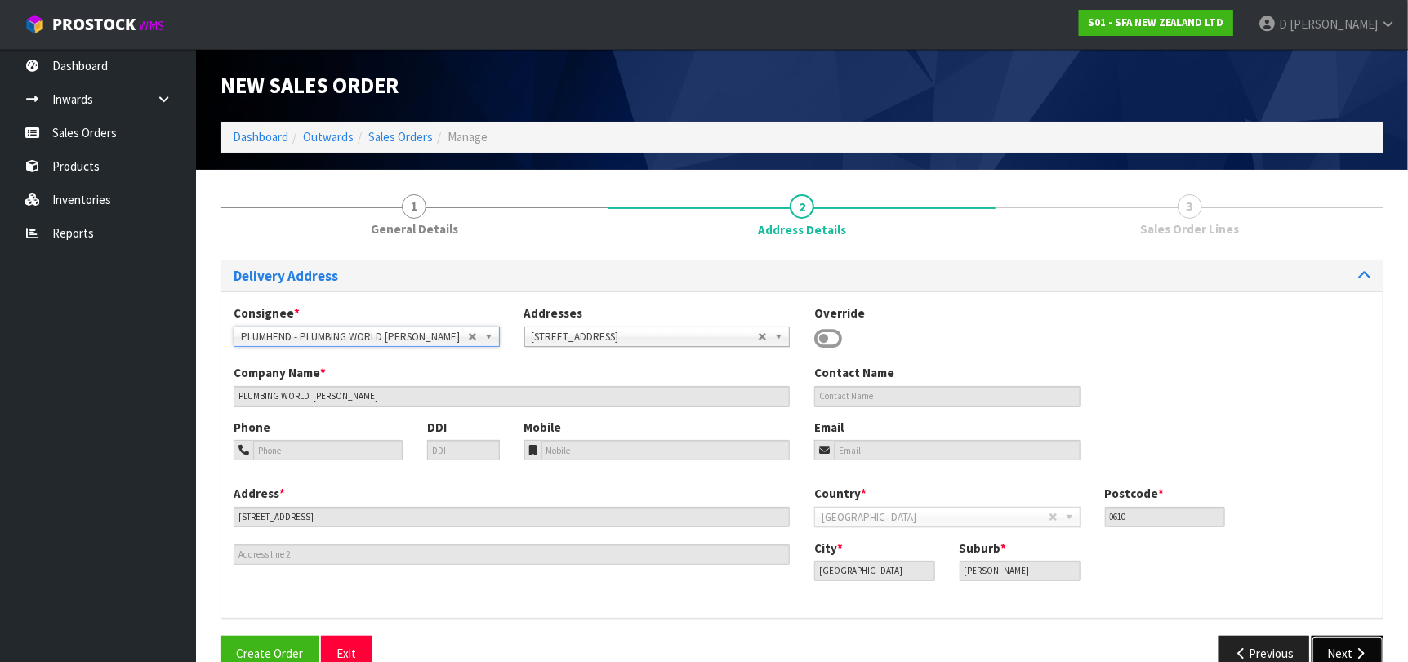
drag, startPoint x: 1331, startPoint y: 653, endPoint x: 948, endPoint y: 524, distance: 403.9
click at [1325, 649] on button "Next" at bounding box center [1348, 653] width 72 height 35
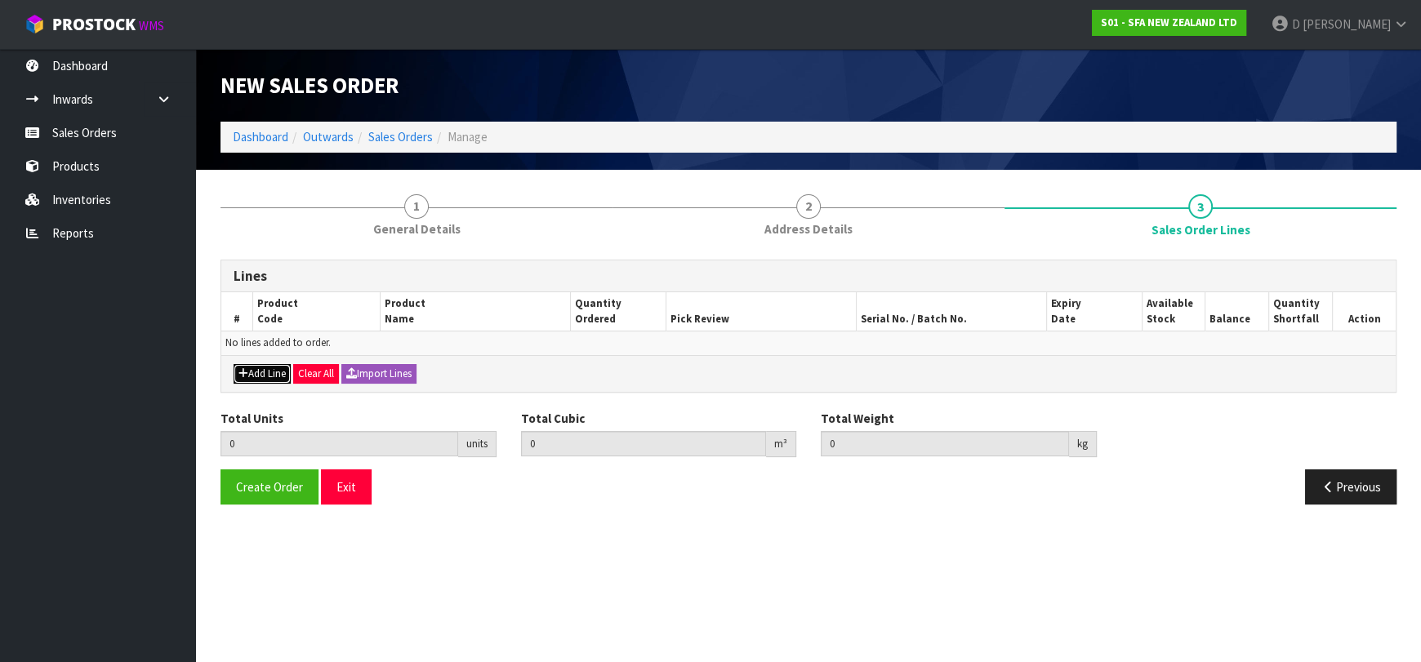
click at [261, 369] on button "Add Line" at bounding box center [262, 374] width 57 height 20
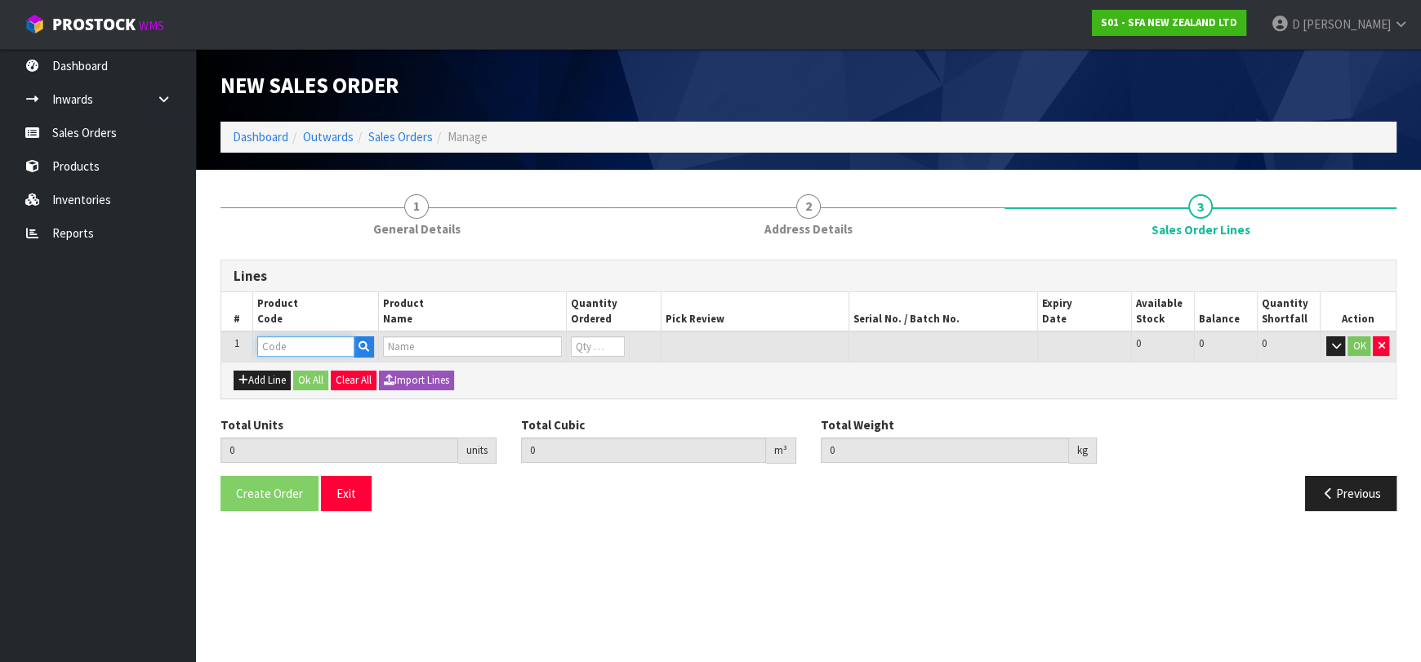
click at [273, 348] on input "text" at bounding box center [305, 346] width 97 height 20
type input "SA98"
type input "0.000000"
type input "0.000"
type input "SANIPLUS SEWAGE MACERATOR PUMP"
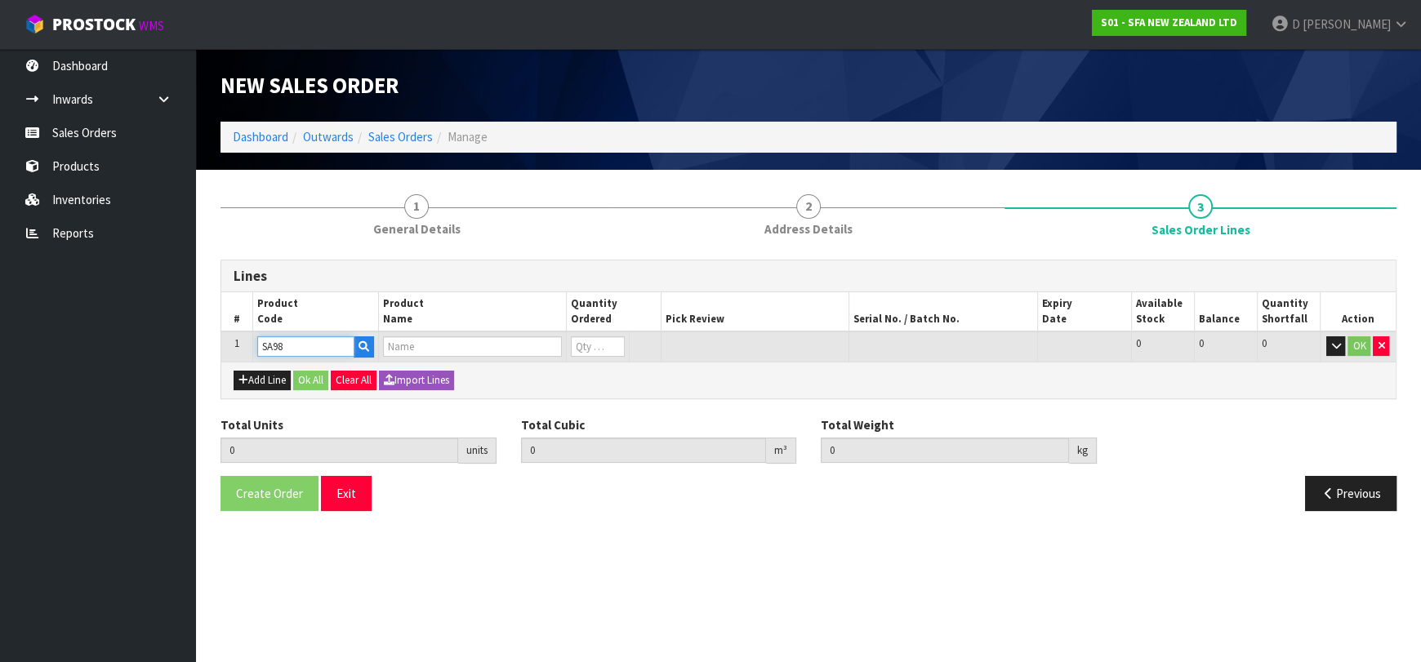
type input "0"
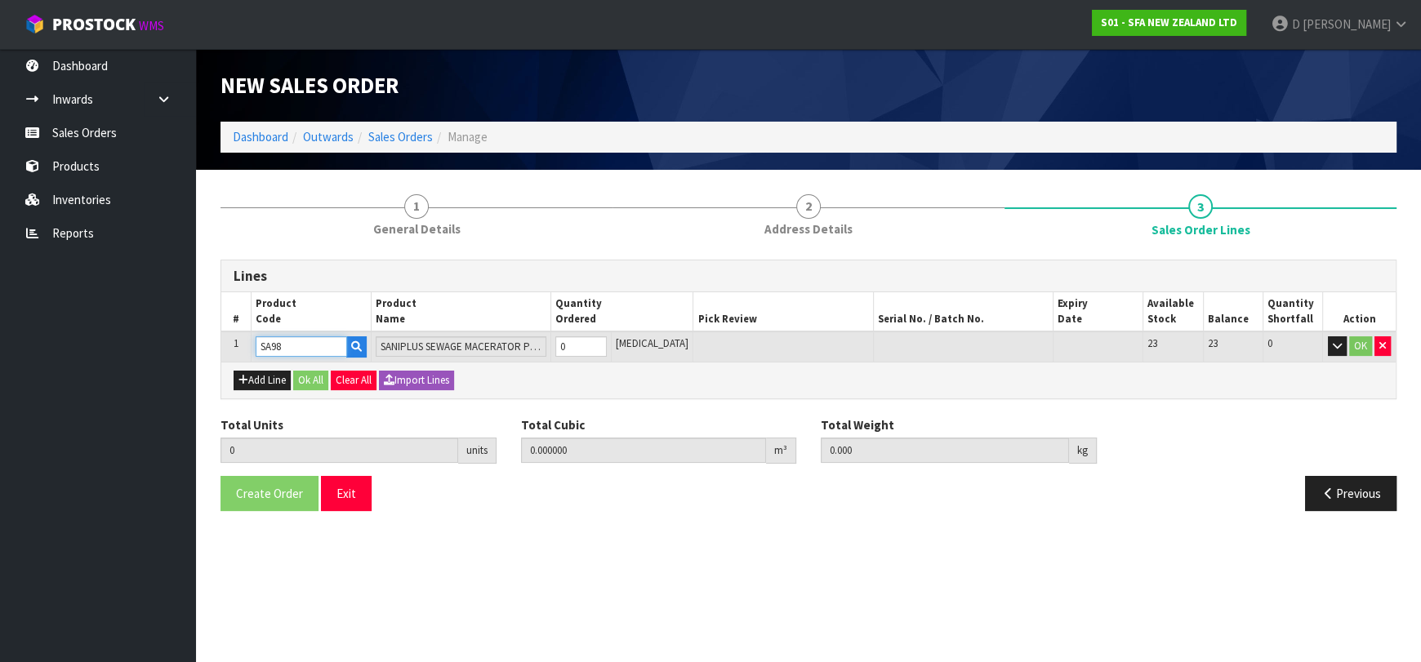
type input "SA98"
type input "1"
type input "0.04488"
type input "7.25"
type input "1"
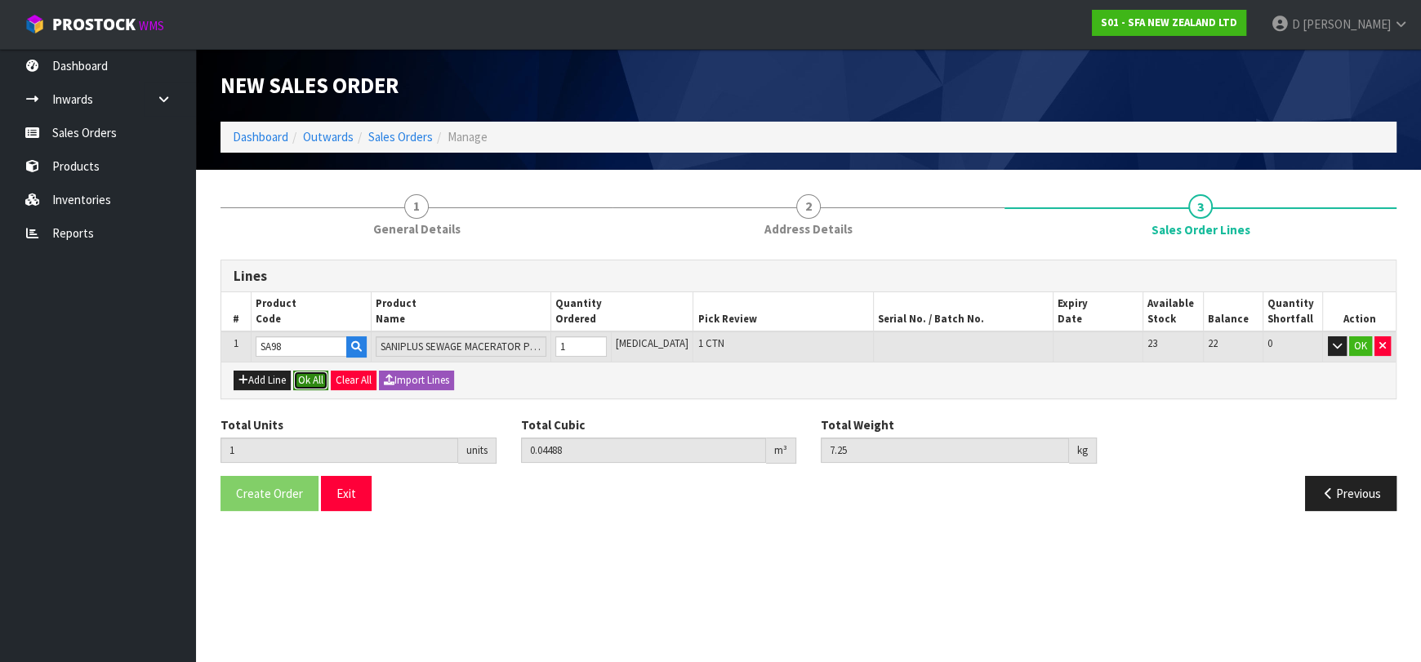
click at [311, 387] on button "Ok All" at bounding box center [310, 381] width 35 height 20
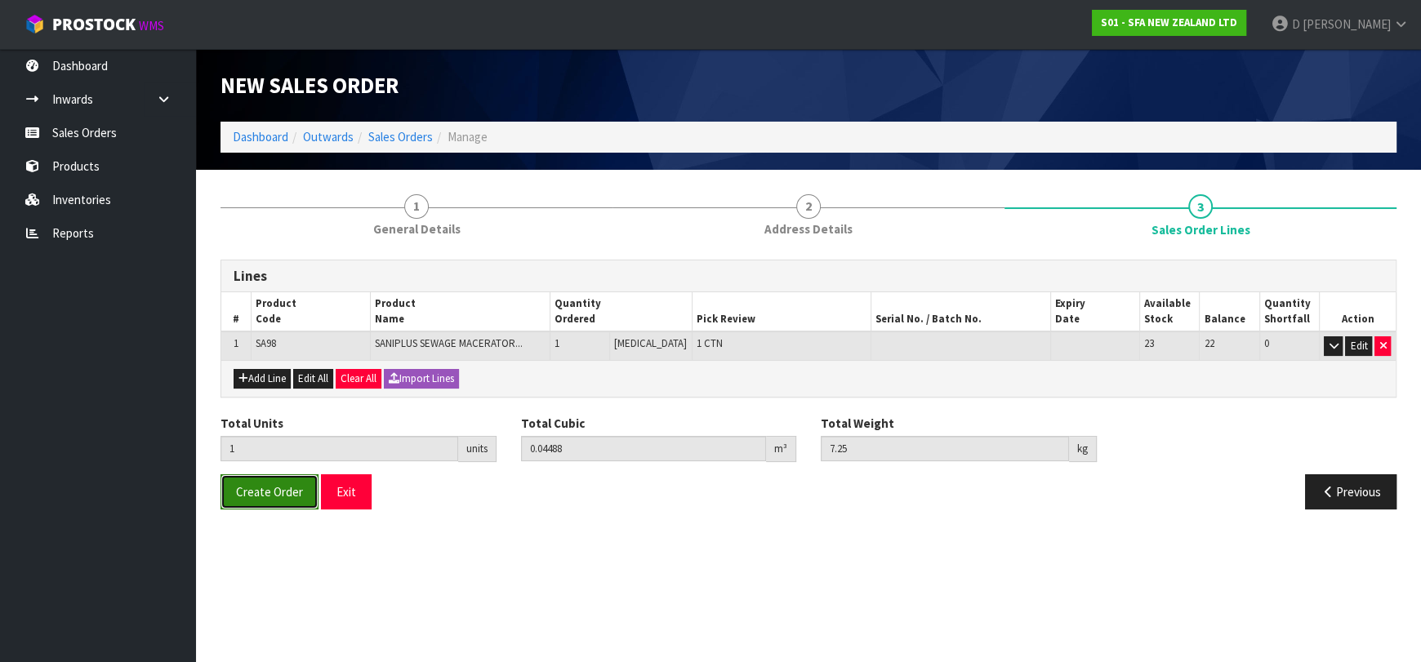
click at [255, 489] on span "Create Order" at bounding box center [269, 492] width 67 height 16
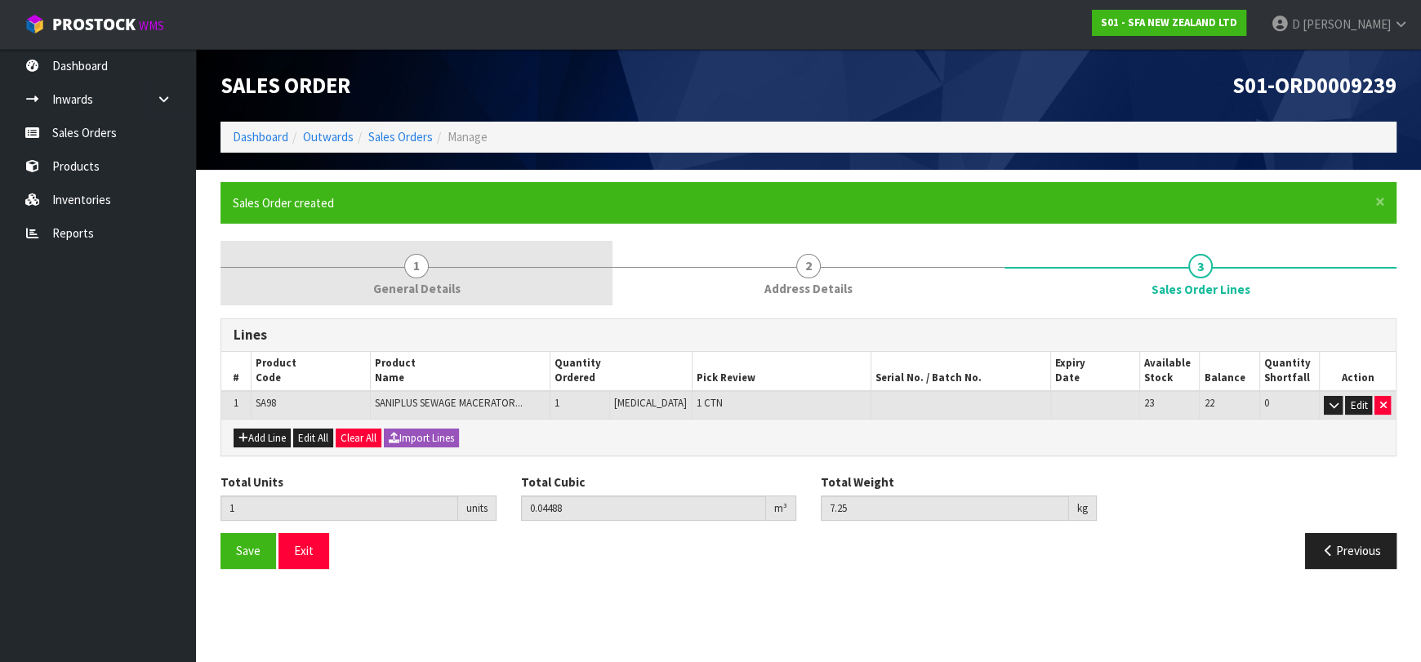
click at [399, 277] on link "1 General Details" at bounding box center [417, 273] width 392 height 65
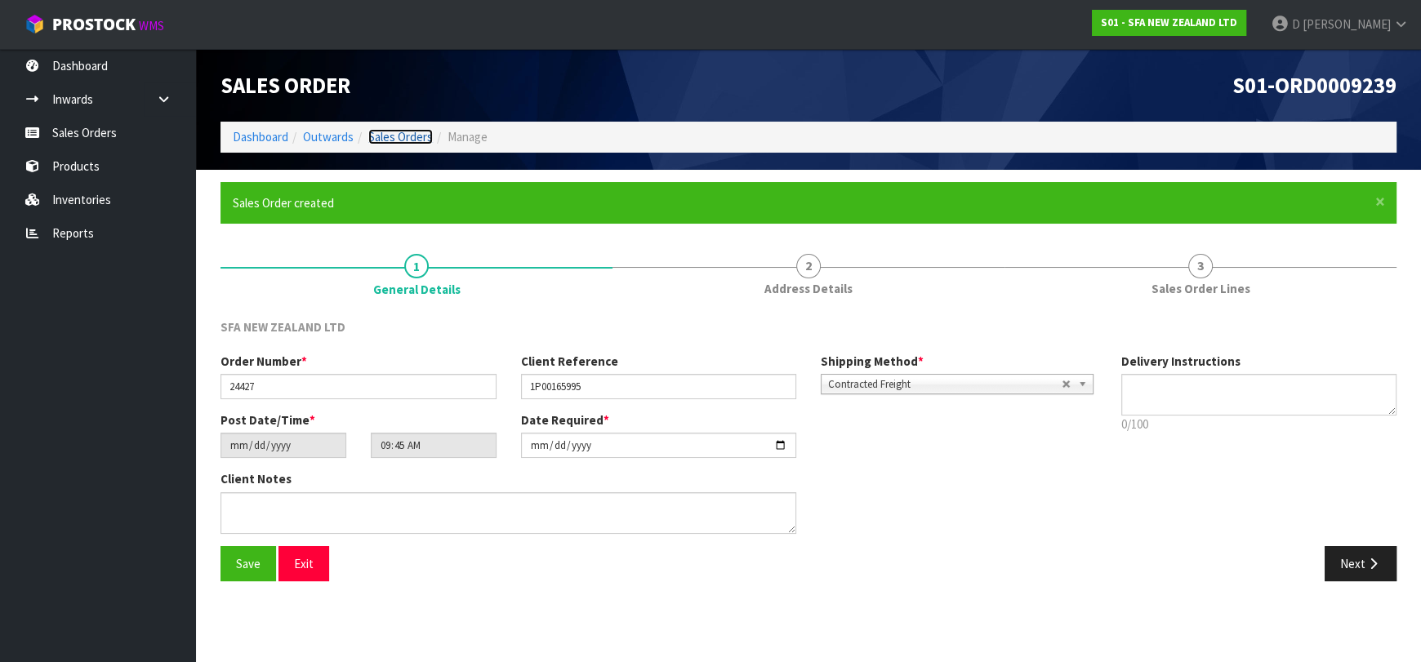
click at [419, 144] on link "Sales Orders" at bounding box center [400, 137] width 65 height 16
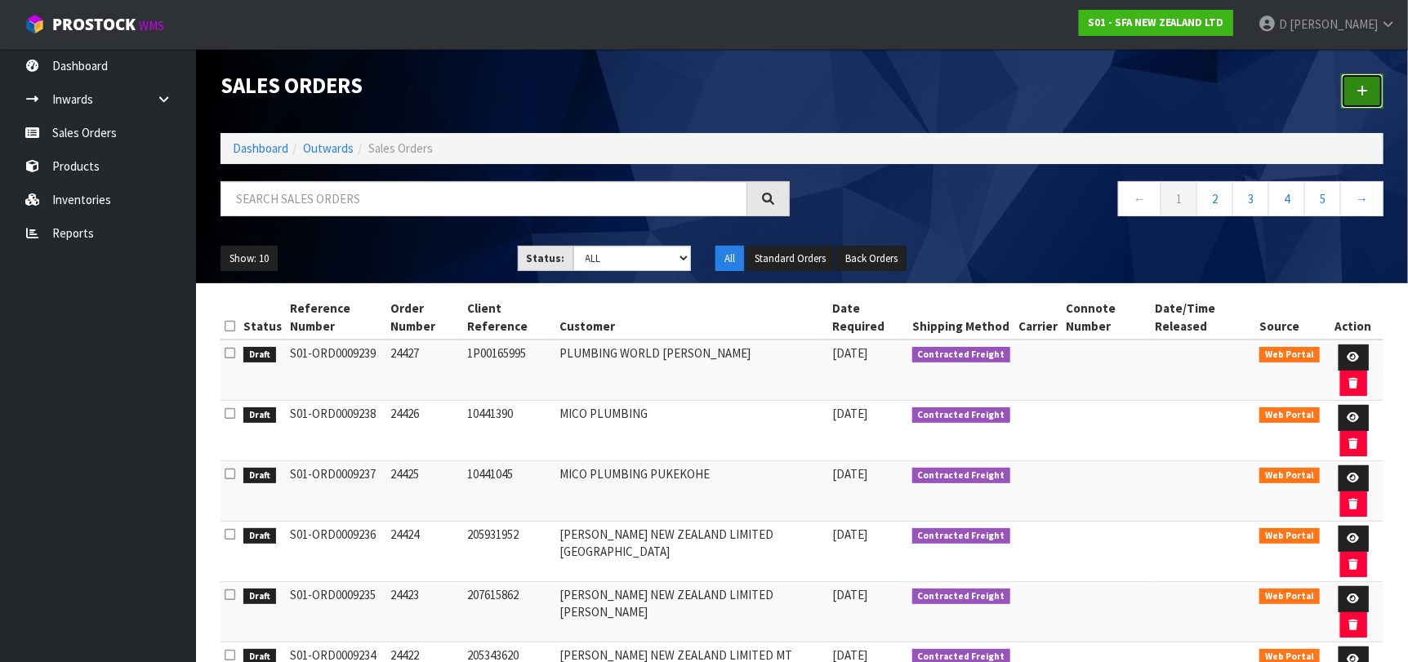
click at [1363, 97] on link at bounding box center [1362, 91] width 42 height 35
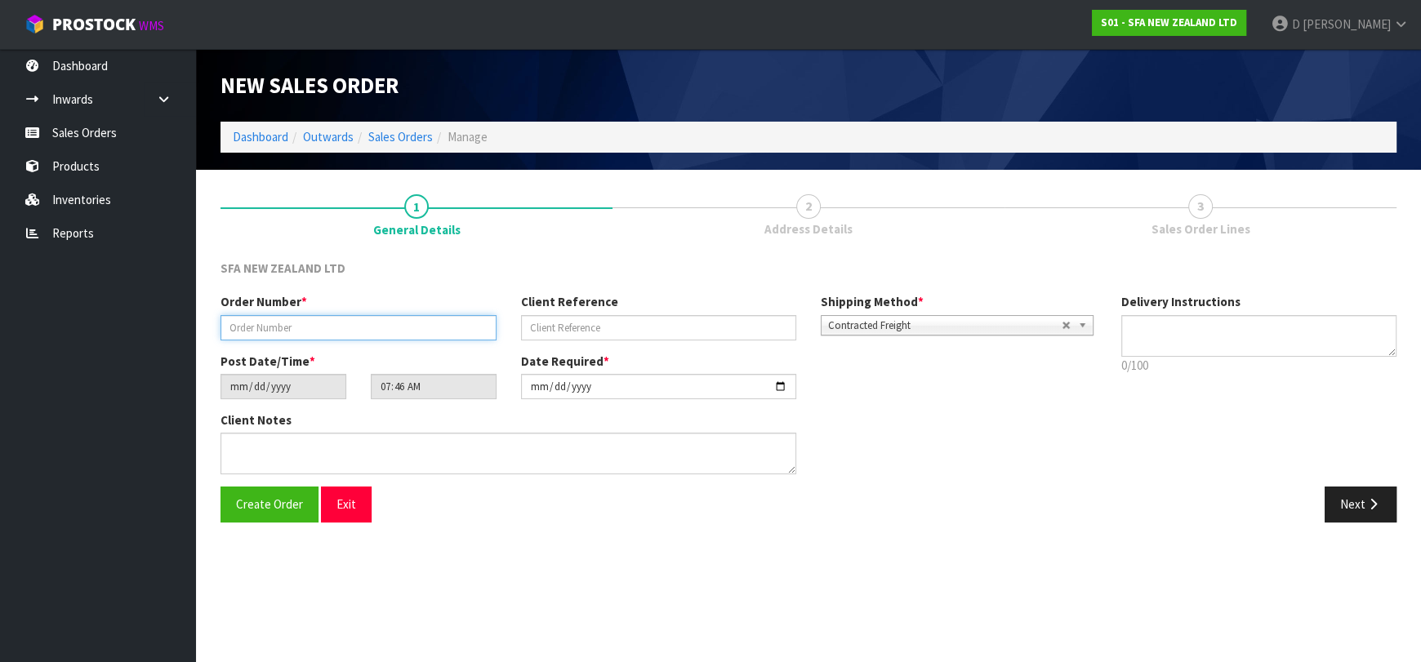
click at [403, 328] on input "text" at bounding box center [359, 327] width 276 height 25
type input "24428"
paste input "1P00165995"
click at [604, 342] on div "Order Number * 24428 Client Reference 1P00165995 Shipping Method * Pickup Contr…" at bounding box center [658, 322] width 901 height 59
click at [595, 330] on input "1P00165995" at bounding box center [659, 327] width 276 height 25
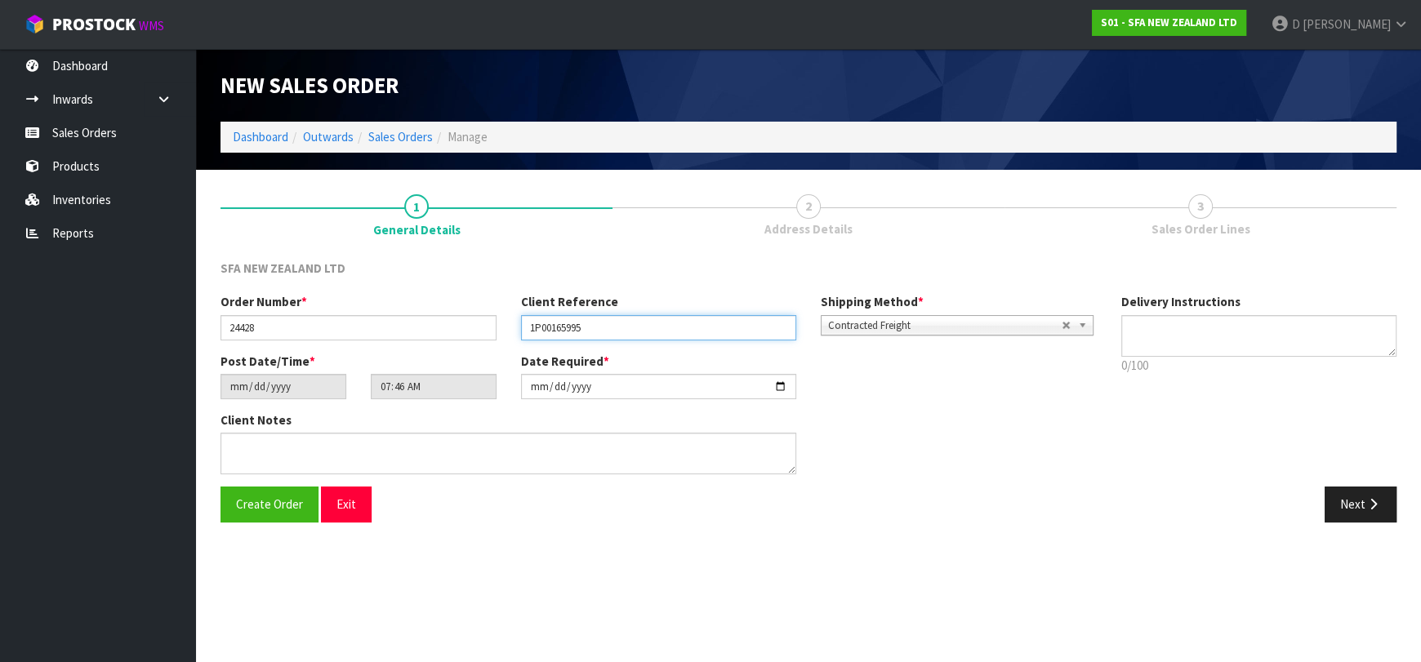
click at [595, 330] on input "1P00165995" at bounding box center [659, 327] width 276 height 25
paste input "6130"
type input "1P00166130"
click at [1367, 506] on icon "button" at bounding box center [1374, 504] width 16 height 12
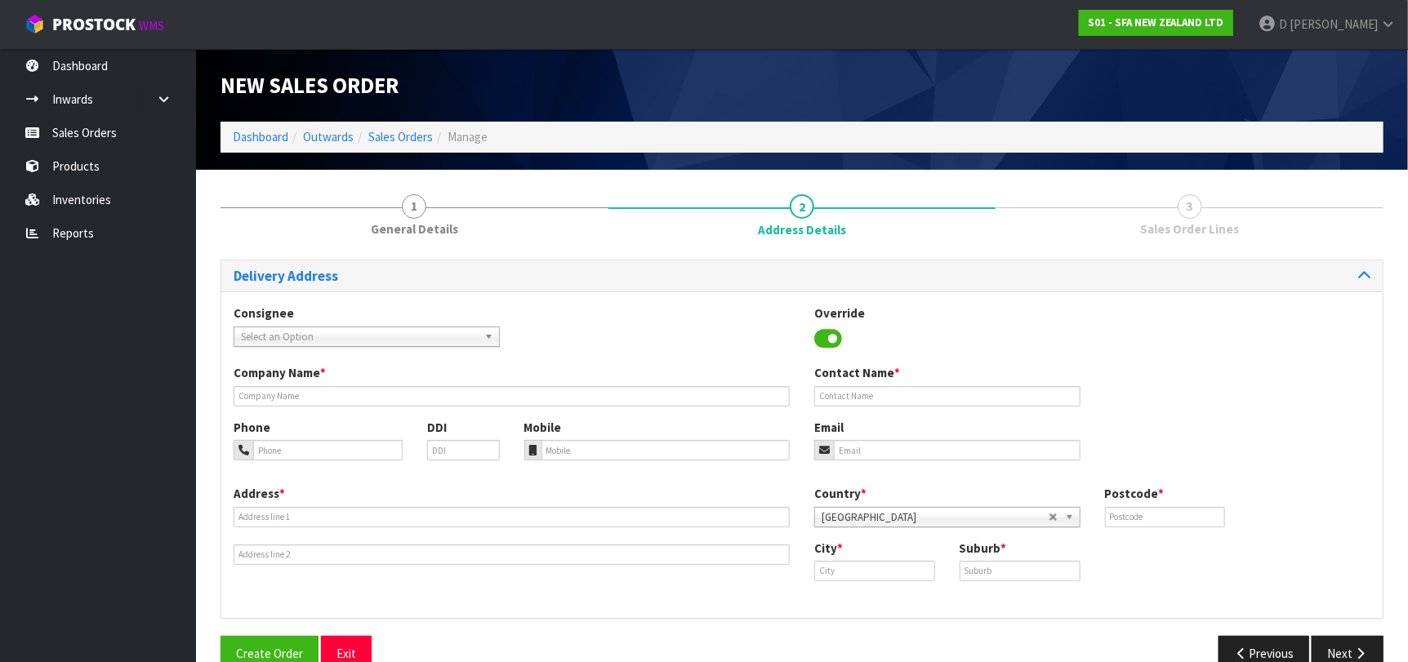
click at [261, 346] on div "Select an Option" at bounding box center [367, 337] width 266 height 20
type input "PLUMNOrt"
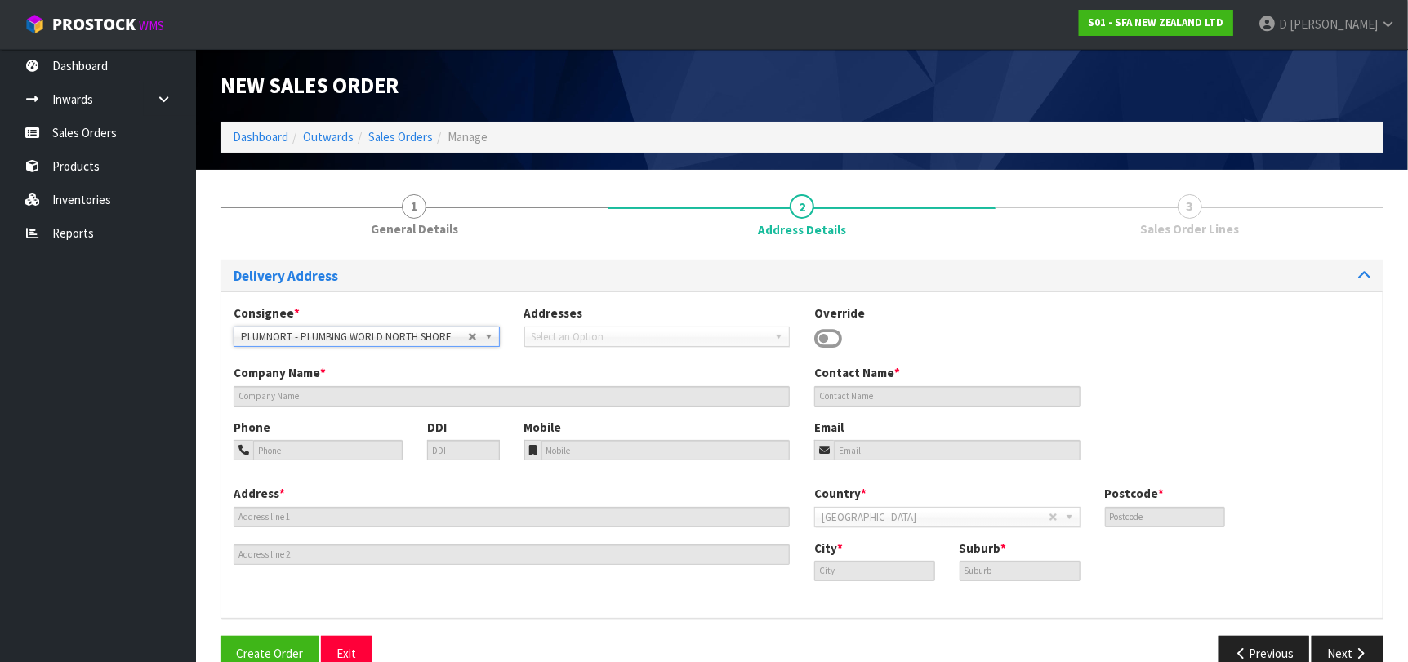
type input "PLUMBING WORLD NORTH SHORE"
type input "26 APOLLO DRIVE"
type input "0632"
type input "[GEOGRAPHIC_DATA]"
type input "ROSEDALE"
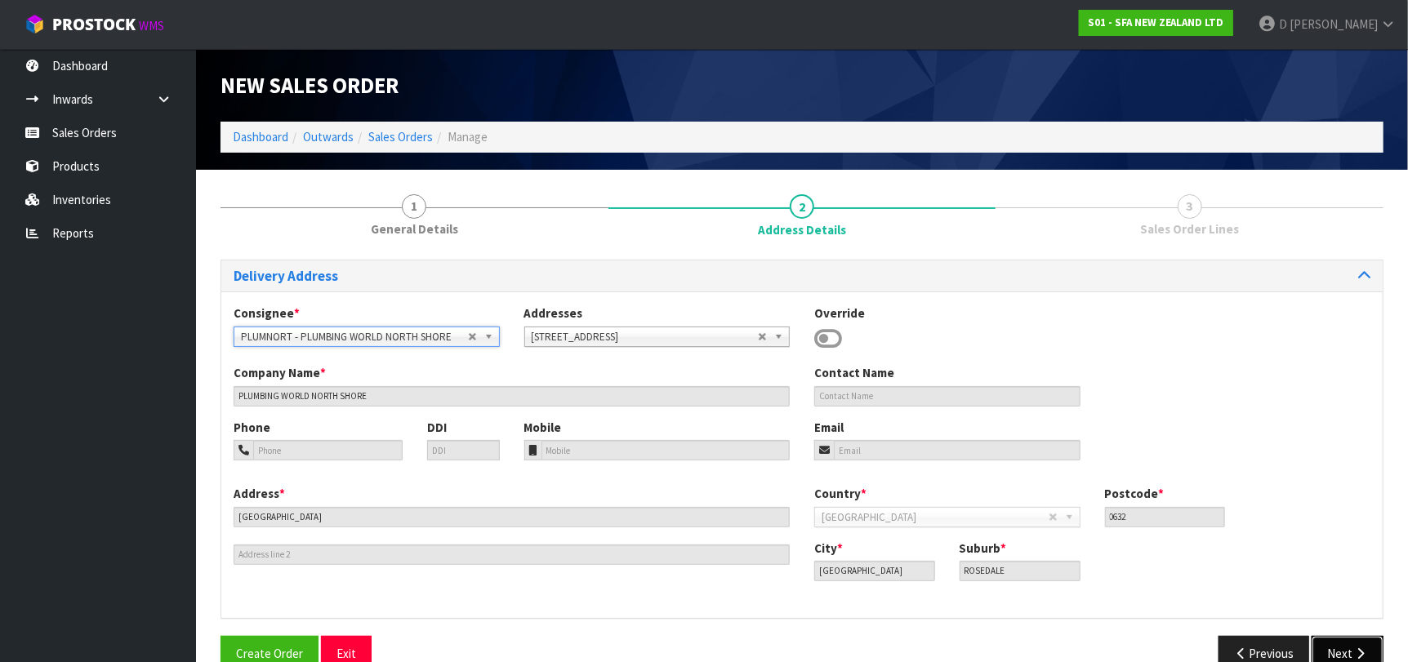
click at [1335, 648] on button "Next" at bounding box center [1348, 653] width 72 height 35
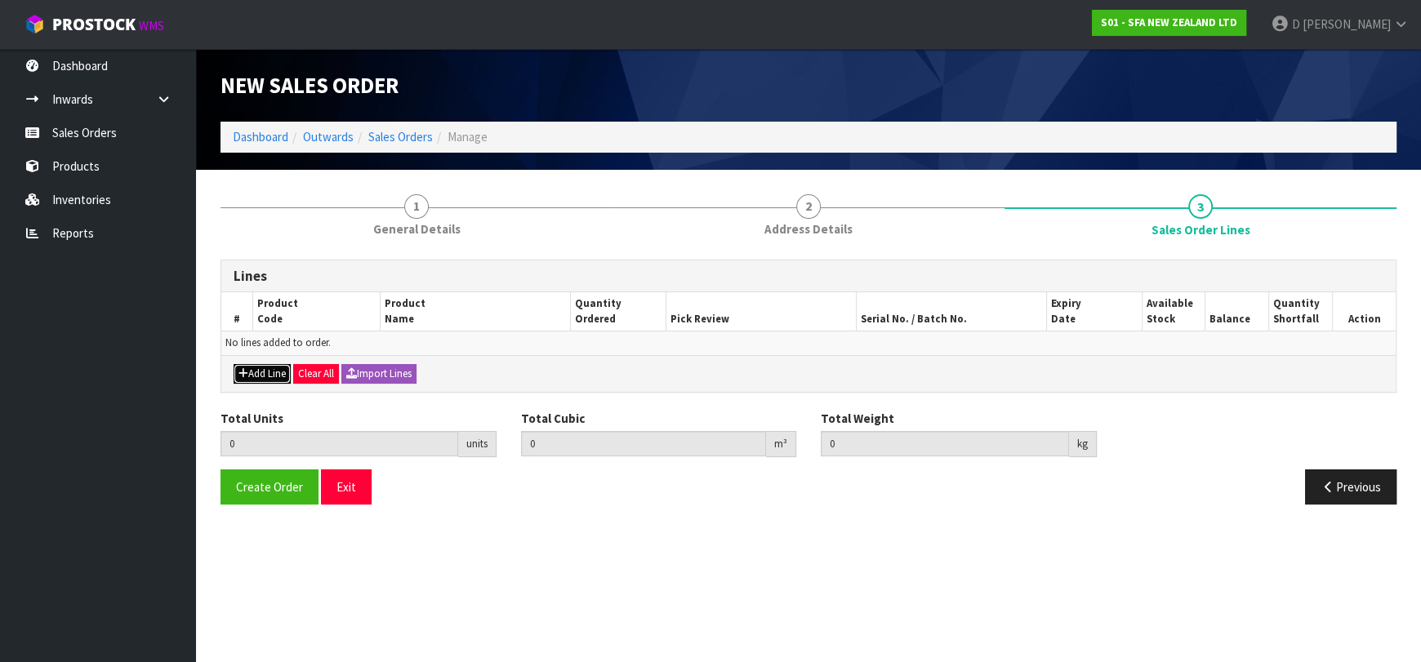
drag, startPoint x: 269, startPoint y: 363, endPoint x: 271, endPoint y: 351, distance: 12.5
click at [269, 363] on div "Add Line Clear All Import Lines" at bounding box center [808, 373] width 1174 height 37
click at [271, 351] on td "No lines added to order." at bounding box center [808, 344] width 1174 height 24
click at [262, 369] on button "Add Line" at bounding box center [262, 374] width 57 height 20
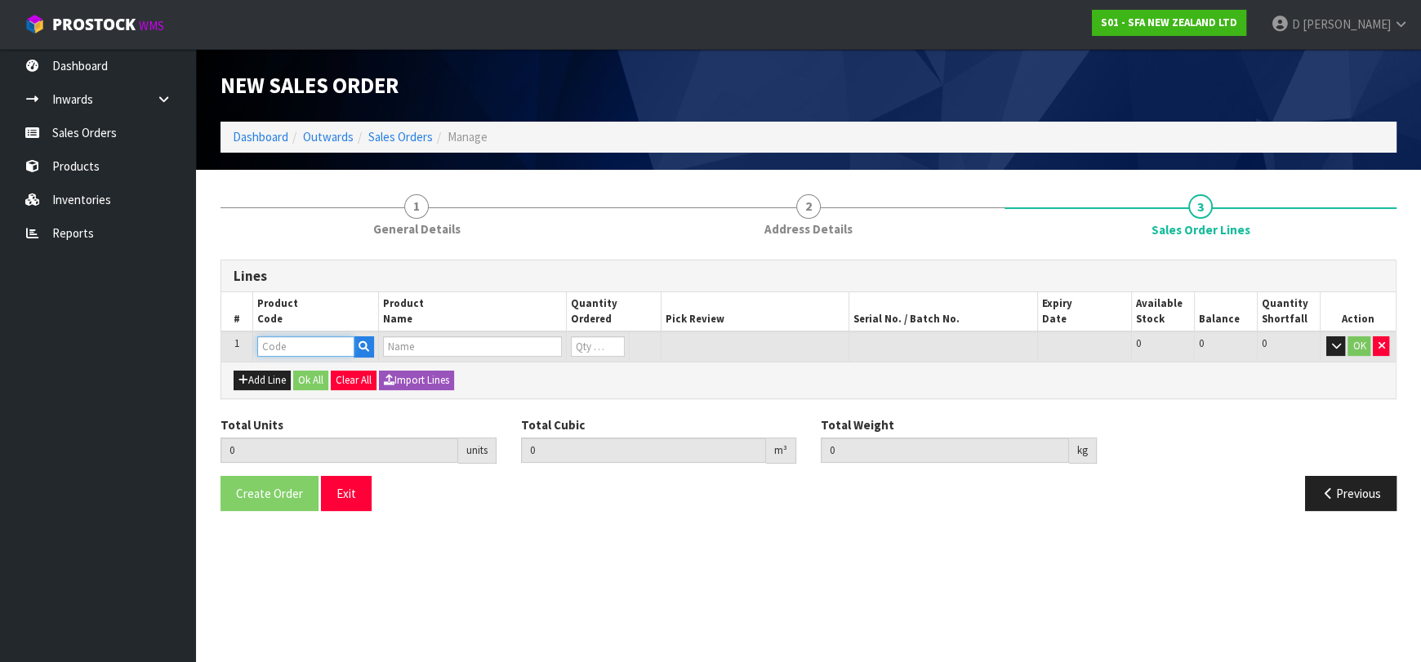
click at [271, 348] on input "text" at bounding box center [305, 346] width 97 height 20
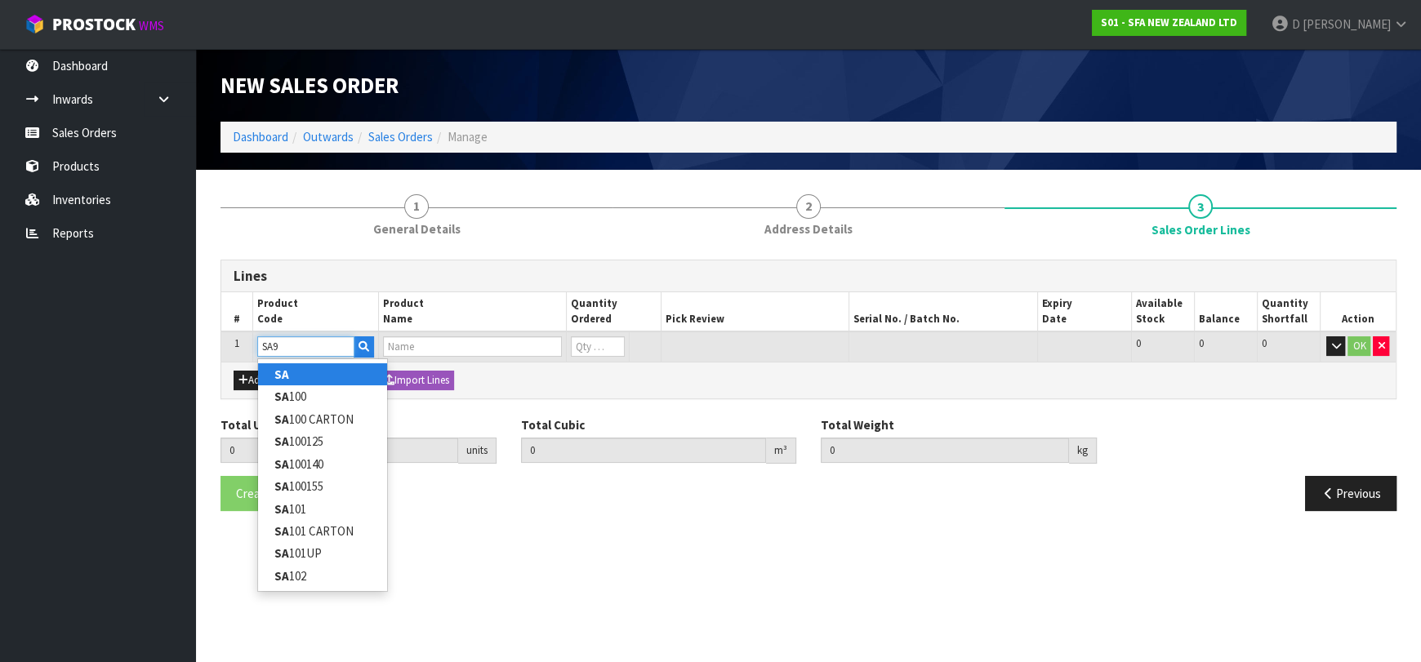
type input "SA95"
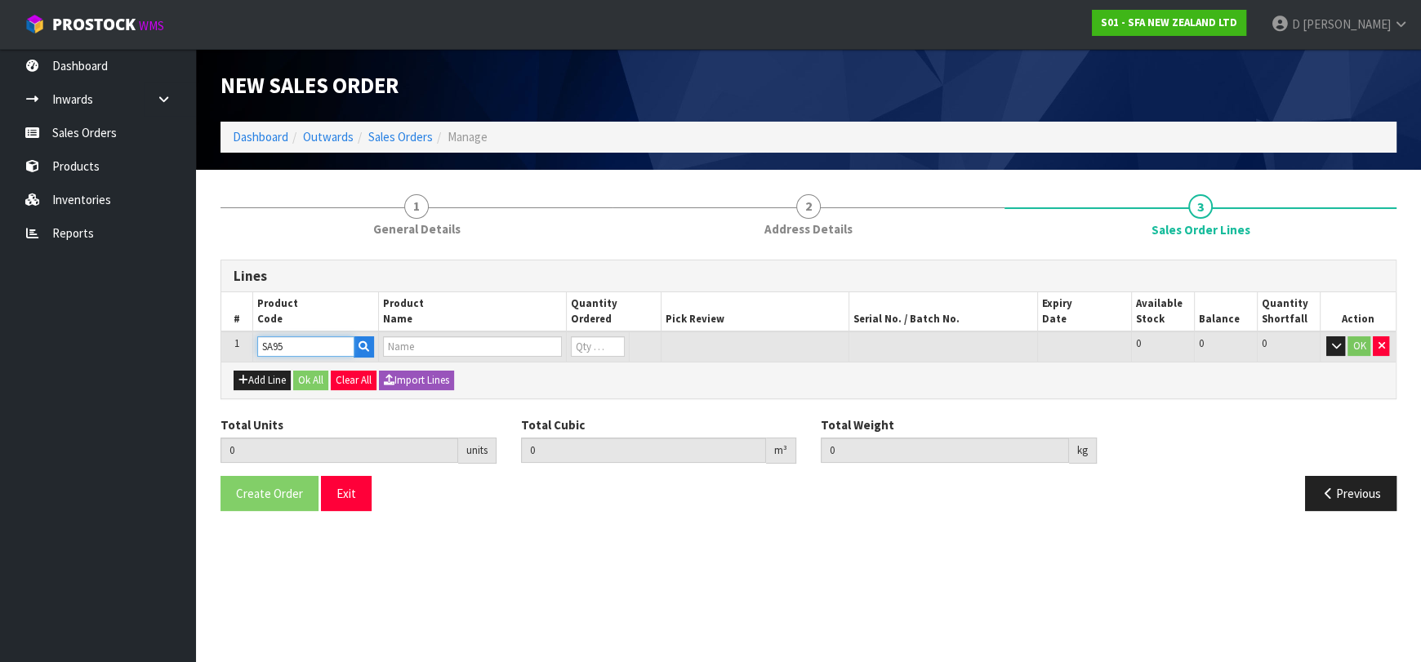
type input "0.000000"
type input "0.000"
type input "SANIVITE UP WASTE WATER PUMP"
type input "0"
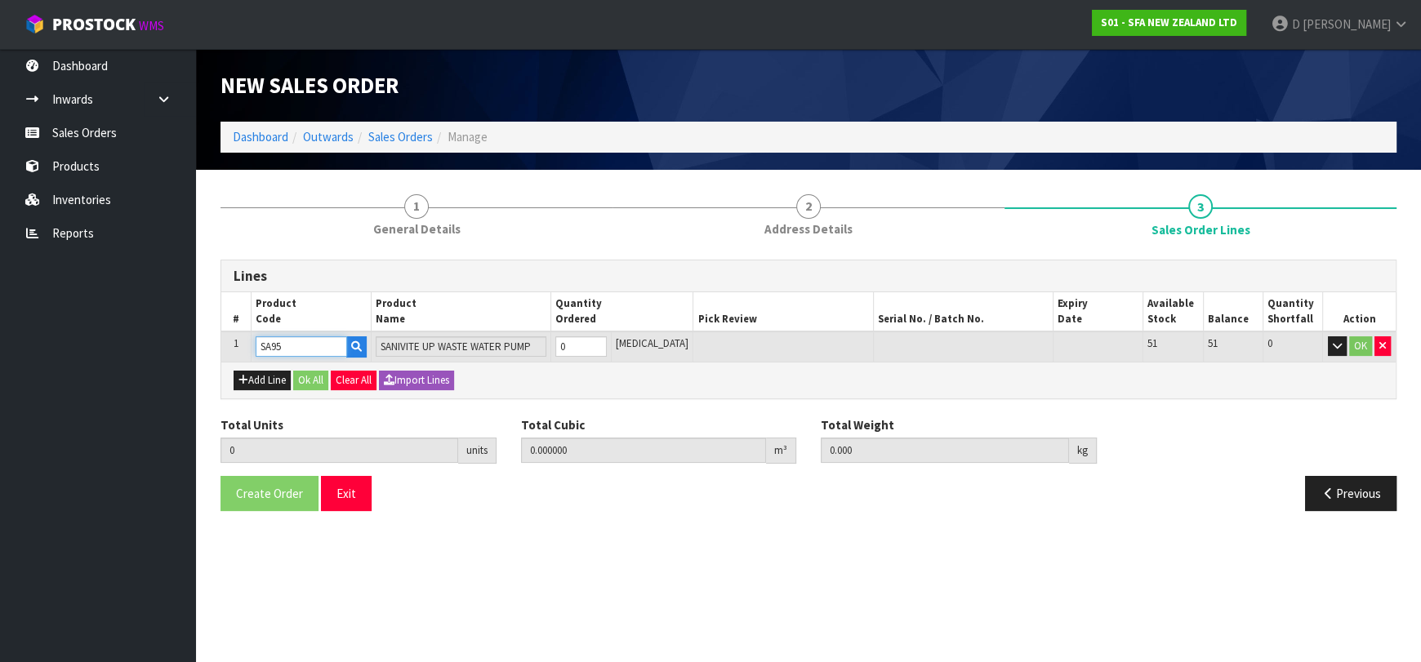
type input "SA95"
type input "1"
type input "0.031488"
type input "6.16"
type input "1"
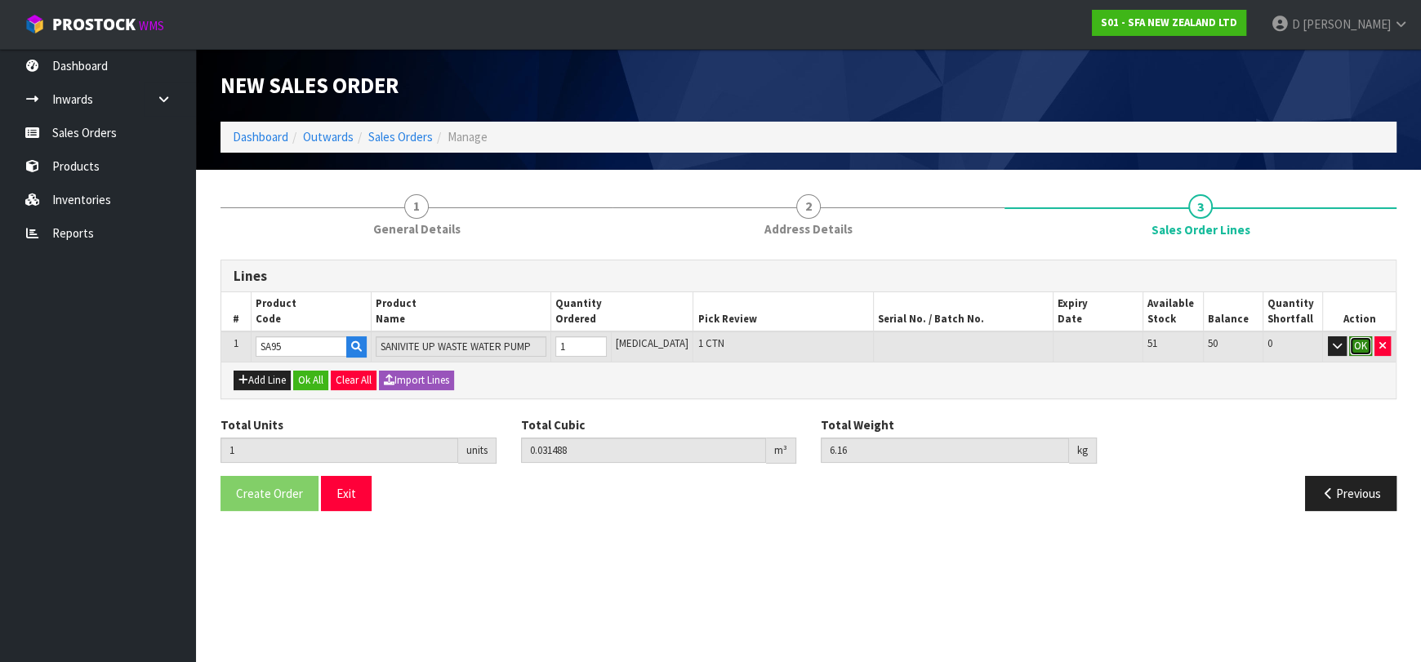
click at [1368, 352] on button "OK" at bounding box center [1360, 346] width 23 height 20
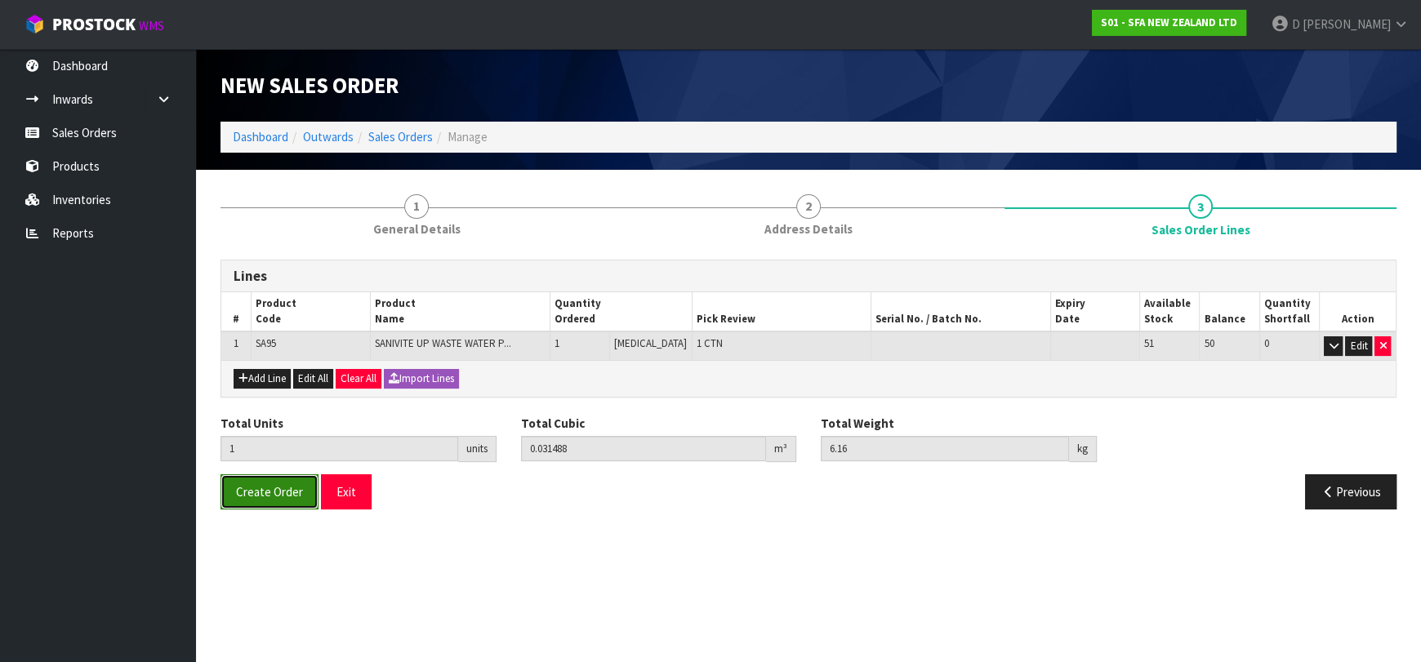
click at [274, 488] on span "Create Order" at bounding box center [269, 492] width 67 height 16
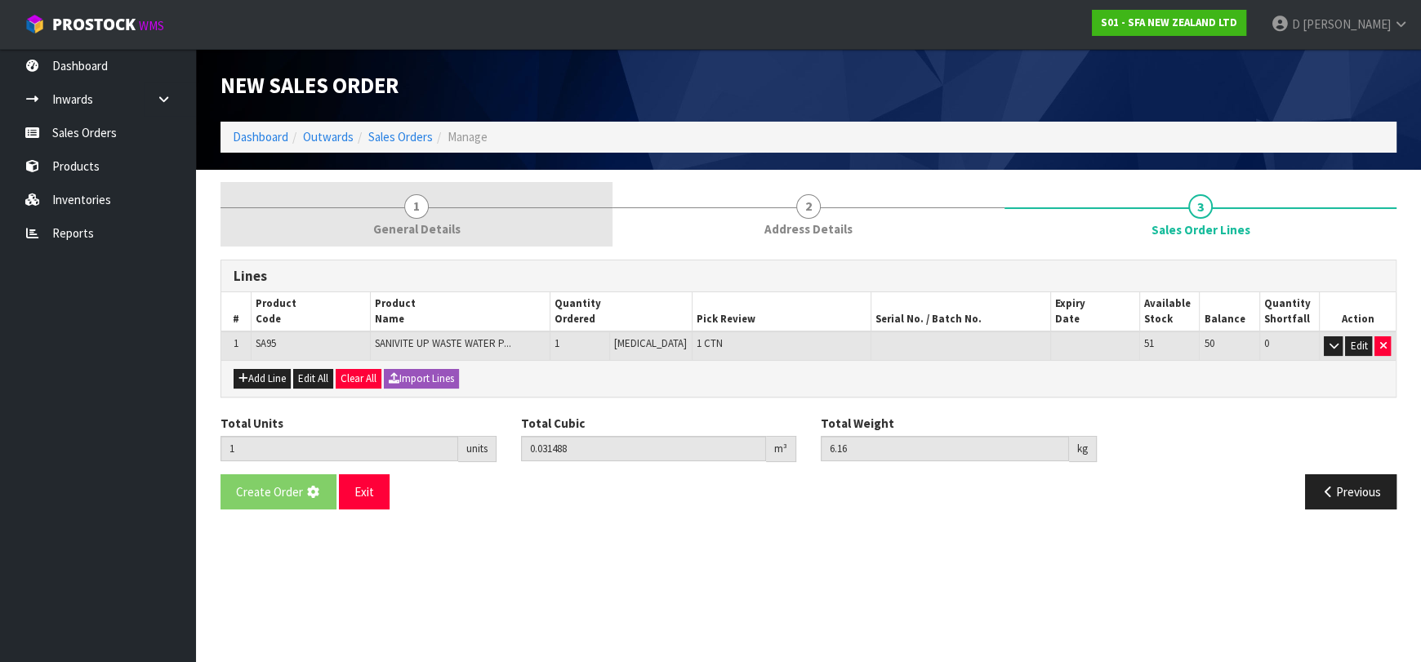
click at [474, 225] on link "1 General Details" at bounding box center [417, 214] width 392 height 65
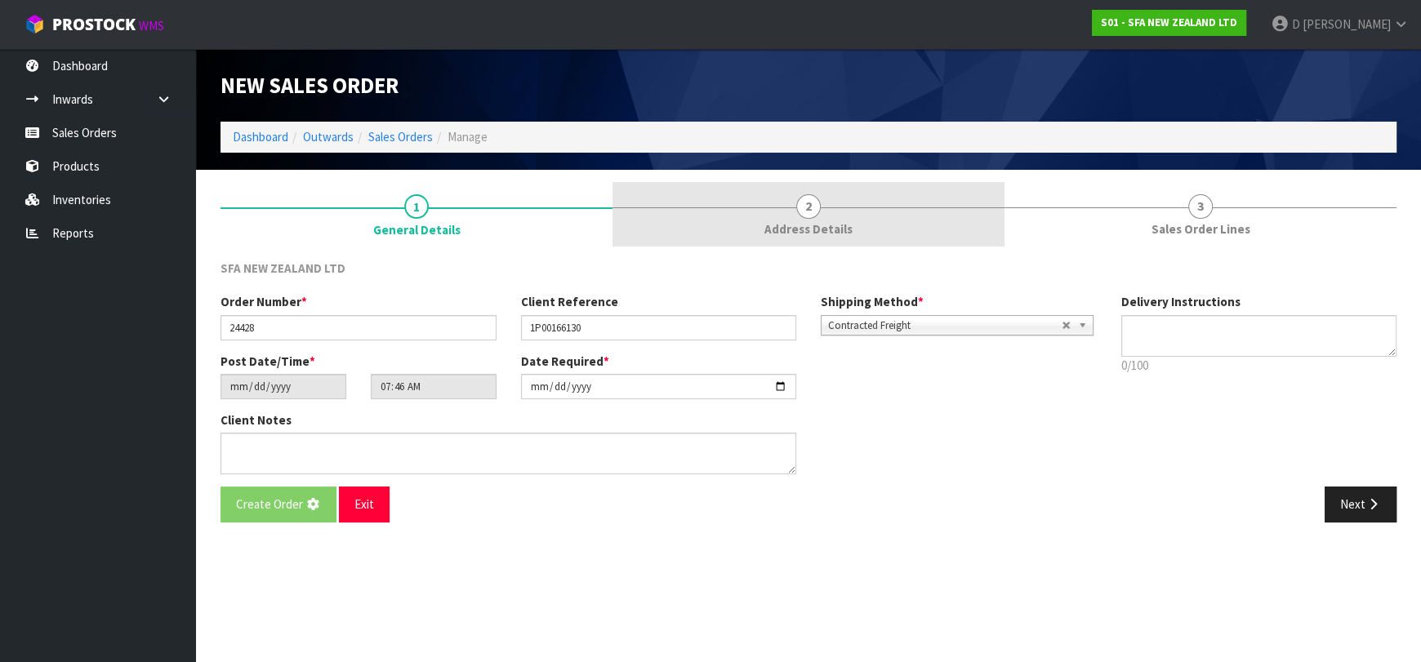
click at [840, 211] on link "2 Address Details" at bounding box center [809, 214] width 392 height 65
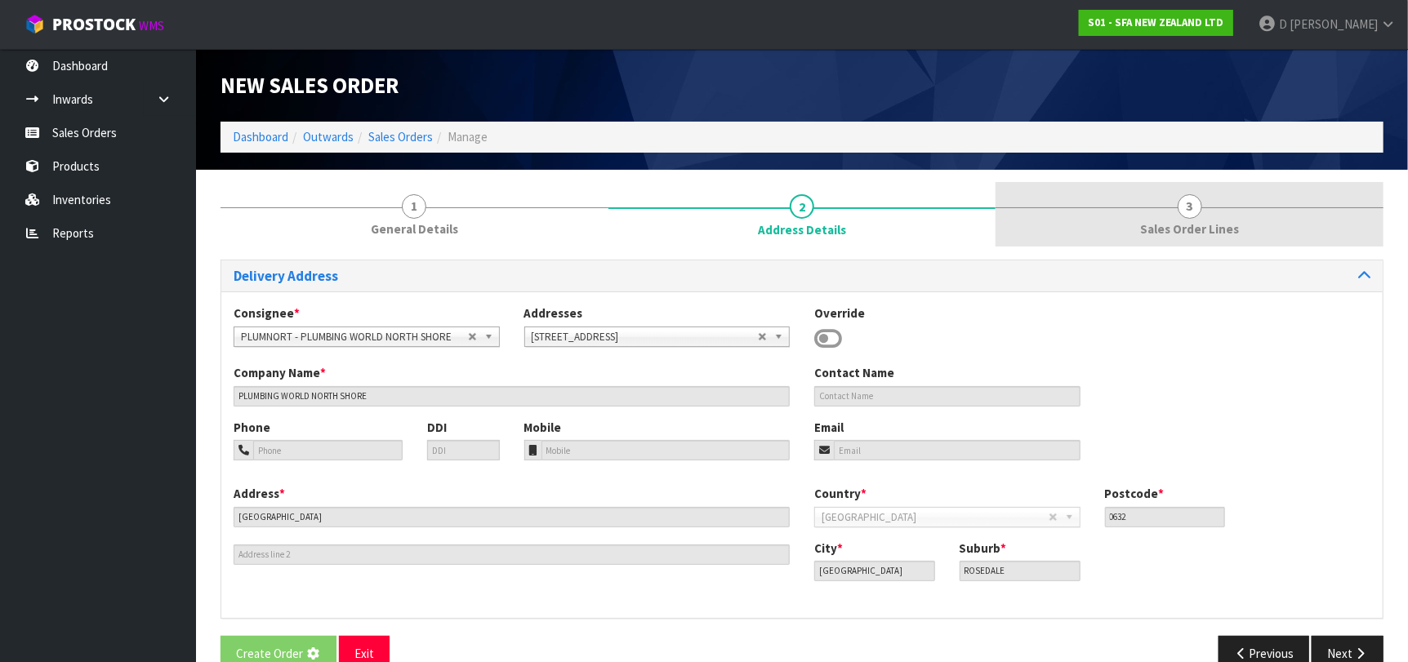
click at [1106, 202] on link "3 Sales Order Lines" at bounding box center [1190, 214] width 388 height 65
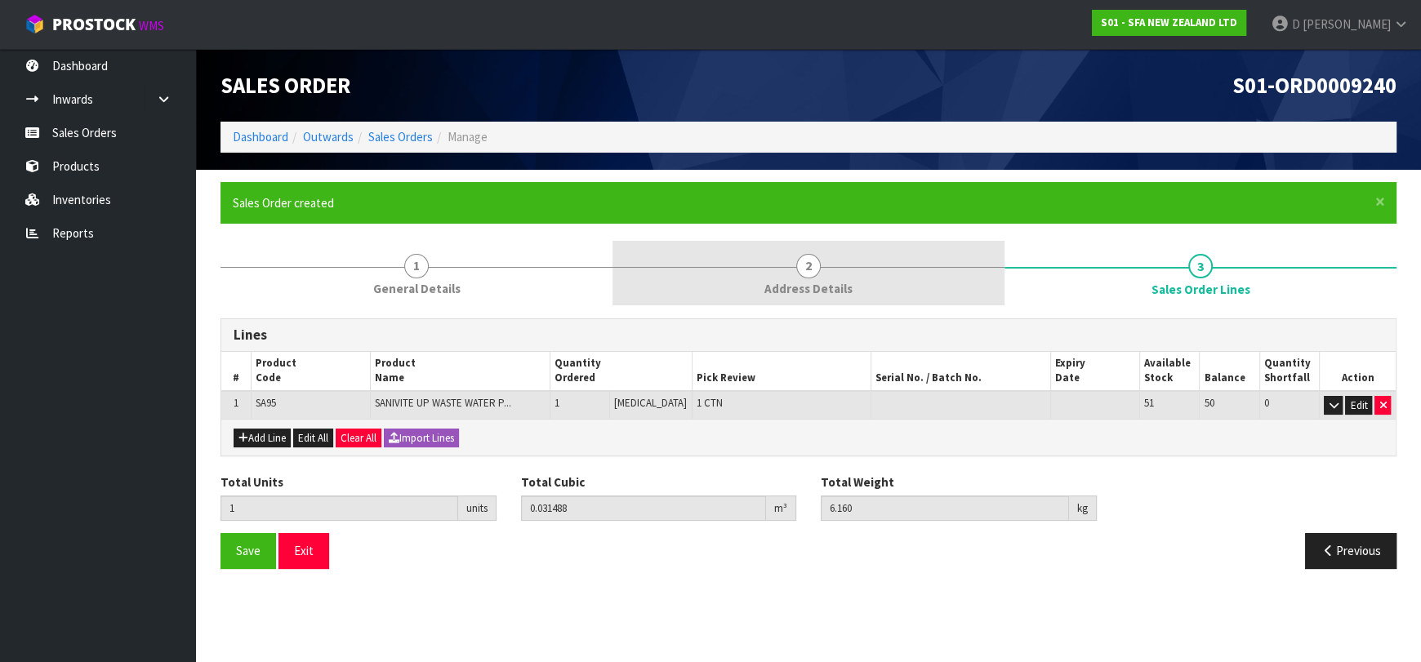
click at [817, 268] on span "2" at bounding box center [808, 266] width 25 height 25
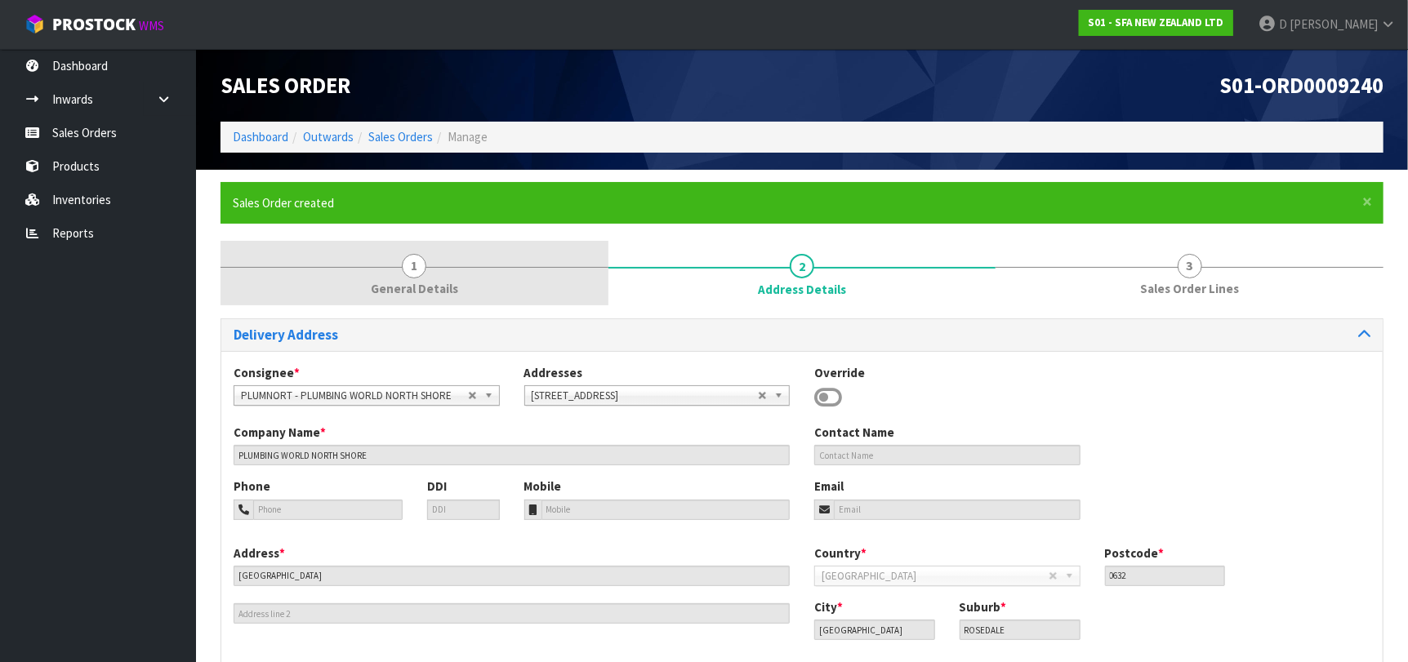
click at [405, 285] on span "General Details" at bounding box center [414, 288] width 87 height 17
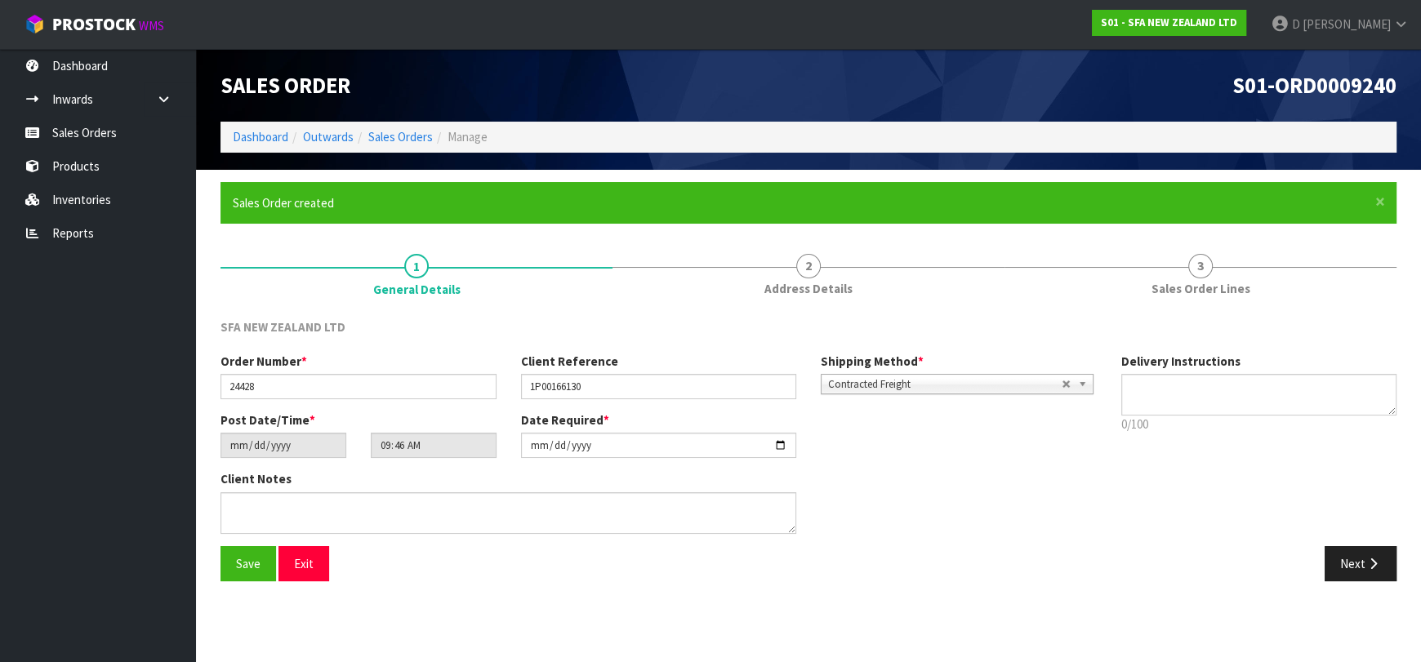
drag, startPoint x: 576, startPoint y: 627, endPoint x: 576, endPoint y: 617, distance: 9.8
click at [576, 626] on section "Edit Sales Order S01-ORD0009240 Dashboard Outwards Sales Orders Manage Sales Or…" at bounding box center [710, 331] width 1421 height 662
click at [705, 323] on div "SFA NEW ZEALAND LTD" at bounding box center [808, 335] width 1201 height 33
